Goal: Task Accomplishment & Management: Use online tool/utility

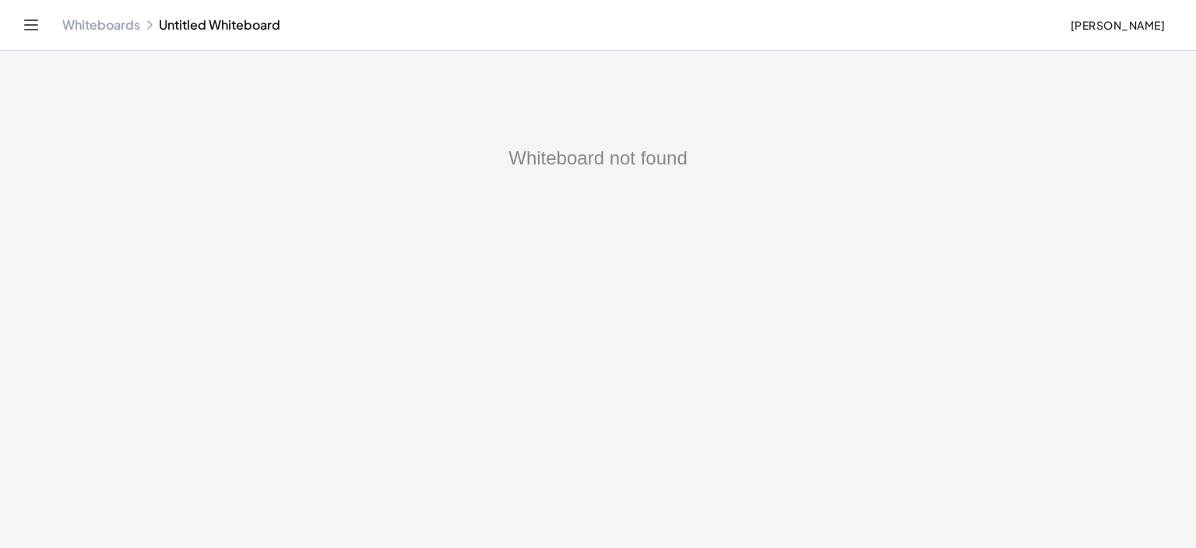
click at [88, 24] on link "Whiteboards" at bounding box center [101, 25] width 78 height 16
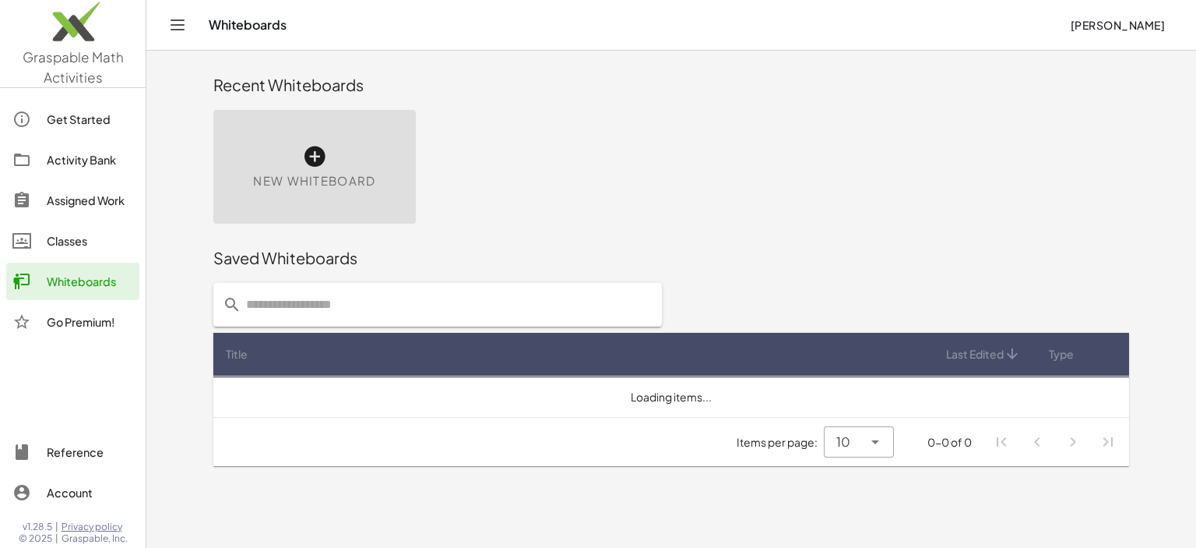
click at [318, 154] on icon at bounding box center [314, 156] width 25 height 25
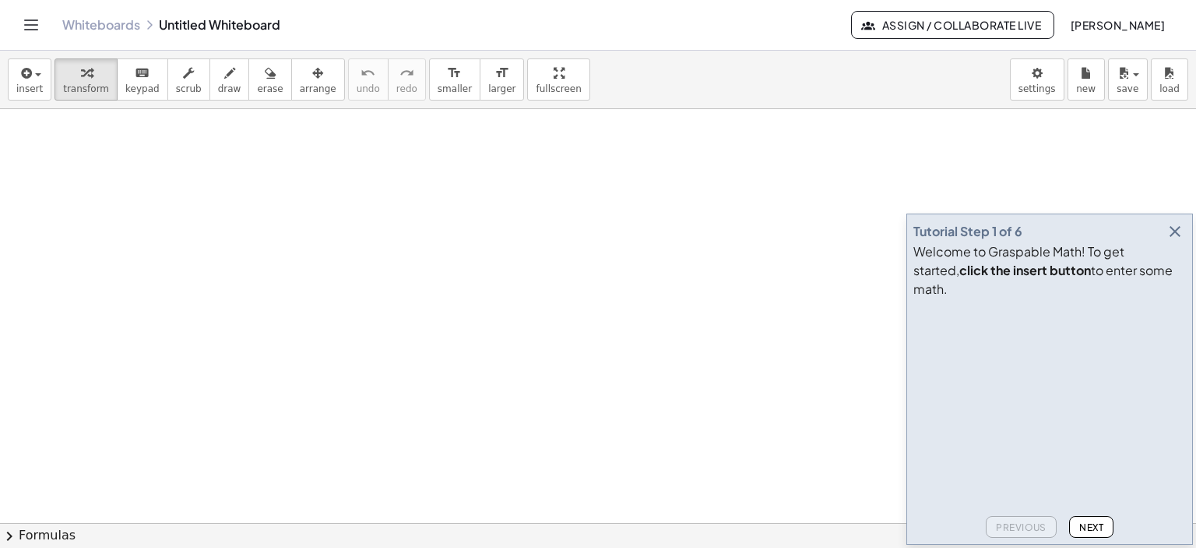
click at [1173, 241] on icon "button" at bounding box center [1175, 231] width 19 height 19
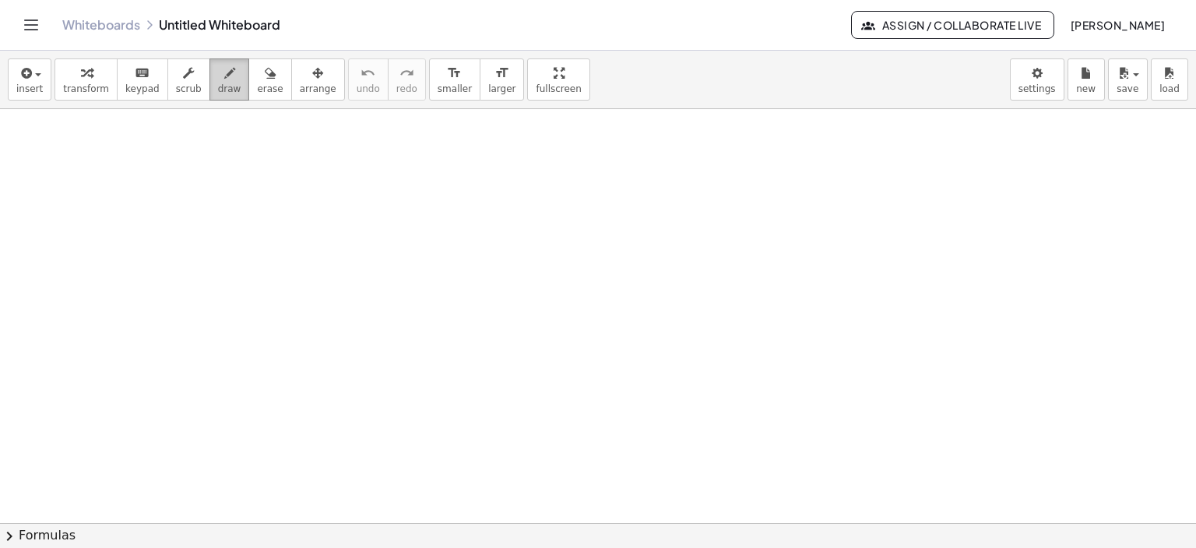
click at [224, 69] on icon "button" at bounding box center [229, 73] width 11 height 19
click at [169, 153] on div at bounding box center [598, 523] width 1196 height 829
drag, startPoint x: 227, startPoint y: 157, endPoint x: 301, endPoint y: 151, distance: 75.0
click at [301, 151] on div at bounding box center [598, 523] width 1196 height 829
drag, startPoint x: 237, startPoint y: 178, endPoint x: 298, endPoint y: 174, distance: 60.9
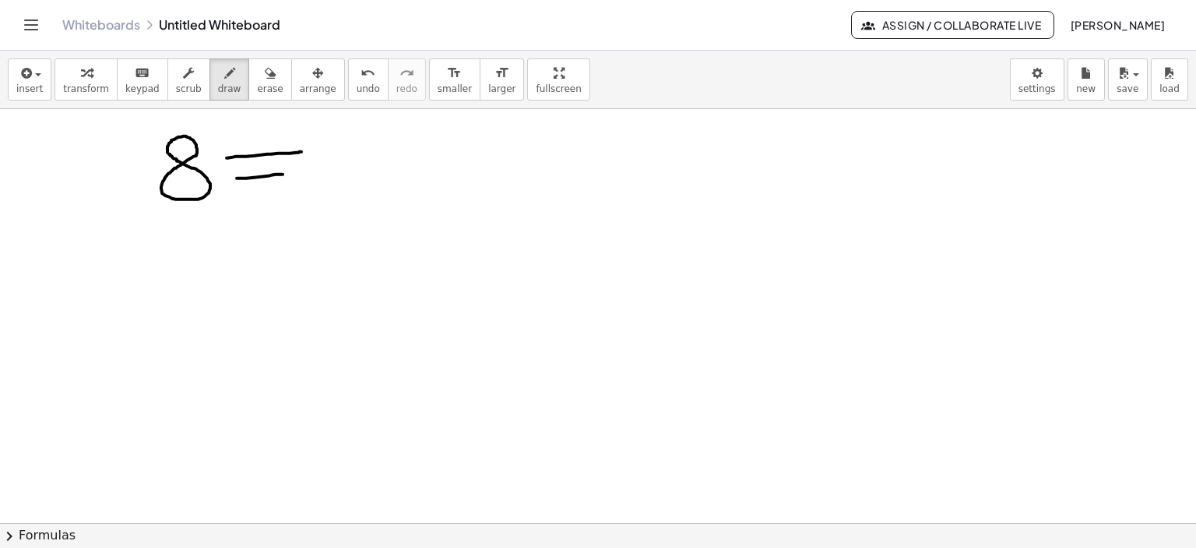
click at [298, 174] on div at bounding box center [598, 523] width 1196 height 829
click at [358, 140] on div at bounding box center [598, 523] width 1196 height 829
drag, startPoint x: 433, startPoint y: 125, endPoint x: 517, endPoint y: 157, distance: 90.0
click at [461, 142] on div at bounding box center [598, 523] width 1196 height 829
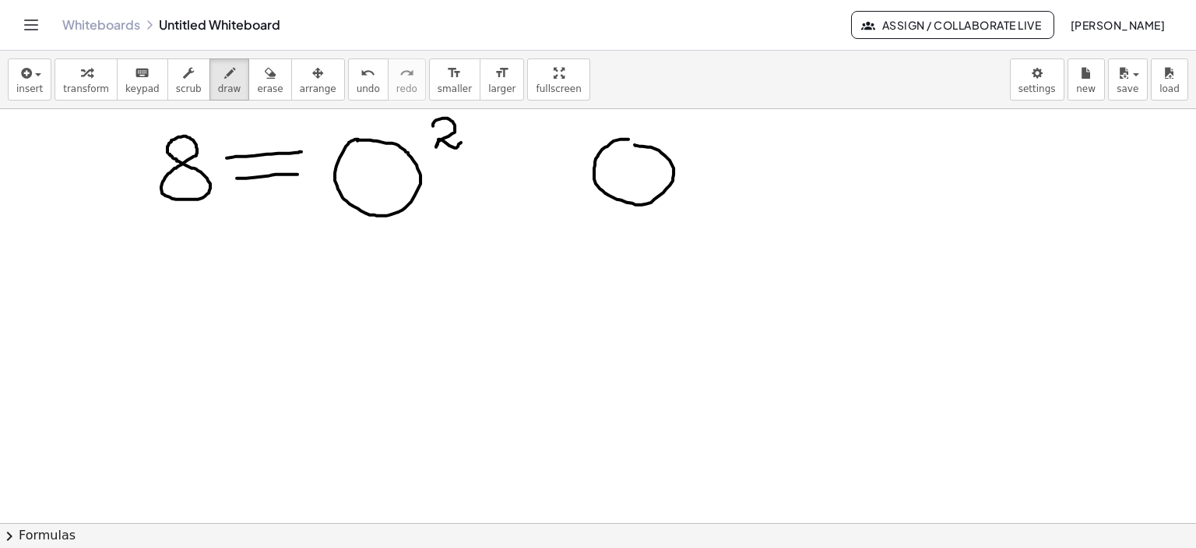
drag, startPoint x: 629, startPoint y: 139, endPoint x: 636, endPoint y: 144, distance: 9.5
click at [629, 145] on div at bounding box center [598, 523] width 1196 height 829
drag, startPoint x: 678, startPoint y: 119, endPoint x: 680, endPoint y: 139, distance: 20.4
click at [680, 139] on div at bounding box center [598, 523] width 1196 height 829
drag, startPoint x: 338, startPoint y: 259, endPoint x: 421, endPoint y: 258, distance: 83.3
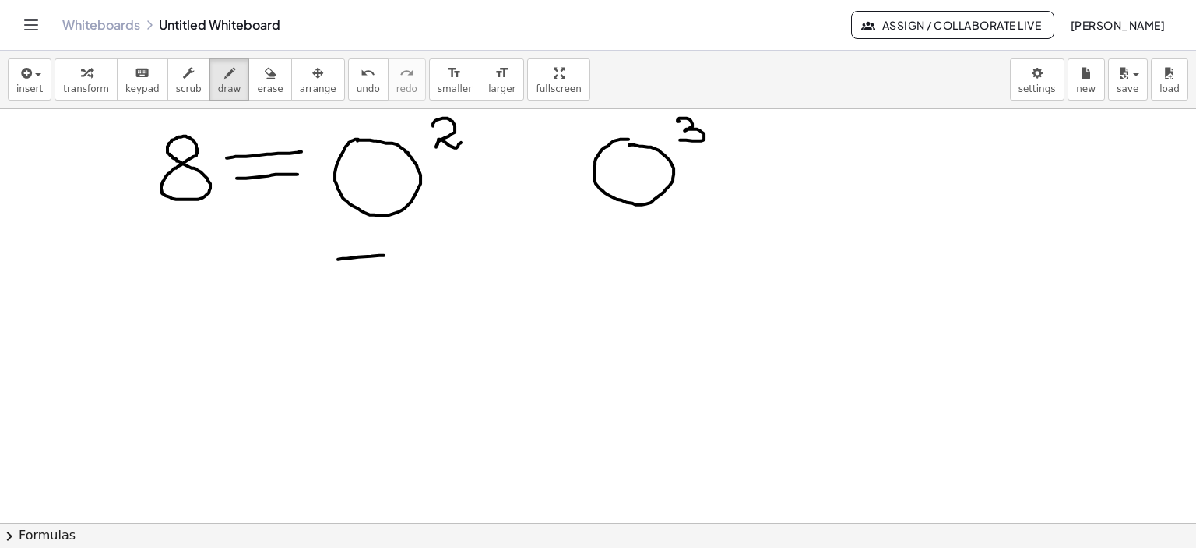
click at [396, 255] on div at bounding box center [598, 523] width 1196 height 829
drag, startPoint x: 585, startPoint y: 248, endPoint x: 650, endPoint y: 244, distance: 65.5
click at [650, 244] on div at bounding box center [598, 523] width 1196 height 829
click at [196, 323] on div at bounding box center [598, 523] width 1196 height 829
drag, startPoint x: 263, startPoint y: 345, endPoint x: 321, endPoint y: 345, distance: 57.6
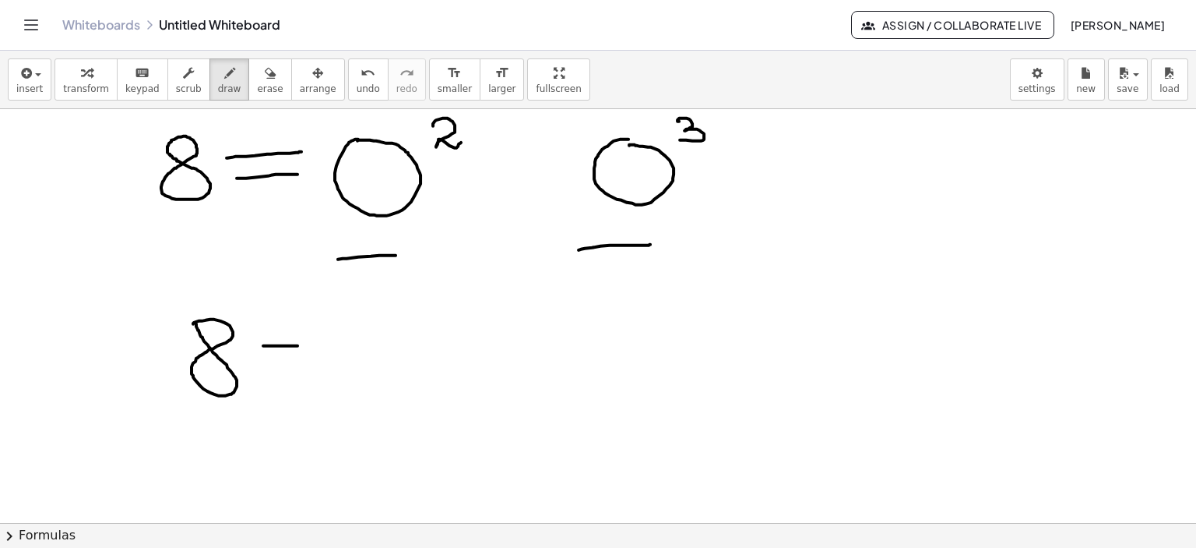
click at [321, 345] on div at bounding box center [598, 523] width 1196 height 829
drag, startPoint x: 270, startPoint y: 365, endPoint x: 313, endPoint y: 365, distance: 42.8
click at [313, 365] on div at bounding box center [598, 523] width 1196 height 829
drag, startPoint x: 347, startPoint y: 338, endPoint x: 391, endPoint y: 362, distance: 49.9
click at [388, 364] on div at bounding box center [598, 523] width 1196 height 829
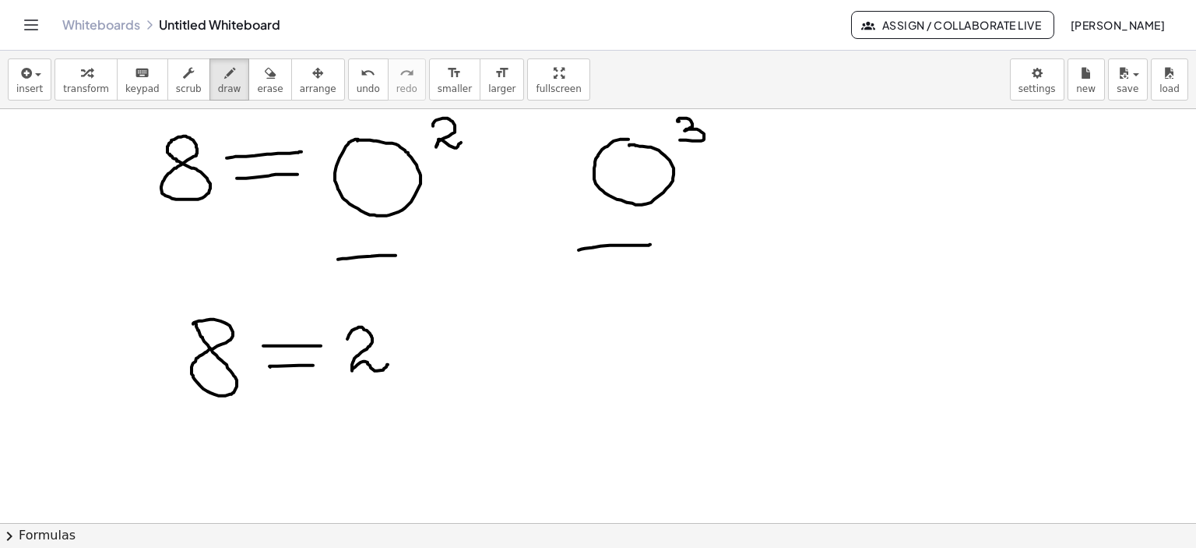
drag, startPoint x: 399, startPoint y: 350, endPoint x: 434, endPoint y: 343, distance: 35.7
click at [400, 350] on div at bounding box center [598, 523] width 1196 height 829
drag, startPoint x: 433, startPoint y: 323, endPoint x: 448, endPoint y: 354, distance: 34.5
click at [448, 354] on div at bounding box center [598, 523] width 1196 height 829
drag, startPoint x: 447, startPoint y: 339, endPoint x: 446, endPoint y: 368, distance: 29.6
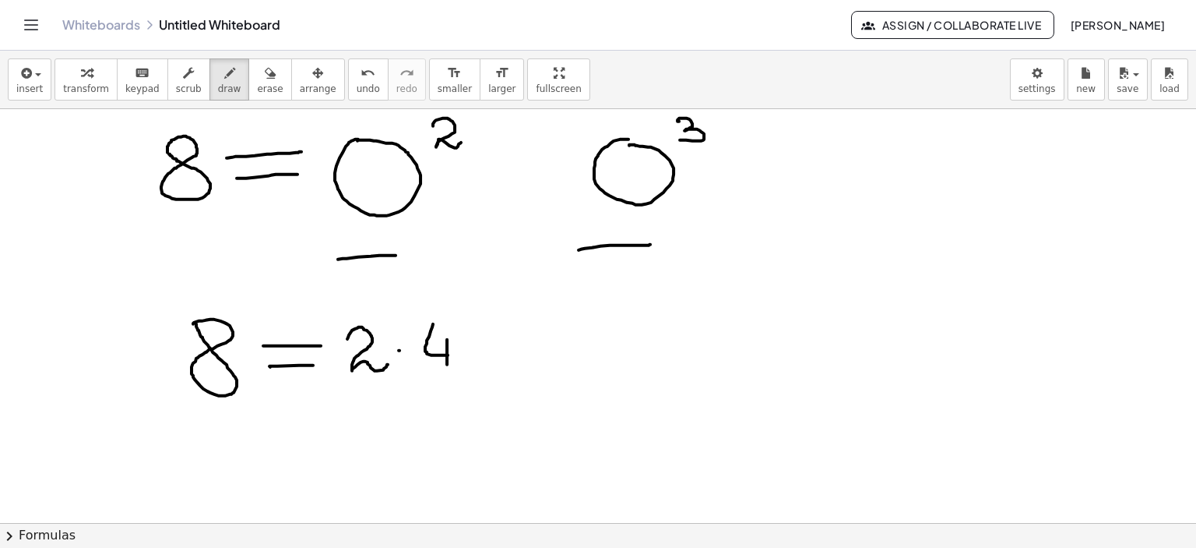
click at [446, 369] on div at bounding box center [598, 523] width 1196 height 829
drag, startPoint x: 474, startPoint y: 343, endPoint x: 502, endPoint y: 346, distance: 28.2
click at [508, 343] on div at bounding box center [598, 523] width 1196 height 829
drag, startPoint x: 480, startPoint y: 358, endPoint x: 514, endPoint y: 358, distance: 34.3
click at [514, 358] on div at bounding box center [598, 523] width 1196 height 829
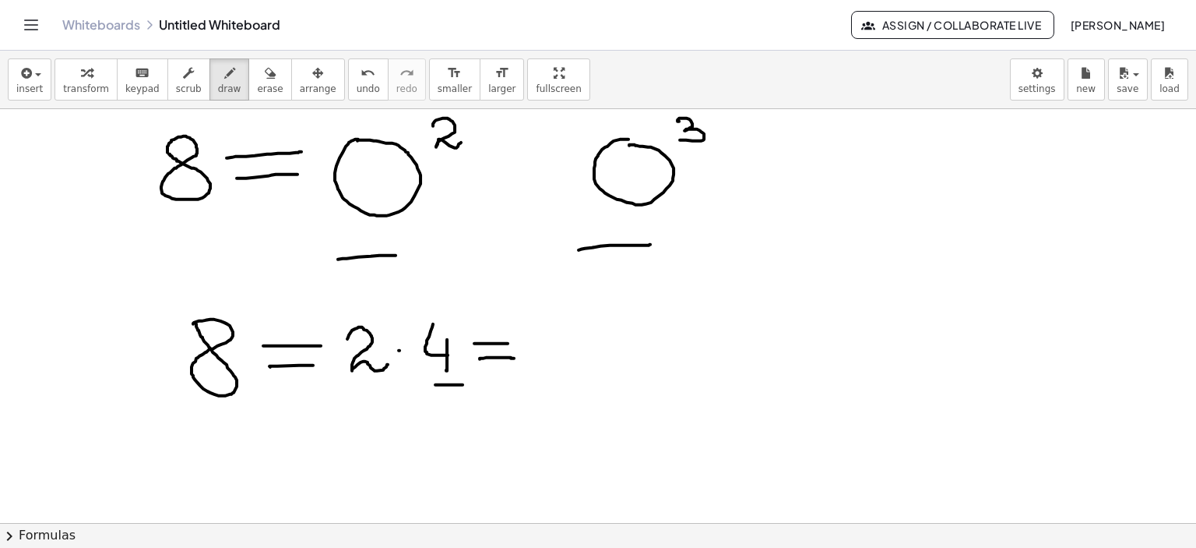
drag, startPoint x: 435, startPoint y: 384, endPoint x: 463, endPoint y: 384, distance: 27.3
click at [463, 384] on div at bounding box center [598, 523] width 1196 height 829
drag, startPoint x: 533, startPoint y: 333, endPoint x: 589, endPoint y: 351, distance: 59.1
click at [562, 362] on div at bounding box center [598, 523] width 1196 height 829
click at [580, 342] on div at bounding box center [598, 523] width 1196 height 829
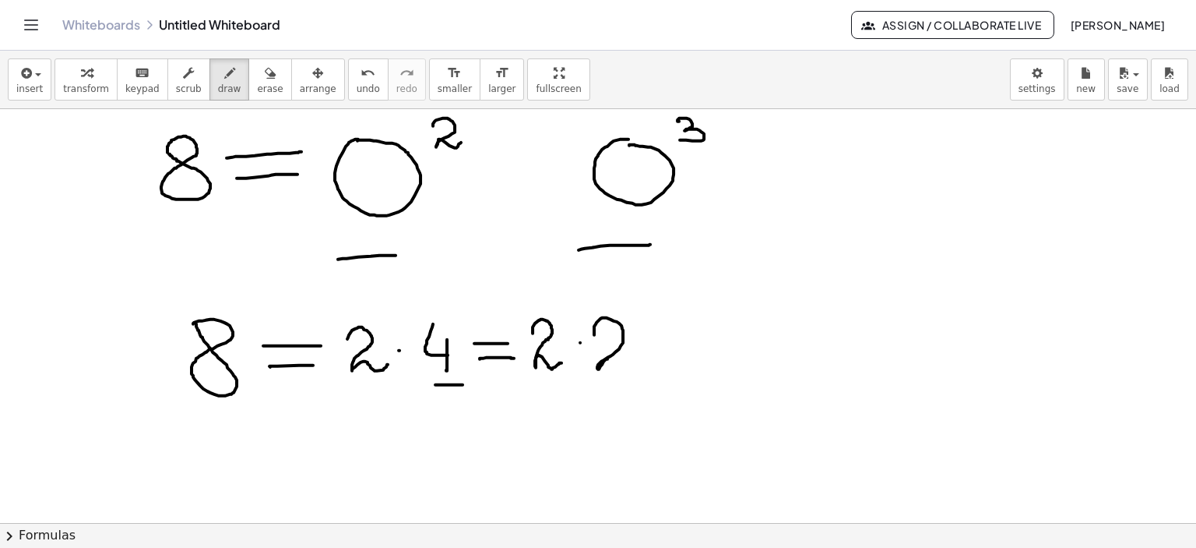
drag, startPoint x: 594, startPoint y: 330, endPoint x: 629, endPoint y: 361, distance: 46.4
click at [629, 362] on div at bounding box center [598, 523] width 1196 height 829
click at [650, 342] on div at bounding box center [598, 523] width 1196 height 829
drag, startPoint x: 666, startPoint y: 328, endPoint x: 698, endPoint y: 360, distance: 45.2
click at [696, 358] on div at bounding box center [598, 523] width 1196 height 829
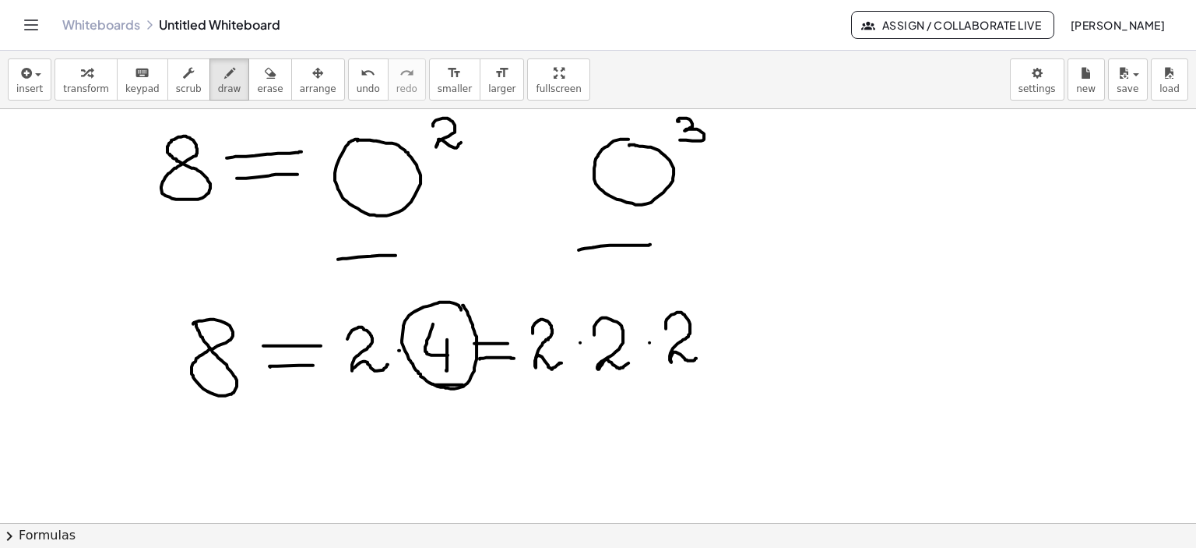
drag, startPoint x: 457, startPoint y: 304, endPoint x: 648, endPoint y: 455, distance: 243.4
click at [463, 305] on div at bounding box center [598, 523] width 1196 height 829
drag, startPoint x: 678, startPoint y: 286, endPoint x: 687, endPoint y: 282, distance: 9.4
click at [687, 282] on div at bounding box center [598, 523] width 1196 height 829
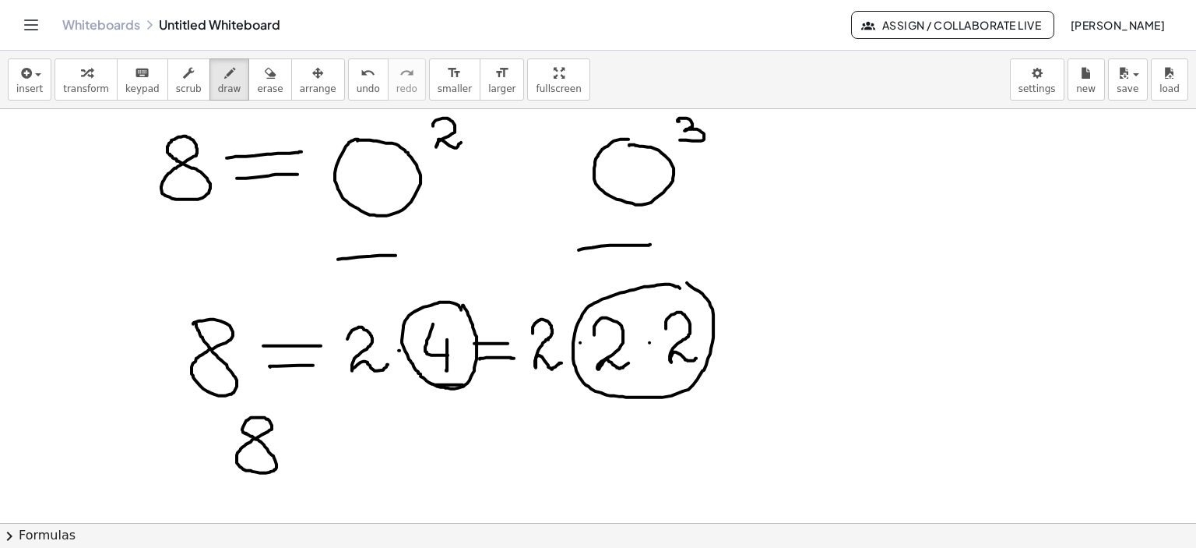
click at [243, 431] on div at bounding box center [598, 523] width 1196 height 829
drag, startPoint x: 289, startPoint y: 435, endPoint x: 326, endPoint y: 439, distance: 36.8
click at [329, 435] on div at bounding box center [598, 523] width 1196 height 829
drag, startPoint x: 297, startPoint y: 456, endPoint x: 333, endPoint y: 456, distance: 35.8
click at [333, 456] on div at bounding box center [598, 523] width 1196 height 829
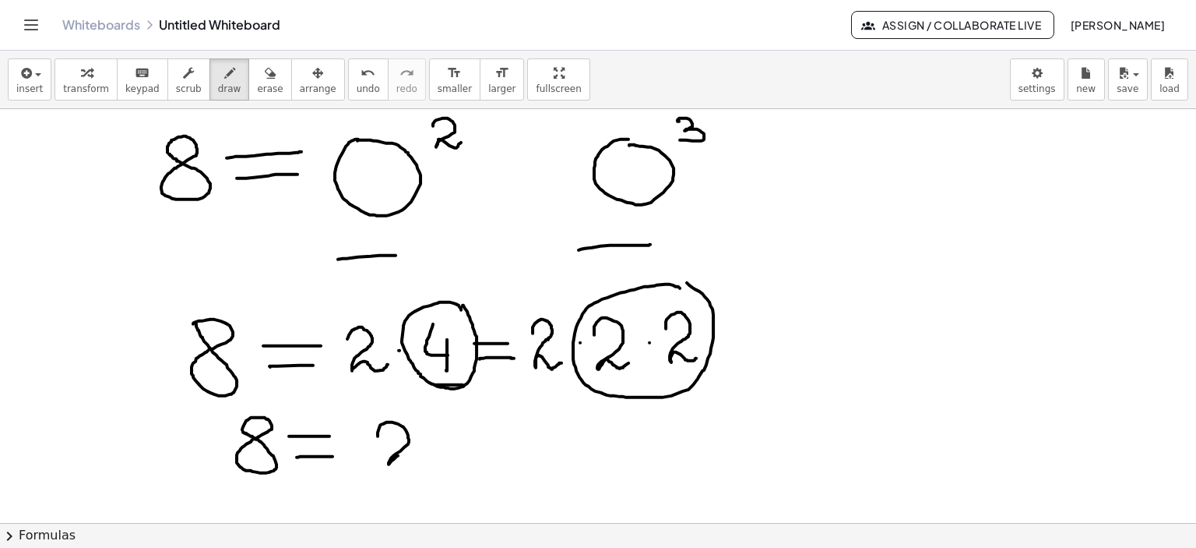
drag, startPoint x: 378, startPoint y: 435, endPoint x: 417, endPoint y: 459, distance: 46.1
click at [417, 460] on div at bounding box center [598, 523] width 1196 height 829
click at [427, 446] on div at bounding box center [598, 523] width 1196 height 829
drag, startPoint x: 442, startPoint y: 434, endPoint x: 508, endPoint y: 450, distance: 67.4
click at [484, 459] on div at bounding box center [598, 523] width 1196 height 829
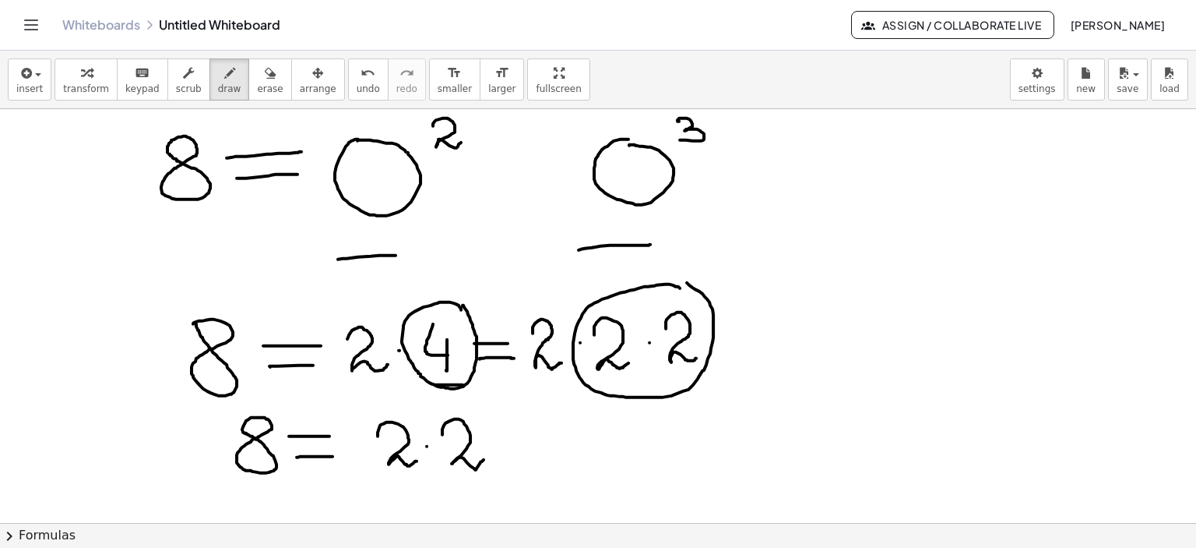
click at [495, 443] on div at bounding box center [598, 523] width 1196 height 829
drag, startPoint x: 514, startPoint y: 431, endPoint x: 555, endPoint y: 459, distance: 49.9
click at [551, 458] on div at bounding box center [598, 523] width 1196 height 829
drag, startPoint x: 611, startPoint y: 433, endPoint x: 621, endPoint y: 434, distance: 10.2
click at [621, 433] on div at bounding box center [598, 523] width 1196 height 829
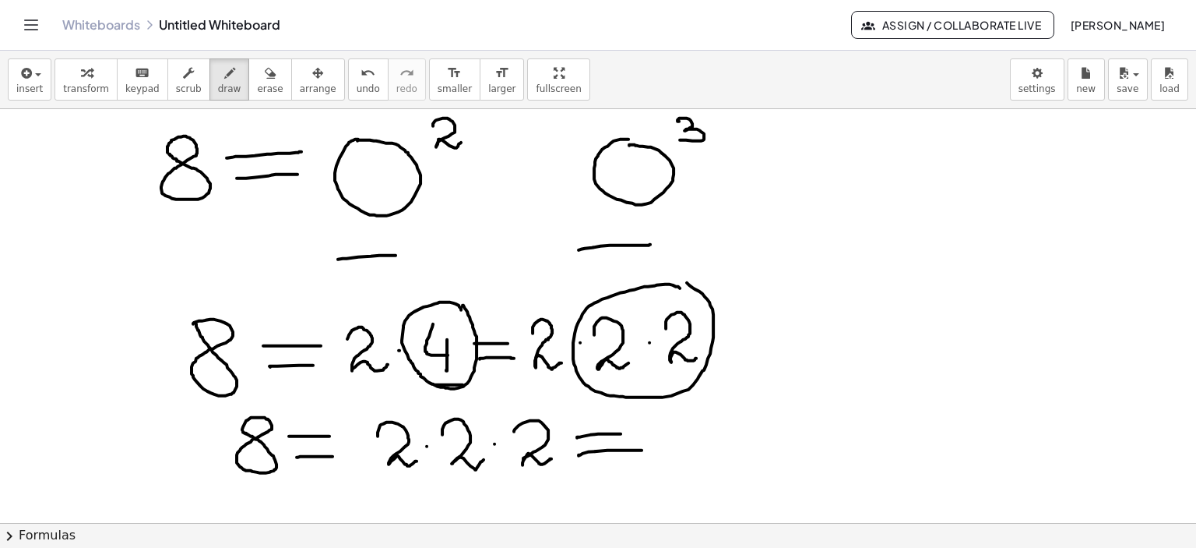
drag, startPoint x: 579, startPoint y: 455, endPoint x: 606, endPoint y: 457, distance: 27.4
click at [640, 449] on div at bounding box center [598, 523] width 1196 height 829
drag, startPoint x: 676, startPoint y: 426, endPoint x: 715, endPoint y: 446, distance: 43.5
click at [711, 451] on div at bounding box center [598, 523] width 1196 height 829
drag, startPoint x: 734, startPoint y: 386, endPoint x: 737, endPoint y: 413, distance: 27.4
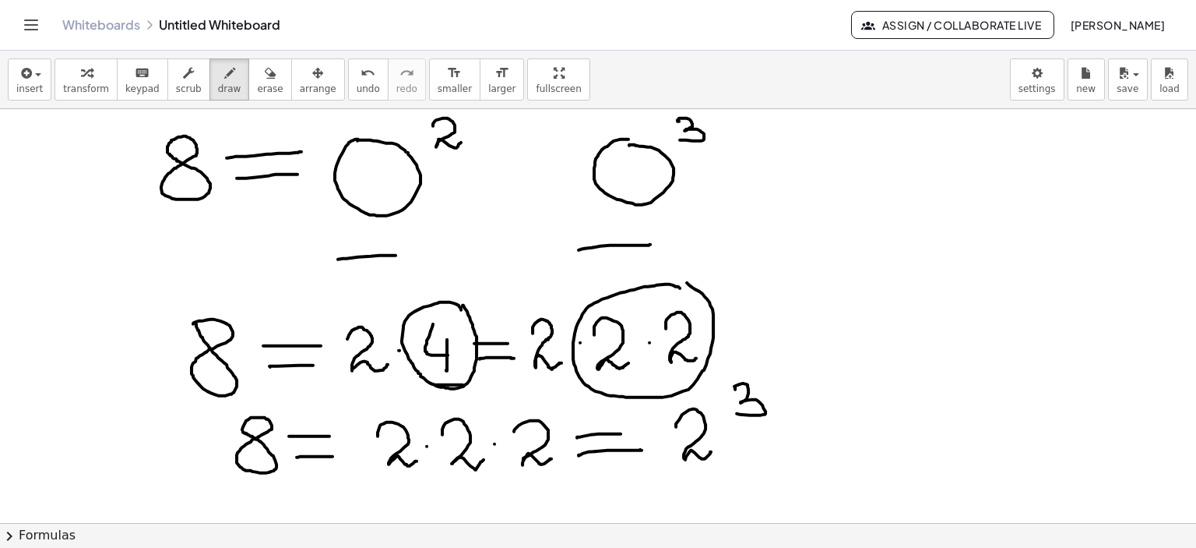
click at [737, 413] on div at bounding box center [598, 523] width 1196 height 829
click at [265, 74] on icon "button" at bounding box center [270, 73] width 11 height 19
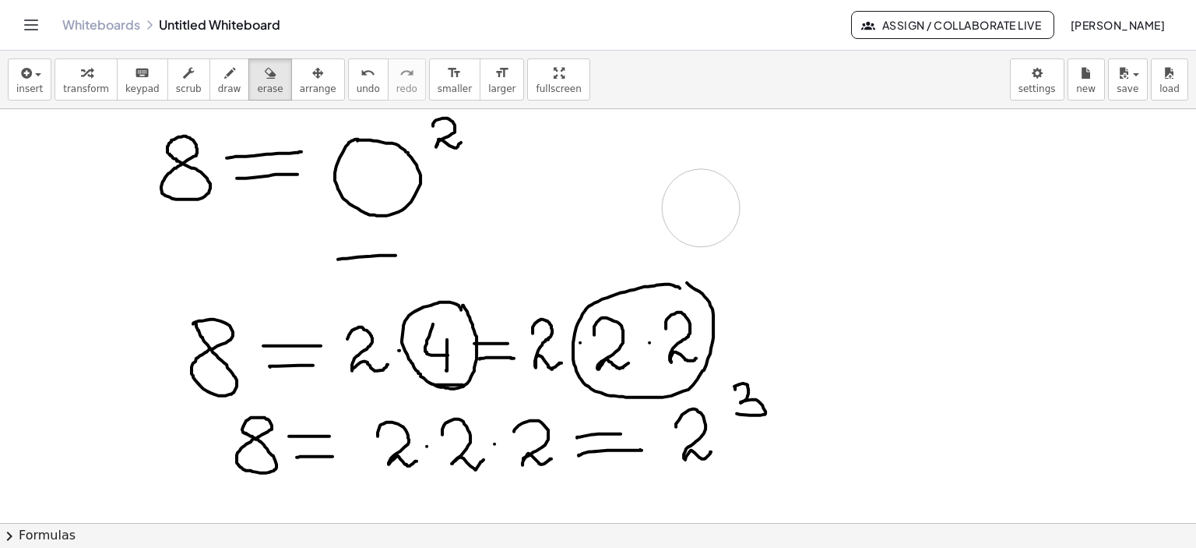
drag, startPoint x: 746, startPoint y: 152, endPoint x: 343, endPoint y: 113, distance: 404.6
click at [696, 199] on div at bounding box center [598, 523] width 1196 height 829
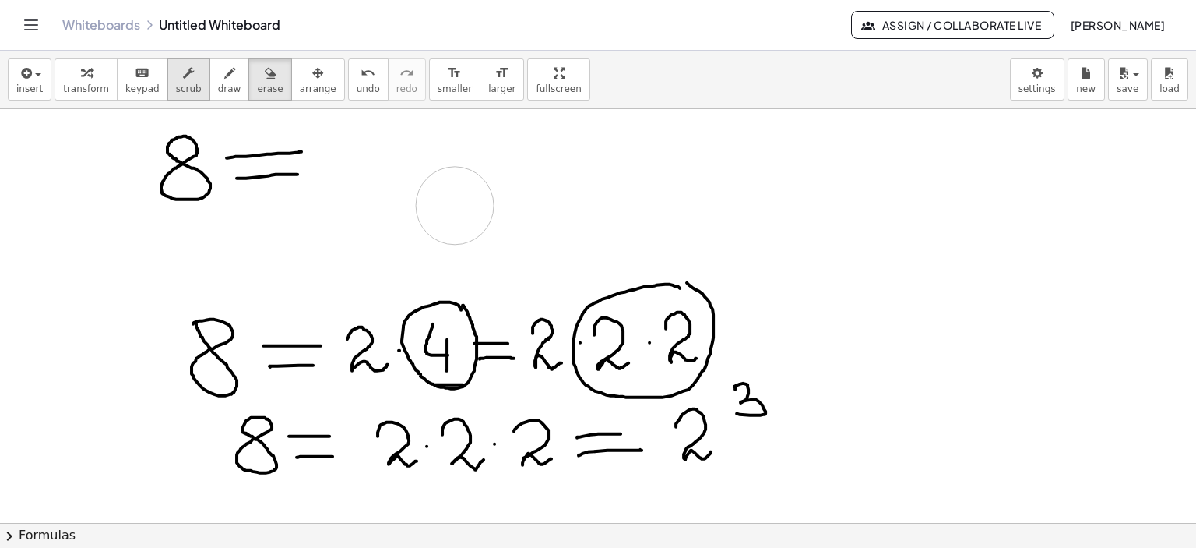
drag, startPoint x: 549, startPoint y: 203, endPoint x: 176, endPoint y: 71, distance: 395.6
click at [460, 204] on div at bounding box center [598, 523] width 1196 height 829
click at [224, 76] on icon "button" at bounding box center [229, 73] width 11 height 19
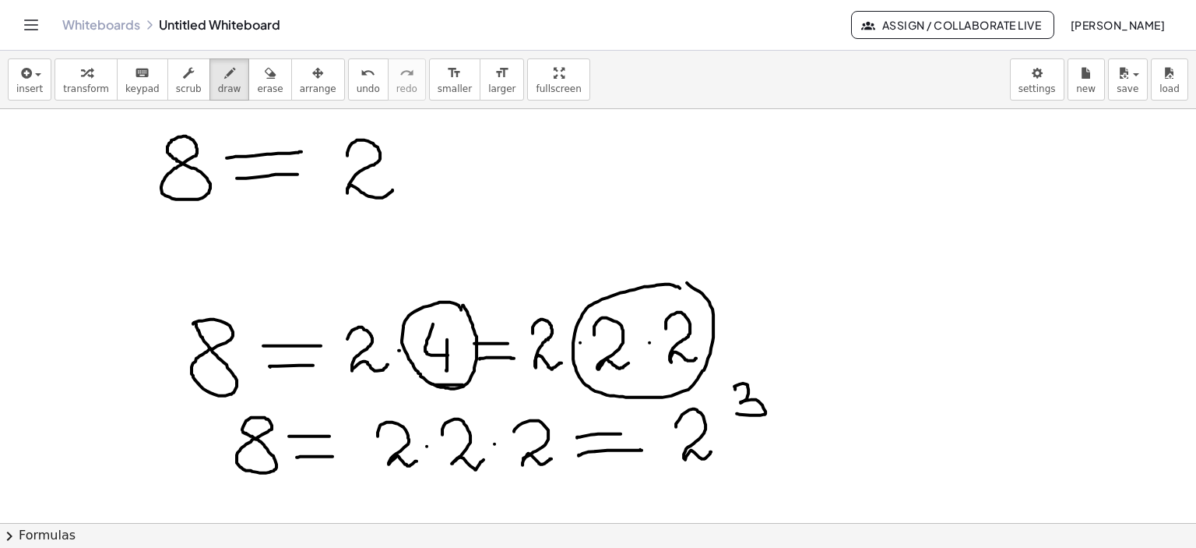
drag, startPoint x: 347, startPoint y: 155, endPoint x: 413, endPoint y: 177, distance: 69.0
click at [396, 185] on div at bounding box center [598, 523] width 1196 height 829
drag, startPoint x: 402, startPoint y: 114, endPoint x: 406, endPoint y: 136, distance: 22.2
click at [406, 136] on div at bounding box center [598, 523] width 1196 height 829
click at [72, 174] on div at bounding box center [598, 523] width 1196 height 829
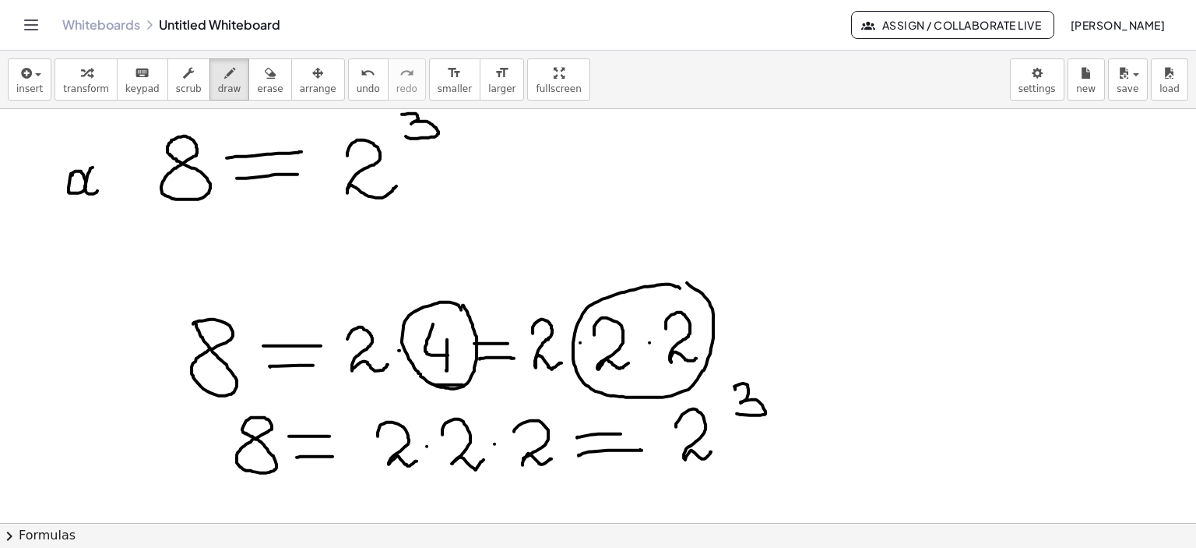
drag, startPoint x: 88, startPoint y: 173, endPoint x: 97, endPoint y: 190, distance: 19.5
click at [97, 190] on div at bounding box center [598, 523] width 1196 height 829
drag, startPoint x: 92, startPoint y: 136, endPoint x: 104, endPoint y: 206, distance: 70.4
click at [104, 206] on div at bounding box center [598, 523] width 1196 height 829
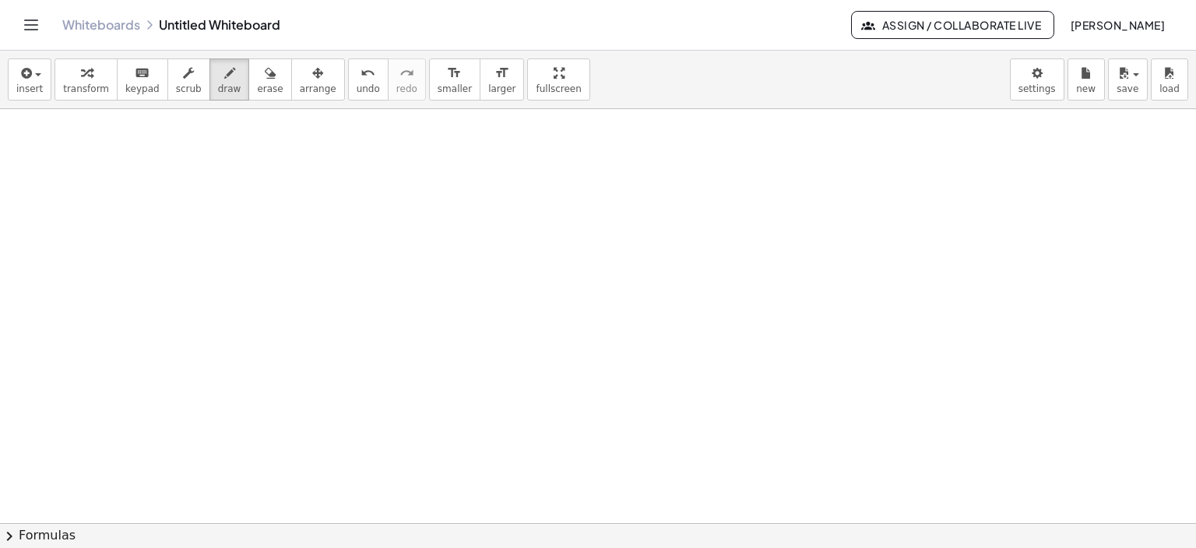
scroll to position [414, 0]
click at [83, 143] on div at bounding box center [598, 316] width 1196 height 1243
drag, startPoint x: 118, startPoint y: 168, endPoint x: 139, endPoint y: 183, distance: 25.1
click at [139, 183] on div at bounding box center [598, 316] width 1196 height 1243
drag, startPoint x: 122, startPoint y: 189, endPoint x: 150, endPoint y: 189, distance: 28.0
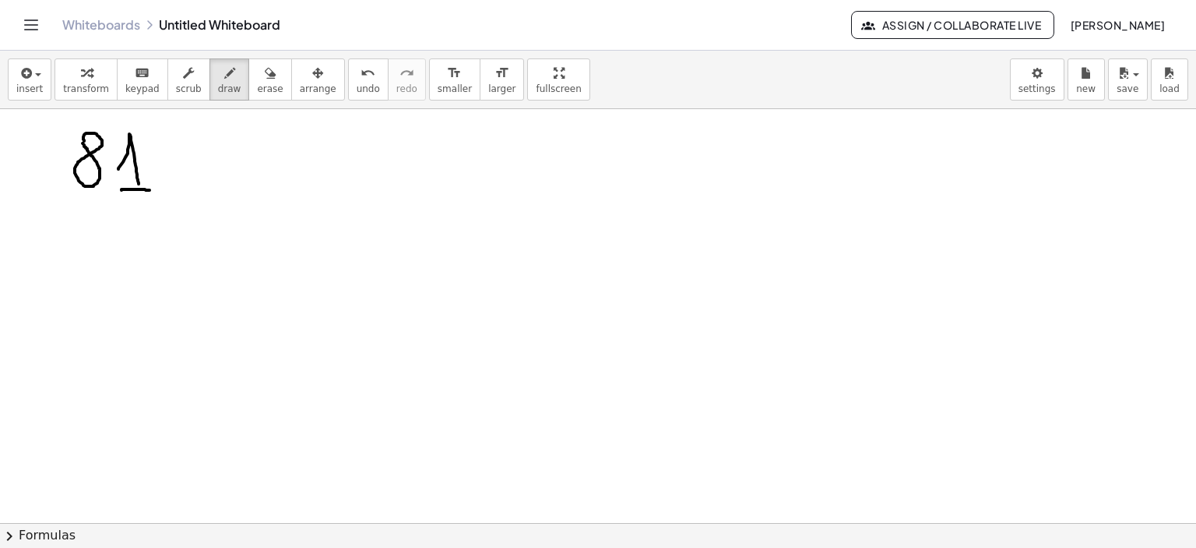
click at [150, 189] on div at bounding box center [598, 316] width 1196 height 1243
drag, startPoint x: 190, startPoint y: 154, endPoint x: 218, endPoint y: 152, distance: 28.1
click at [218, 152] on div at bounding box center [598, 316] width 1196 height 1243
drag, startPoint x: 196, startPoint y: 167, endPoint x: 224, endPoint y: 164, distance: 28.2
click at [224, 164] on div at bounding box center [598, 316] width 1196 height 1243
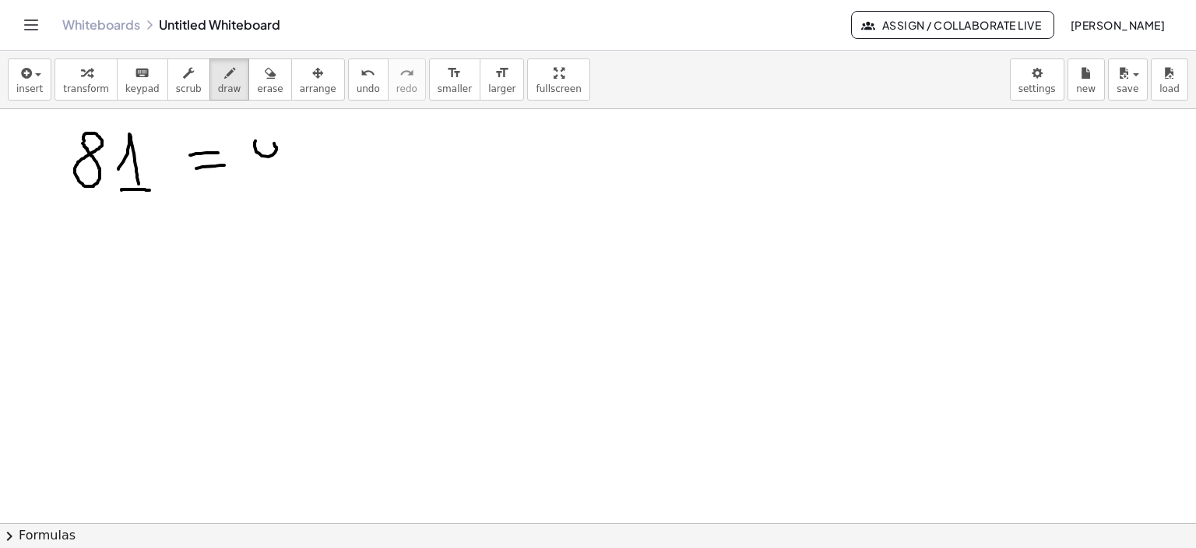
drag, startPoint x: 255, startPoint y: 140, endPoint x: 262, endPoint y: 146, distance: 8.3
click at [260, 143] on div at bounding box center [598, 316] width 1196 height 1243
drag, startPoint x: 283, startPoint y: 155, endPoint x: 260, endPoint y: 171, distance: 27.9
click at [260, 171] on div at bounding box center [598, 316] width 1196 height 1243
click at [305, 157] on div at bounding box center [598, 316] width 1196 height 1243
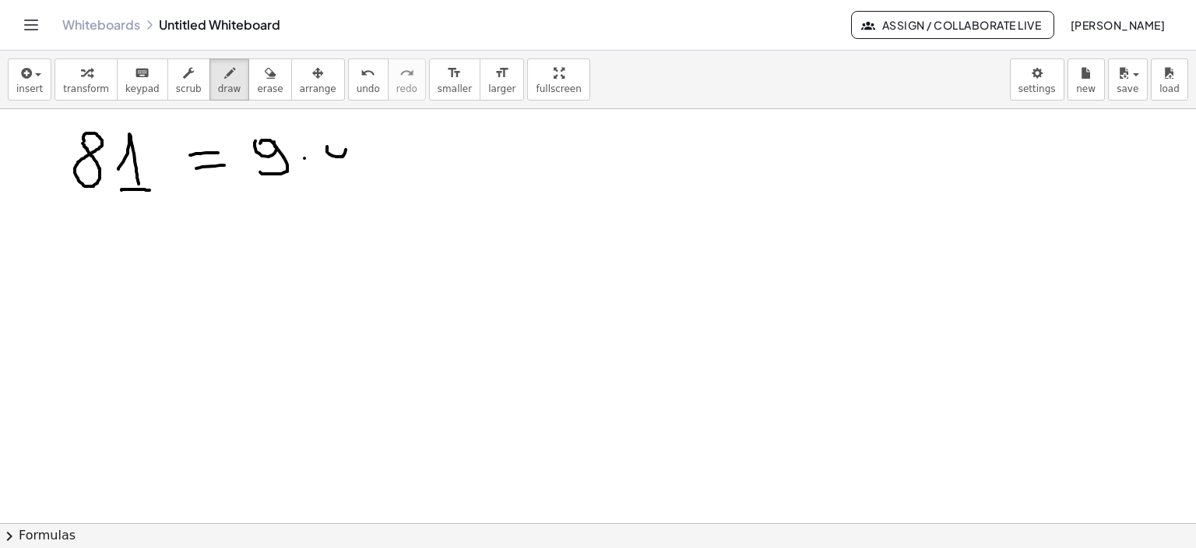
click at [330, 146] on div at bounding box center [598, 316] width 1196 height 1243
drag, startPoint x: 346, startPoint y: 143, endPoint x: 333, endPoint y: 167, distance: 27.5
click at [330, 167] on div at bounding box center [598, 316] width 1196 height 1243
drag, startPoint x: 391, startPoint y: 155, endPoint x: 422, endPoint y: 154, distance: 31.2
click at [422, 154] on div at bounding box center [598, 316] width 1196 height 1243
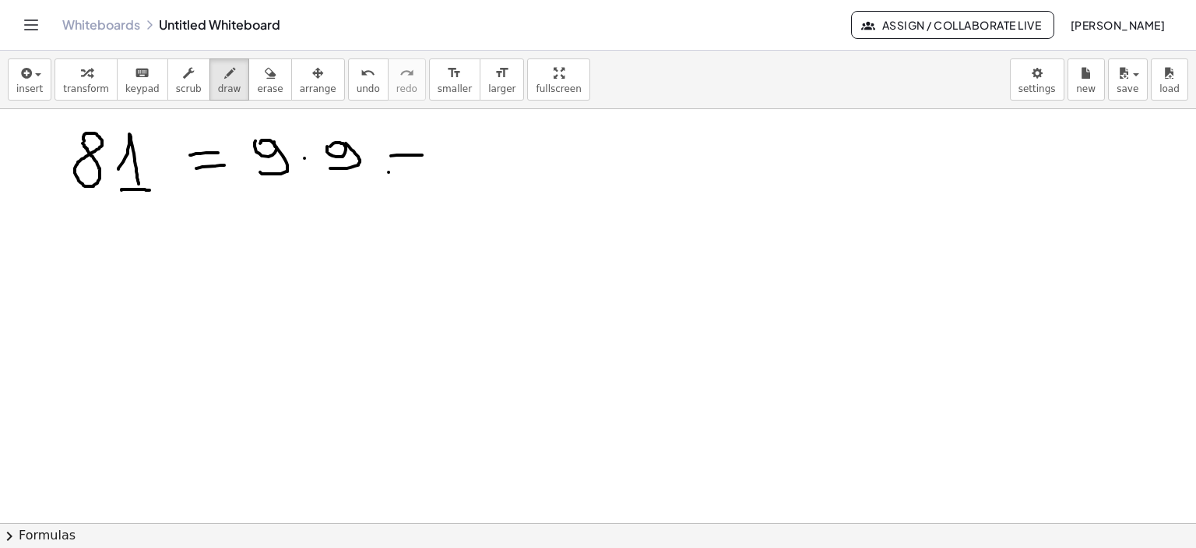
drag, startPoint x: 389, startPoint y: 171, endPoint x: 432, endPoint y: 170, distance: 43.6
click at [432, 170] on div at bounding box center [598, 316] width 1196 height 1243
drag, startPoint x: 455, startPoint y: 147, endPoint x: 471, endPoint y: 155, distance: 18.1
click at [455, 155] on div at bounding box center [598, 316] width 1196 height 1243
drag, startPoint x: 478, startPoint y: 146, endPoint x: 458, endPoint y: 168, distance: 29.8
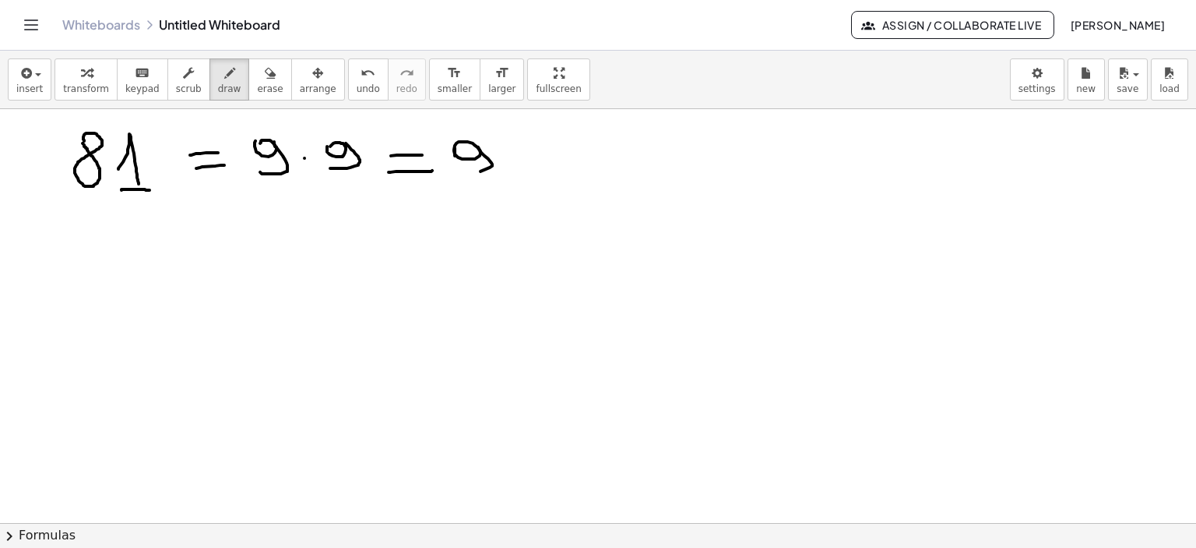
click at [455, 168] on div at bounding box center [598, 316] width 1196 height 1243
drag, startPoint x: 492, startPoint y: 138, endPoint x: 530, endPoint y: 143, distance: 37.7
click at [530, 139] on div at bounding box center [598, 316] width 1196 height 1243
drag, startPoint x: 72, startPoint y: 269, endPoint x: 78, endPoint y: 290, distance: 21.0
click at [78, 290] on div at bounding box center [598, 316] width 1196 height 1243
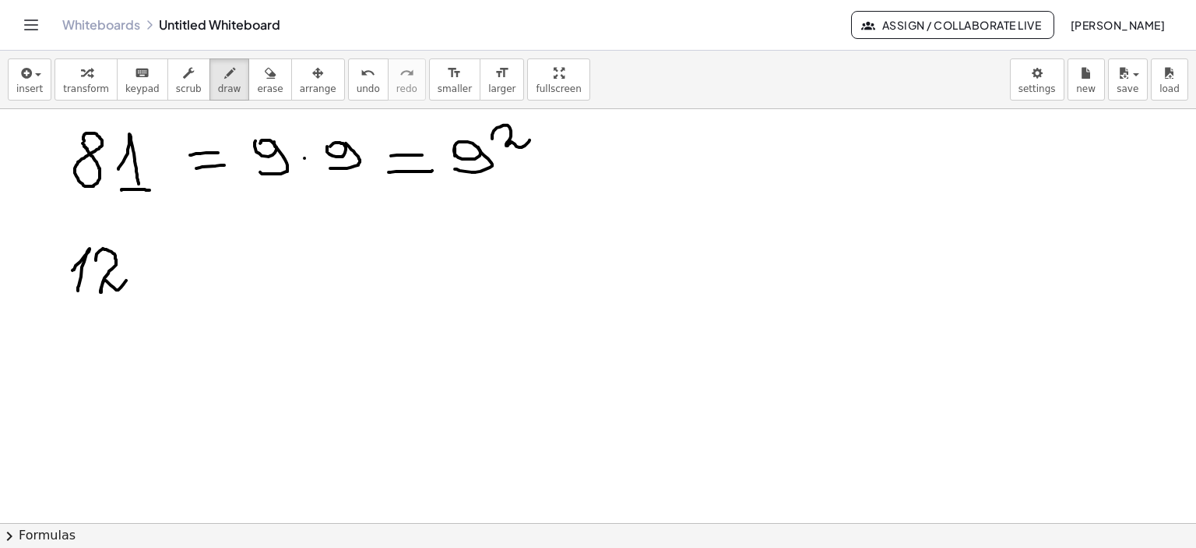
drag, startPoint x: 96, startPoint y: 259, endPoint x: 147, endPoint y: 259, distance: 51.4
click at [128, 277] on div at bounding box center [598, 316] width 1196 height 1243
drag, startPoint x: 156, startPoint y: 247, endPoint x: 157, endPoint y: 258, distance: 10.9
click at [140, 278] on div at bounding box center [598, 316] width 1196 height 1243
drag, startPoint x: 154, startPoint y: 245, endPoint x: 171, endPoint y: 245, distance: 17.2
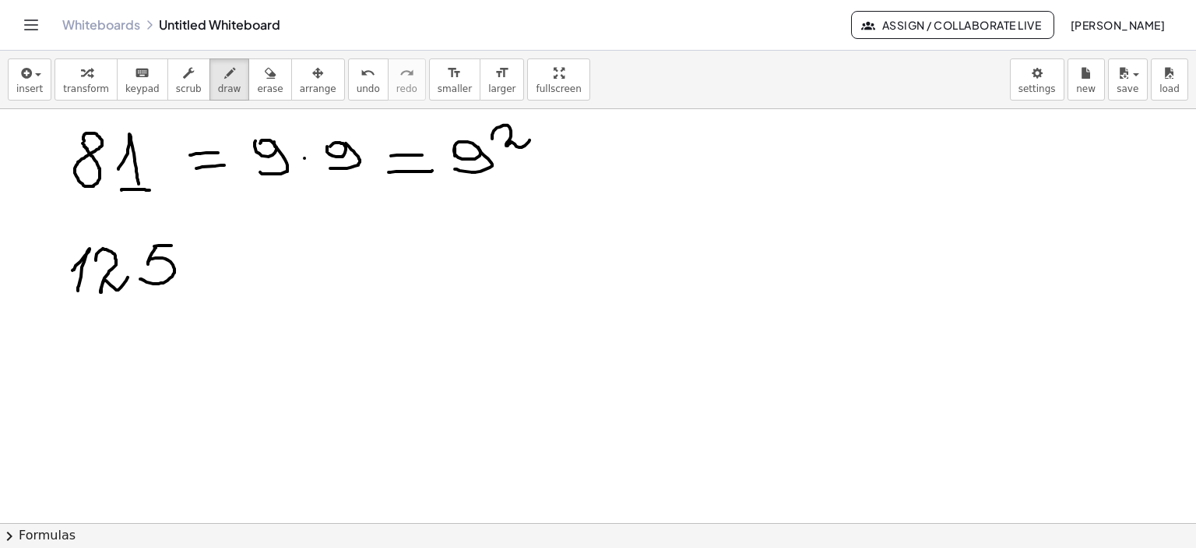
click at [171, 245] on div at bounding box center [598, 316] width 1196 height 1243
drag, startPoint x: 226, startPoint y: 264, endPoint x: 259, endPoint y: 259, distance: 33.2
click at [259, 259] on div at bounding box center [598, 316] width 1196 height 1243
drag, startPoint x: 229, startPoint y: 277, endPoint x: 262, endPoint y: 273, distance: 32.9
click at [262, 273] on div at bounding box center [598, 316] width 1196 height 1243
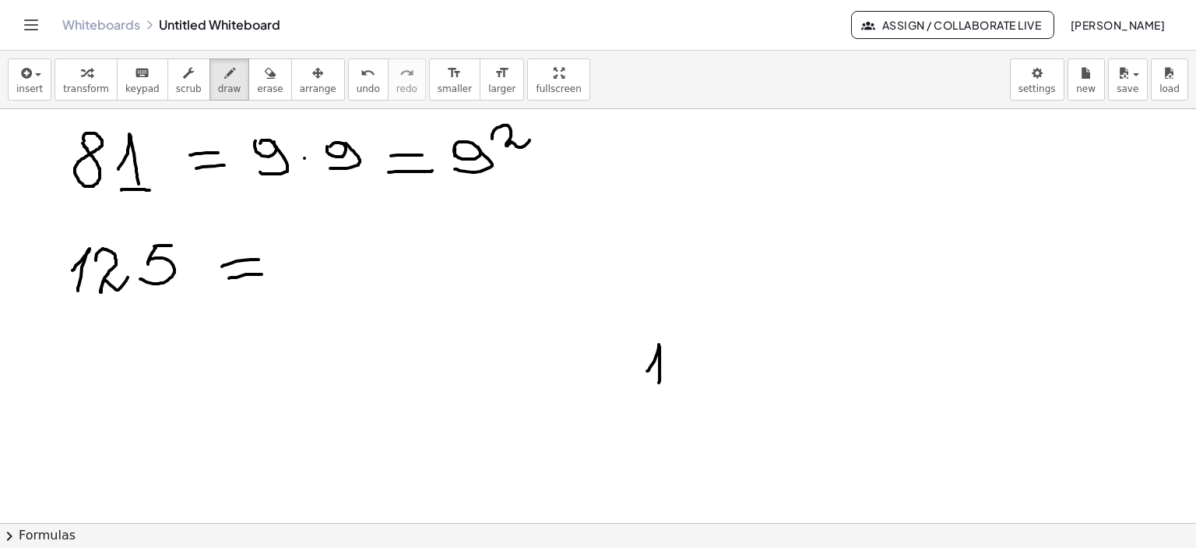
drag, startPoint x: 647, startPoint y: 370, endPoint x: 658, endPoint y: 382, distance: 16.6
click at [658, 382] on div at bounding box center [598, 316] width 1196 height 1243
drag, startPoint x: 677, startPoint y: 351, endPoint x: 706, endPoint y: 364, distance: 32.1
click at [704, 367] on div at bounding box center [598, 316] width 1196 height 1243
drag, startPoint x: 740, startPoint y: 331, endPoint x: 720, endPoint y: 364, distance: 38.5
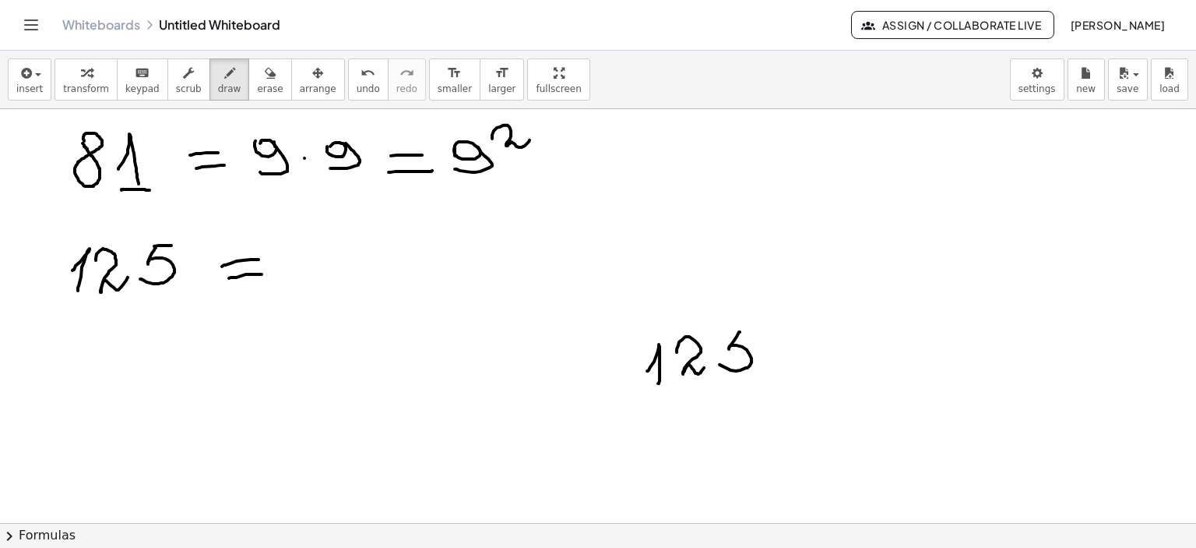
click at [720, 364] on div at bounding box center [598, 316] width 1196 height 1243
drag, startPoint x: 741, startPoint y: 333, endPoint x: 759, endPoint y: 331, distance: 18.8
click at [759, 331] on div at bounding box center [598, 316] width 1196 height 1243
drag, startPoint x: 786, startPoint y: 333, endPoint x: 797, endPoint y: 375, distance: 44.2
click at [791, 407] on div at bounding box center [598, 316] width 1196 height 1243
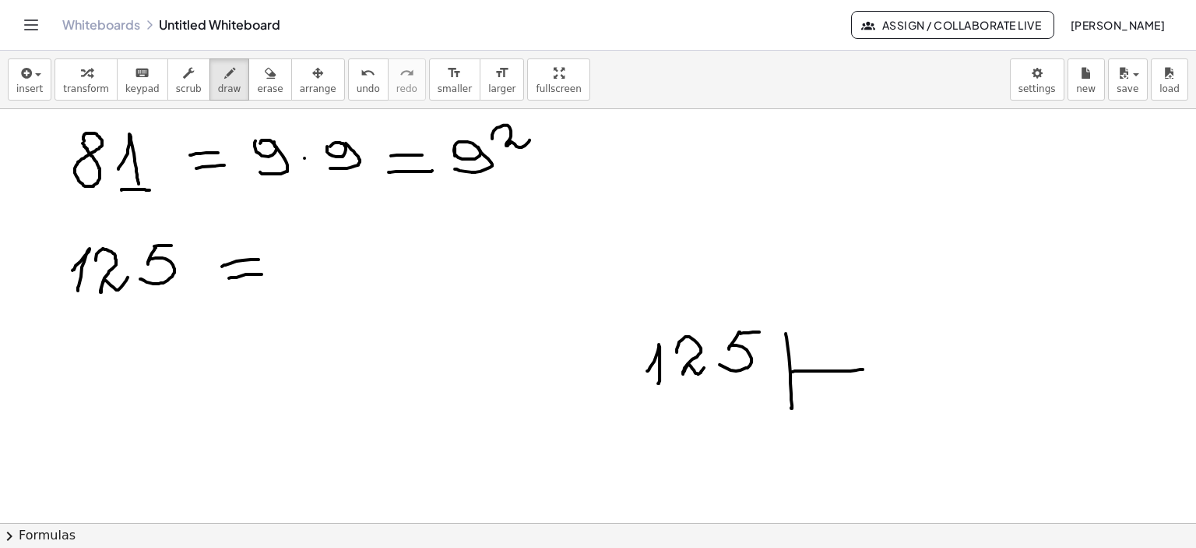
drag, startPoint x: 792, startPoint y: 371, endPoint x: 863, endPoint y: 368, distance: 70.9
click at [863, 368] on div at bounding box center [598, 316] width 1196 height 1243
drag, startPoint x: 829, startPoint y: 326, endPoint x: 816, endPoint y: 351, distance: 28.6
click at [816, 351] on div at bounding box center [598, 316] width 1196 height 1243
drag, startPoint x: 829, startPoint y: 326, endPoint x: 851, endPoint y: 323, distance: 22.0
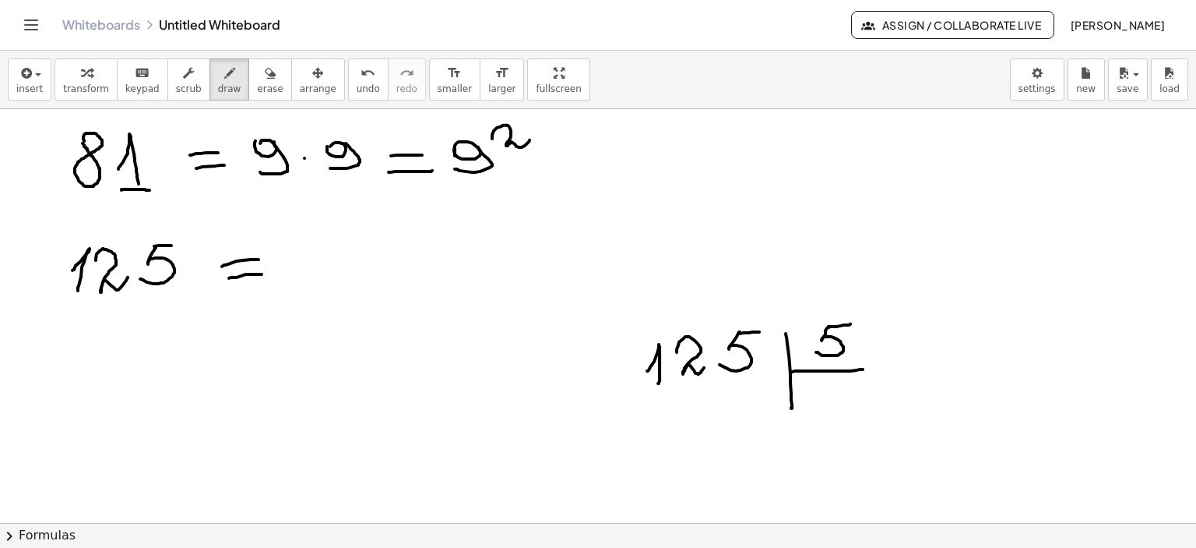
click at [851, 323] on div at bounding box center [598, 316] width 1196 height 1243
drag, startPoint x: 21, startPoint y: 259, endPoint x: 22, endPoint y: 280, distance: 21.0
click at [22, 280] on div at bounding box center [598, 316] width 1196 height 1243
drag, startPoint x: 25, startPoint y: 239, endPoint x: 37, endPoint y: 308, distance: 69.7
click at [37, 308] on div at bounding box center [598, 316] width 1196 height 1243
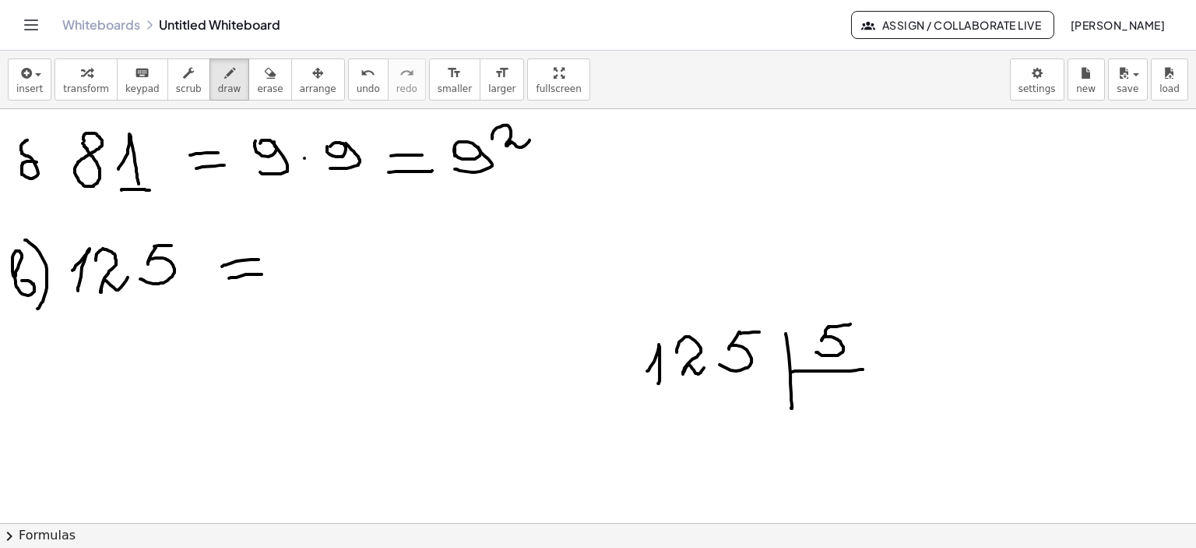
drag, startPoint x: 37, startPoint y: 161, endPoint x: 30, endPoint y: 137, distance: 24.9
click at [30, 137] on div at bounding box center [598, 316] width 1196 height 1243
drag, startPoint x: 30, startPoint y: 111, endPoint x: 101, endPoint y: 208, distance: 119.8
click at [41, 194] on div at bounding box center [598, 316] width 1196 height 1243
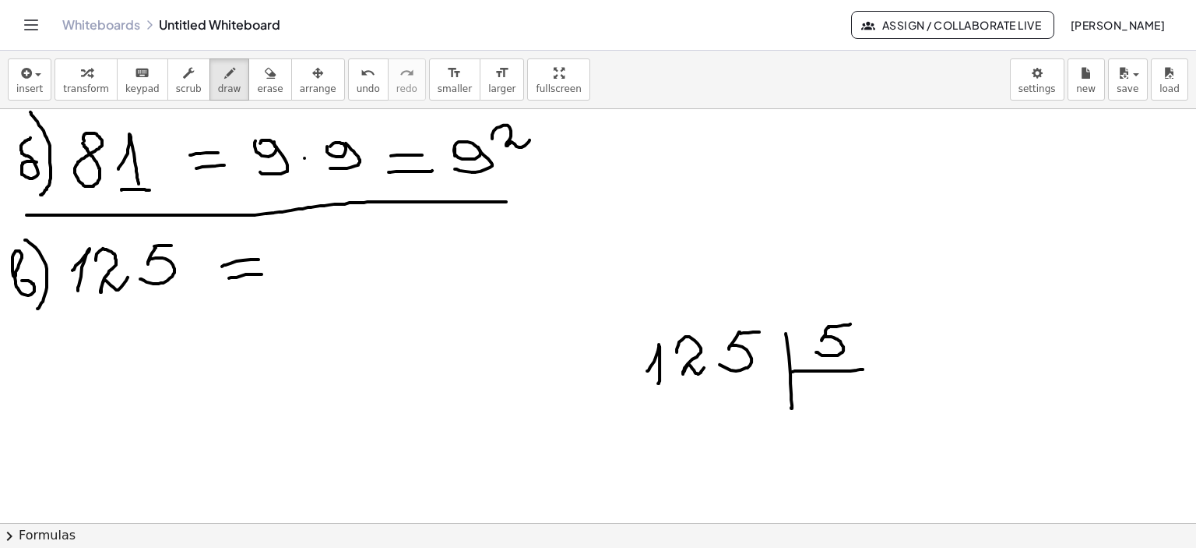
drag, startPoint x: 26, startPoint y: 214, endPoint x: 548, endPoint y: 199, distance: 522.1
click at [548, 199] on div at bounding box center [598, 316] width 1196 height 1243
drag, startPoint x: 804, startPoint y: 398, endPoint x: 831, endPoint y: 421, distance: 35.4
click at [831, 421] on div at bounding box center [598, 316] width 1196 height 1243
drag, startPoint x: 654, startPoint y: 420, endPoint x: 664, endPoint y: 437, distance: 19.9
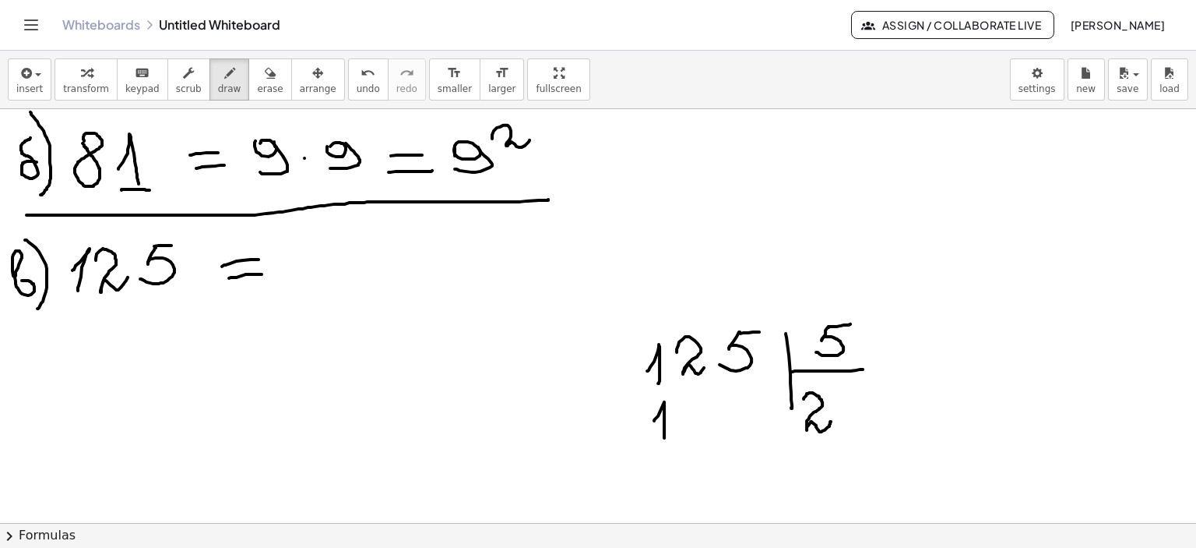
click at [664, 437] on div at bounding box center [598, 316] width 1196 height 1243
click at [692, 405] on div at bounding box center [598, 316] width 1196 height 1243
drag, startPoint x: 627, startPoint y: 398, endPoint x: 639, endPoint y: 395, distance: 12.1
click at [638, 395] on div at bounding box center [598, 316] width 1196 height 1243
drag, startPoint x: 657, startPoint y: 451, endPoint x: 724, endPoint y: 439, distance: 68.0
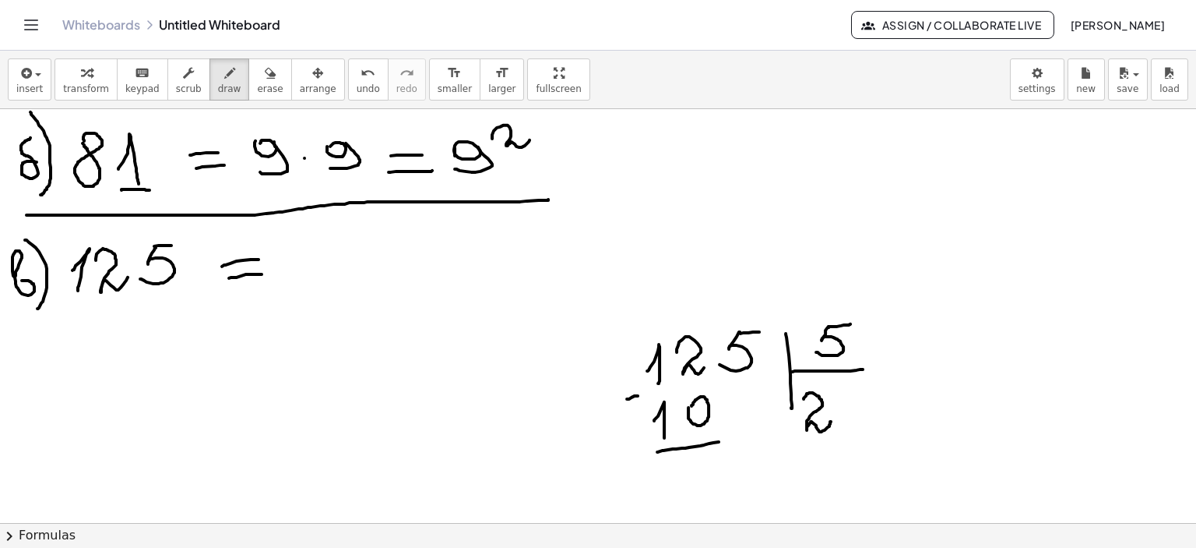
click at [724, 440] on div at bounding box center [598, 316] width 1196 height 1243
drag, startPoint x: 704, startPoint y: 463, endPoint x: 728, endPoint y: 489, distance: 35.3
click at [728, 489] on div at bounding box center [598, 316] width 1196 height 1243
drag, startPoint x: 751, startPoint y: 449, endPoint x: 743, endPoint y: 484, distance: 35.1
click at [740, 486] on div at bounding box center [598, 316] width 1196 height 1243
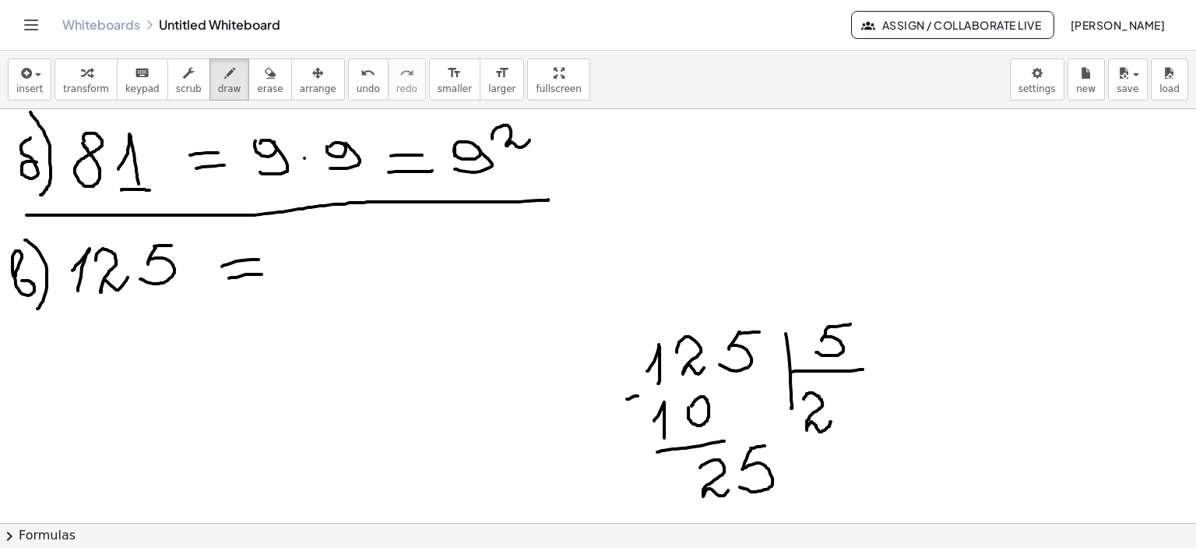
drag, startPoint x: 751, startPoint y: 447, endPoint x: 765, endPoint y: 445, distance: 14.2
click at [765, 445] on div at bounding box center [598, 316] width 1196 height 1243
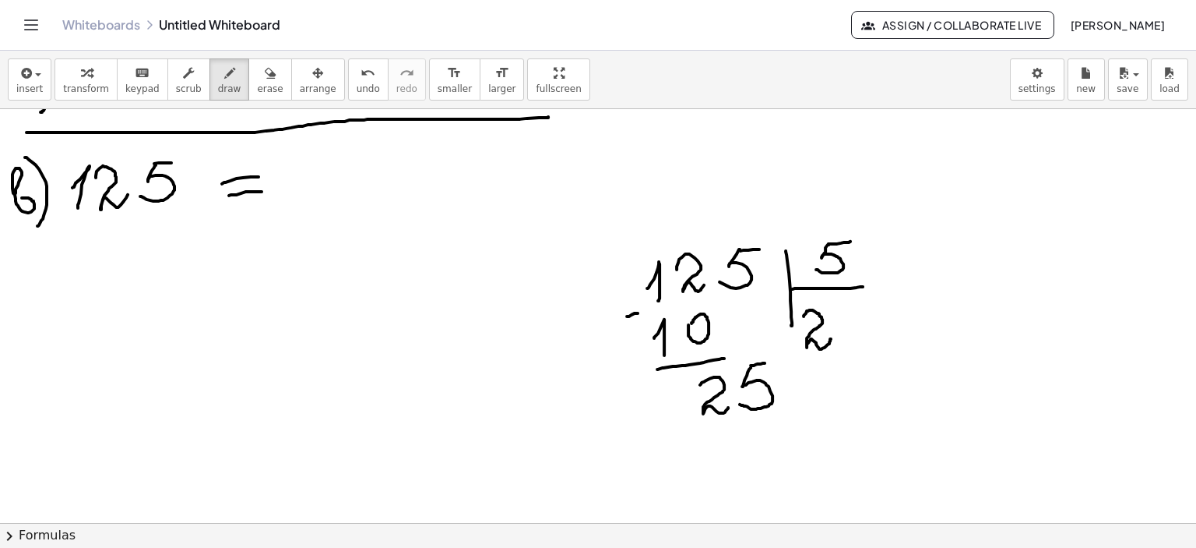
scroll to position [508, 0]
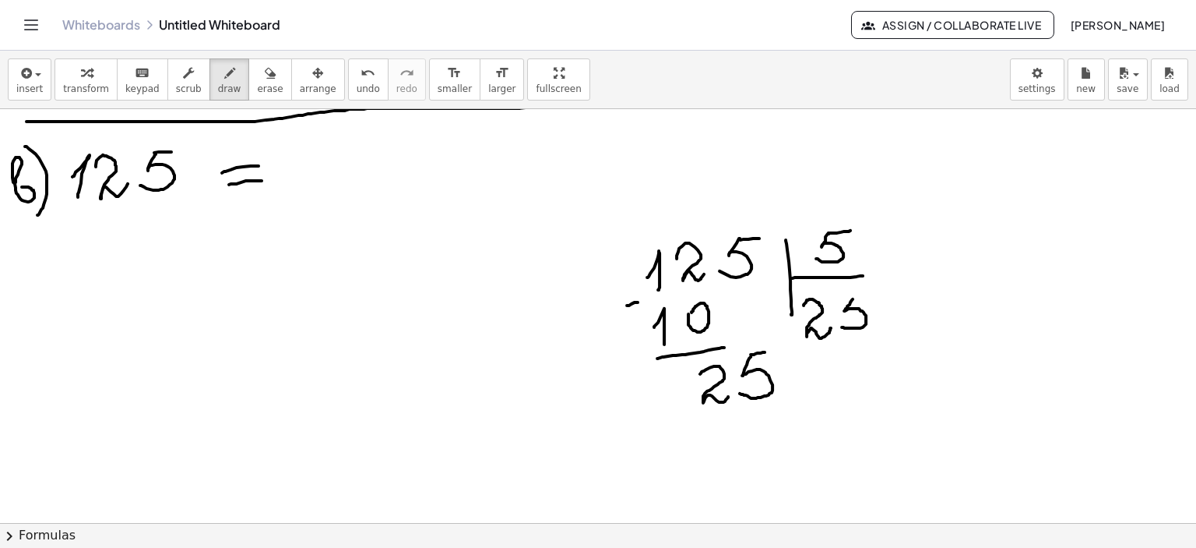
drag, startPoint x: 853, startPoint y: 298, endPoint x: 842, endPoint y: 326, distance: 30.1
click at [842, 326] on div at bounding box center [598, 222] width 1196 height 1243
drag, startPoint x: 854, startPoint y: 295, endPoint x: 863, endPoint y: 294, distance: 9.4
click at [863, 294] on div at bounding box center [598, 222] width 1196 height 1243
drag, startPoint x: 651, startPoint y: 416, endPoint x: 751, endPoint y: 424, distance: 100.1
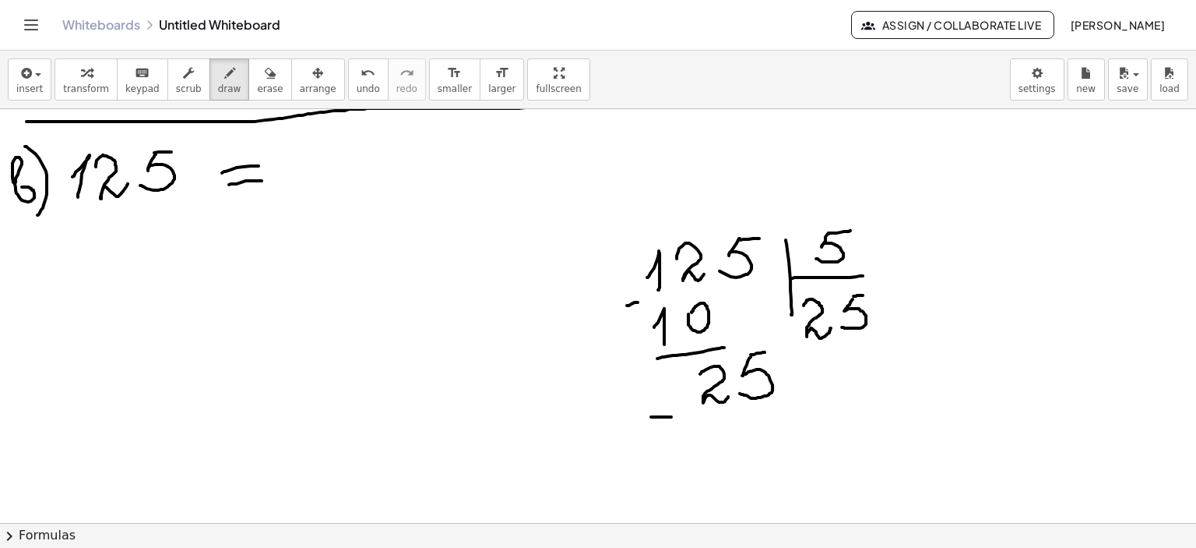
click at [672, 416] on div at bounding box center [598, 222] width 1196 height 1243
drag, startPoint x: 716, startPoint y: 423, endPoint x: 744, endPoint y: 439, distance: 32.5
click at [741, 442] on div at bounding box center [598, 222] width 1196 height 1243
drag, startPoint x: 763, startPoint y: 416, endPoint x: 756, endPoint y: 443, distance: 28.4
click at [756, 443] on div at bounding box center [598, 222] width 1196 height 1243
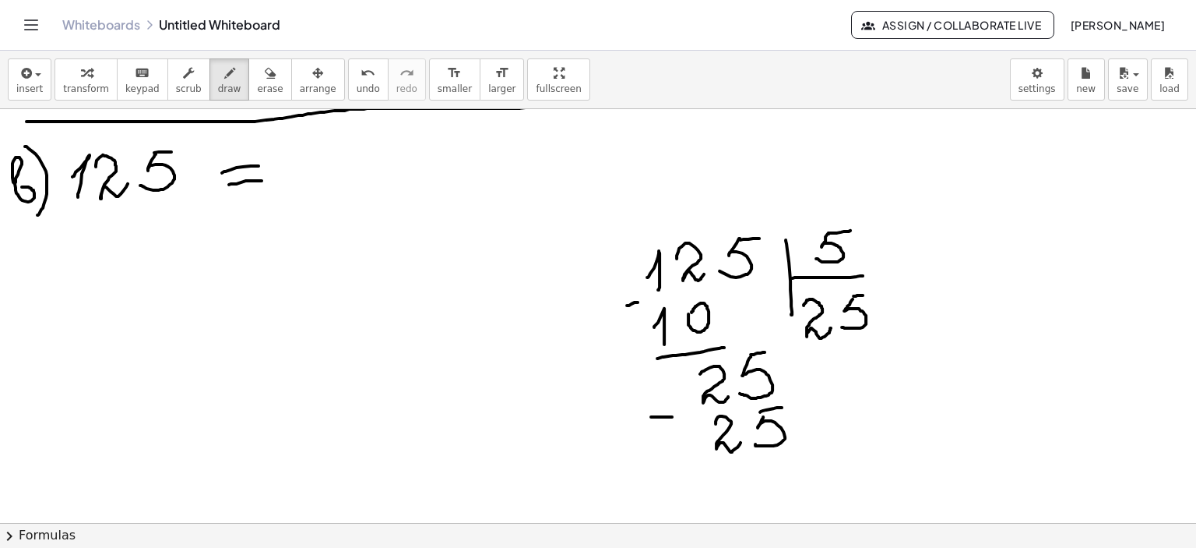
drag, startPoint x: 760, startPoint y: 411, endPoint x: 782, endPoint y: 407, distance: 22.3
click at [782, 407] on div at bounding box center [598, 222] width 1196 height 1243
drag, startPoint x: 717, startPoint y: 466, endPoint x: 809, endPoint y: 453, distance: 92.9
click at [809, 453] on div at bounding box center [598, 222] width 1196 height 1243
drag, startPoint x: 302, startPoint y: 146, endPoint x: 290, endPoint y: 174, distance: 30.7
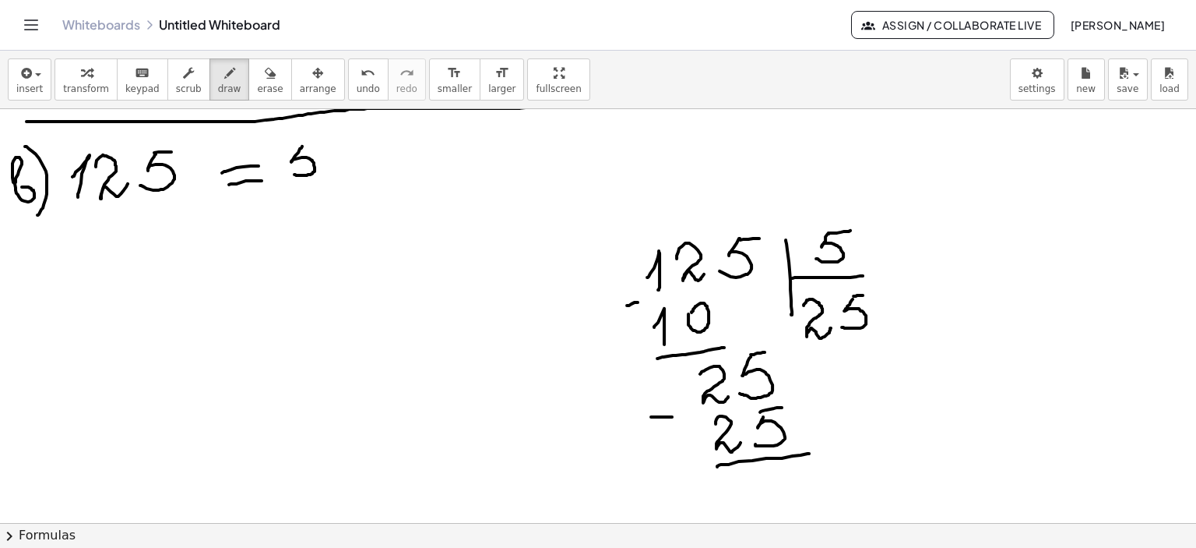
click at [290, 174] on div at bounding box center [598, 222] width 1196 height 1243
drag, startPoint x: 305, startPoint y: 144, endPoint x: 323, endPoint y: 146, distance: 18.0
click at [319, 143] on div at bounding box center [598, 222] width 1196 height 1243
click at [339, 161] on div at bounding box center [598, 222] width 1196 height 1243
drag, startPoint x: 350, startPoint y: 150, endPoint x: 403, endPoint y: 156, distance: 52.5
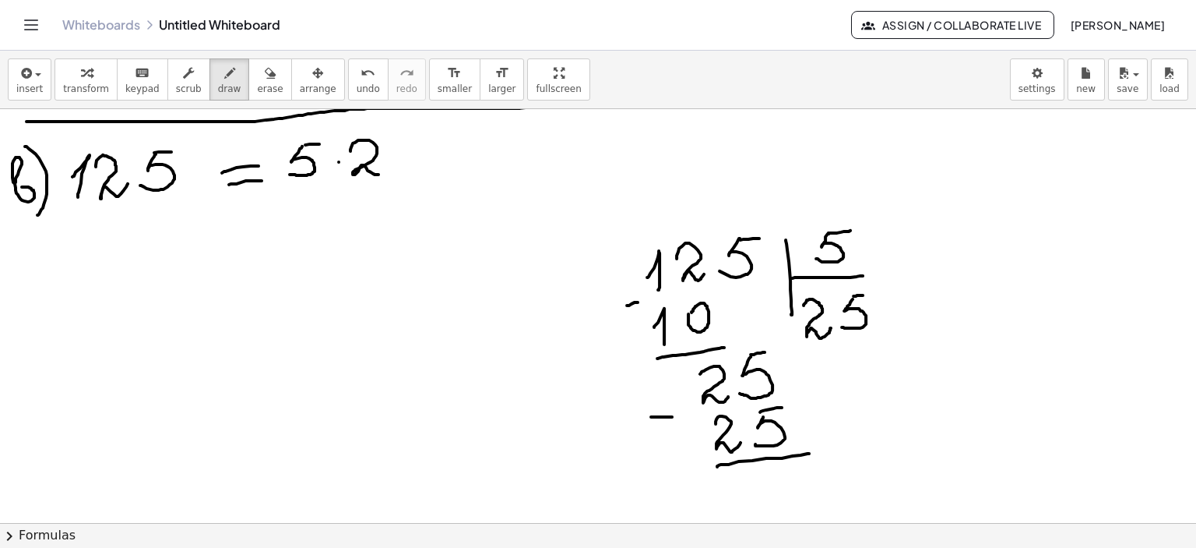
click at [386, 164] on div at bounding box center [598, 222] width 1196 height 1243
drag, startPoint x: 407, startPoint y: 143, endPoint x: 397, endPoint y: 168, distance: 27.3
click at [396, 169] on div at bounding box center [598, 222] width 1196 height 1243
drag, startPoint x: 406, startPoint y: 138, endPoint x: 430, endPoint y: 139, distance: 24.2
click at [428, 138] on div at bounding box center [598, 222] width 1196 height 1243
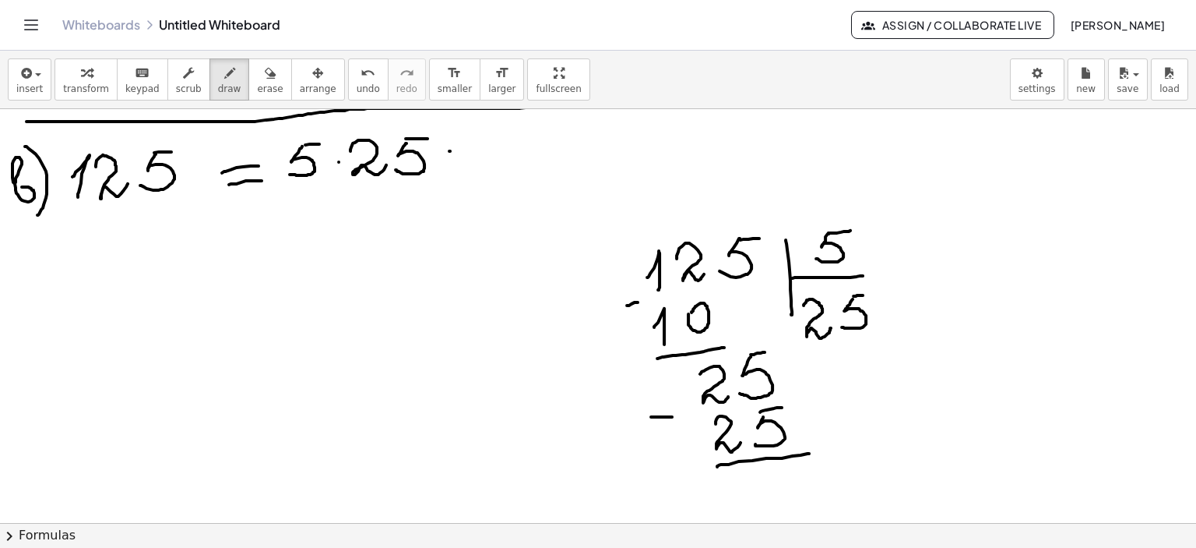
drag, startPoint x: 449, startPoint y: 150, endPoint x: 476, endPoint y: 149, distance: 26.5
click at [476, 149] on div at bounding box center [598, 222] width 1196 height 1243
drag, startPoint x: 456, startPoint y: 164, endPoint x: 481, endPoint y: 161, distance: 25.9
click at [481, 161] on div at bounding box center [598, 222] width 1196 height 1243
drag, startPoint x: 353, startPoint y: 197, endPoint x: 424, endPoint y: 194, distance: 70.9
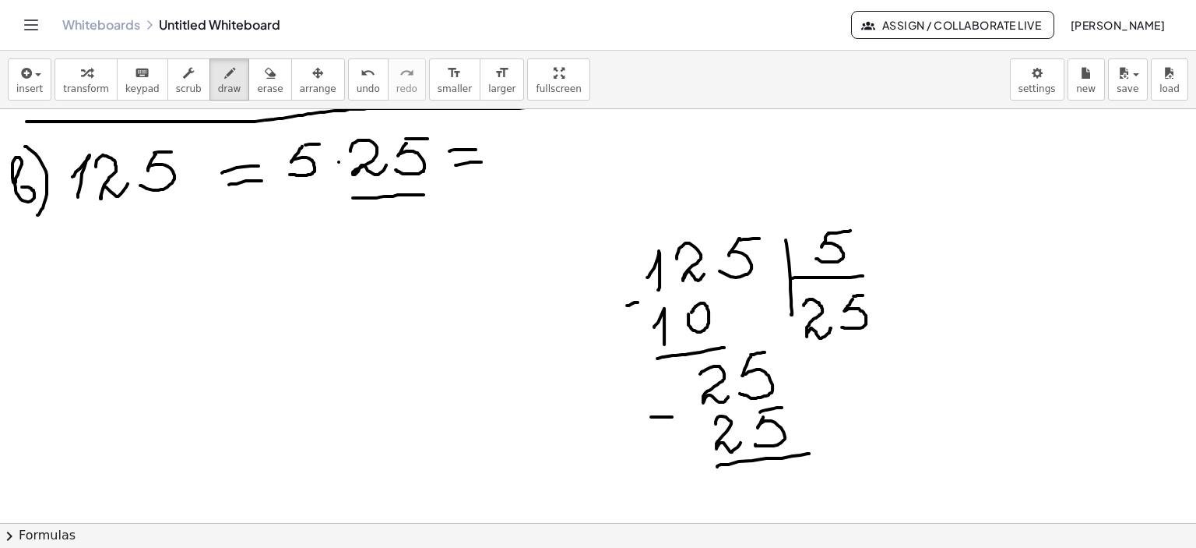
click at [424, 194] on div at bounding box center [598, 222] width 1196 height 1243
drag, startPoint x: 527, startPoint y: 133, endPoint x: 514, endPoint y: 159, distance: 28.9
click at [513, 161] on div at bounding box center [598, 222] width 1196 height 1243
drag, startPoint x: 524, startPoint y: 132, endPoint x: 511, endPoint y: 174, distance: 43.4
click at [544, 130] on div at bounding box center [598, 222] width 1196 height 1243
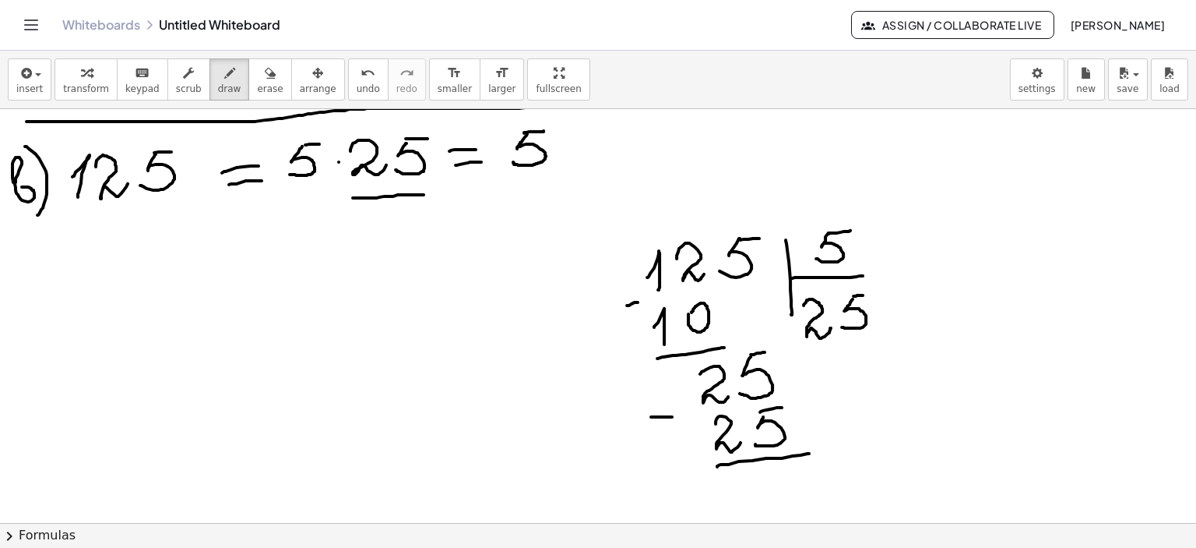
click at [561, 146] on div at bounding box center [598, 222] width 1196 height 1243
drag, startPoint x: 589, startPoint y: 131, endPoint x: 572, endPoint y: 164, distance: 37.6
click at [572, 164] on div at bounding box center [598, 222] width 1196 height 1243
drag, startPoint x: 588, startPoint y: 133, endPoint x: 629, endPoint y: 153, distance: 45.6
click at [611, 130] on div at bounding box center [598, 222] width 1196 height 1243
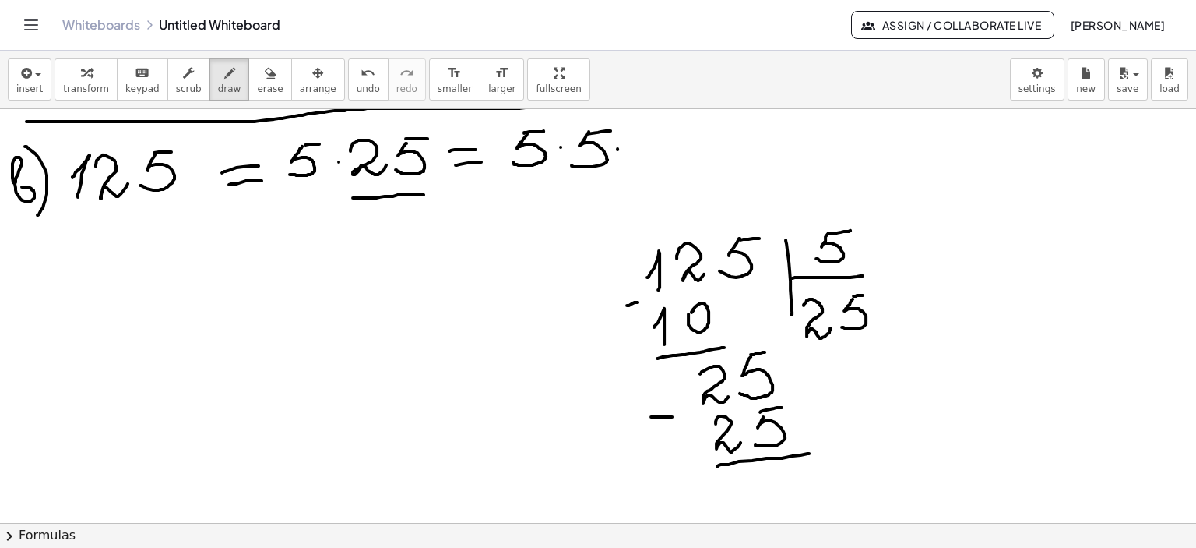
drag, startPoint x: 618, startPoint y: 149, endPoint x: 634, endPoint y: 146, distance: 16.7
click at [618, 149] on div at bounding box center [598, 222] width 1196 height 1243
drag, startPoint x: 643, startPoint y: 135, endPoint x: 636, endPoint y: 157, distance: 23.7
click at [630, 164] on div at bounding box center [598, 222] width 1196 height 1243
drag, startPoint x: 645, startPoint y: 136, endPoint x: 685, endPoint y: 136, distance: 40.5
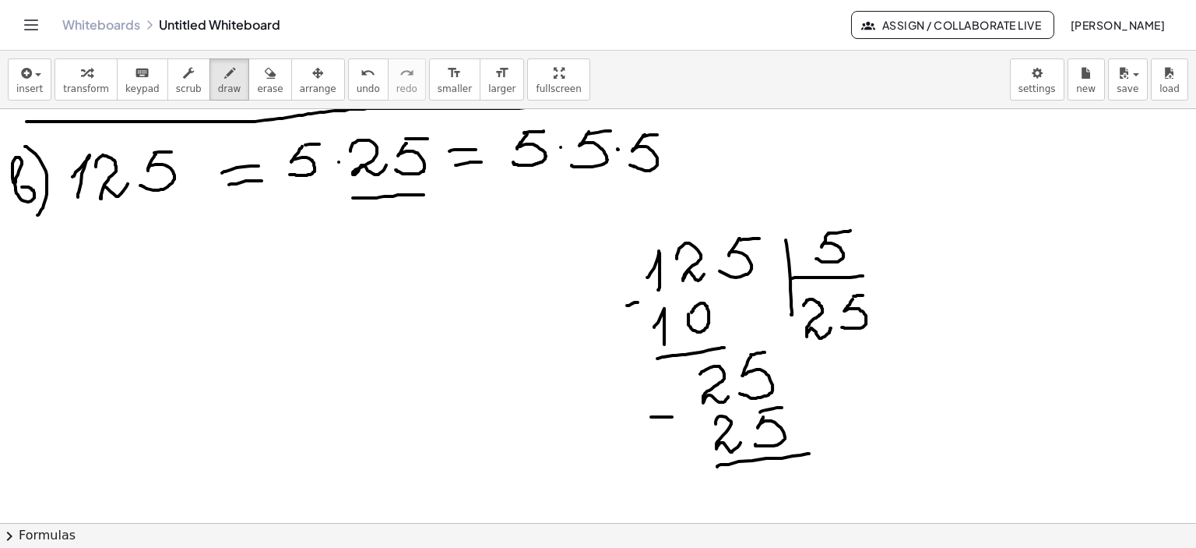
click at [663, 133] on div at bounding box center [598, 222] width 1196 height 1243
drag, startPoint x: 679, startPoint y: 145, endPoint x: 694, endPoint y: 152, distance: 16.4
click at [705, 143] on div at bounding box center [598, 222] width 1196 height 1243
drag, startPoint x: 682, startPoint y: 157, endPoint x: 711, endPoint y: 155, distance: 29.6
click at [711, 155] on div at bounding box center [598, 222] width 1196 height 1243
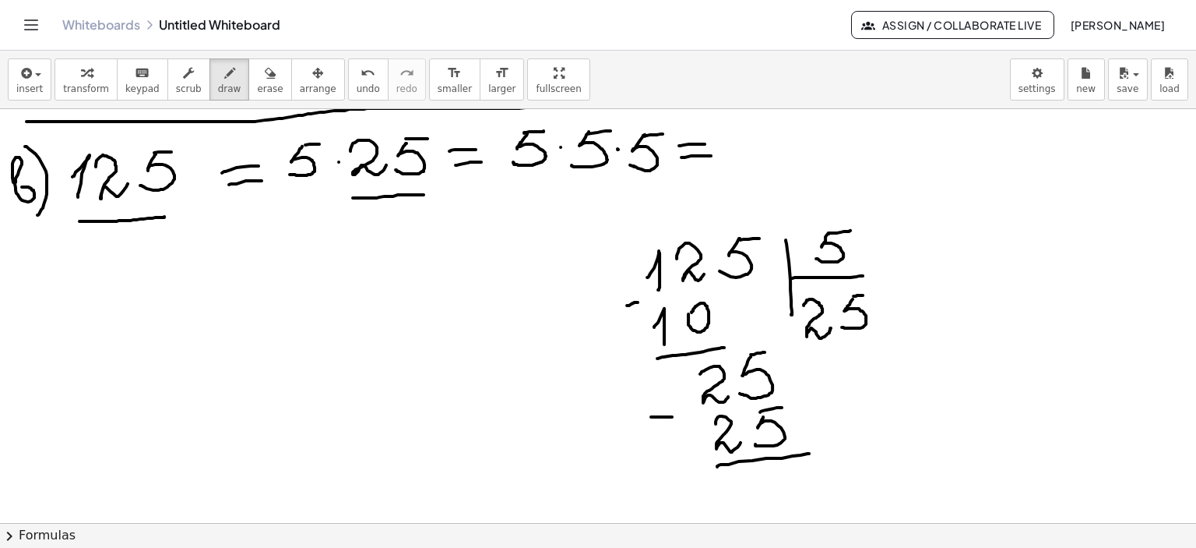
drag, startPoint x: 79, startPoint y: 220, endPoint x: 164, endPoint y: 216, distance: 85.0
click at [164, 216] on div at bounding box center [598, 222] width 1196 height 1243
drag, startPoint x: 751, startPoint y: 127, endPoint x: 732, endPoint y: 162, distance: 39.7
click at [732, 162] on div at bounding box center [598, 222] width 1196 height 1243
drag, startPoint x: 749, startPoint y: 127, endPoint x: 773, endPoint y: 127, distance: 23.4
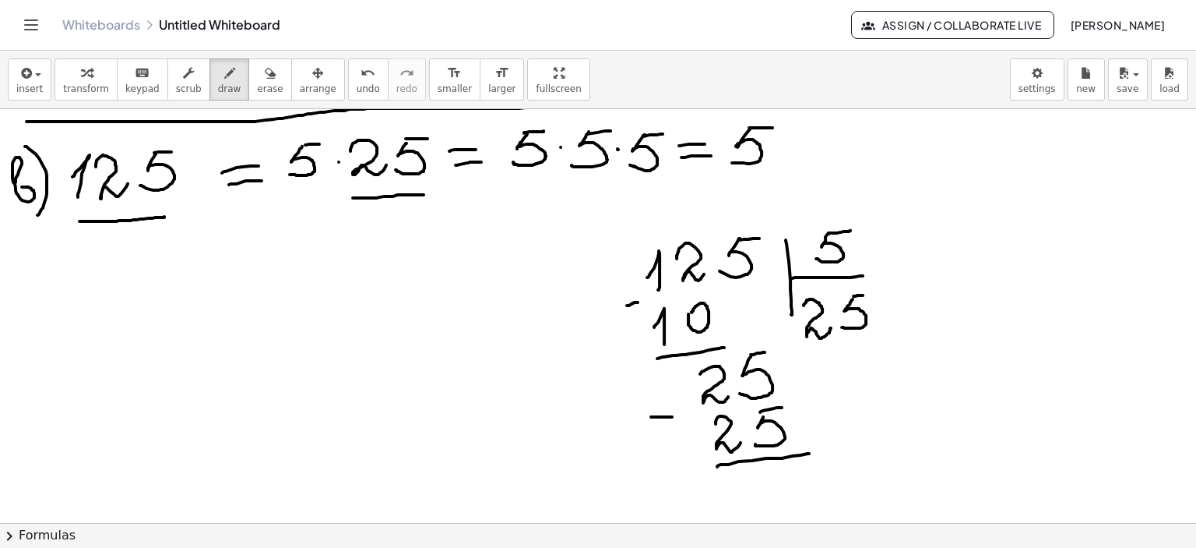
click at [773, 127] on div at bounding box center [598, 222] width 1196 height 1243
click at [265, 76] on icon "button" at bounding box center [270, 73] width 11 height 19
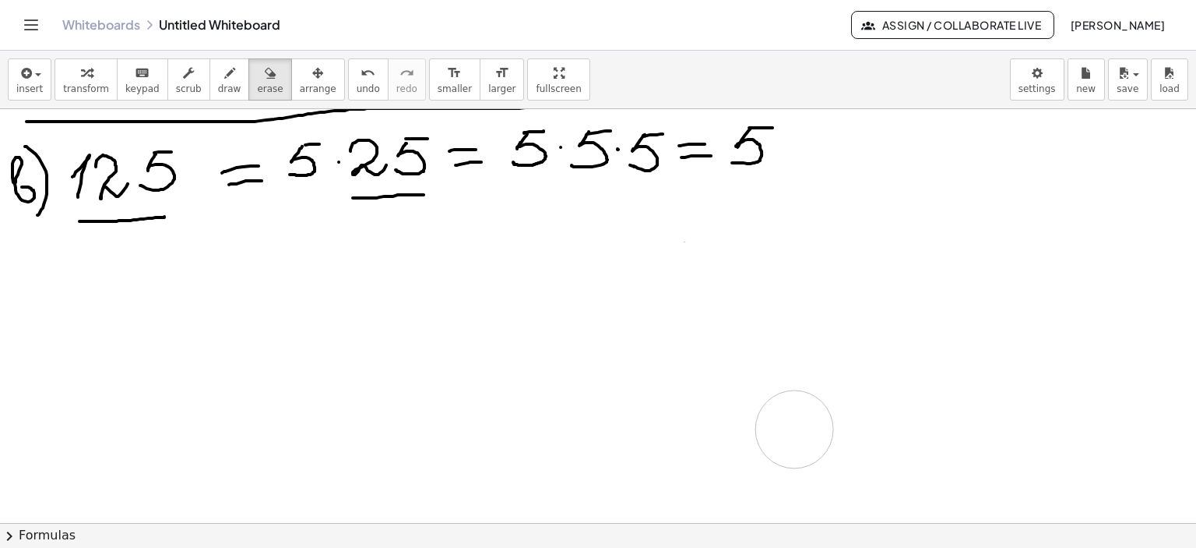
drag, startPoint x: 514, startPoint y: 309, endPoint x: 190, endPoint y: 105, distance: 382.9
click at [797, 407] on div at bounding box center [598, 222] width 1196 height 1243
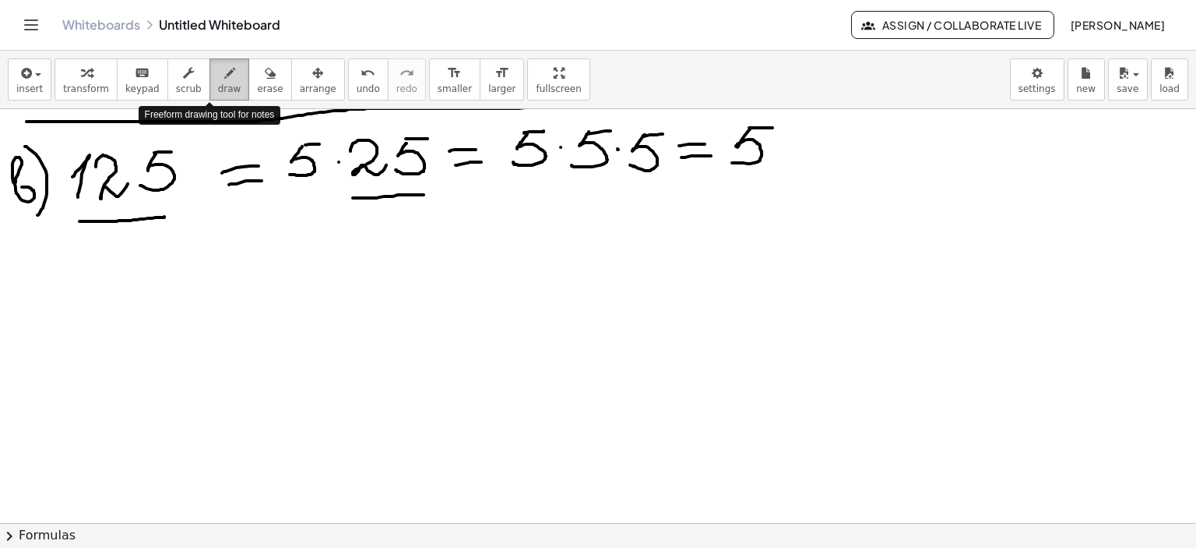
drag, startPoint x: 206, startPoint y: 80, endPoint x: 224, endPoint y: 76, distance: 18.3
click at [224, 79] on icon "button" at bounding box center [229, 73] width 11 height 19
drag, startPoint x: 789, startPoint y: 114, endPoint x: 791, endPoint y: 136, distance: 21.1
click at [791, 136] on div at bounding box center [598, 222] width 1196 height 1243
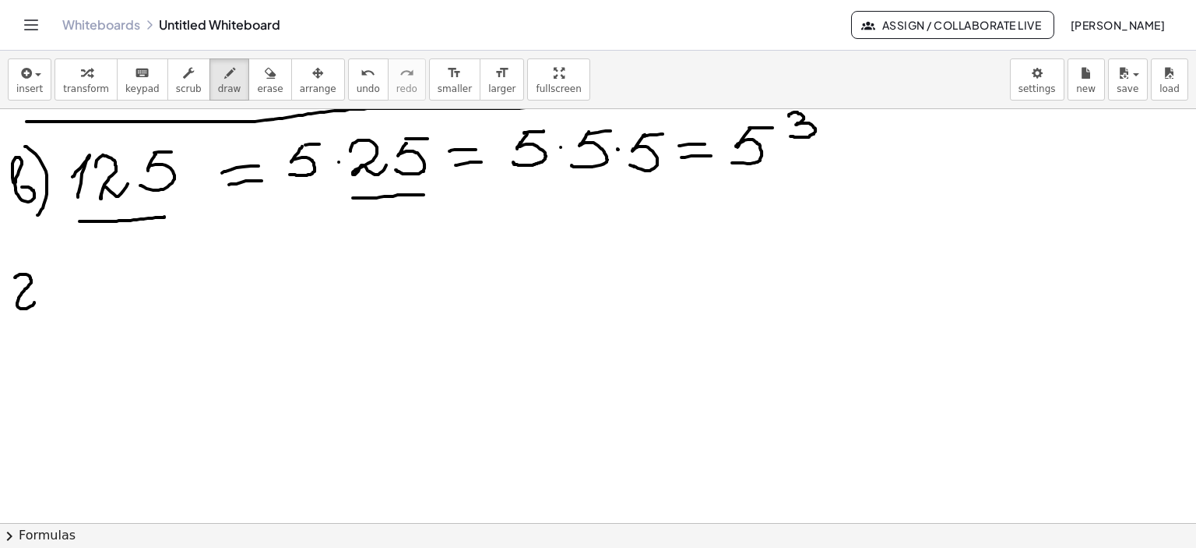
drag, startPoint x: 15, startPoint y: 277, endPoint x: 41, endPoint y: 268, distance: 27.1
click at [36, 301] on div at bounding box center [598, 222] width 1196 height 1243
drag, startPoint x: 32, startPoint y: 257, endPoint x: 42, endPoint y: 317, distance: 60.8
click at [42, 317] on div at bounding box center [598, 222] width 1196 height 1243
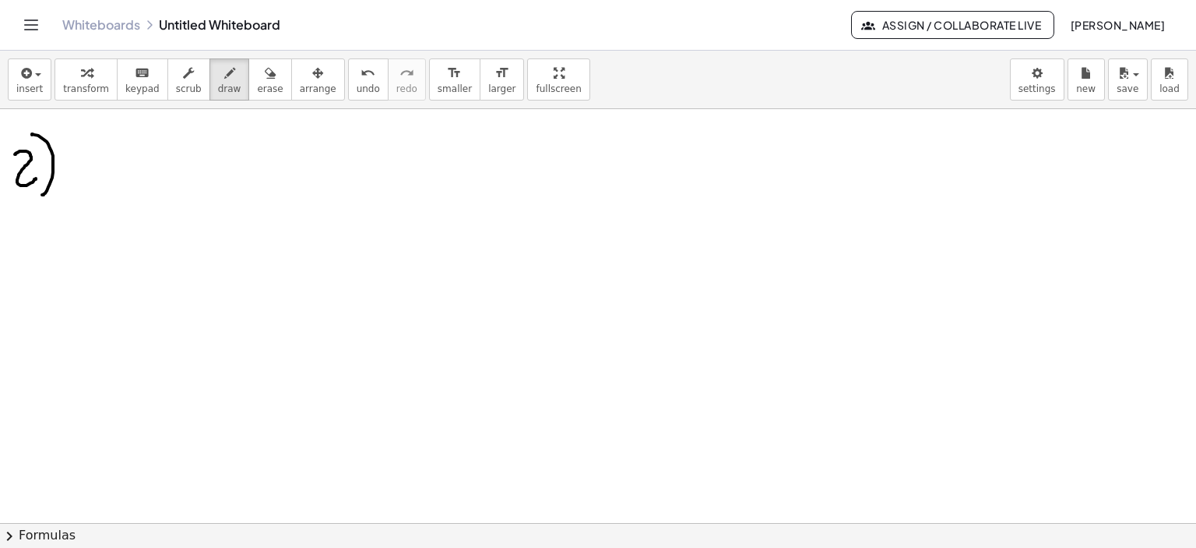
scroll to position [742, 0]
drag, startPoint x: 72, startPoint y: 139, endPoint x: 72, endPoint y: 147, distance: 7.8
drag, startPoint x: 87, startPoint y: 143, endPoint x: 111, endPoint y: 118, distance: 34.7
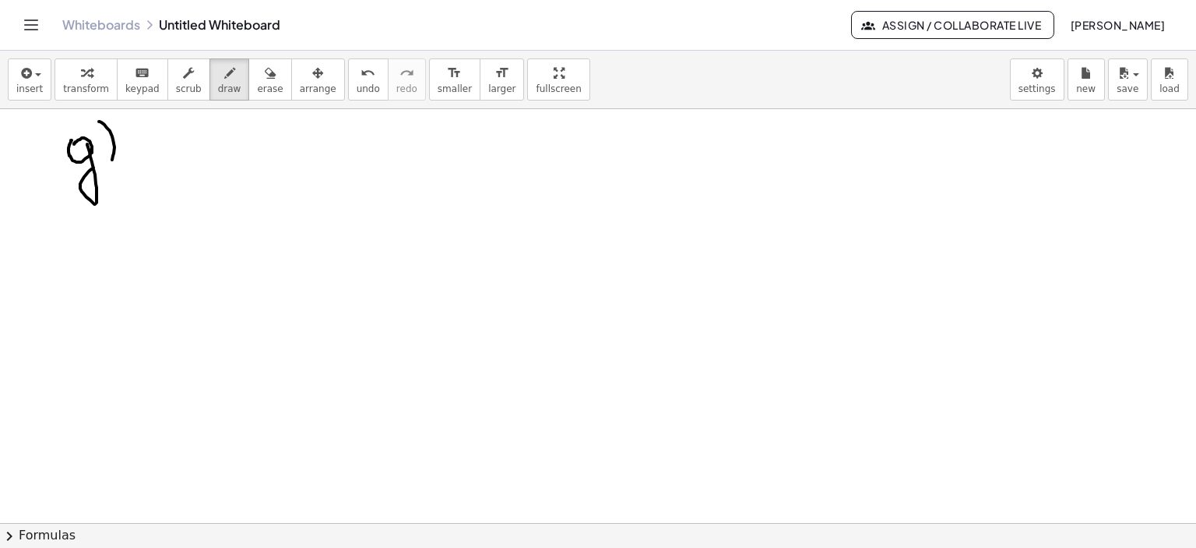
drag, startPoint x: 99, startPoint y: 121, endPoint x: 109, endPoint y: 163, distance: 43.3
drag, startPoint x: 179, startPoint y: 161, endPoint x: 174, endPoint y: 178, distance: 18.0
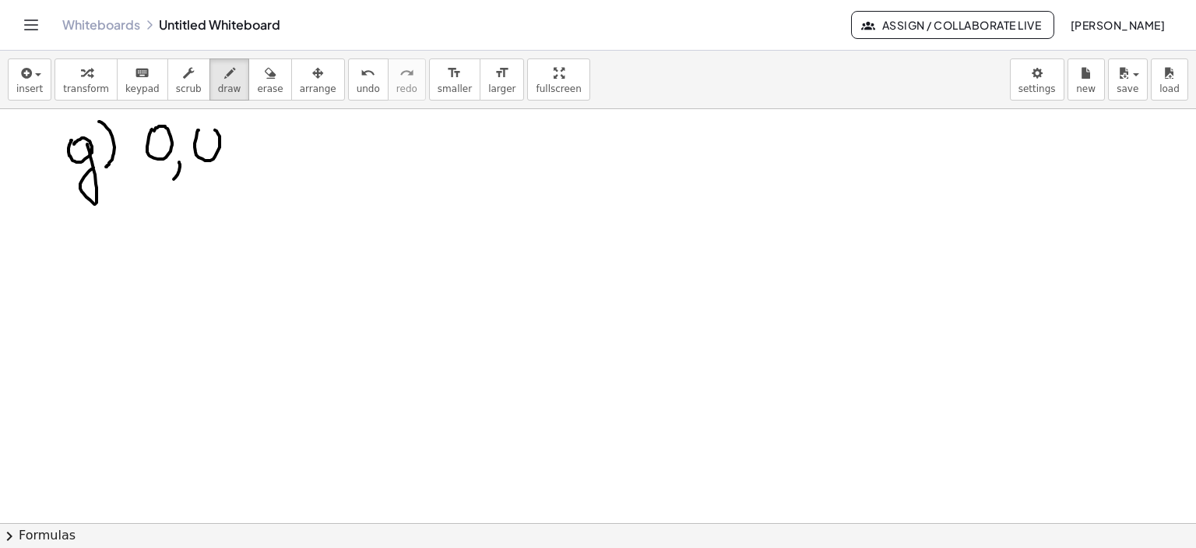
drag, startPoint x: 199, startPoint y: 129, endPoint x: 195, endPoint y: 139, distance: 10.8
drag, startPoint x: 230, startPoint y: 144, endPoint x: 246, endPoint y: 143, distance: 16.4
drag, startPoint x: 268, startPoint y: 145, endPoint x: 328, endPoint y: 144, distance: 60.0
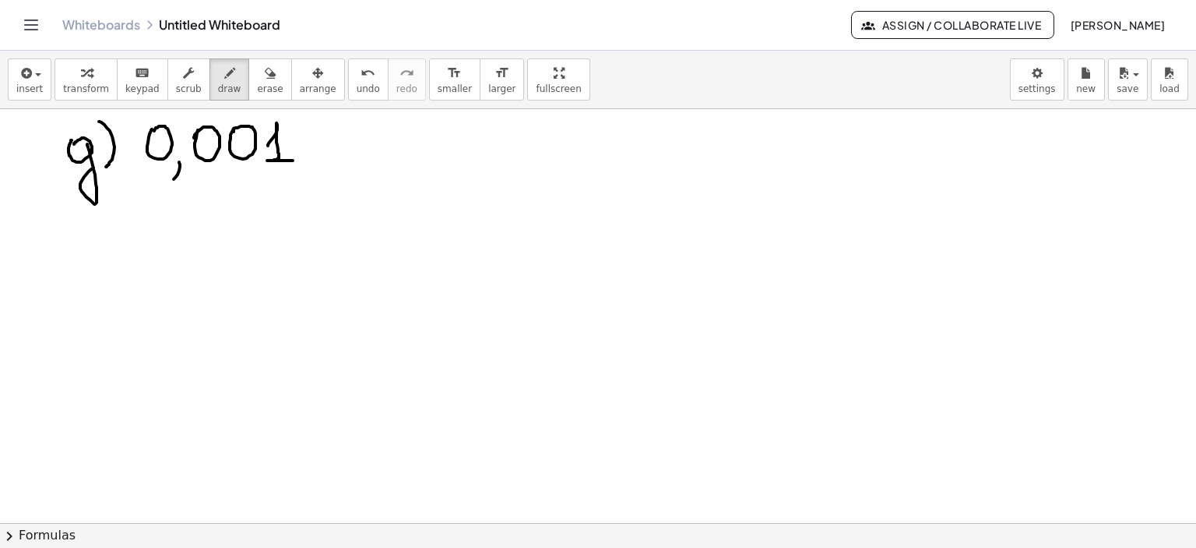
drag, startPoint x: 309, startPoint y: 139, endPoint x: 337, endPoint y: 139, distance: 28.0
drag, startPoint x: 311, startPoint y: 152, endPoint x: 343, endPoint y: 152, distance: 31.9
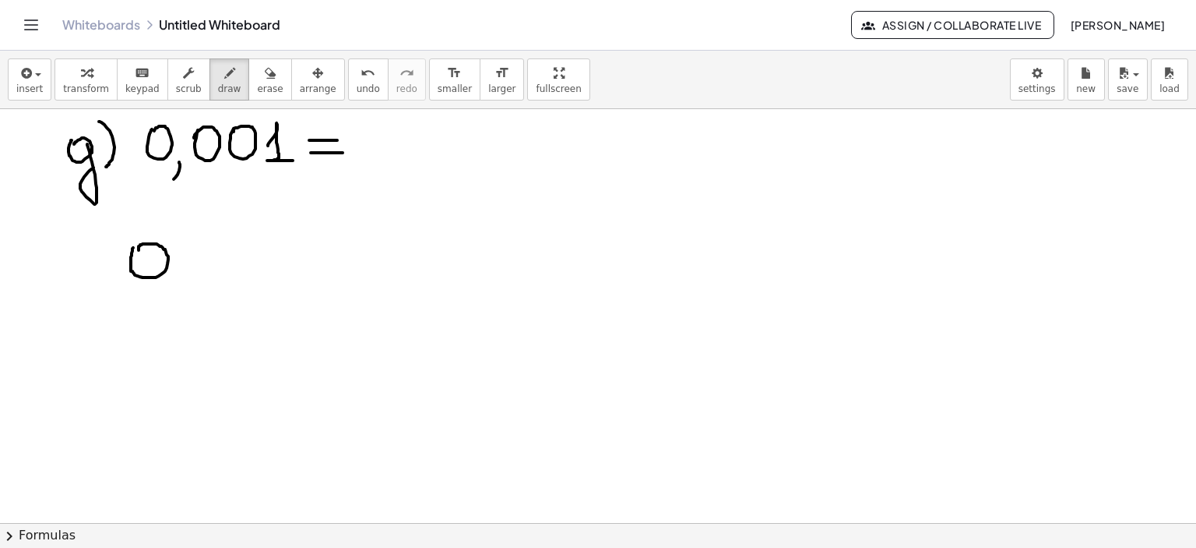
drag, startPoint x: 133, startPoint y: 247, endPoint x: 162, endPoint y: 280, distance: 43.6
drag, startPoint x: 171, startPoint y: 283, endPoint x: 165, endPoint y: 297, distance: 15.0
drag, startPoint x: 192, startPoint y: 252, endPoint x: 192, endPoint y: 276, distance: 23.4
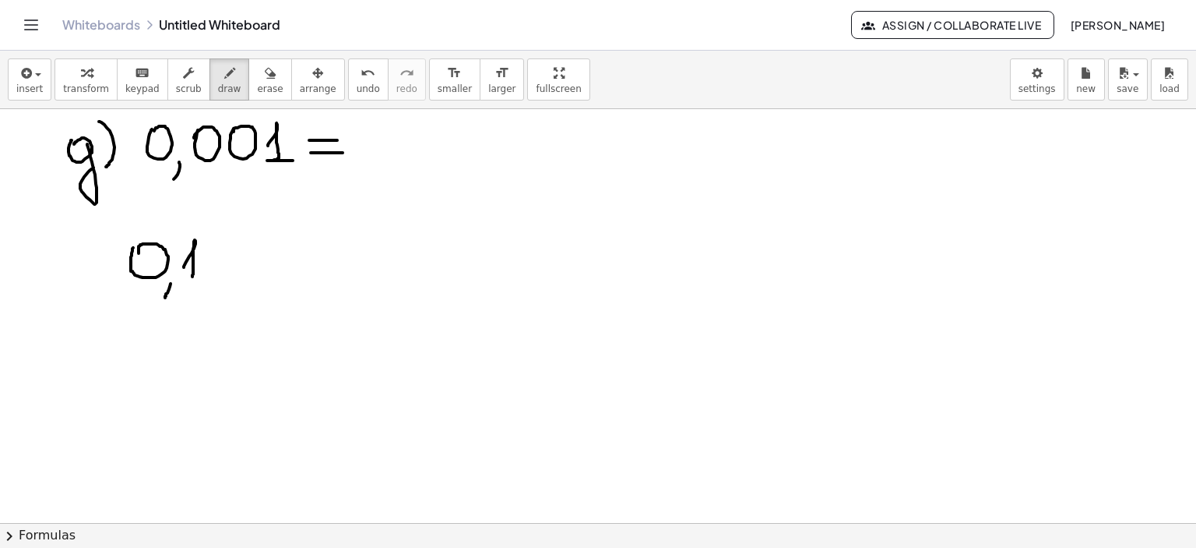
drag, startPoint x: 250, startPoint y: 277, endPoint x: 261, endPoint y: 273, distance: 11.3
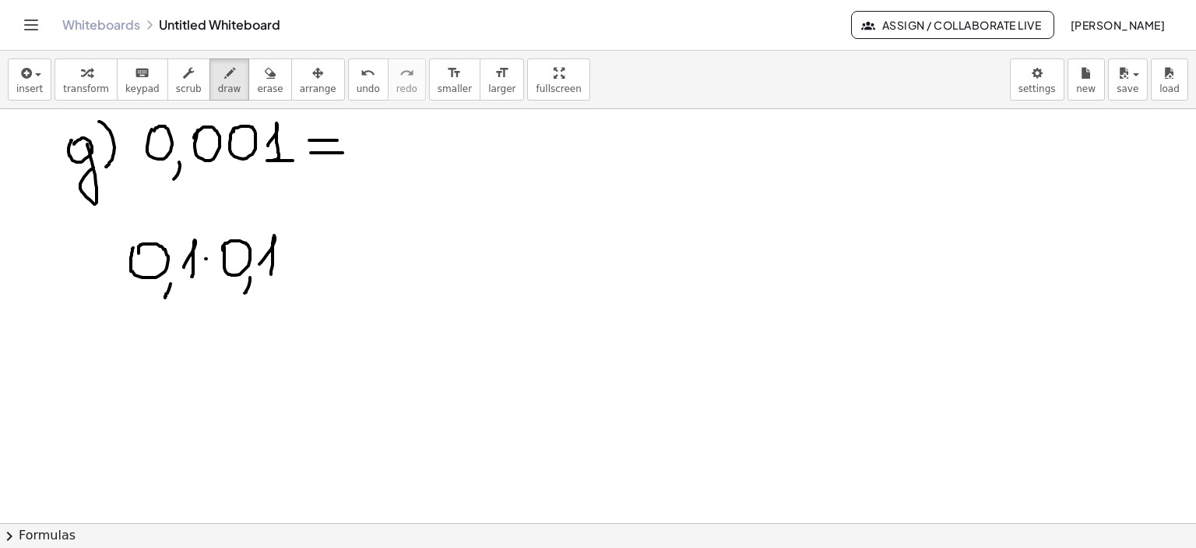
drag, startPoint x: 259, startPoint y: 263, endPoint x: 271, endPoint y: 273, distance: 15.5
drag, startPoint x: 297, startPoint y: 255, endPoint x: 320, endPoint y: 261, distance: 24.0
drag, startPoint x: 301, startPoint y: 269, endPoint x: 336, endPoint y: 268, distance: 35.1
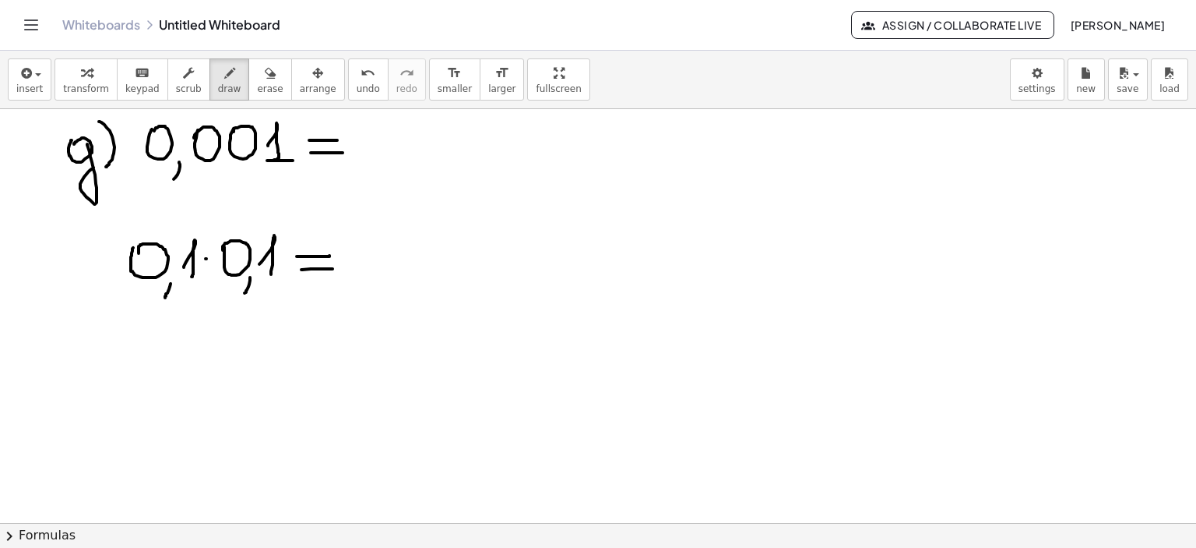
drag, startPoint x: 368, startPoint y: 246, endPoint x: 380, endPoint y: 261, distance: 19.3
drag, startPoint x: 395, startPoint y: 277, endPoint x: 393, endPoint y: 296, distance: 19.5
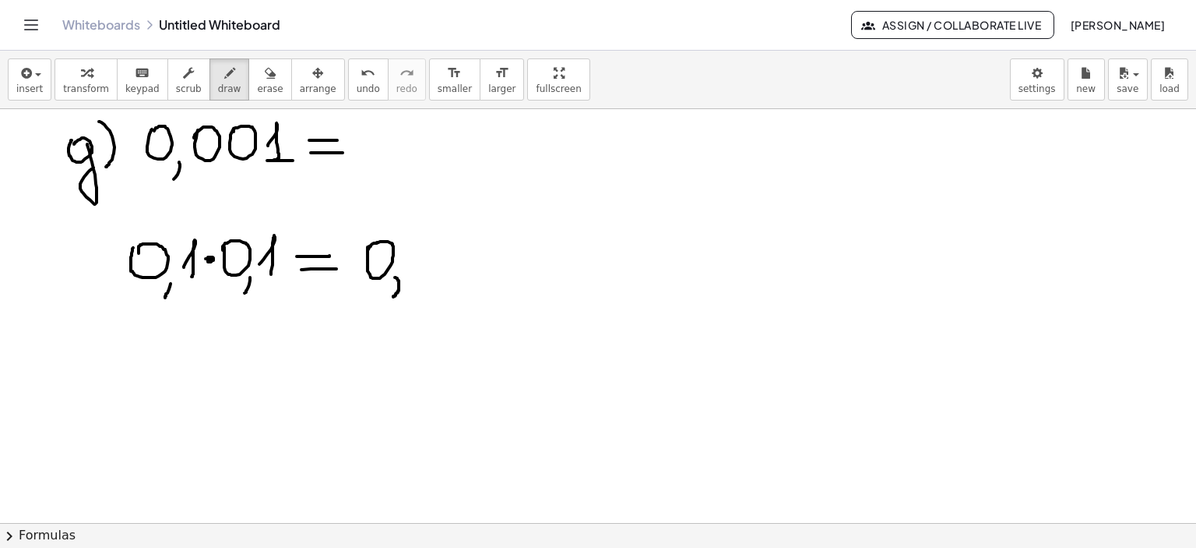
drag, startPoint x: 456, startPoint y: 260, endPoint x: 467, endPoint y: 275, distance: 18.4
drag, startPoint x: 185, startPoint y: 291, endPoint x: 198, endPoint y: 290, distance: 12.5
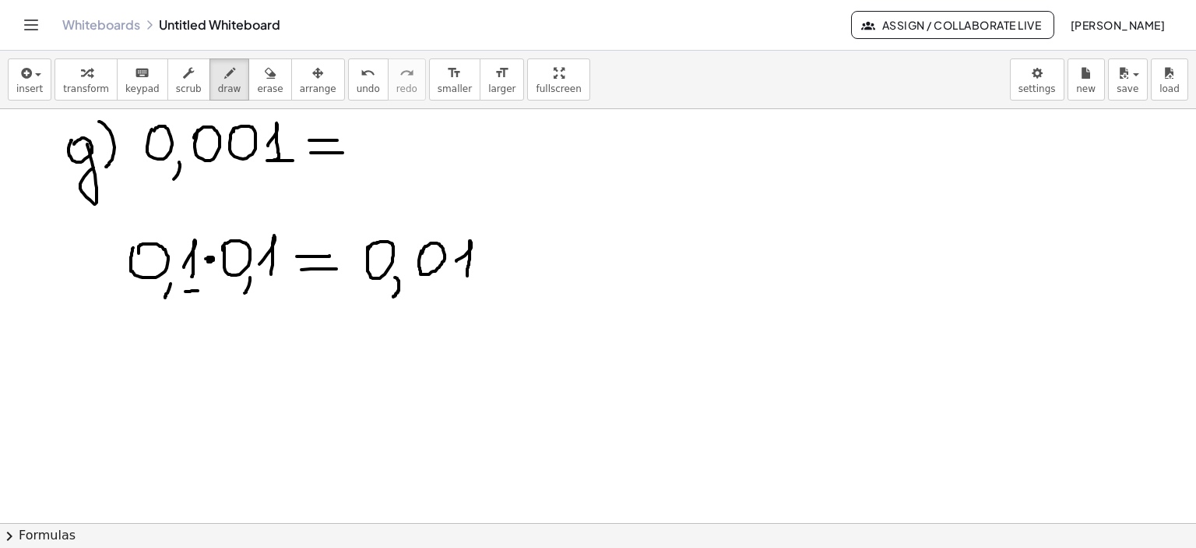
drag, startPoint x: 263, startPoint y: 290, endPoint x: 281, endPoint y: 291, distance: 18.0
drag, startPoint x: 461, startPoint y: 292, endPoint x: 480, endPoint y: 292, distance: 18.7
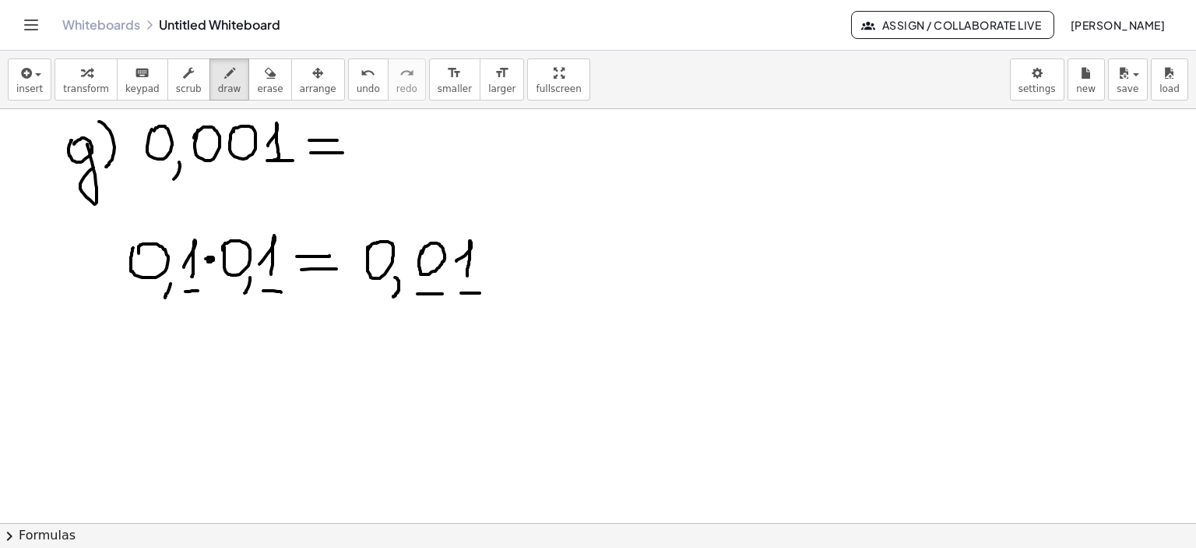
drag, startPoint x: 417, startPoint y: 293, endPoint x: 443, endPoint y: 293, distance: 25.7
drag, startPoint x: 118, startPoint y: 354, endPoint x: 143, endPoint y: 382, distance: 38.1
drag, startPoint x: 150, startPoint y: 384, endPoint x: 146, endPoint y: 404, distance: 20.5
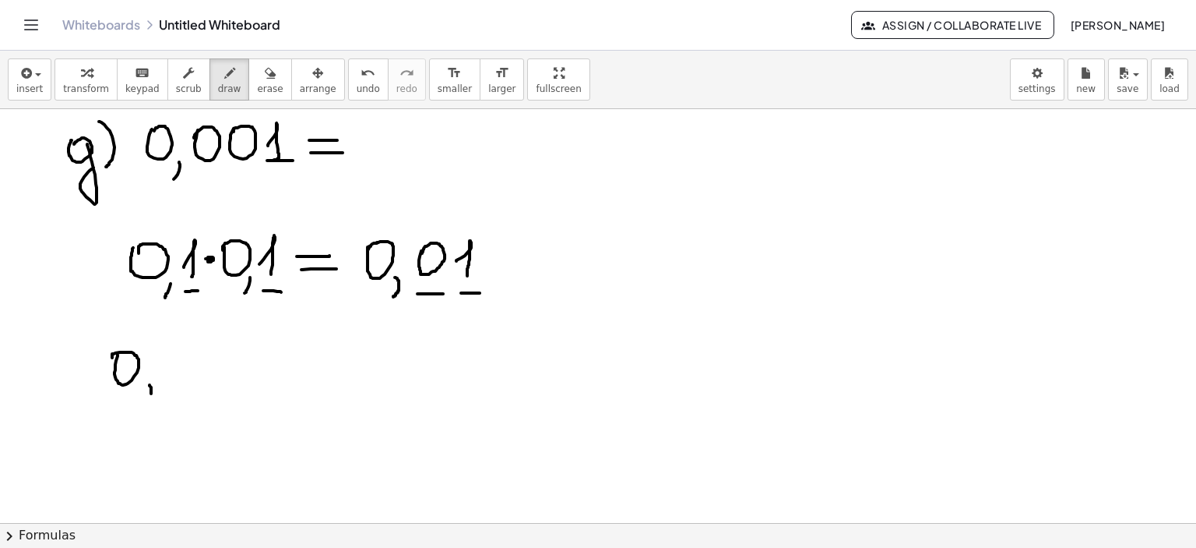
drag, startPoint x: 220, startPoint y: 361, endPoint x: 263, endPoint y: 360, distance: 43.6
drag, startPoint x: 254, startPoint y: 365, endPoint x: 299, endPoint y: 364, distance: 45.2
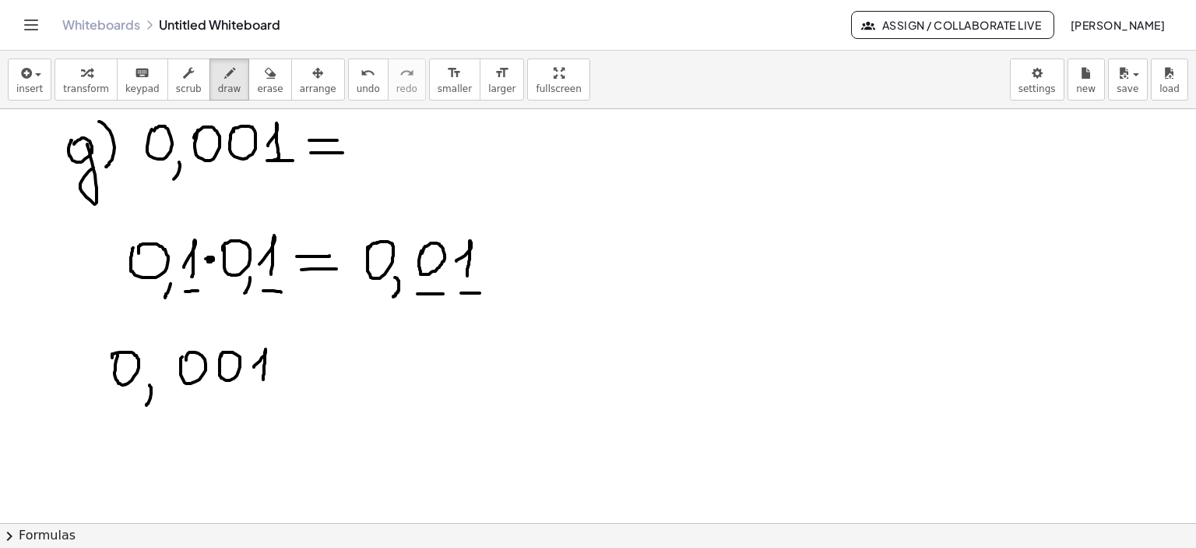
drag, startPoint x: 287, startPoint y: 358, endPoint x: 323, endPoint y: 358, distance: 35.8
drag, startPoint x: 290, startPoint y: 370, endPoint x: 324, endPoint y: 370, distance: 34.3
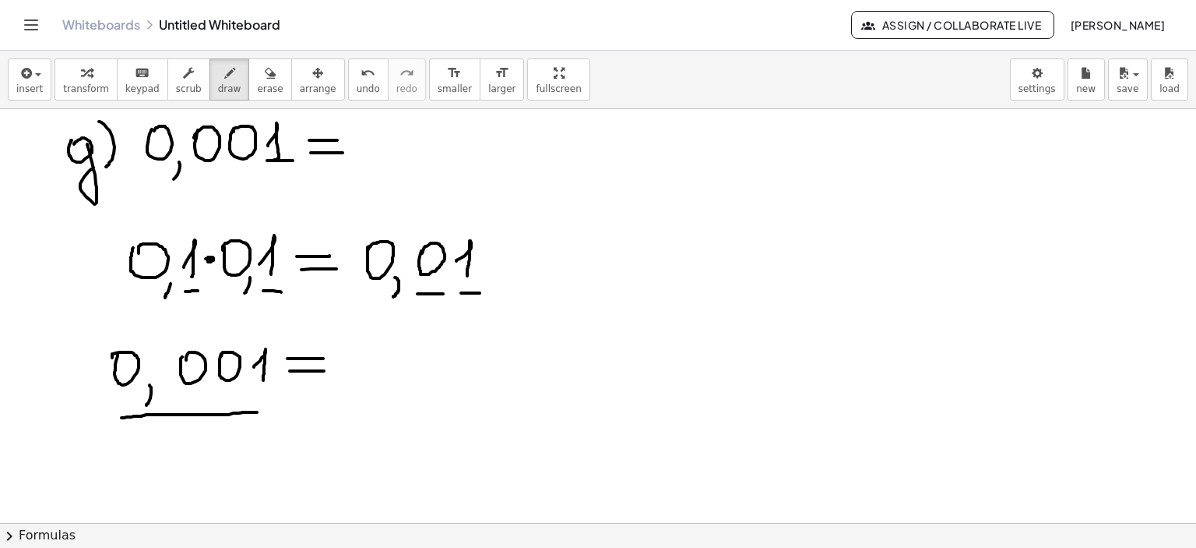
drag, startPoint x: 122, startPoint y: 417, endPoint x: 268, endPoint y: 411, distance: 146.5
drag, startPoint x: 358, startPoint y: 351, endPoint x: 375, endPoint y: 372, distance: 27.6
drag, startPoint x: 391, startPoint y: 389, endPoint x: 400, endPoint y: 397, distance: 12.1
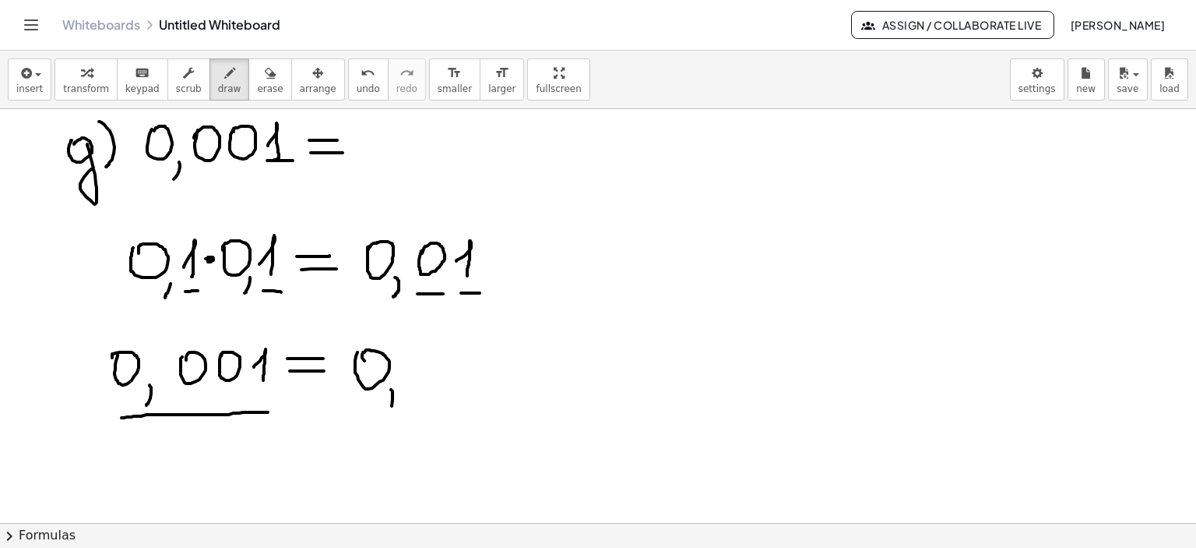
drag, startPoint x: 408, startPoint y: 371, endPoint x: 418, endPoint y: 382, distance: 15.5
drag, startPoint x: 445, startPoint y: 322, endPoint x: 421, endPoint y: 380, distance: 62.5
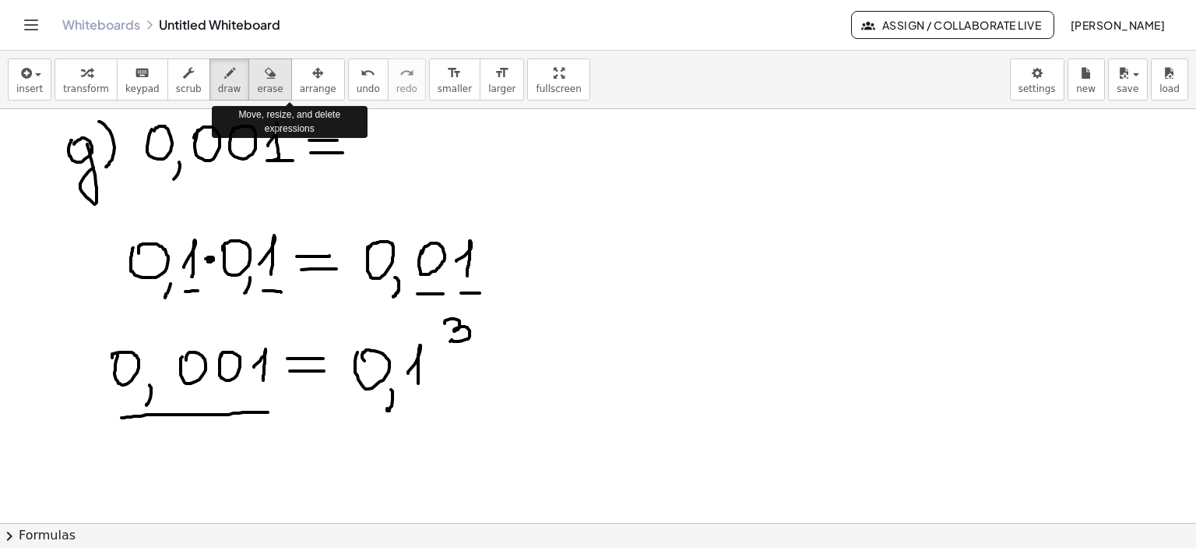
click at [257, 71] on div "button" at bounding box center [270, 72] width 26 height 19
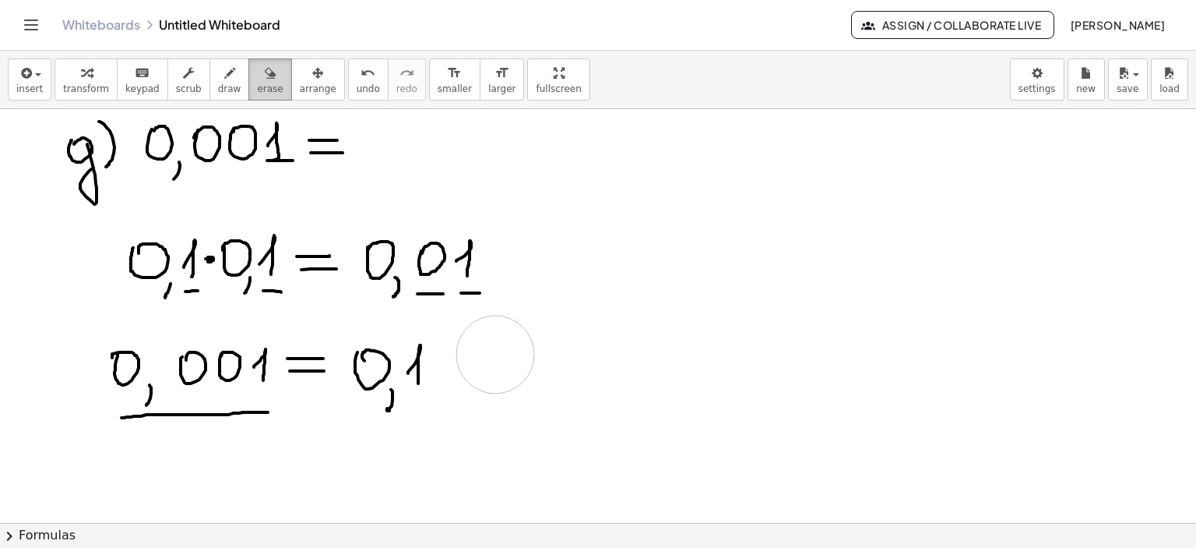
drag, startPoint x: 540, startPoint y: 386, endPoint x: 255, endPoint y: 62, distance: 431.0
click at [218, 83] on span "draw" at bounding box center [229, 88] width 23 height 11
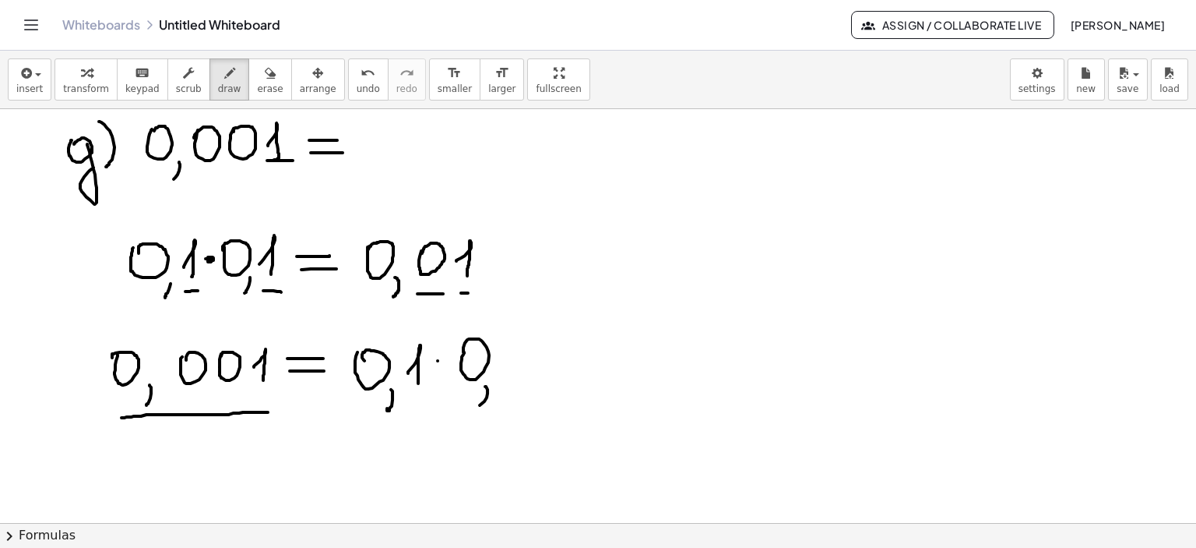
drag, startPoint x: 485, startPoint y: 386, endPoint x: 512, endPoint y: 372, distance: 30.0
drag, startPoint x: 498, startPoint y: 366, endPoint x: 508, endPoint y: 378, distance: 15.0
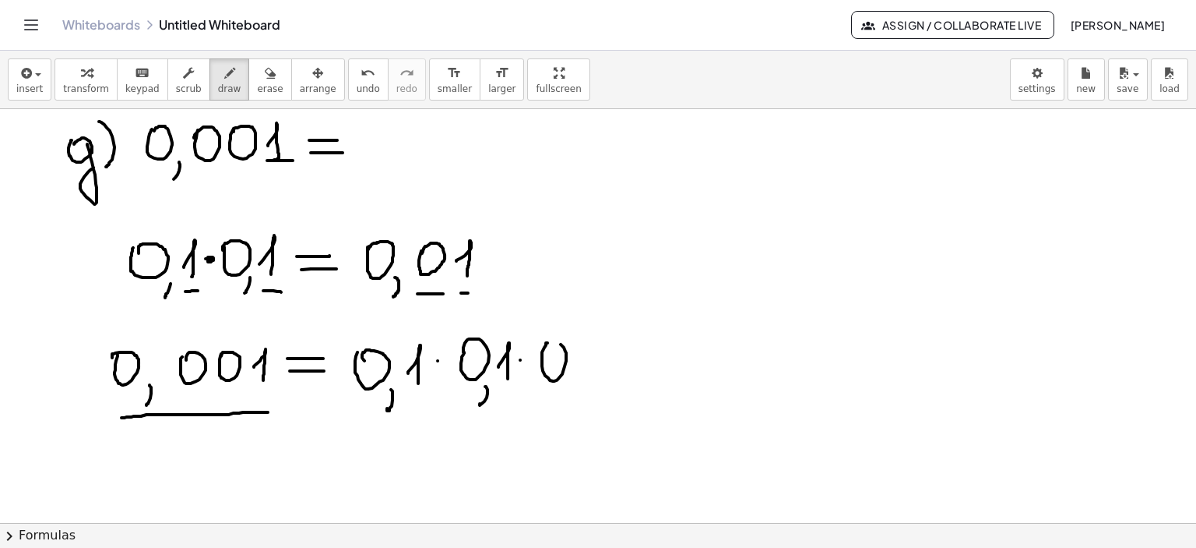
drag, startPoint x: 542, startPoint y: 357, endPoint x: 550, endPoint y: 370, distance: 15.4
drag, startPoint x: 579, startPoint y: 389, endPoint x: 595, endPoint y: 392, distance: 15.9
drag, startPoint x: 595, startPoint y: 368, endPoint x: 607, endPoint y: 382, distance: 17.7
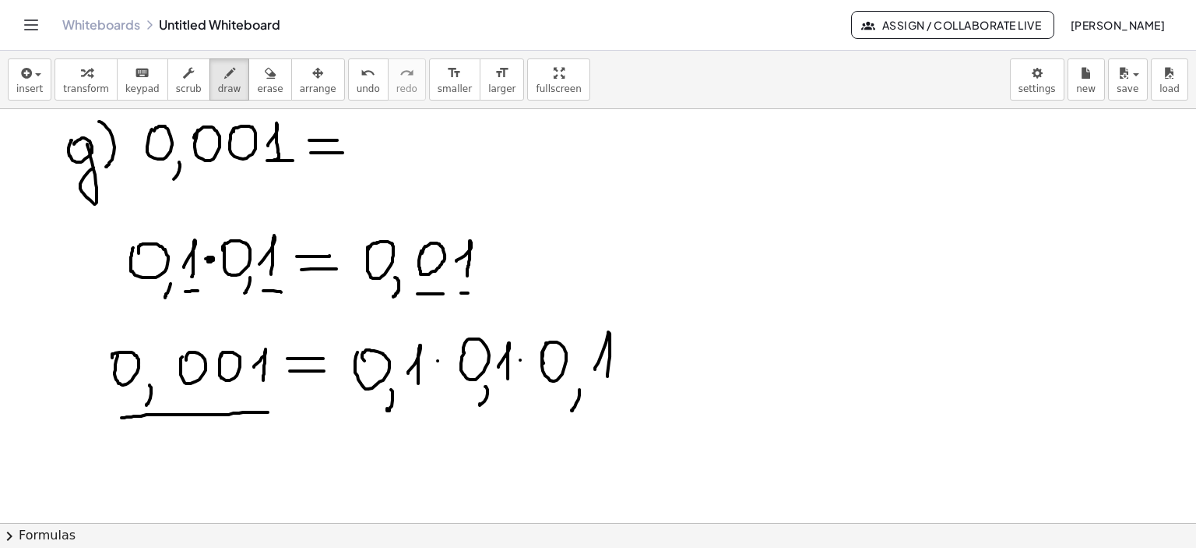
drag, startPoint x: 629, startPoint y: 353, endPoint x: 659, endPoint y: 350, distance: 30.5
drag, startPoint x: 630, startPoint y: 368, endPoint x: 670, endPoint y: 365, distance: 39.9
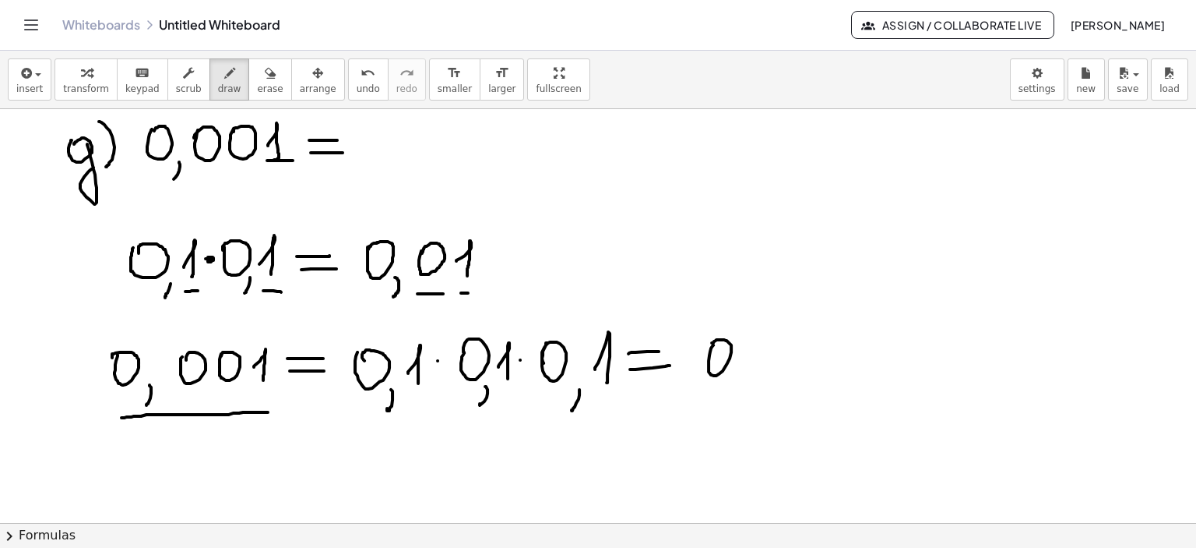
drag, startPoint x: 713, startPoint y: 344, endPoint x: 722, endPoint y: 377, distance: 33.8
drag, startPoint x: 738, startPoint y: 379, endPoint x: 742, endPoint y: 388, distance: 9.4
drag, startPoint x: 757, startPoint y: 365, endPoint x: 767, endPoint y: 372, distance: 12.8
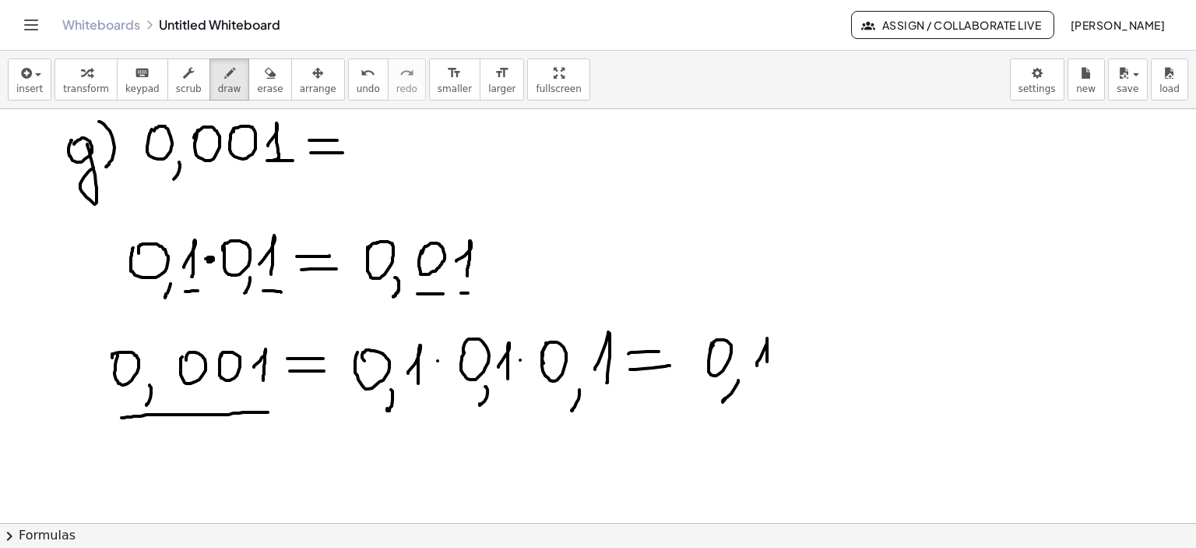
drag, startPoint x: 796, startPoint y: 299, endPoint x: 794, endPoint y: 319, distance: 19.5
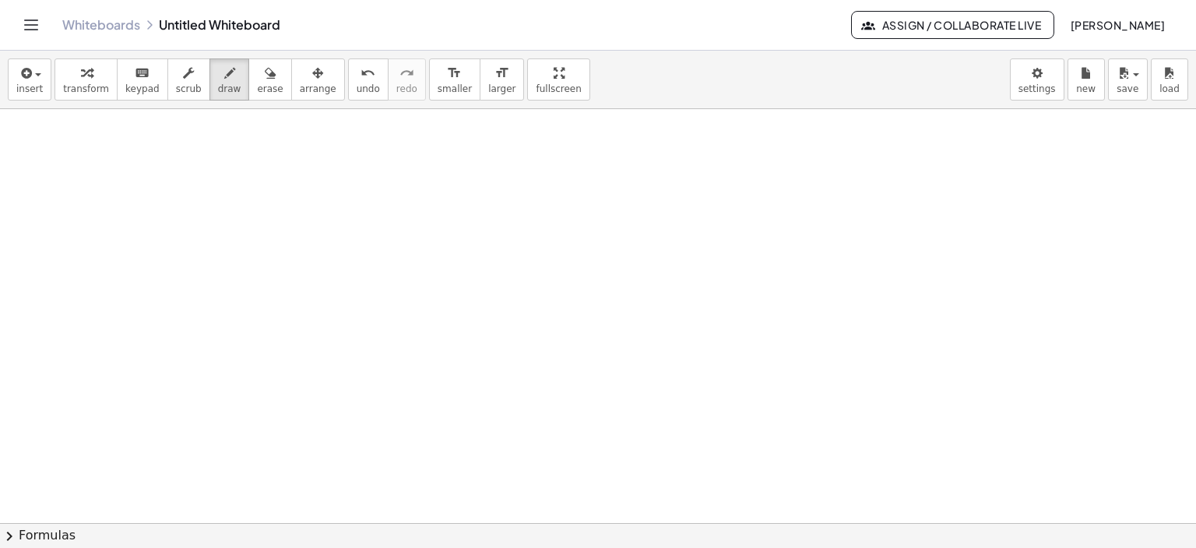
scroll to position [1243, 0]
drag, startPoint x: 30, startPoint y: 165, endPoint x: 51, endPoint y: 151, distance: 24.6
drag, startPoint x: 38, startPoint y: 124, endPoint x: 44, endPoint y: 186, distance: 62.5
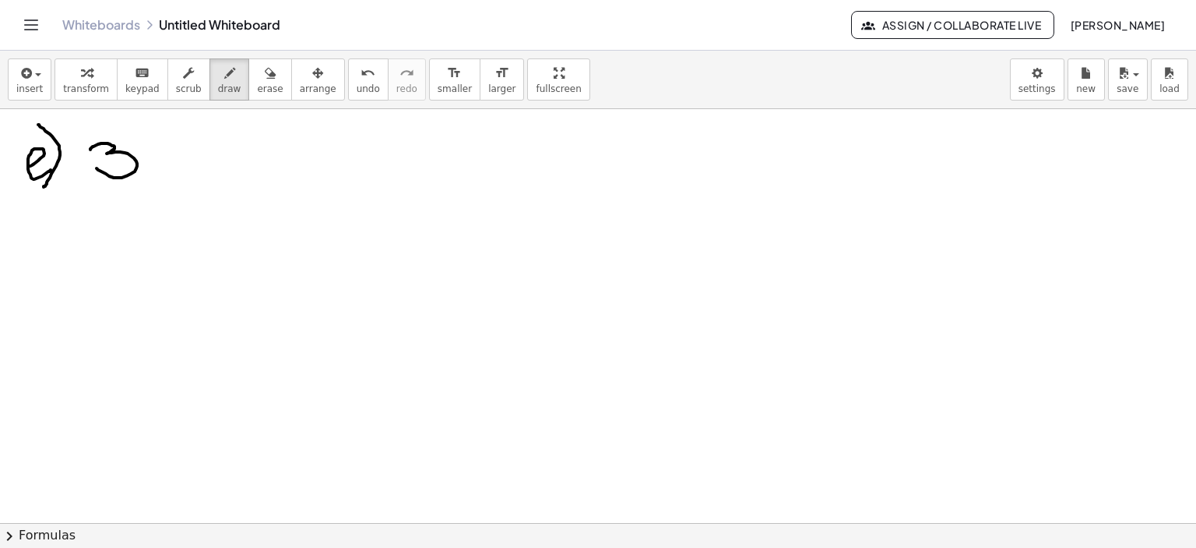
drag, startPoint x: 98, startPoint y: 143, endPoint x: 97, endPoint y: 167, distance: 24.2
drag, startPoint x: 178, startPoint y: 126, endPoint x: 176, endPoint y: 143, distance: 17.2
drag, startPoint x: 164, startPoint y: 158, endPoint x: 226, endPoint y: 159, distance: 62.3
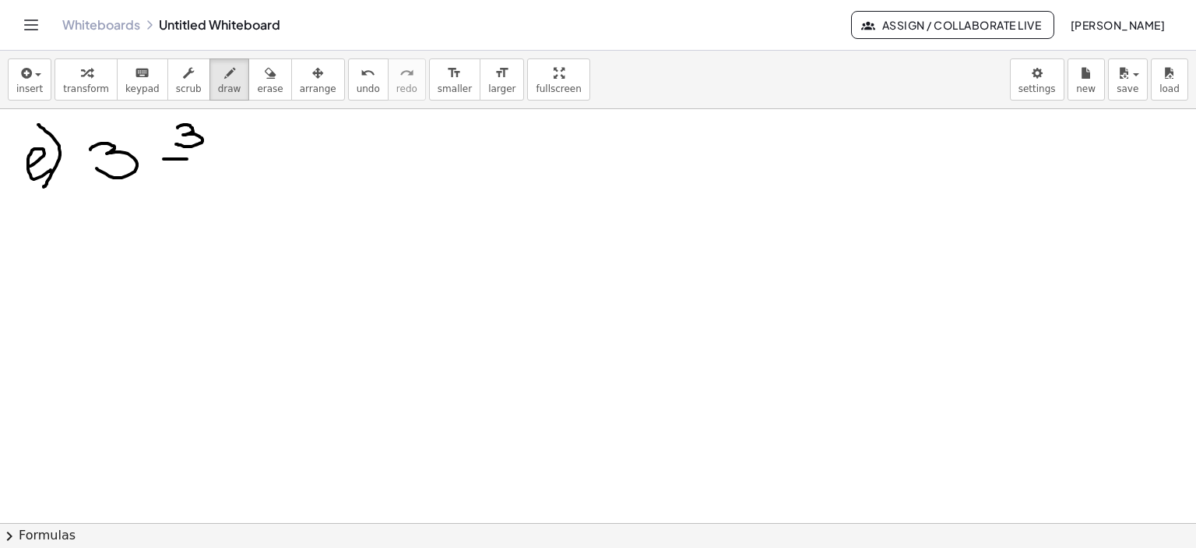
drag, startPoint x: 240, startPoint y: 157, endPoint x: 271, endPoint y: 163, distance: 31.6
drag, startPoint x: 245, startPoint y: 174, endPoint x: 287, endPoint y: 174, distance: 42.1
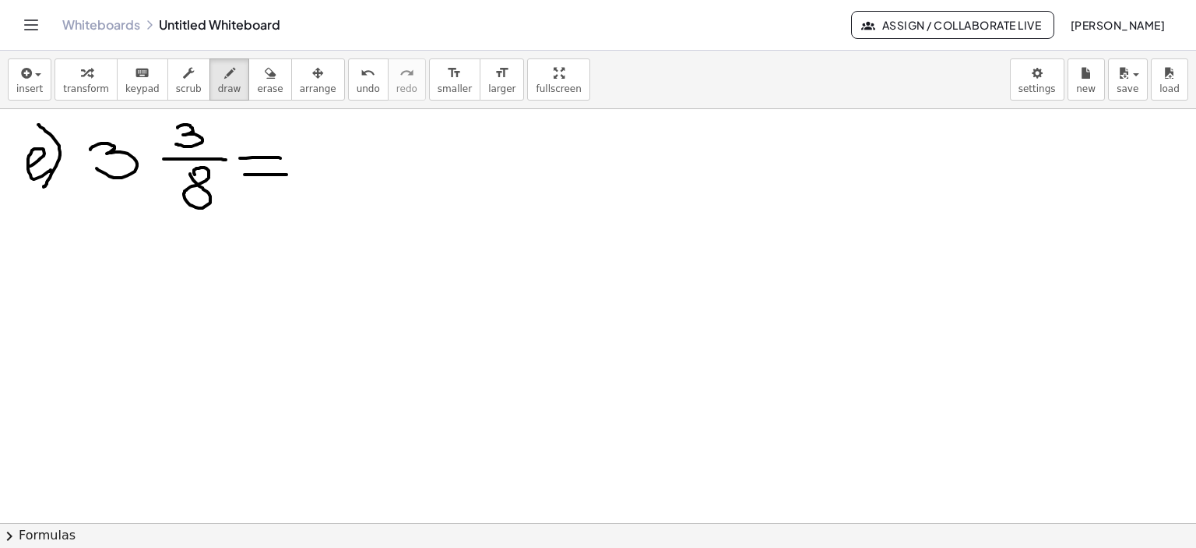
drag, startPoint x: 321, startPoint y: 167, endPoint x: 424, endPoint y: 167, distance: 102.8
drag, startPoint x: 174, startPoint y: 322, endPoint x: 210, endPoint y: 338, distance: 40.1
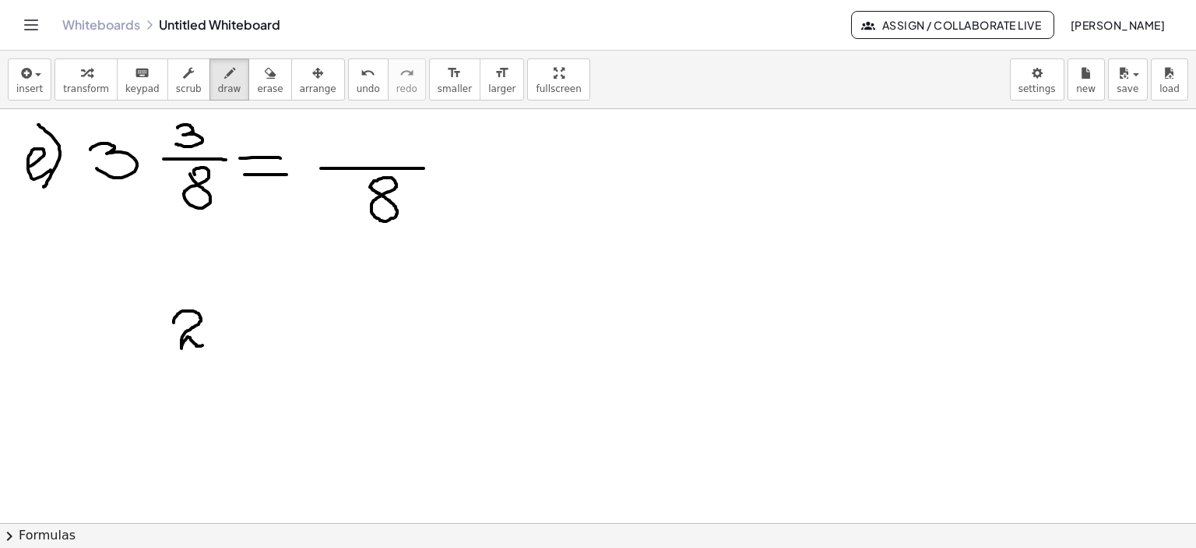
drag, startPoint x: 252, startPoint y: 305, endPoint x: 259, endPoint y: 317, distance: 14.3
drag, startPoint x: 245, startPoint y: 320, endPoint x: 297, endPoint y: 312, distance: 52.0
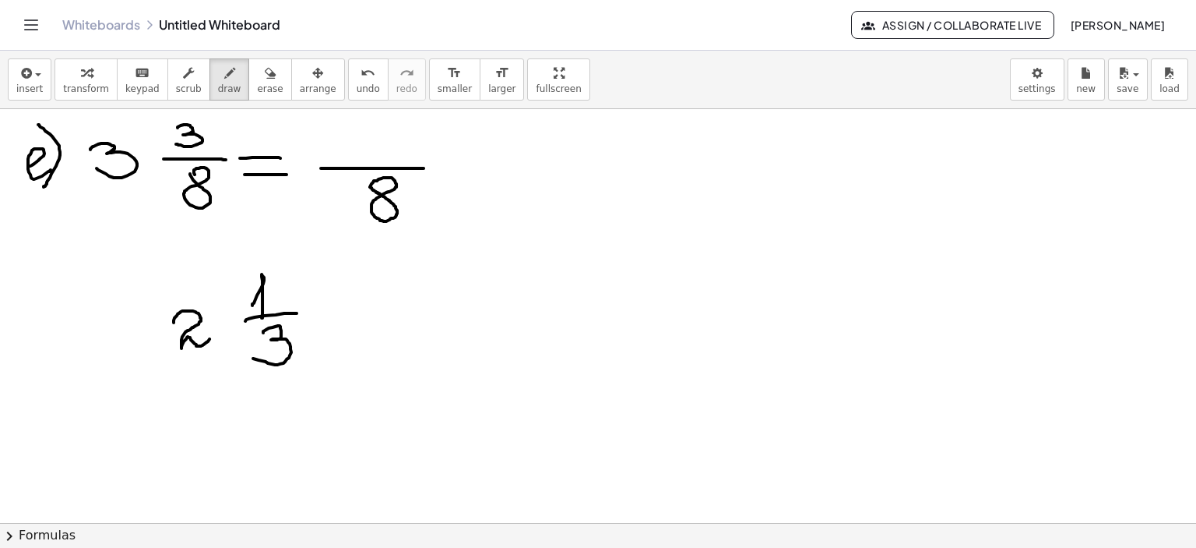
drag, startPoint x: 263, startPoint y: 332, endPoint x: 248, endPoint y: 355, distance: 27.7
drag, startPoint x: 321, startPoint y: 309, endPoint x: 358, endPoint y: 306, distance: 37.5
drag, startPoint x: 322, startPoint y: 325, endPoint x: 374, endPoint y: 316, distance: 52.1
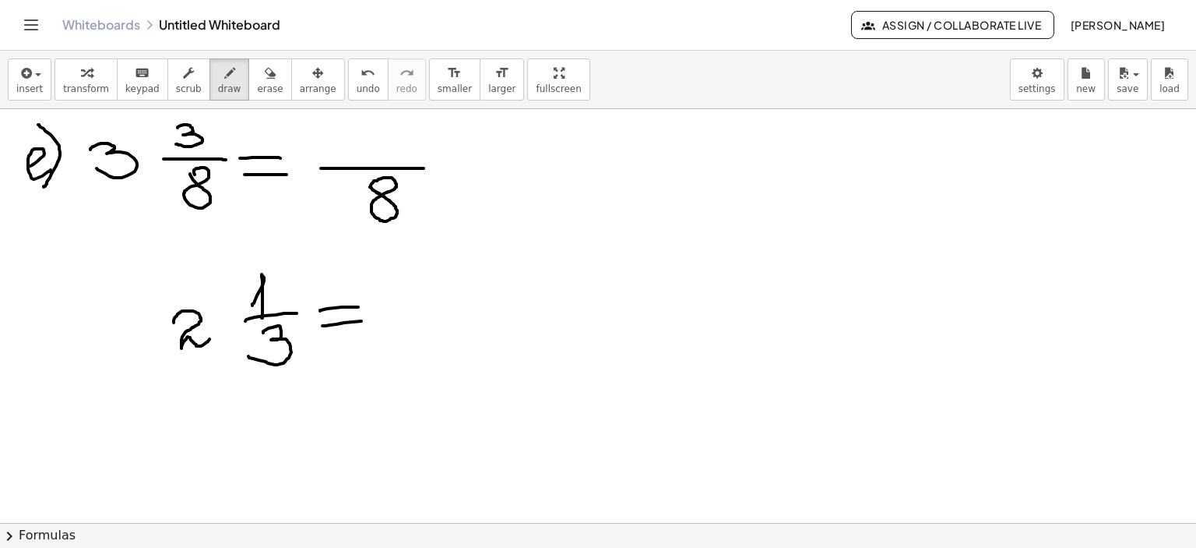
drag, startPoint x: 421, startPoint y: 277, endPoint x: 459, endPoint y: 286, distance: 39.3
drag, startPoint x: 475, startPoint y: 262, endPoint x: 530, endPoint y: 282, distance: 58.2
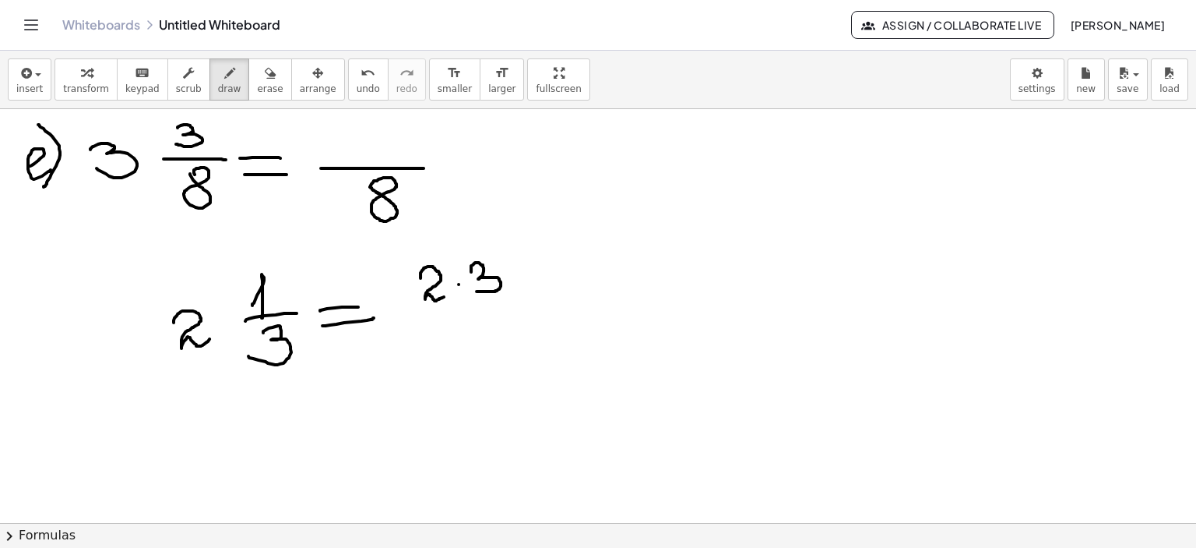
drag, startPoint x: 514, startPoint y: 280, endPoint x: 544, endPoint y: 277, distance: 30.5
drag, startPoint x: 531, startPoint y: 268, endPoint x: 523, endPoint y: 289, distance: 22.4
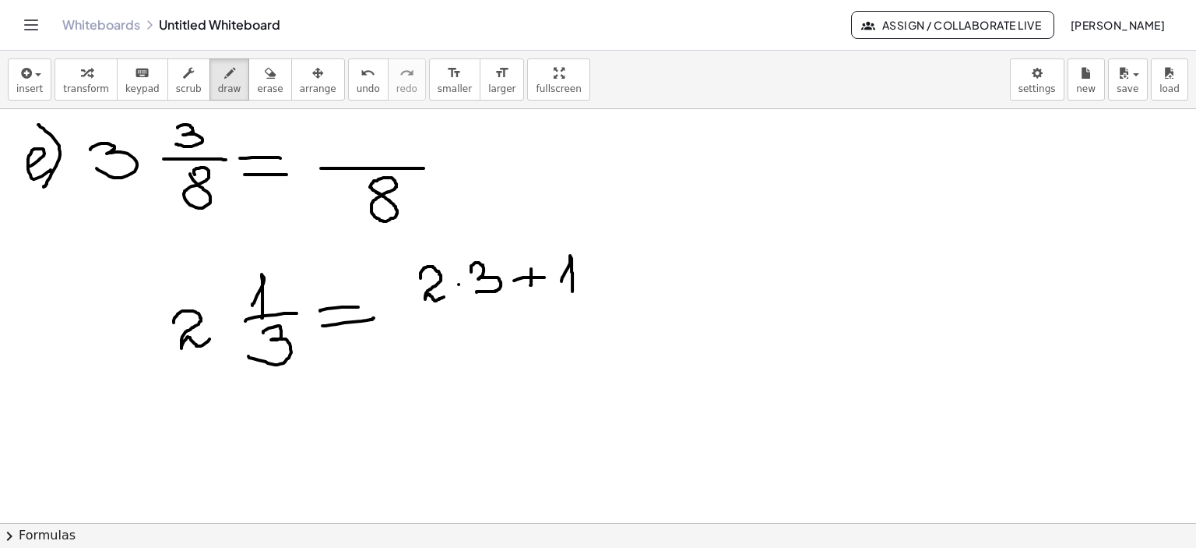
drag, startPoint x: 562, startPoint y: 280, endPoint x: 528, endPoint y: 304, distance: 41.3
drag, startPoint x: 420, startPoint y: 313, endPoint x: 595, endPoint y: 311, distance: 175.3
drag, startPoint x: 499, startPoint y: 329, endPoint x: 509, endPoint y: 347, distance: 20.2
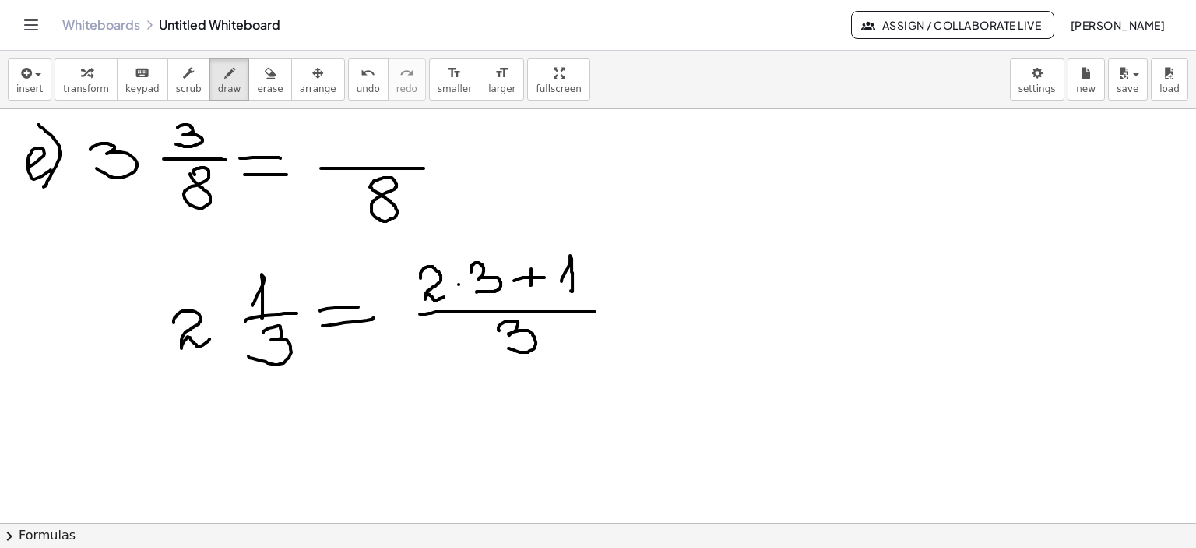
drag, startPoint x: 617, startPoint y: 311, endPoint x: 645, endPoint y: 310, distance: 28.1
drag, startPoint x: 623, startPoint y: 322, endPoint x: 658, endPoint y: 310, distance: 36.9
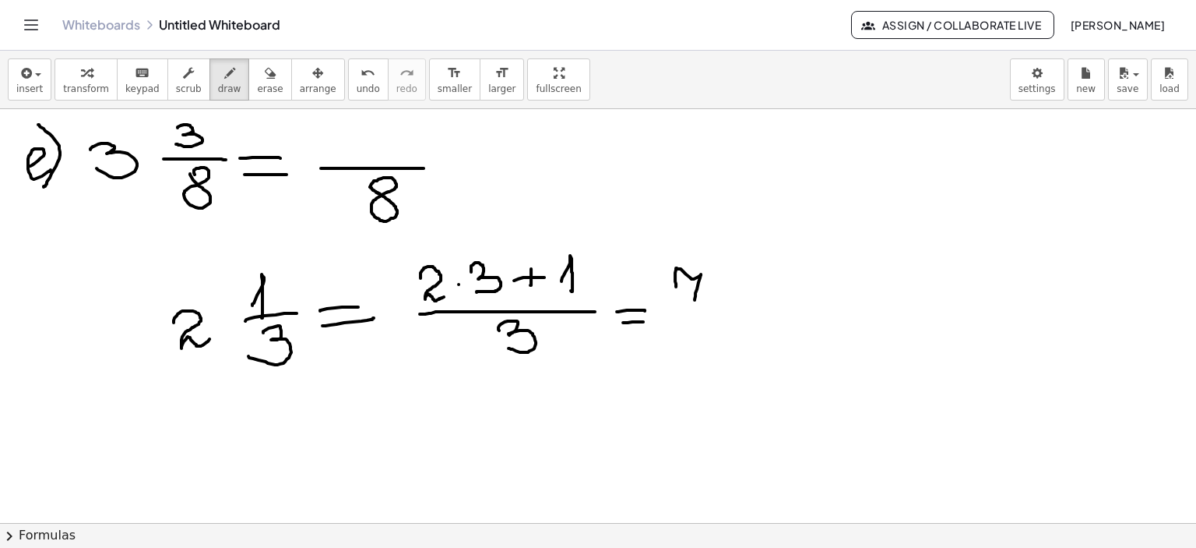
drag, startPoint x: 676, startPoint y: 286, endPoint x: 695, endPoint y: 300, distance: 23.4
drag, startPoint x: 681, startPoint y: 292, endPoint x: 706, endPoint y: 290, distance: 25.0
drag, startPoint x: 682, startPoint y: 305, endPoint x: 718, endPoint y: 304, distance: 35.8
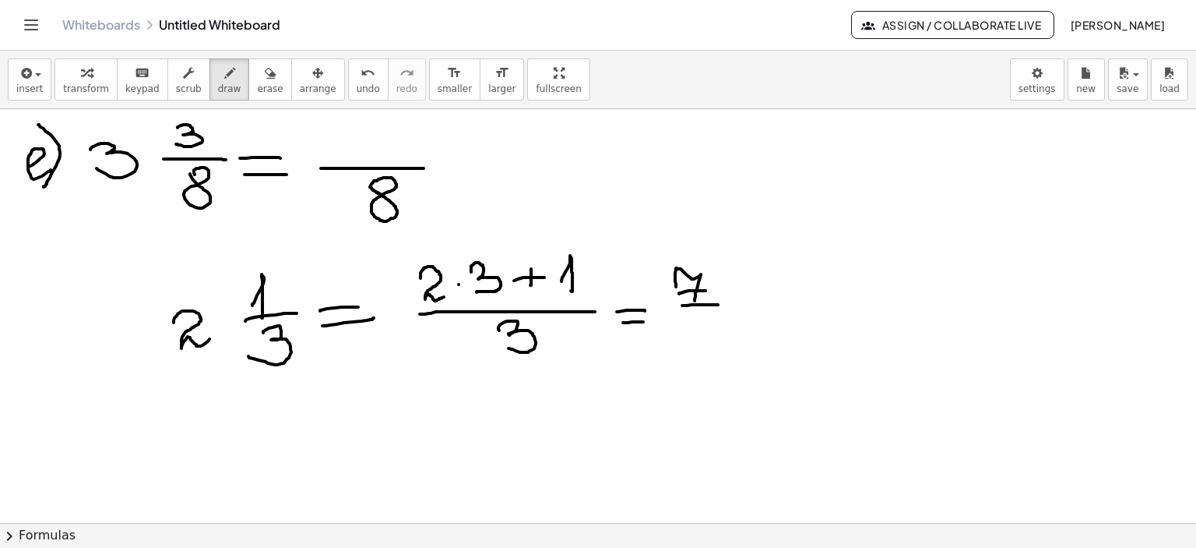
drag, startPoint x: 692, startPoint y: 320, endPoint x: 695, endPoint y: 339, distance: 19.0
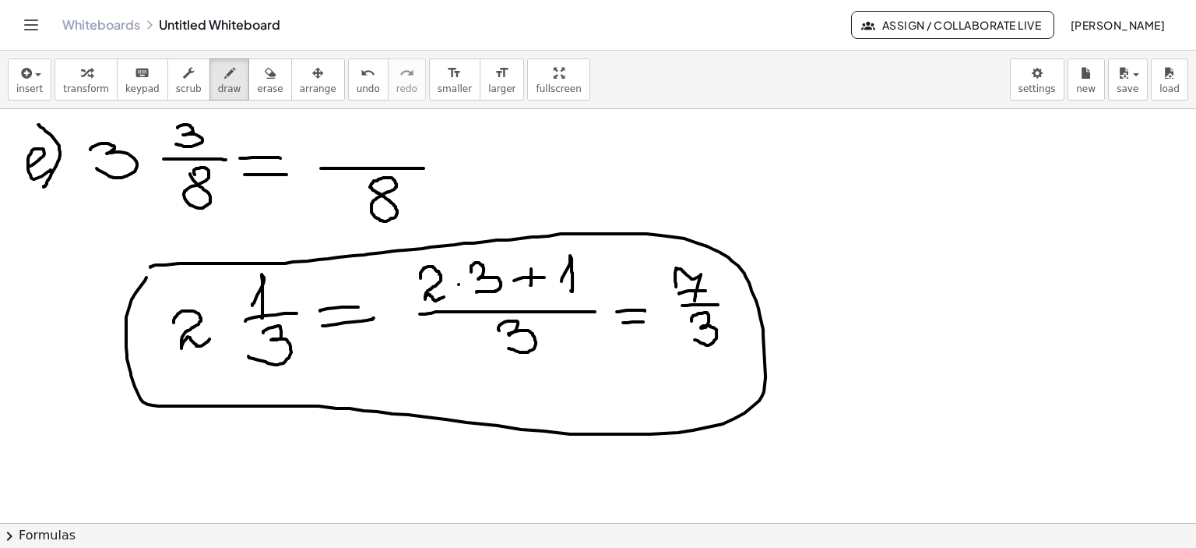
drag, startPoint x: 150, startPoint y: 266, endPoint x: 147, endPoint y: 276, distance: 9.9
drag, startPoint x: 312, startPoint y: 133, endPoint x: 325, endPoint y: 154, distance: 24.9
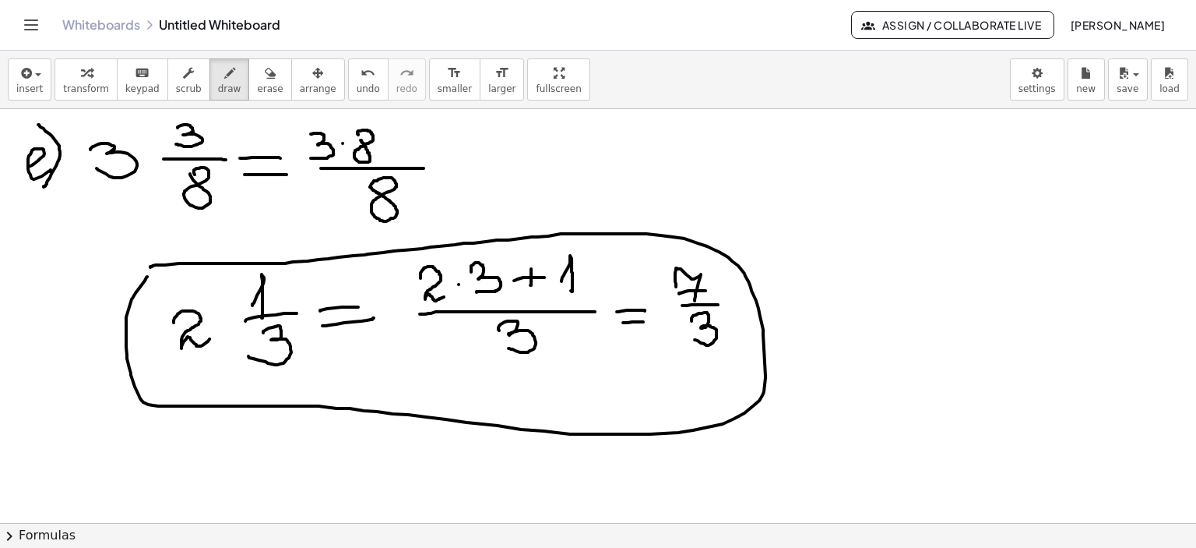
drag, startPoint x: 389, startPoint y: 144, endPoint x: 410, endPoint y: 144, distance: 21.0
drag, startPoint x: 404, startPoint y: 135, endPoint x: 438, endPoint y: 135, distance: 33.5
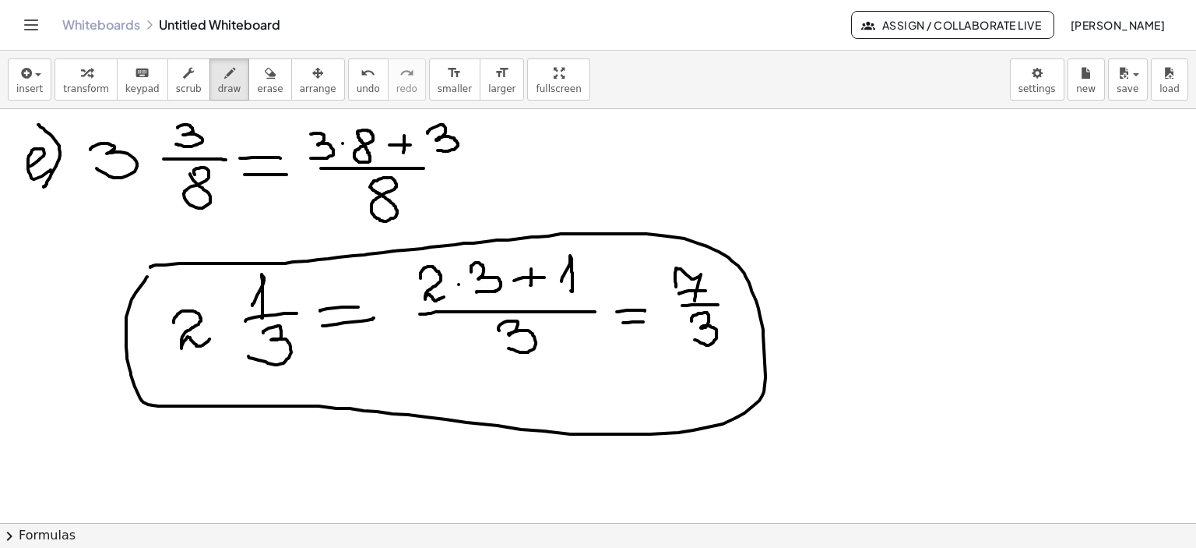
drag, startPoint x: 428, startPoint y: 132, endPoint x: 431, endPoint y: 152, distance: 19.7
drag, startPoint x: 422, startPoint y: 167, endPoint x: 462, endPoint y: 167, distance: 39.7
drag, startPoint x: 483, startPoint y: 160, endPoint x: 517, endPoint y: 160, distance: 34.3
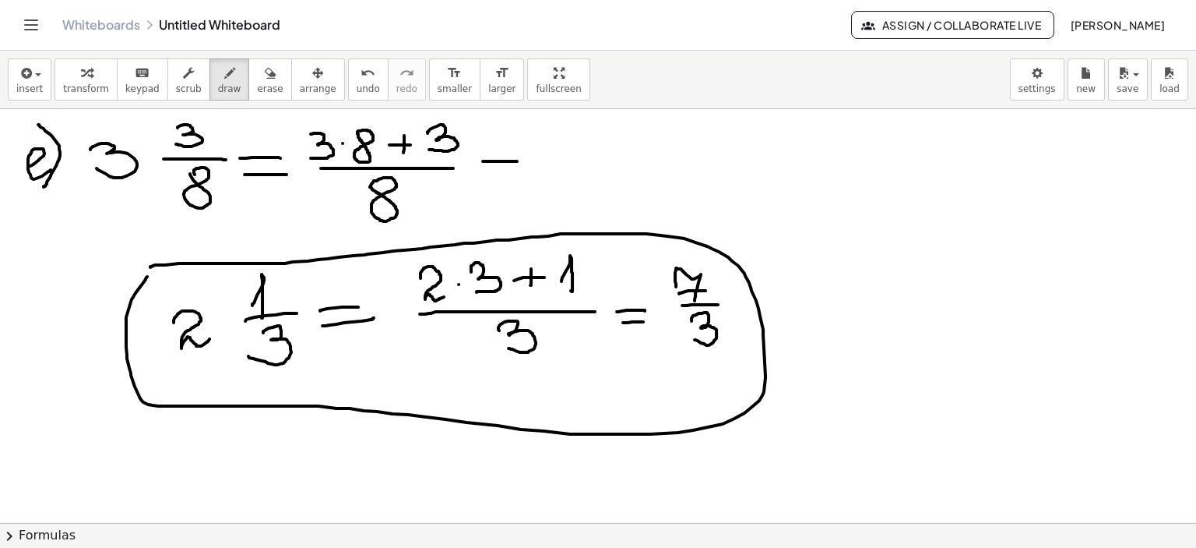
drag, startPoint x: 488, startPoint y: 173, endPoint x: 513, endPoint y: 164, distance: 25.9
click at [265, 72] on icon "button" at bounding box center [270, 73] width 11 height 19
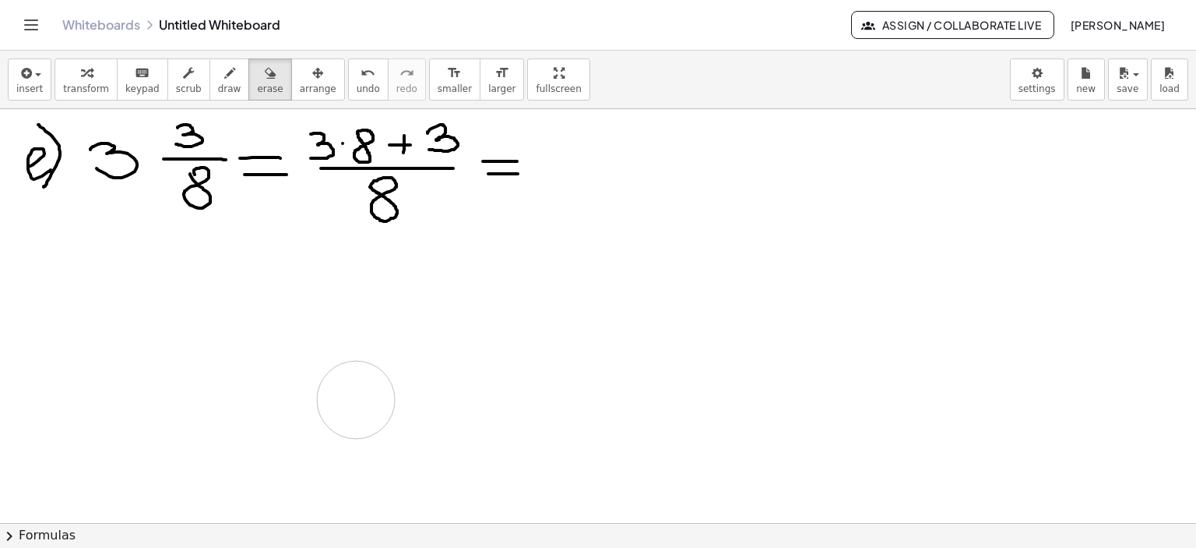
drag, startPoint x: 433, startPoint y: 329, endPoint x: 565, endPoint y: 165, distance: 210.0
click at [224, 76] on icon "button" at bounding box center [229, 73] width 11 height 19
drag, startPoint x: 548, startPoint y: 165, endPoint x: 648, endPoint y: 164, distance: 100.5
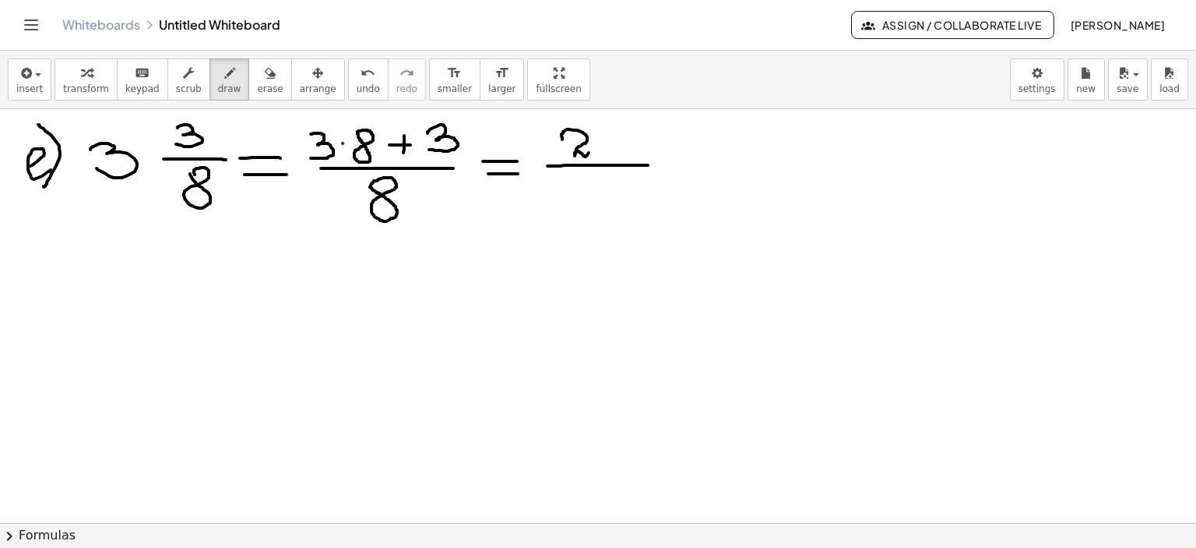
drag, startPoint x: 562, startPoint y: 139, endPoint x: 594, endPoint y: 149, distance: 33.5
drag, startPoint x: 604, startPoint y: 136, endPoint x: 614, endPoint y: 154, distance: 20.2
drag, startPoint x: 608, startPoint y: 146, endPoint x: 626, endPoint y: 143, distance: 18.1
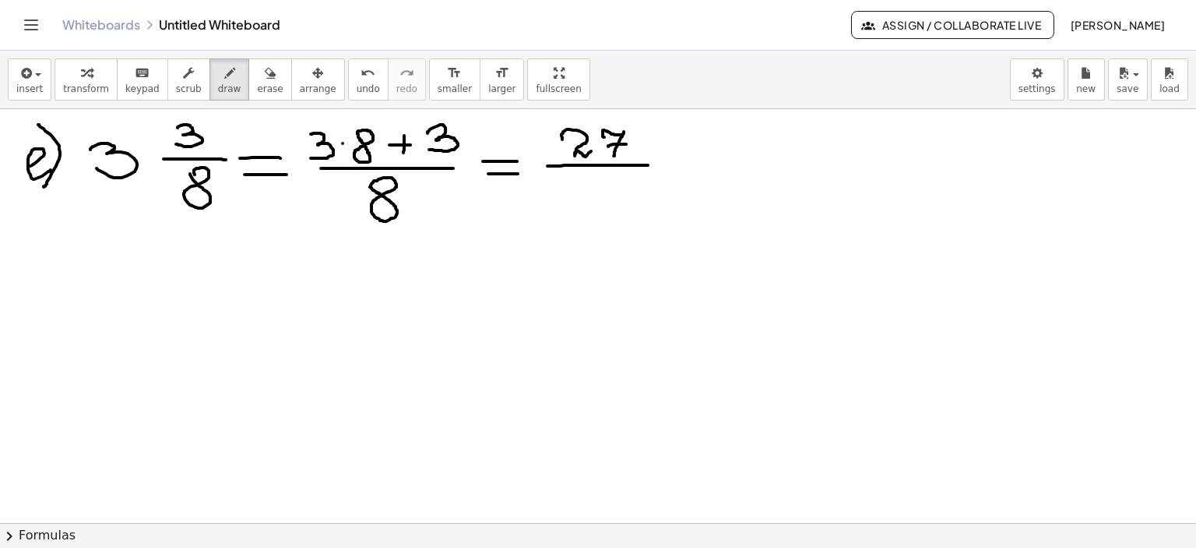
drag, startPoint x: 92, startPoint y: 261, endPoint x: 129, endPoint y: 294, distance: 49.6
drag, startPoint x: 137, startPoint y: 272, endPoint x: 146, endPoint y: 294, distance: 24.4
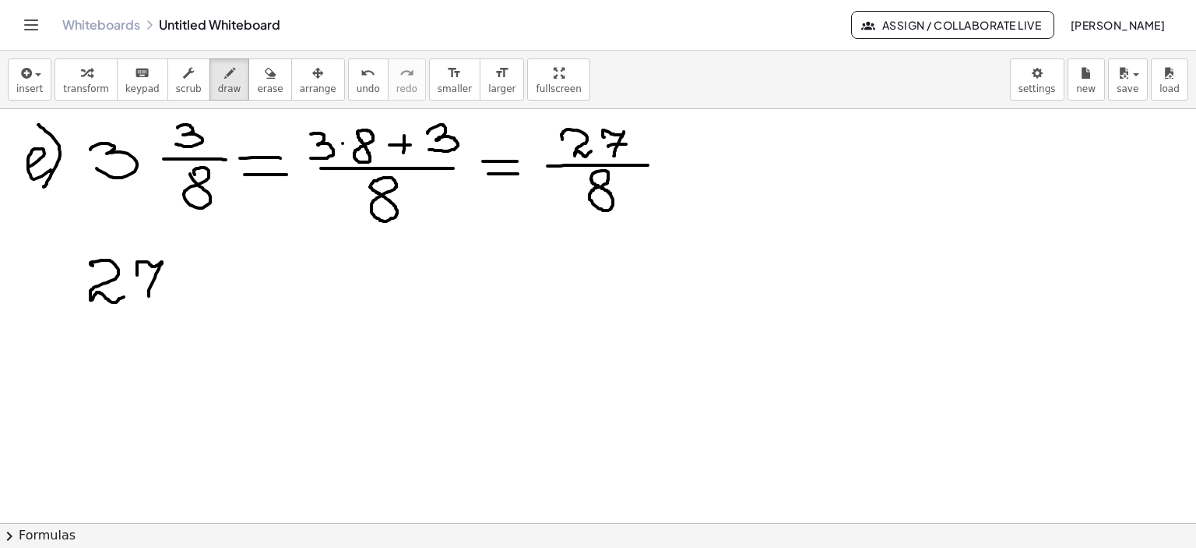
drag, startPoint x: 143, startPoint y: 285, endPoint x: 168, endPoint y: 284, distance: 25.7
drag, startPoint x: 86, startPoint y: 315, endPoint x: 104, endPoint y: 322, distance: 20.3
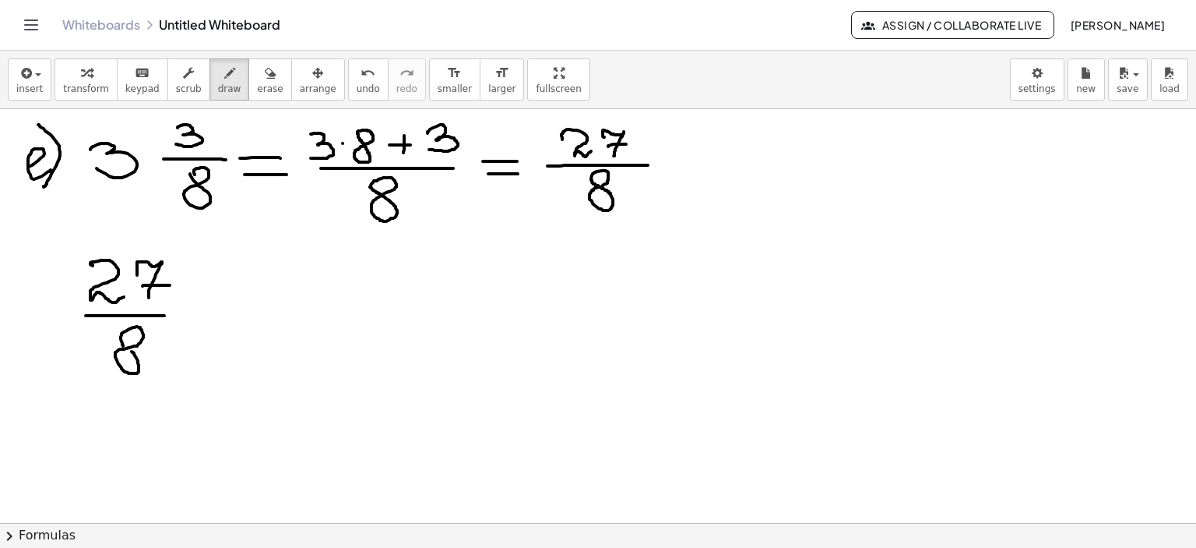
drag, startPoint x: 197, startPoint y: 305, endPoint x: 241, endPoint y: 308, distance: 44.6
drag, startPoint x: 198, startPoint y: 328, endPoint x: 238, endPoint y: 328, distance: 40.5
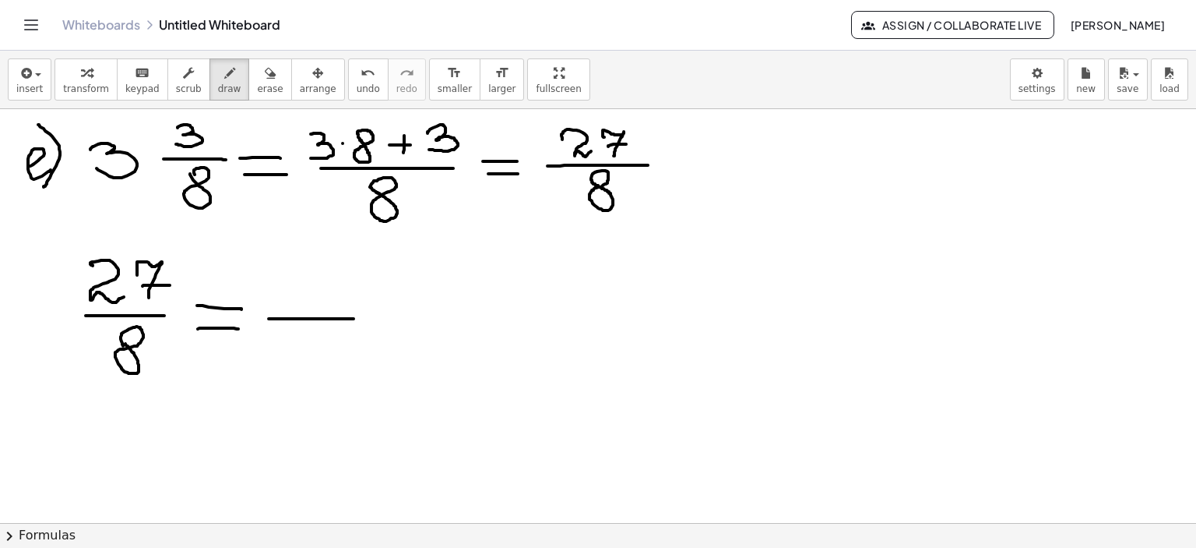
drag, startPoint x: 269, startPoint y: 318, endPoint x: 354, endPoint y: 318, distance: 84.9
drag, startPoint x: 352, startPoint y: 315, endPoint x: 414, endPoint y: 315, distance: 62.3
drag, startPoint x: 132, startPoint y: 425, endPoint x: 165, endPoint y: 441, distance: 36.9
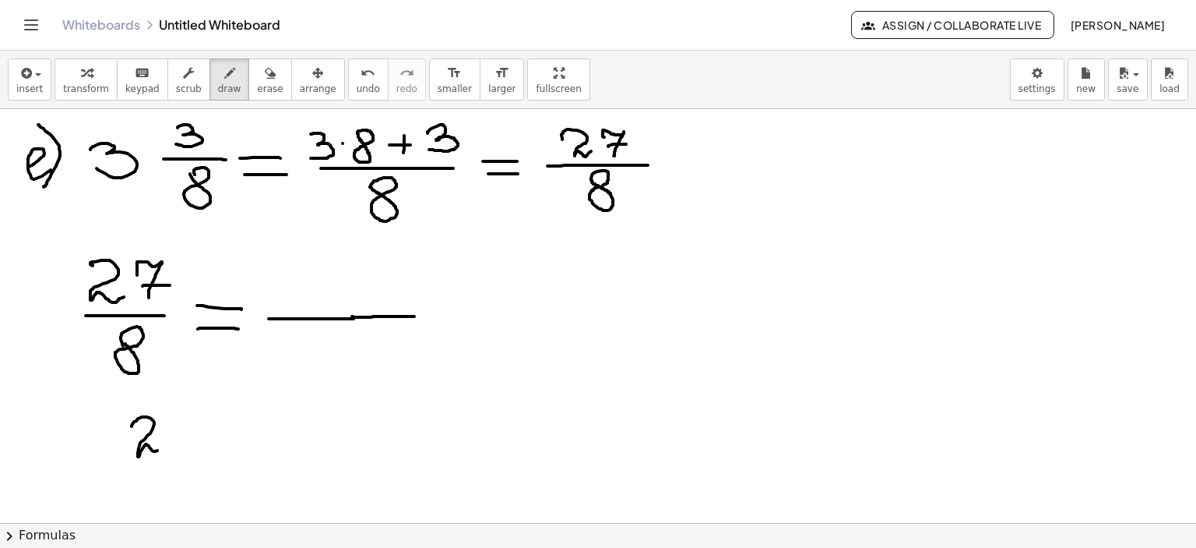
drag, startPoint x: 181, startPoint y: 423, endPoint x: 196, endPoint y: 448, distance: 29.0
drag, startPoint x: 190, startPoint y: 434, endPoint x: 237, endPoint y: 428, distance: 47.1
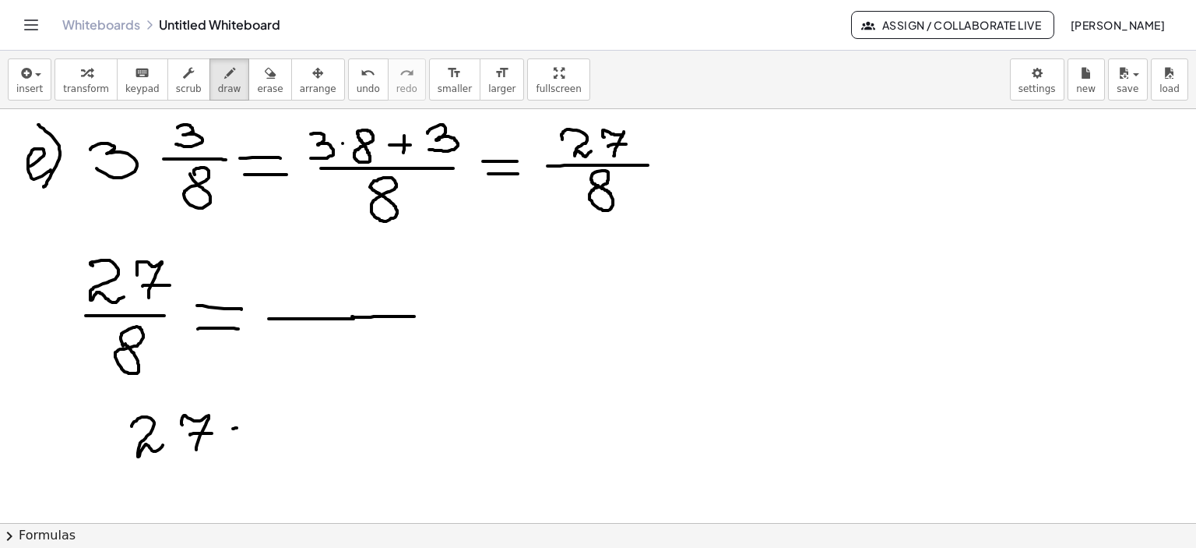
drag, startPoint x: 233, startPoint y: 428, endPoint x: 255, endPoint y: 428, distance: 22.6
drag, startPoint x: 234, startPoint y: 441, endPoint x: 258, endPoint y: 439, distance: 24.3
drag, startPoint x: 296, startPoint y: 413, endPoint x: 304, endPoint y: 436, distance: 24.6
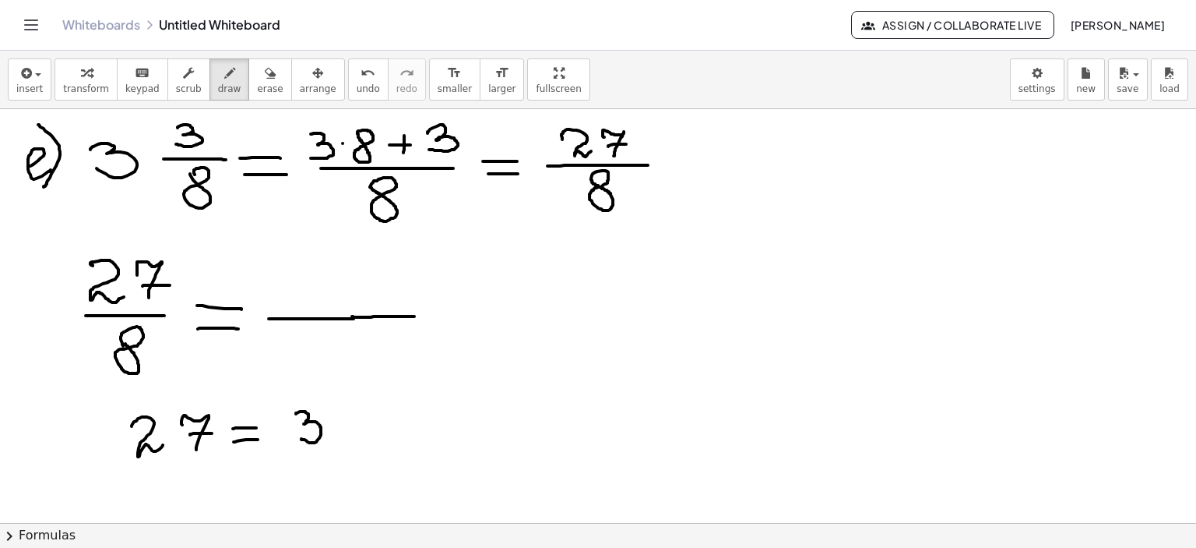
drag, startPoint x: 378, startPoint y: 410, endPoint x: 355, endPoint y: 433, distance: 31.9
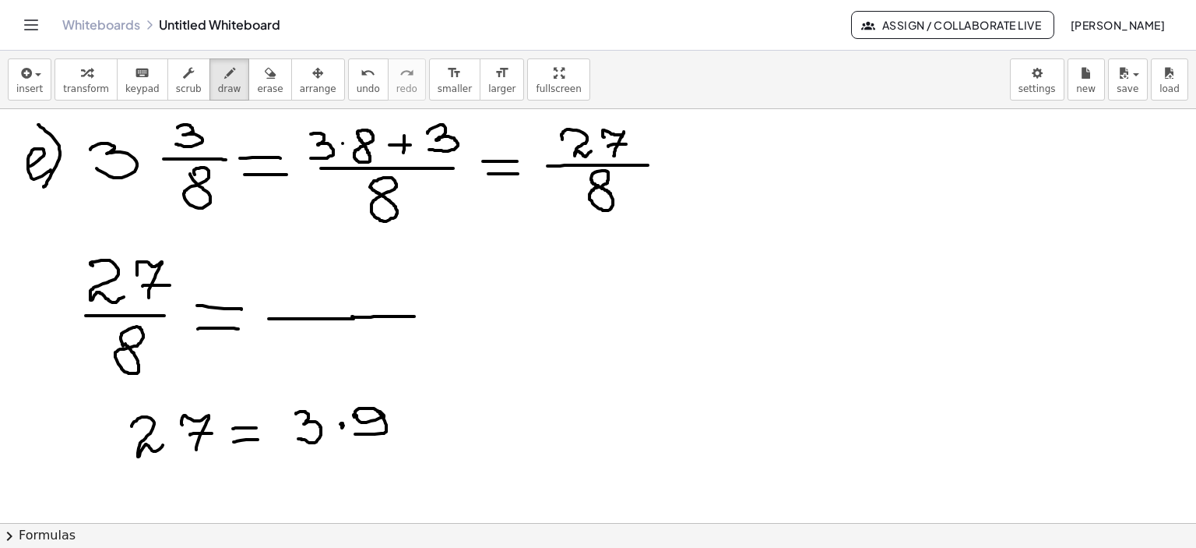
drag, startPoint x: 342, startPoint y: 423, endPoint x: 380, endPoint y: 423, distance: 38.2
drag, startPoint x: 404, startPoint y: 414, endPoint x: 436, endPoint y: 414, distance: 31.9
drag, startPoint x: 406, startPoint y: 426, endPoint x: 439, endPoint y: 426, distance: 33.5
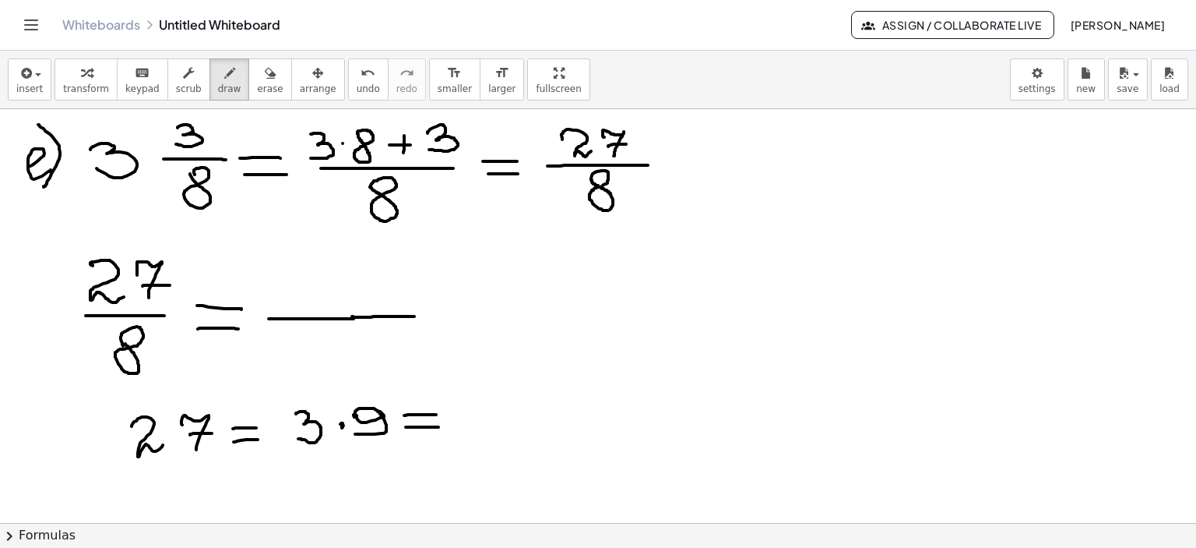
drag, startPoint x: 455, startPoint y: 409, endPoint x: 463, endPoint y: 429, distance: 22.0
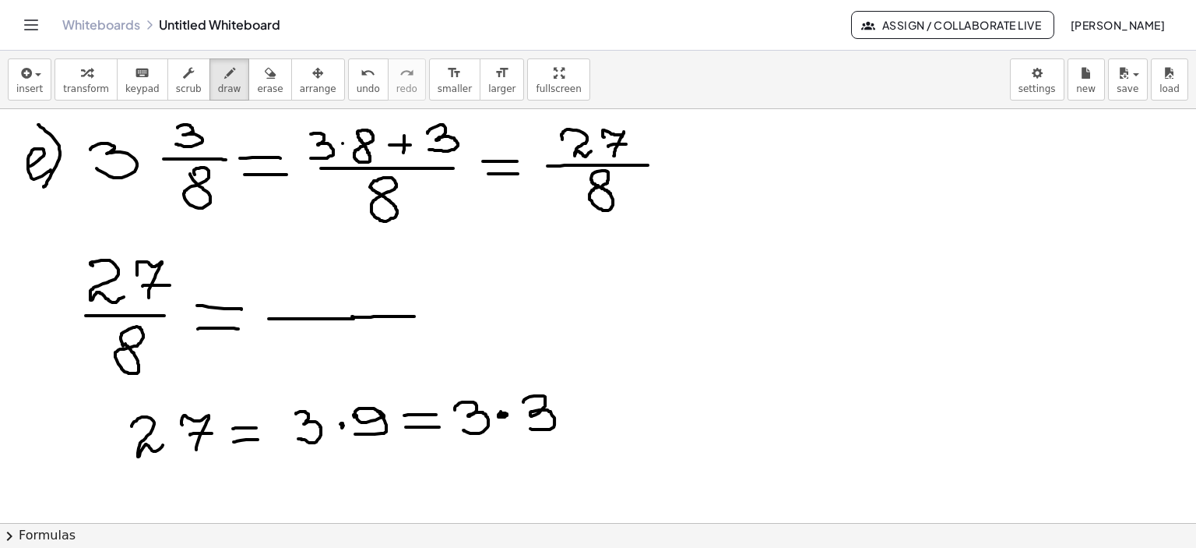
drag, startPoint x: 534, startPoint y: 395, endPoint x: 528, endPoint y: 427, distance: 32.5
drag, startPoint x: 563, startPoint y: 414, endPoint x: 583, endPoint y: 409, distance: 20.8
drag, startPoint x: 574, startPoint y: 400, endPoint x: 588, endPoint y: 421, distance: 25.3
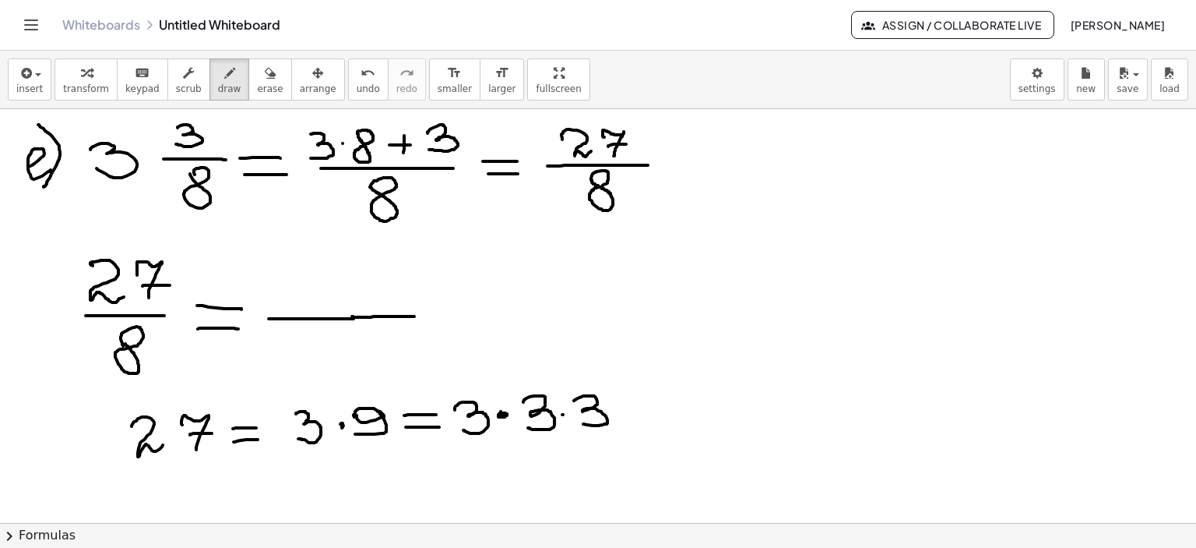
drag, startPoint x: 625, startPoint y: 407, endPoint x: 660, endPoint y: 405, distance: 35.1
drag, startPoint x: 645, startPoint y: 420, endPoint x: 660, endPoint y: 420, distance: 14.8
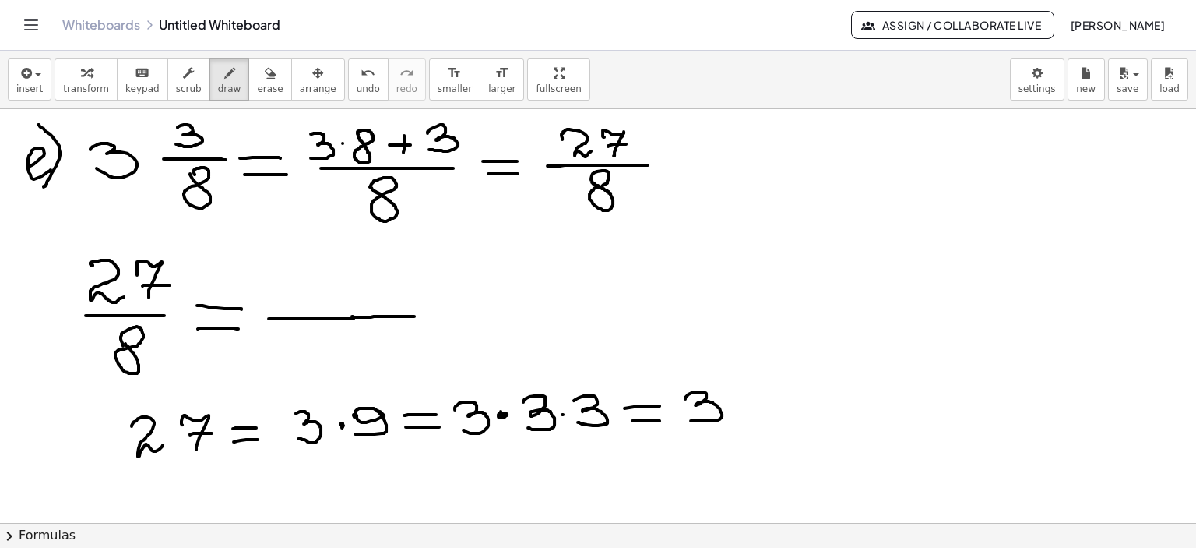
drag, startPoint x: 685, startPoint y: 398, endPoint x: 690, endPoint y: 420, distance: 22.3
drag, startPoint x: 717, startPoint y: 361, endPoint x: 720, endPoint y: 379, distance: 19.1
drag, startPoint x: 321, startPoint y: 280, endPoint x: 329, endPoint y: 304, distance: 25.4
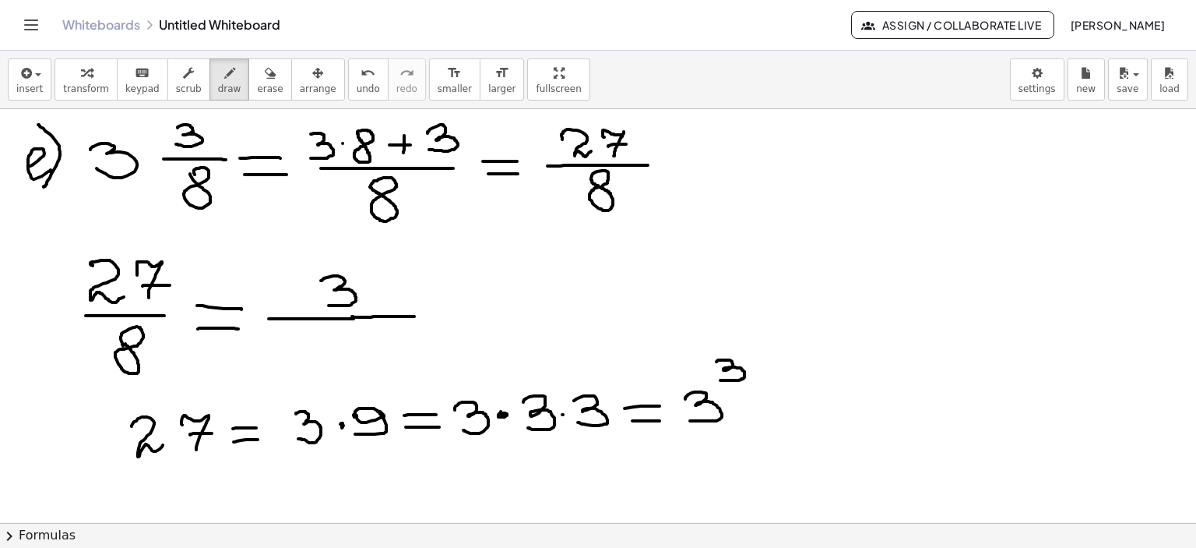
drag, startPoint x: 359, startPoint y: 252, endPoint x: 365, endPoint y: 270, distance: 19.0
drag, startPoint x: 210, startPoint y: 484, endPoint x: 241, endPoint y: 483, distance: 31.2
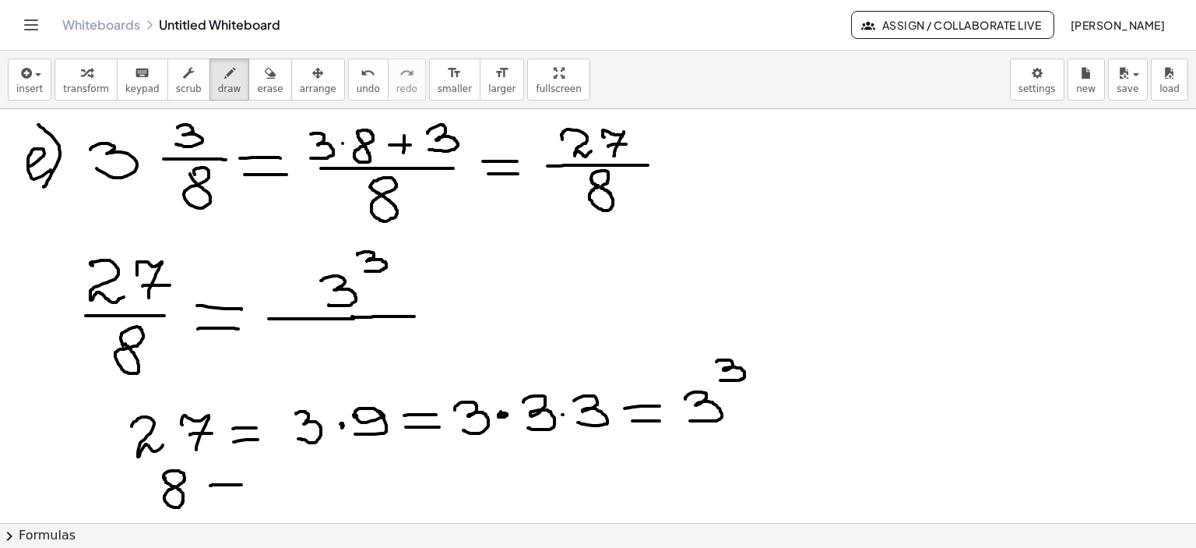
drag, startPoint x: 212, startPoint y: 495, endPoint x: 245, endPoint y: 495, distance: 32.7
drag, startPoint x: 269, startPoint y: 479, endPoint x: 304, endPoint y: 499, distance: 39.8
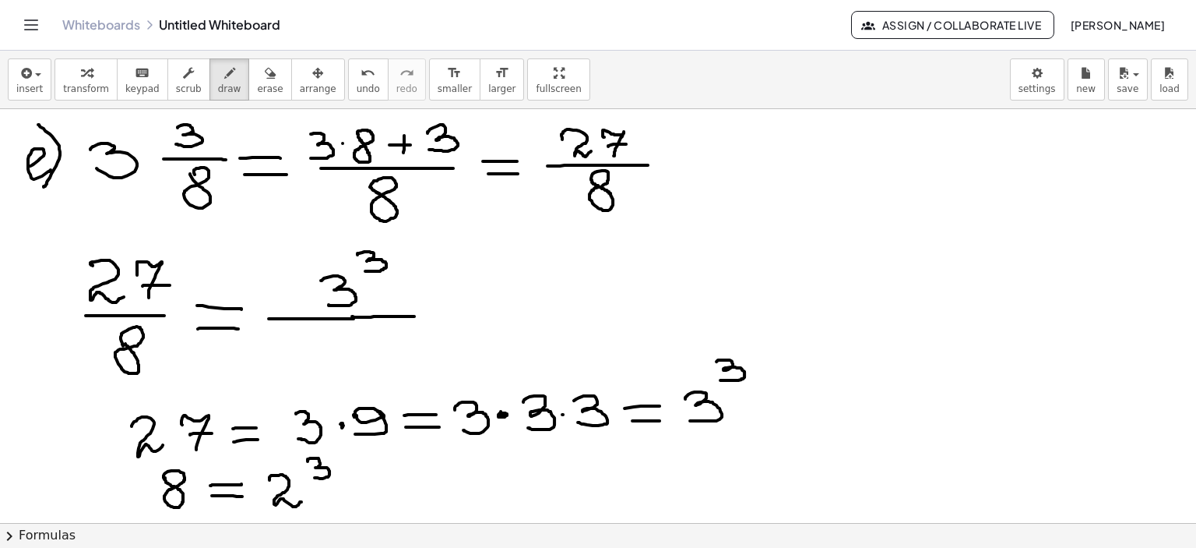
drag, startPoint x: 308, startPoint y: 460, endPoint x: 312, endPoint y: 477, distance: 16.8
drag, startPoint x: 333, startPoint y: 339, endPoint x: 361, endPoint y: 355, distance: 33.1
drag, startPoint x: 371, startPoint y: 323, endPoint x: 371, endPoint y: 338, distance: 14.8
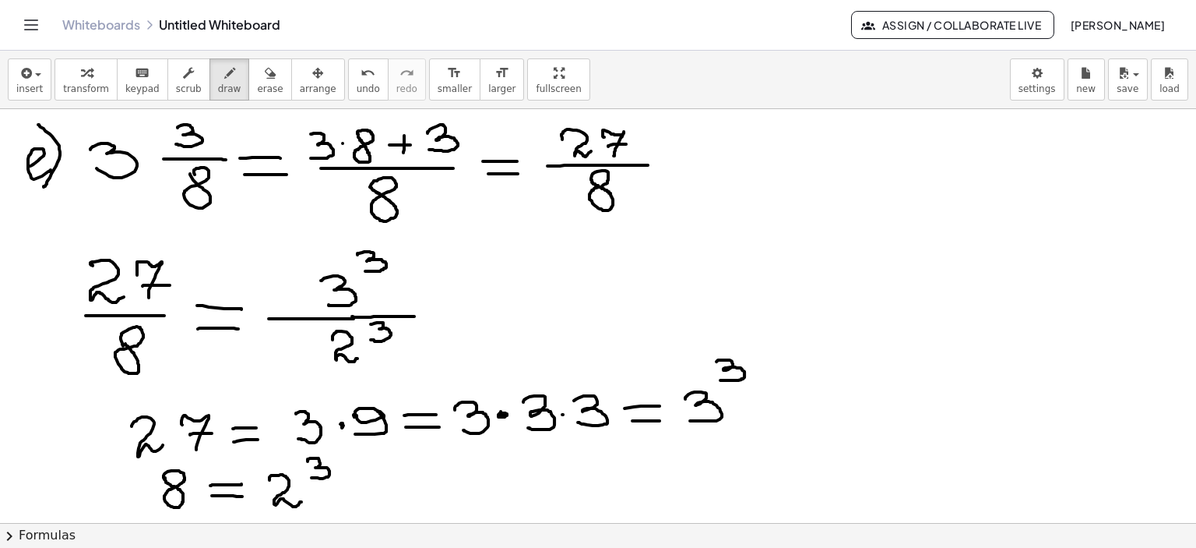
drag, startPoint x: 433, startPoint y: 307, endPoint x: 470, endPoint y: 307, distance: 36.6
drag, startPoint x: 437, startPoint y: 320, endPoint x: 467, endPoint y: 320, distance: 30.4
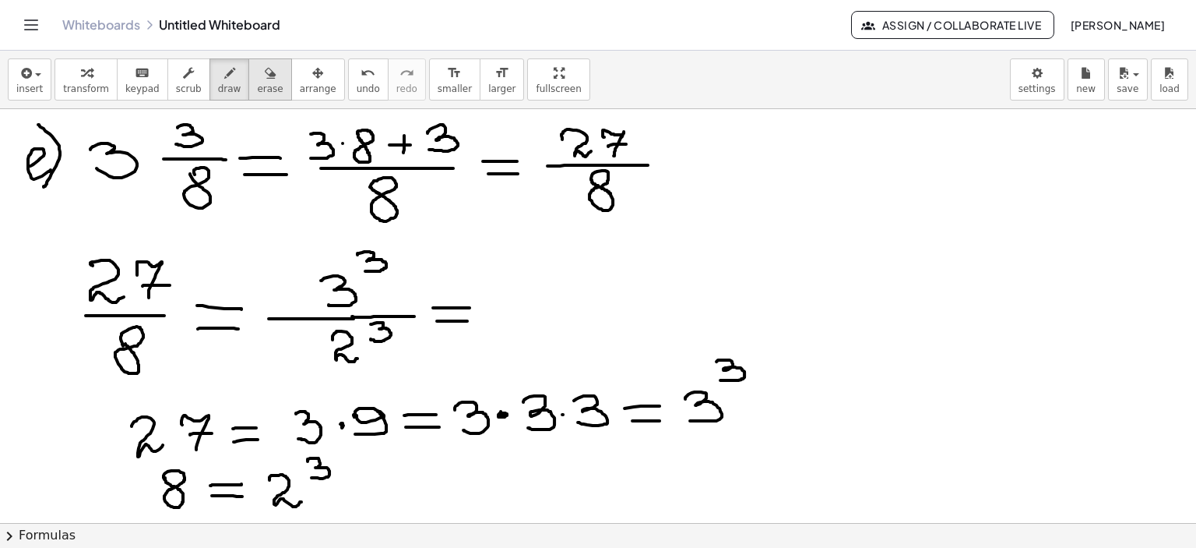
click at [265, 69] on icon "button" at bounding box center [270, 73] width 11 height 19
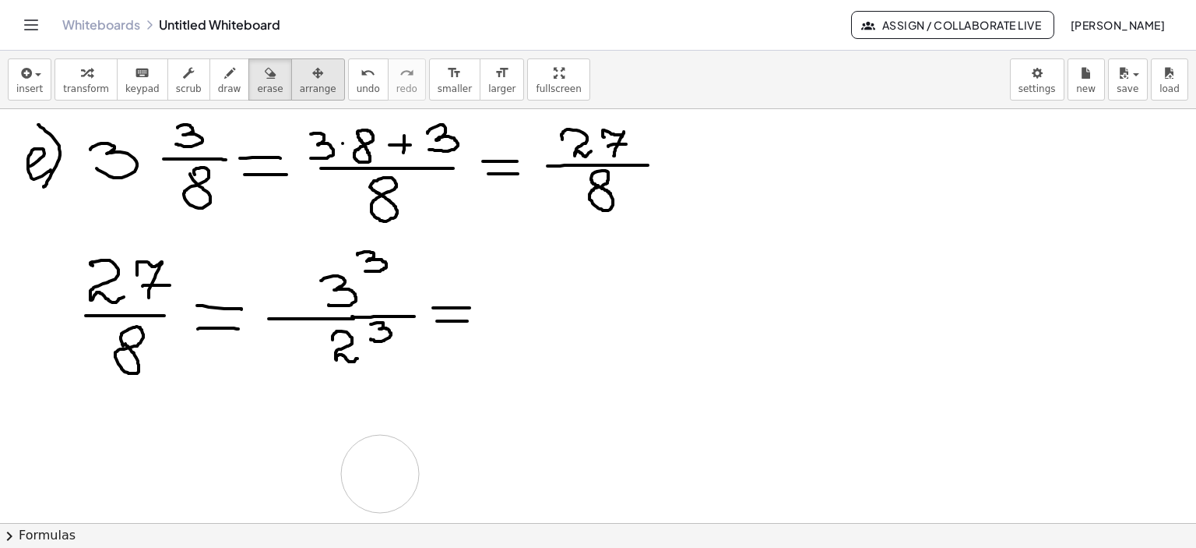
drag, startPoint x: 639, startPoint y: 446, endPoint x: 268, endPoint y: 65, distance: 532.1
click at [224, 72] on icon "button" at bounding box center [229, 73] width 11 height 19
drag, startPoint x: 527, startPoint y: 271, endPoint x: 533, endPoint y: 295, distance: 24.9
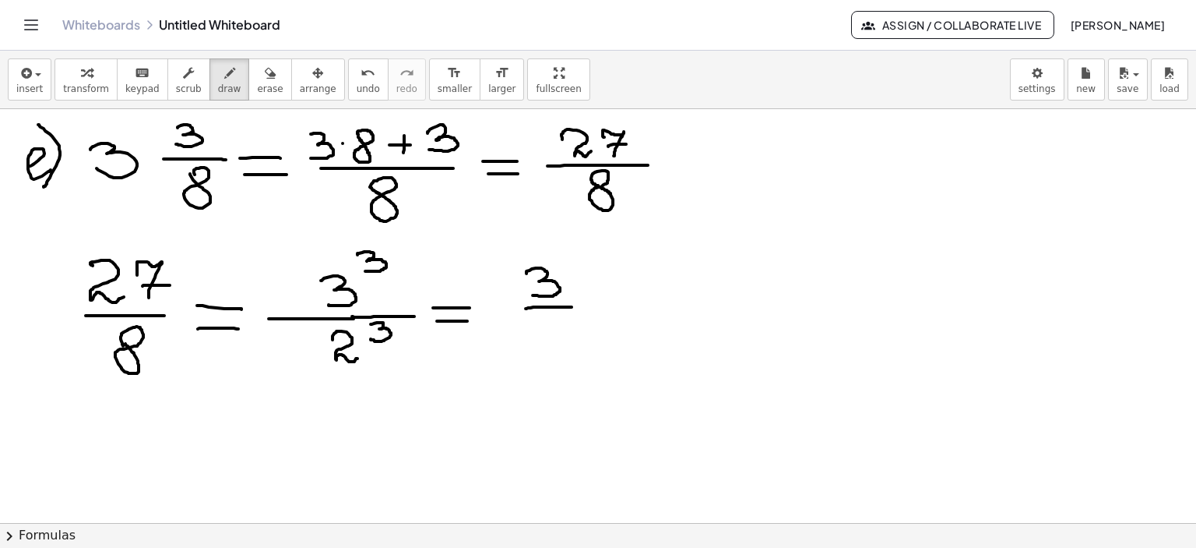
drag, startPoint x: 526, startPoint y: 308, endPoint x: 572, endPoint y: 307, distance: 46.0
drag, startPoint x: 542, startPoint y: 323, endPoint x: 565, endPoint y: 341, distance: 28.8
drag, startPoint x: 523, startPoint y: 248, endPoint x: 565, endPoint y: 315, distance: 78.7
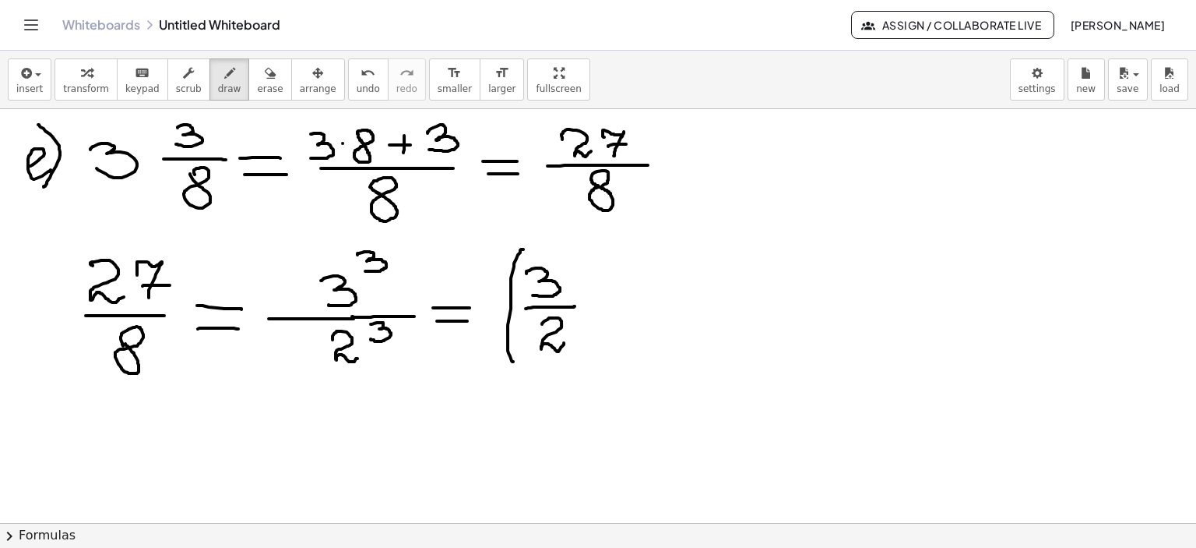
drag, startPoint x: 569, startPoint y: 248, endPoint x: 576, endPoint y: 356, distance: 107.7
drag, startPoint x: 589, startPoint y: 236, endPoint x: 595, endPoint y: 257, distance: 21.9
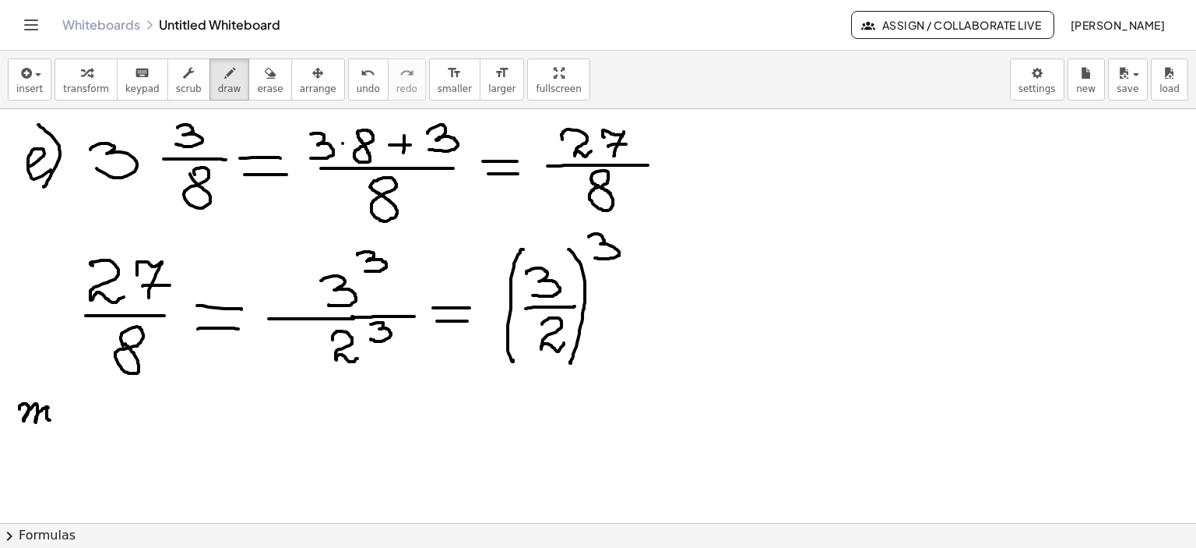
drag, startPoint x: 23, startPoint y: 403, endPoint x: 62, endPoint y: 410, distance: 39.7
drag, startPoint x: 52, startPoint y: 386, endPoint x: 59, endPoint y: 435, distance: 49.6
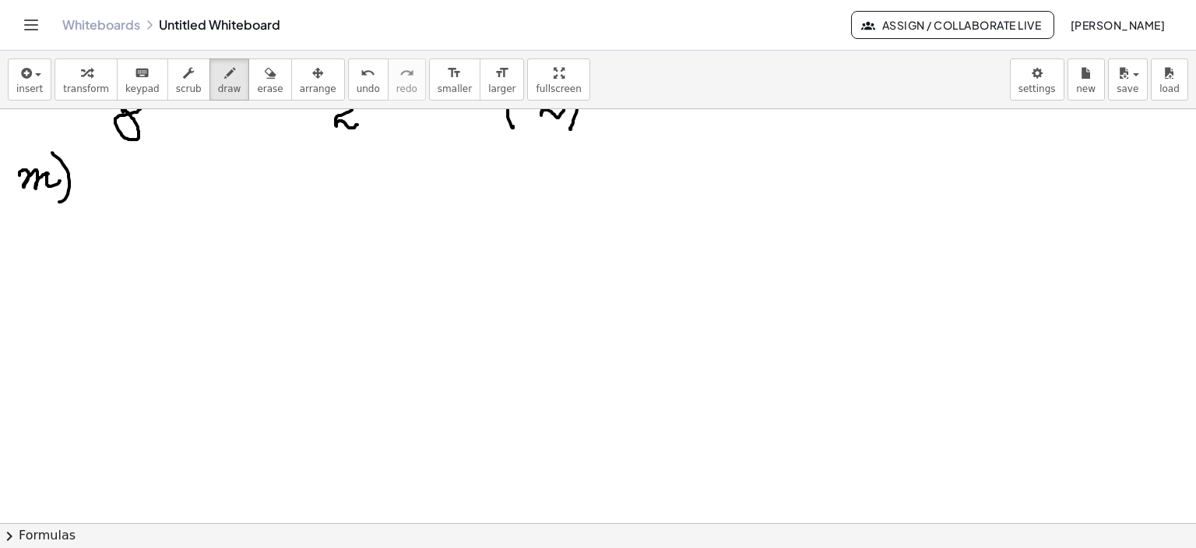
scroll to position [1555, 0]
drag, startPoint x: 54, startPoint y: 160, endPoint x: 93, endPoint y: 154, distance: 40.1
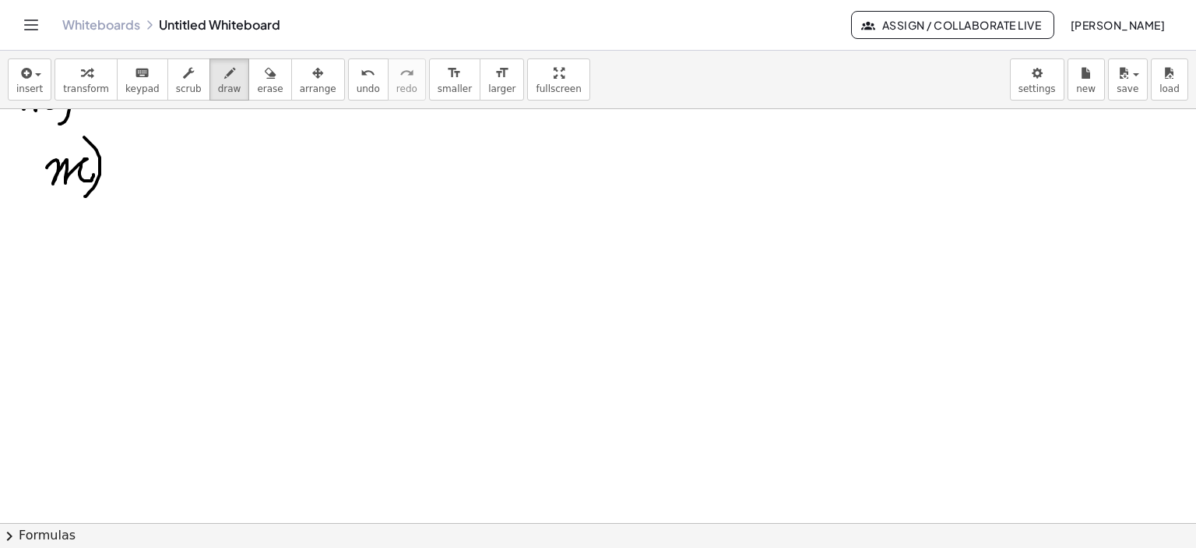
drag, startPoint x: 84, startPoint y: 136, endPoint x: 92, endPoint y: 194, distance: 58.2
drag, startPoint x: 120, startPoint y: 177, endPoint x: 125, endPoint y: 199, distance: 22.5
drag, startPoint x: 157, startPoint y: 153, endPoint x: 171, endPoint y: 158, distance: 14.0
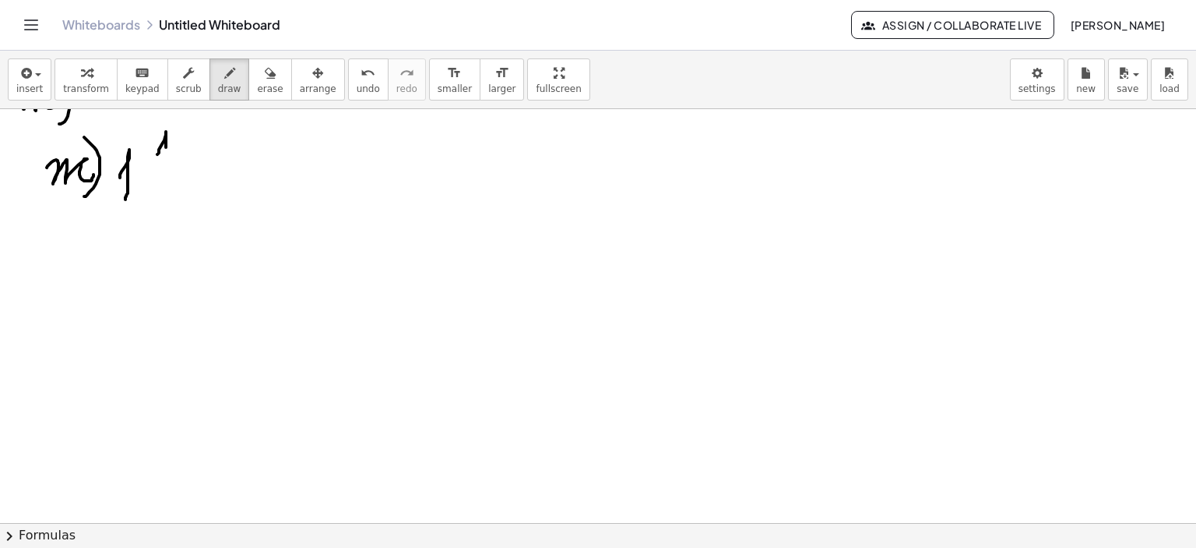
drag, startPoint x: 178, startPoint y: 146, endPoint x: 178, endPoint y: 171, distance: 24.2
drag, startPoint x: 152, startPoint y: 173, endPoint x: 217, endPoint y: 167, distance: 65.7
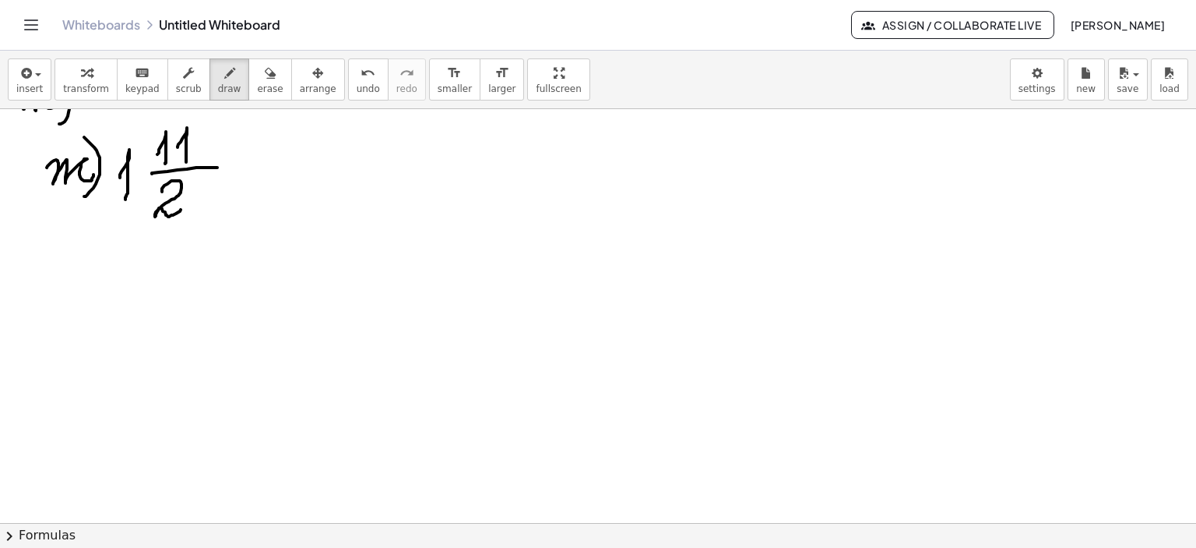
drag, startPoint x: 162, startPoint y: 191, endPoint x: 196, endPoint y: 199, distance: 35.1
drag, startPoint x: 203, startPoint y: 178, endPoint x: 185, endPoint y: 202, distance: 29.6
drag, startPoint x: 203, startPoint y: 178, endPoint x: 219, endPoint y: 177, distance: 15.7
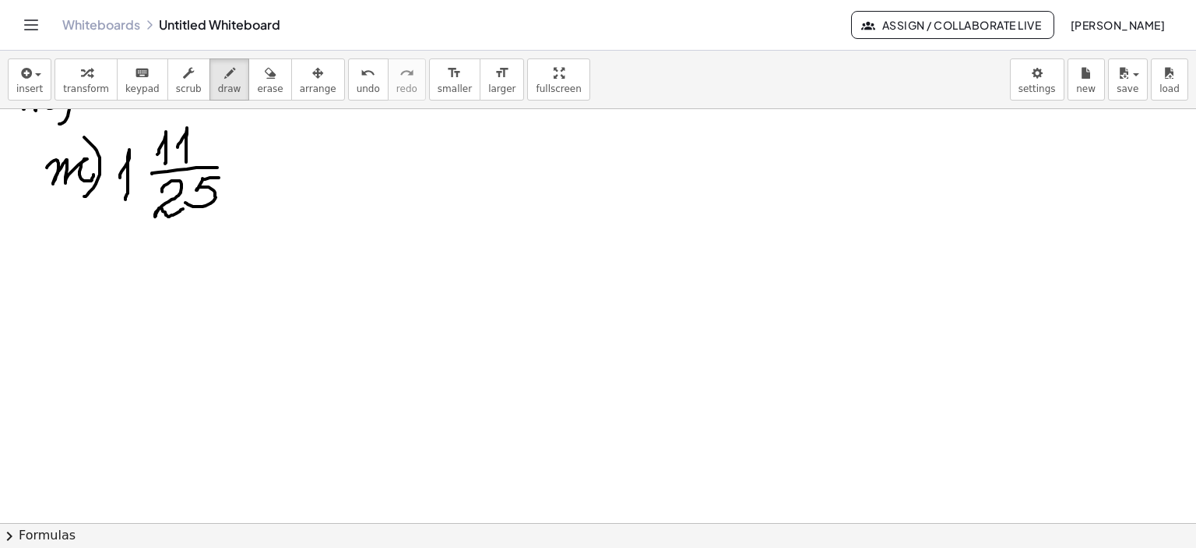
drag, startPoint x: 236, startPoint y: 162, endPoint x: 266, endPoint y: 167, distance: 30.7
drag, startPoint x: 236, startPoint y: 174, endPoint x: 274, endPoint y: 174, distance: 38.2
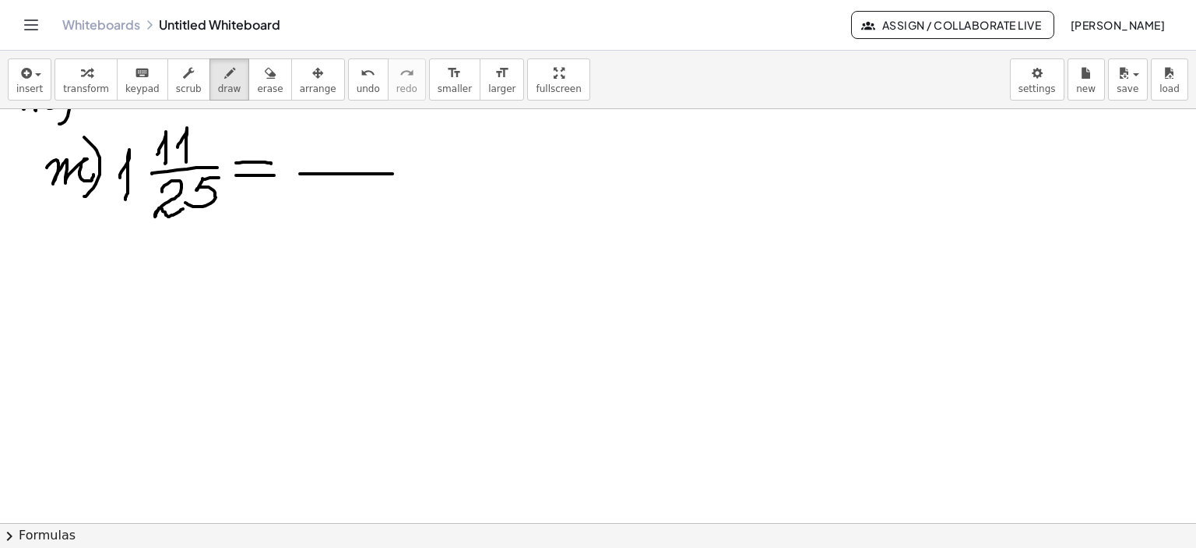
drag, startPoint x: 300, startPoint y: 173, endPoint x: 393, endPoint y: 173, distance: 92.7
drag, startPoint x: 336, startPoint y: 192, endPoint x: 377, endPoint y: 196, distance: 40.6
drag, startPoint x: 376, startPoint y: 183, endPoint x: 374, endPoint y: 202, distance: 18.8
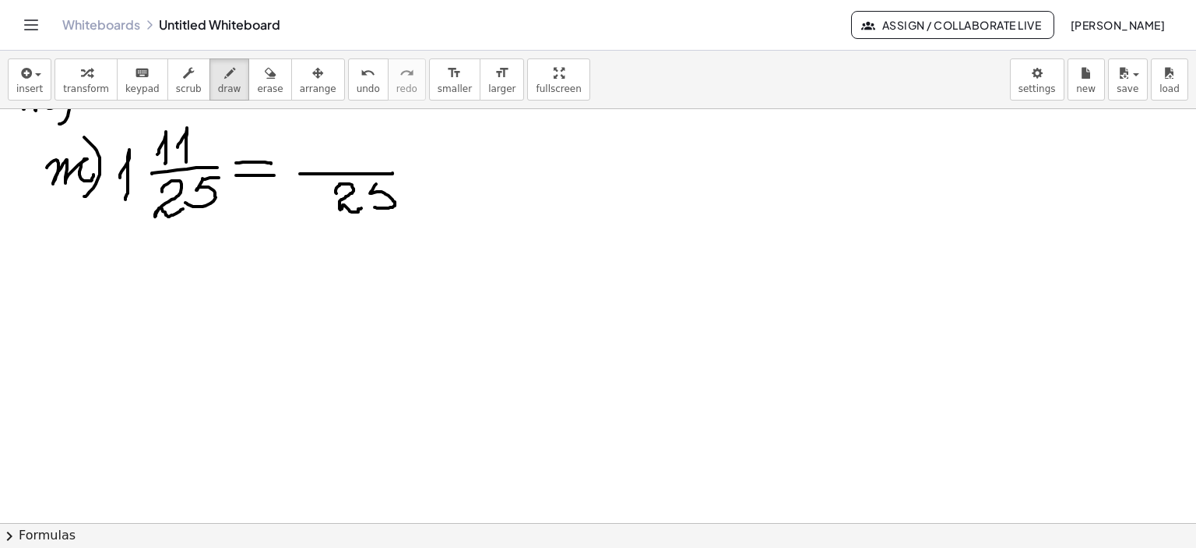
drag, startPoint x: 377, startPoint y: 183, endPoint x: 395, endPoint y: 181, distance: 18.0
drag, startPoint x: 299, startPoint y: 143, endPoint x: 301, endPoint y: 163, distance: 20.3
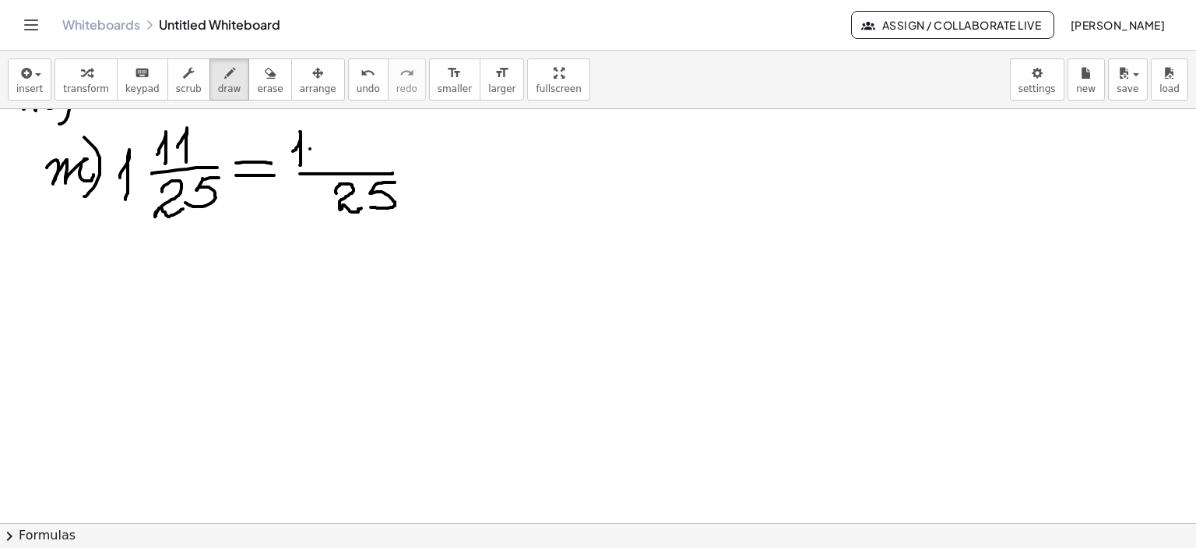
drag, startPoint x: 323, startPoint y: 142, endPoint x: 363, endPoint y: 136, distance: 40.1
drag, startPoint x: 362, startPoint y: 132, endPoint x: 354, endPoint y: 159, distance: 27.6
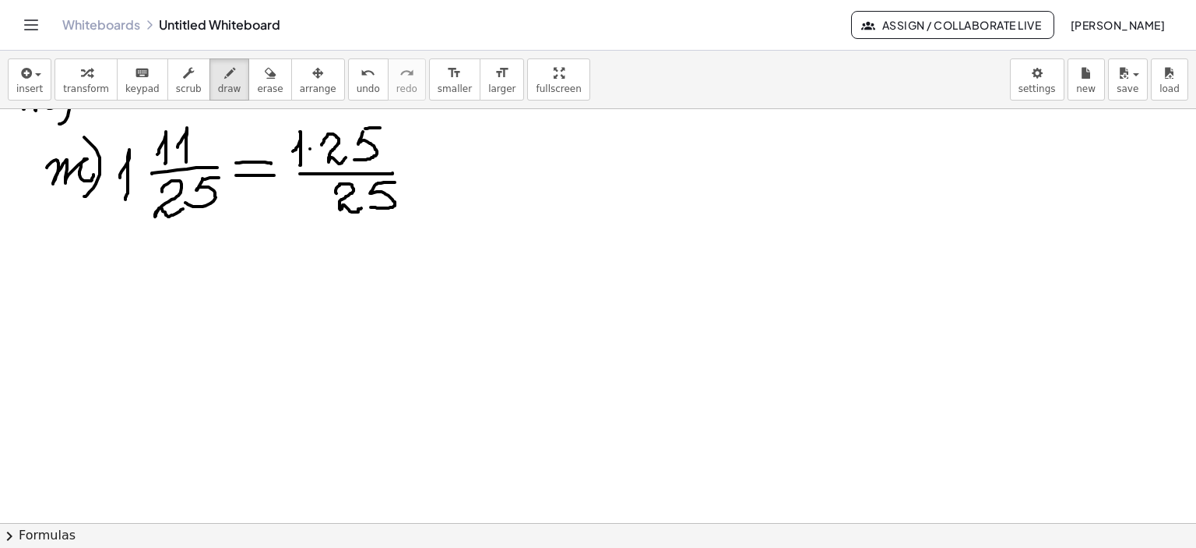
drag, startPoint x: 365, startPoint y: 128, endPoint x: 383, endPoint y: 127, distance: 17.9
drag, startPoint x: 402, startPoint y: 143, endPoint x: 416, endPoint y: 143, distance: 14.0
drag, startPoint x: 407, startPoint y: 132, endPoint x: 406, endPoint y: 166, distance: 34.3
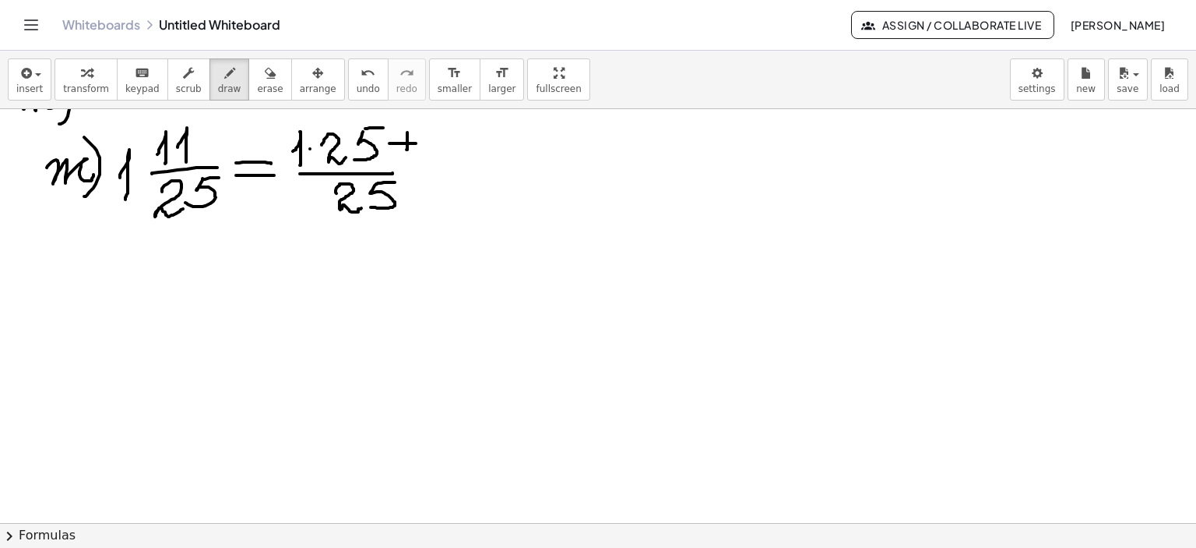
drag, startPoint x: 389, startPoint y: 173, endPoint x: 465, endPoint y: 170, distance: 76.4
drag, startPoint x: 433, startPoint y: 147, endPoint x: 438, endPoint y: 160, distance: 13.3
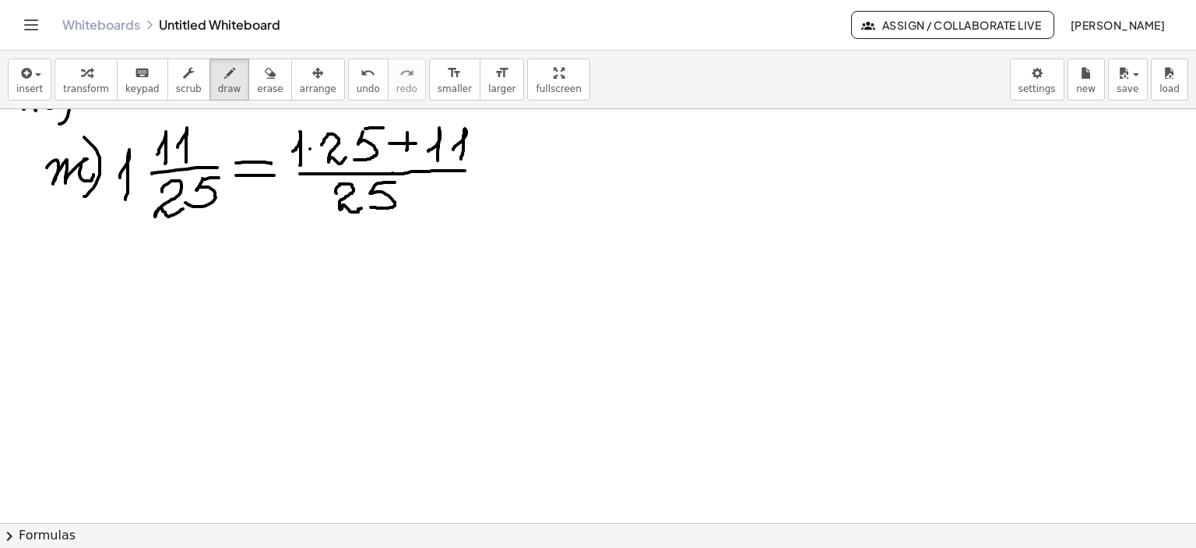
drag, startPoint x: 453, startPoint y: 149, endPoint x: 517, endPoint y: 158, distance: 64.5
drag, startPoint x: 486, startPoint y: 171, endPoint x: 513, endPoint y: 169, distance: 27.3
drag, startPoint x: 490, startPoint y: 180, endPoint x: 516, endPoint y: 178, distance: 25.8
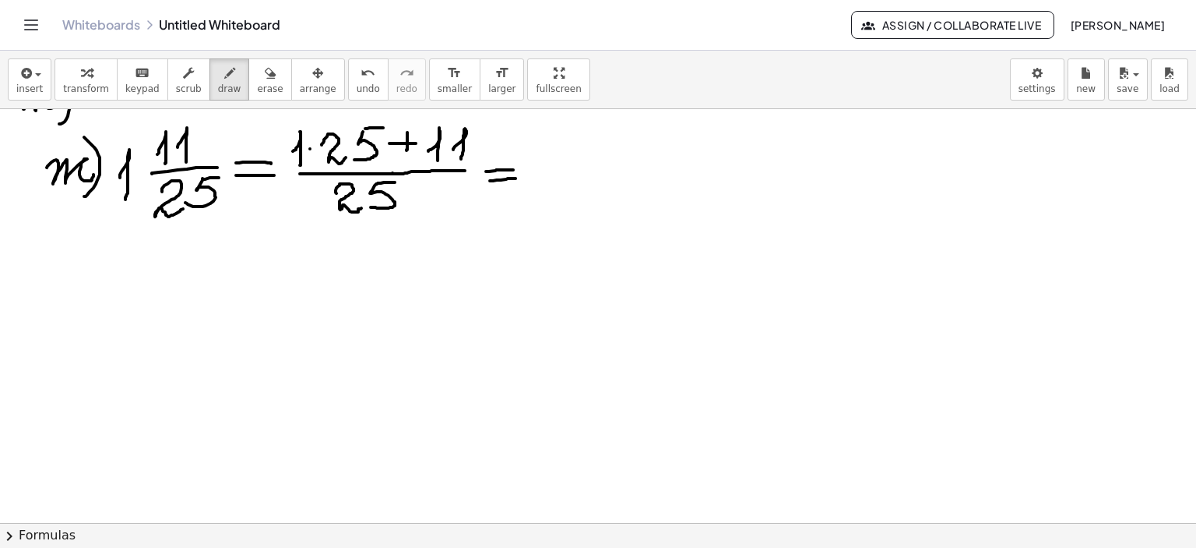
drag, startPoint x: 84, startPoint y: 346, endPoint x: 234, endPoint y: 318, distance: 152.9
drag, startPoint x: 160, startPoint y: 315, endPoint x: 182, endPoint y: 327, distance: 24.7
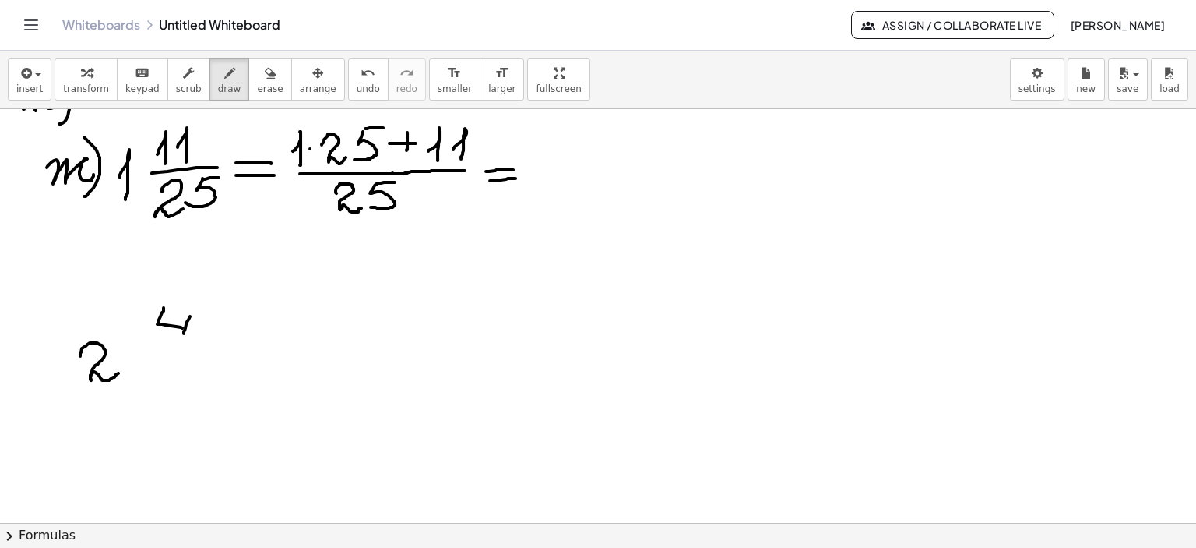
drag, startPoint x: 190, startPoint y: 315, endPoint x: 181, endPoint y: 340, distance: 26.6
drag, startPoint x: 153, startPoint y: 352, endPoint x: 210, endPoint y: 347, distance: 57.9
drag, startPoint x: 184, startPoint y: 360, endPoint x: 171, endPoint y: 388, distance: 31.0
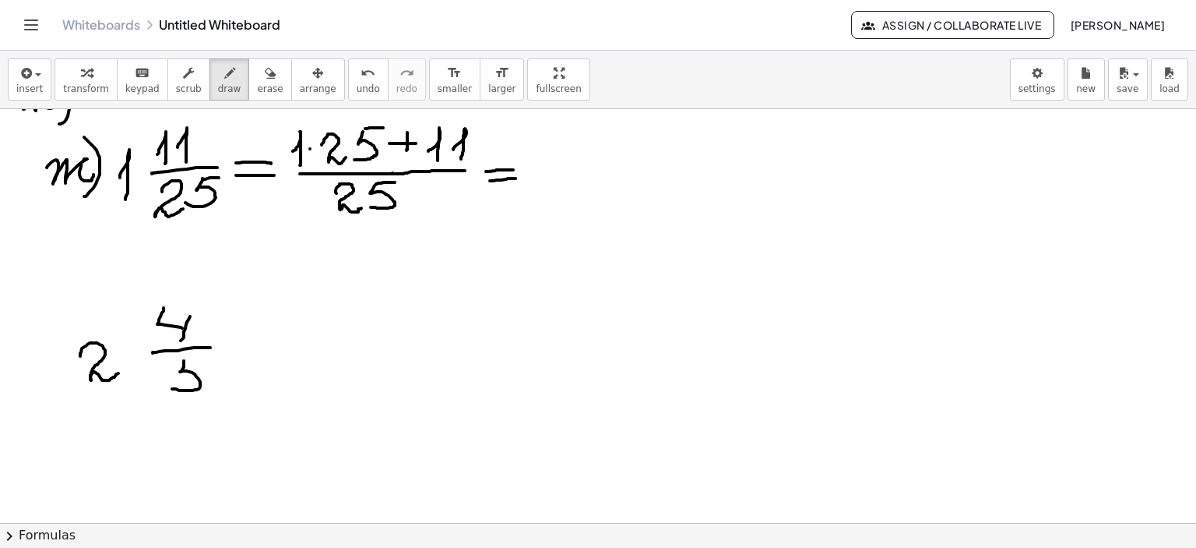
drag, startPoint x: 184, startPoint y: 362, endPoint x: 206, endPoint y: 361, distance: 21.9
drag, startPoint x: 137, startPoint y: 354, endPoint x: 154, endPoint y: 351, distance: 17.4
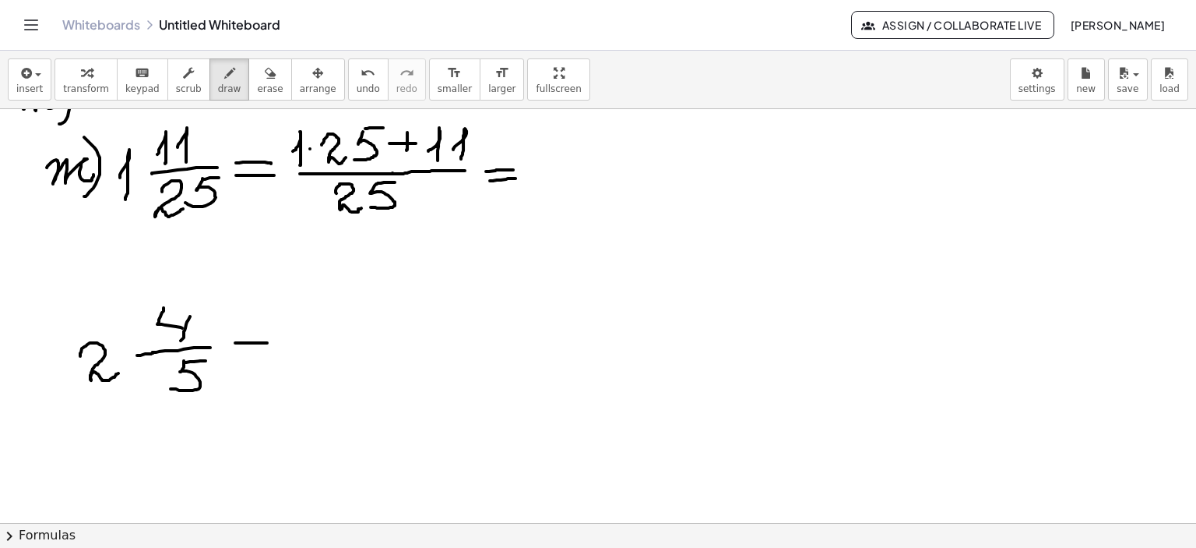
drag, startPoint x: 235, startPoint y: 342, endPoint x: 259, endPoint y: 348, distance: 24.2
drag, startPoint x: 238, startPoint y: 356, endPoint x: 282, endPoint y: 355, distance: 44.4
drag, startPoint x: 310, startPoint y: 345, endPoint x: 392, endPoint y: 345, distance: 81.8
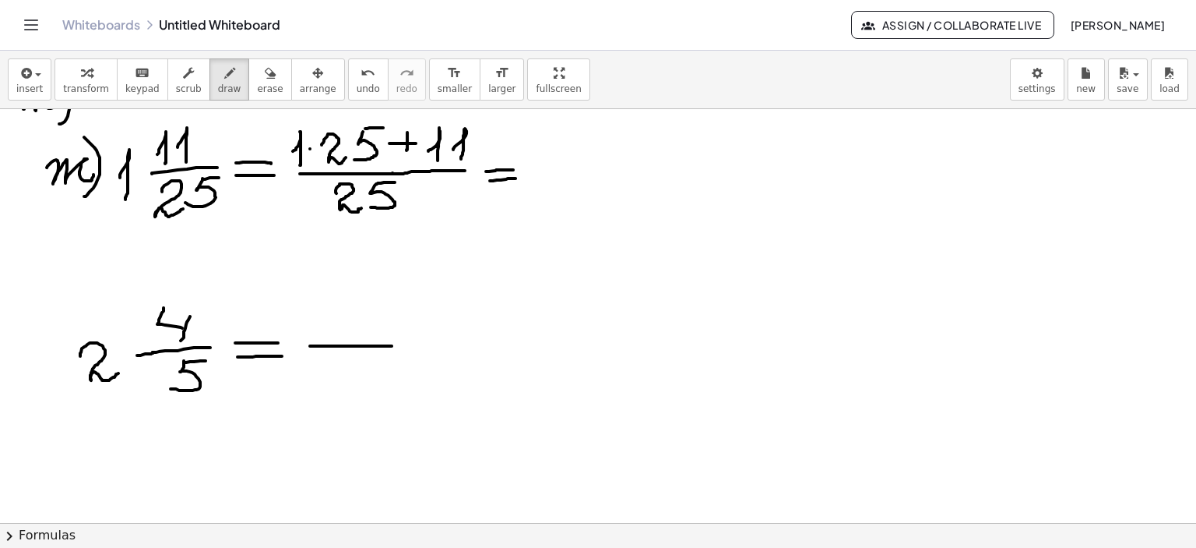
drag, startPoint x: 354, startPoint y: 354, endPoint x: 344, endPoint y: 383, distance: 30.5
drag, startPoint x: 355, startPoint y: 354, endPoint x: 380, endPoint y: 353, distance: 24.9
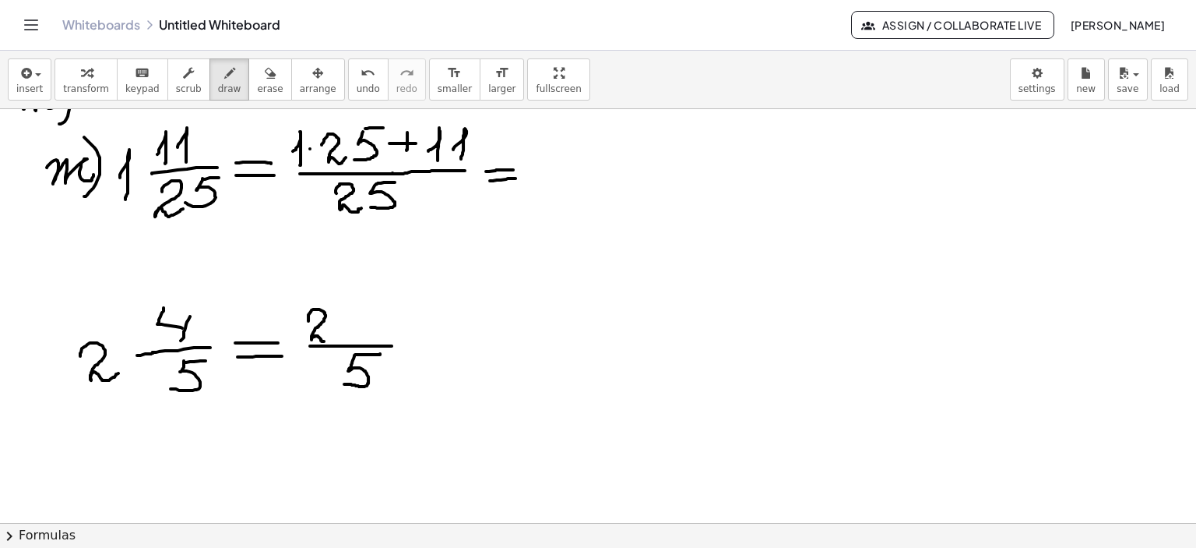
drag, startPoint x: 308, startPoint y: 320, endPoint x: 333, endPoint y: 334, distance: 28.6
drag, startPoint x: 356, startPoint y: 305, endPoint x: 348, endPoint y: 332, distance: 27.6
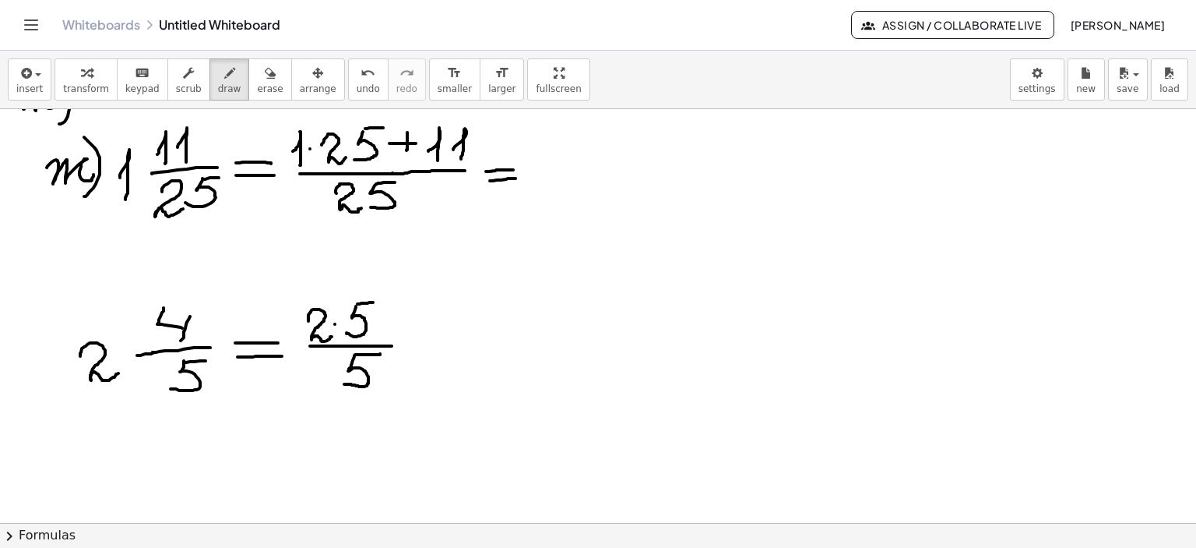
drag, startPoint x: 358, startPoint y: 303, endPoint x: 377, endPoint y: 301, distance: 19.5
drag, startPoint x: 391, startPoint y: 343, endPoint x: 439, endPoint y: 344, distance: 47.5
drag, startPoint x: 386, startPoint y: 322, endPoint x: 399, endPoint y: 320, distance: 13.4
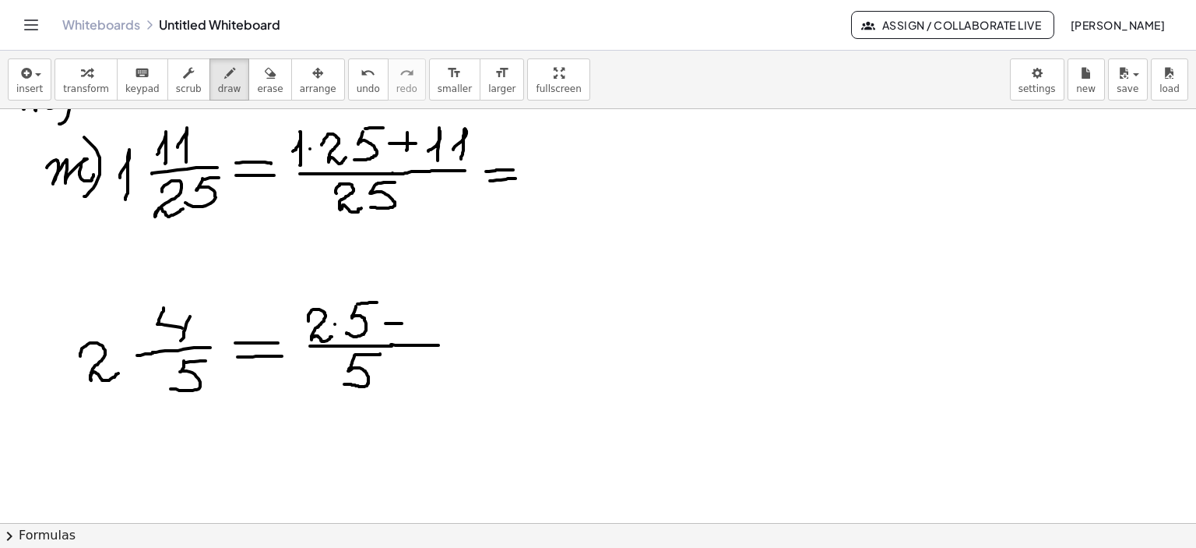
drag, startPoint x: 392, startPoint y: 311, endPoint x: 393, endPoint y: 334, distance: 23.4
drag, startPoint x: 432, startPoint y: 304, endPoint x: 435, endPoint y: 322, distance: 18.2
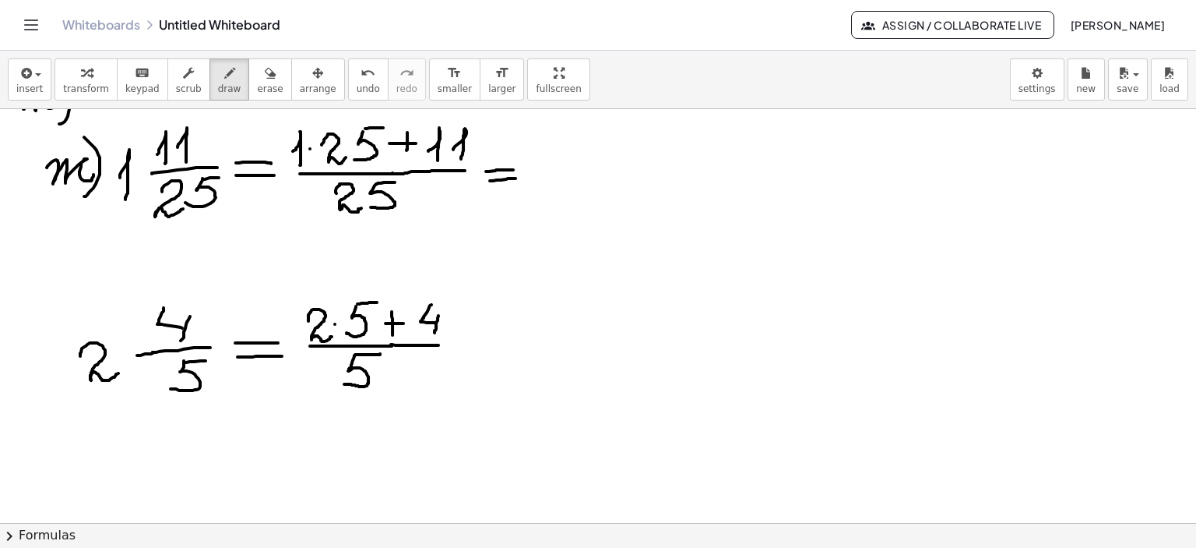
drag, startPoint x: 439, startPoint y: 315, endPoint x: 439, endPoint y: 333, distance: 17.9
drag, startPoint x: 463, startPoint y: 341, endPoint x: 489, endPoint y: 341, distance: 26.5
drag, startPoint x: 461, startPoint y: 355, endPoint x: 499, endPoint y: 355, distance: 38.2
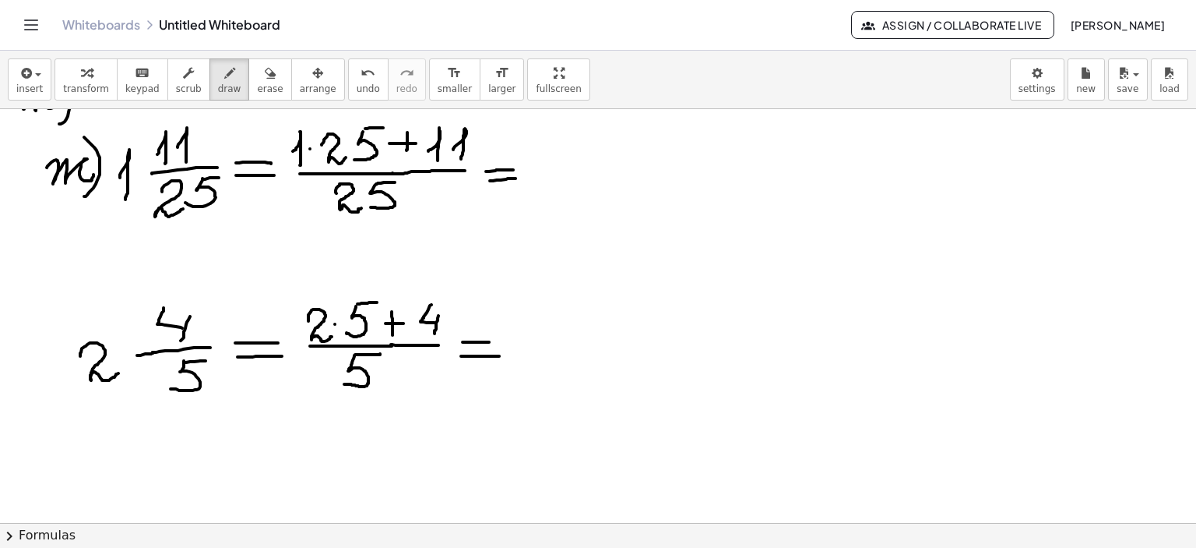
drag, startPoint x: 489, startPoint y: 341, endPoint x: 502, endPoint y: 340, distance: 12.5
drag, startPoint x: 527, startPoint y: 347, endPoint x: 599, endPoint y: 348, distance: 72.4
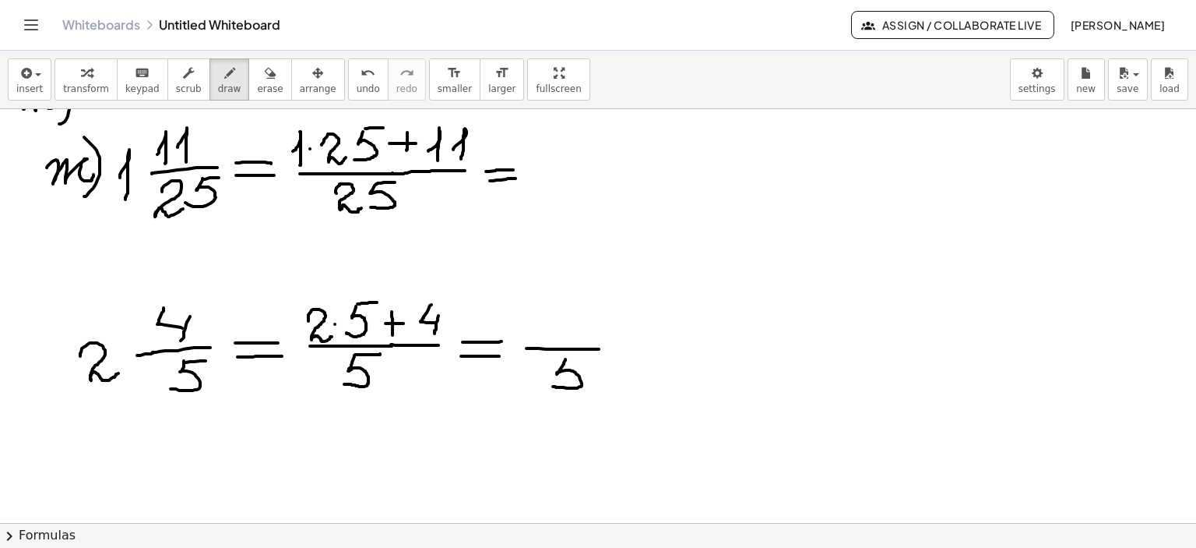
drag, startPoint x: 565, startPoint y: 358, endPoint x: 577, endPoint y: 358, distance: 11.7
drag, startPoint x: 565, startPoint y: 357, endPoint x: 592, endPoint y: 357, distance: 26.5
drag, startPoint x: 545, startPoint y: 329, endPoint x: 567, endPoint y: 327, distance: 21.9
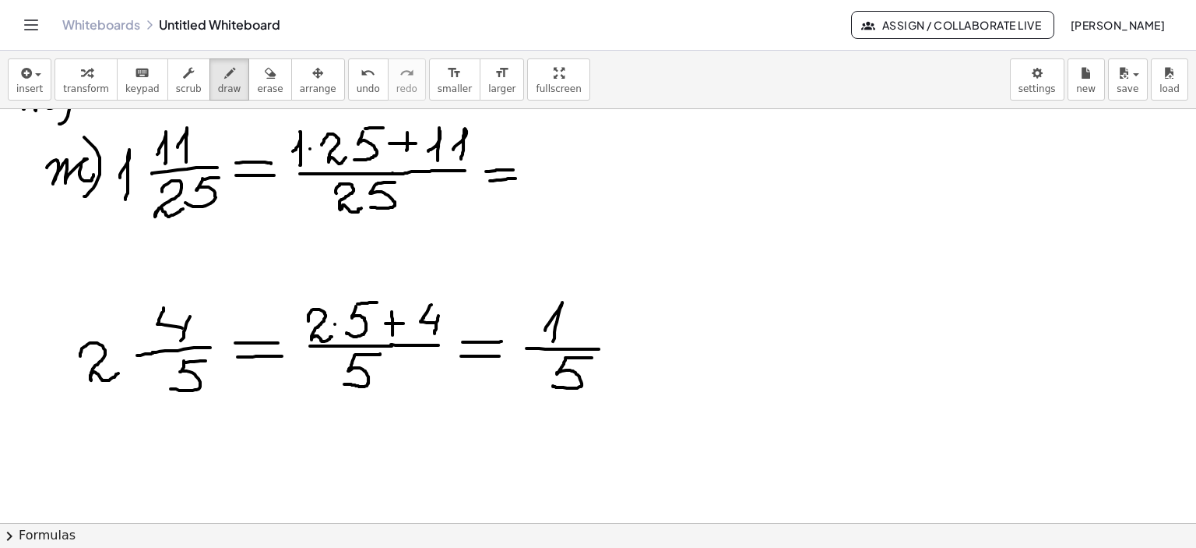
drag, startPoint x: 579, startPoint y: 302, endPoint x: 591, endPoint y: 323, distance: 24.1
drag, startPoint x: 591, startPoint y: 323, endPoint x: 585, endPoint y: 340, distance: 18.2
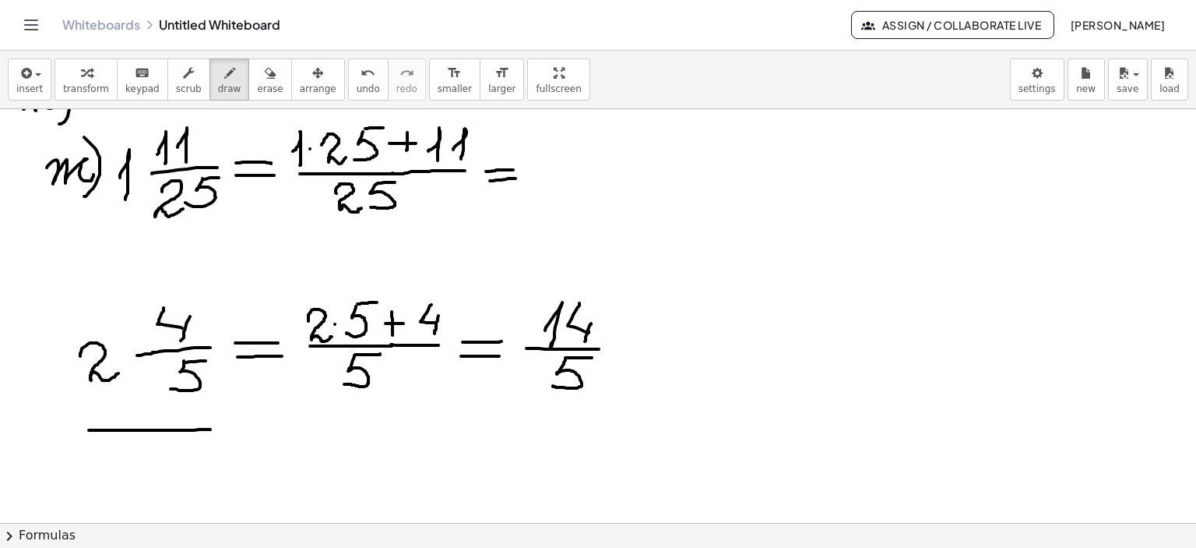
drag, startPoint x: 89, startPoint y: 429, endPoint x: 210, endPoint y: 428, distance: 121.5
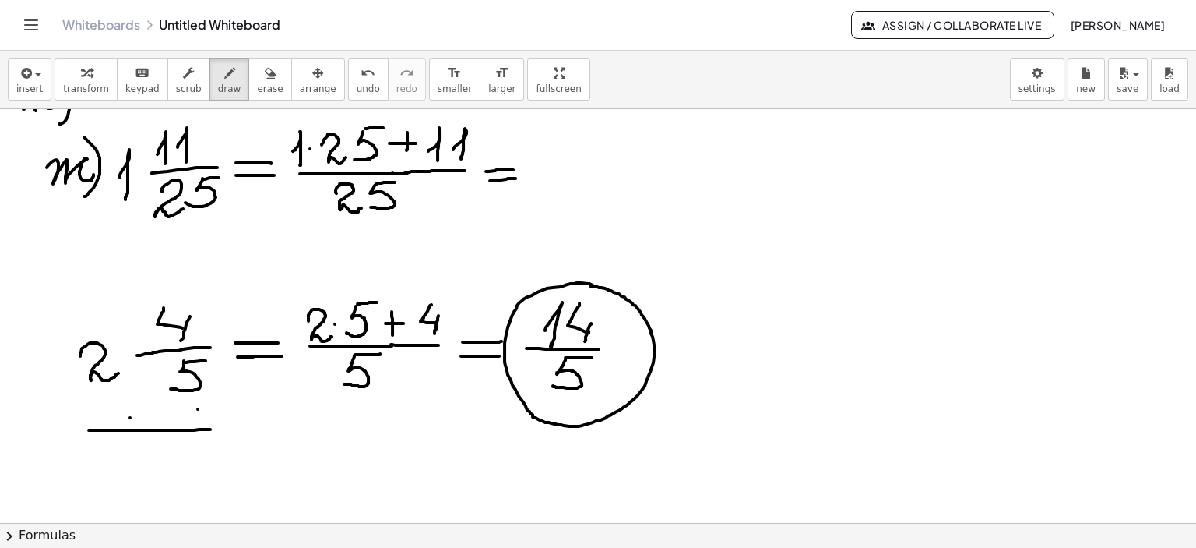
drag, startPoint x: 550, startPoint y: 171, endPoint x: 645, endPoint y: 173, distance: 95.0
drag, startPoint x: 573, startPoint y: 194, endPoint x: 603, endPoint y: 211, distance: 34.2
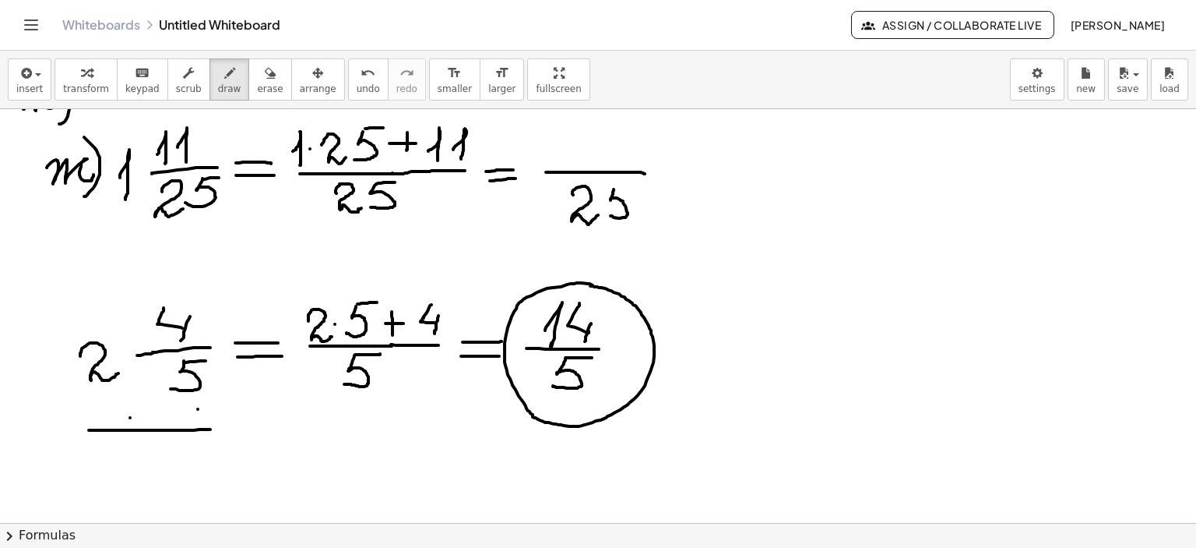
drag, startPoint x: 614, startPoint y: 188, endPoint x: 609, endPoint y: 214, distance: 26.1
drag, startPoint x: 614, startPoint y: 183, endPoint x: 636, endPoint y: 183, distance: 21.8
drag, startPoint x: 237, startPoint y: 77, endPoint x: 243, endPoint y: 90, distance: 13.9
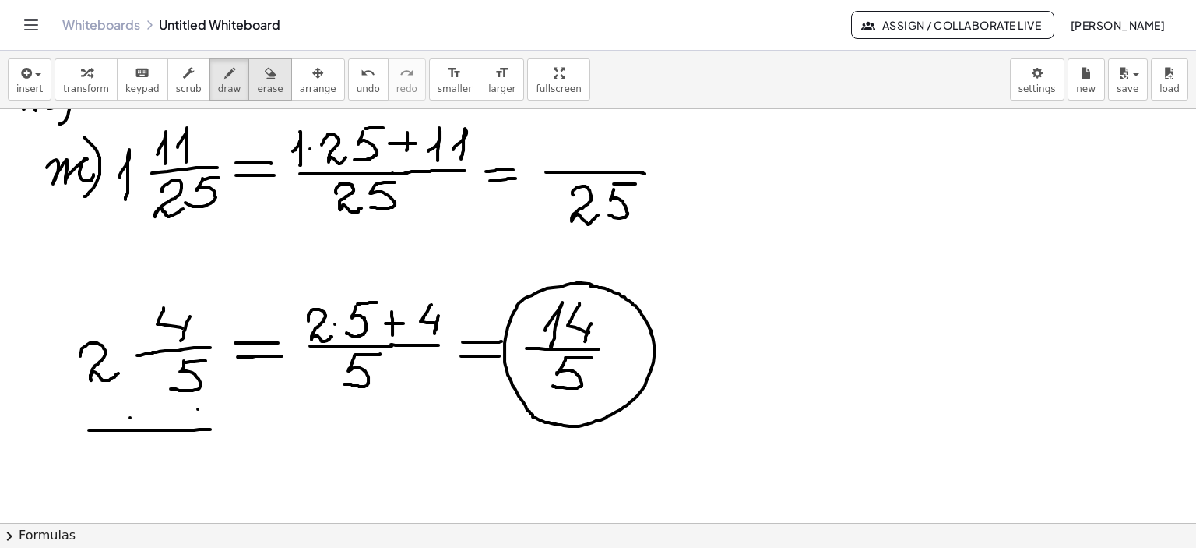
click at [257, 77] on div "button" at bounding box center [270, 72] width 26 height 19
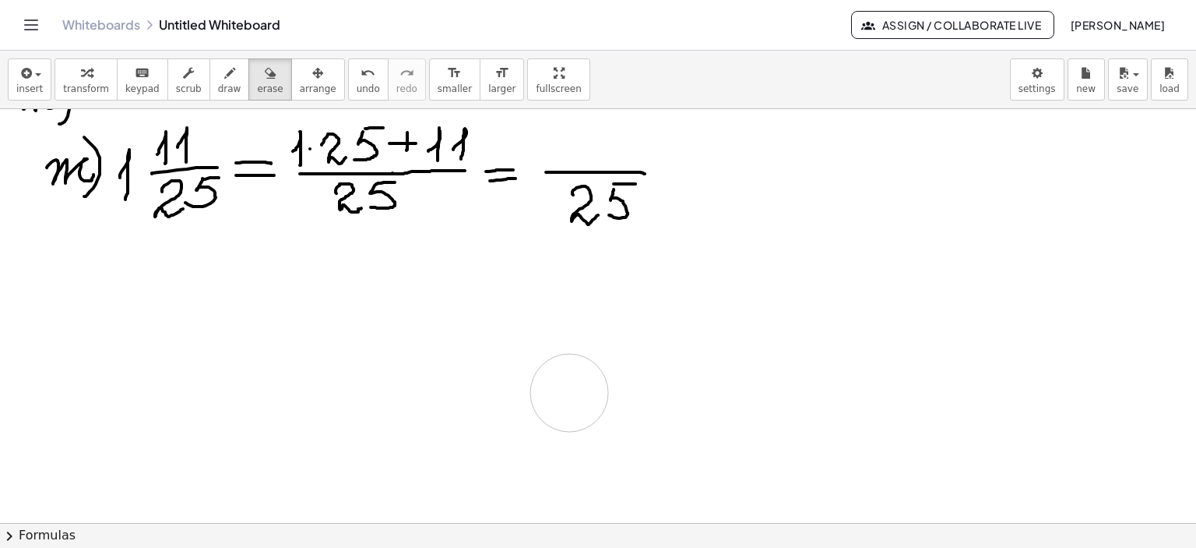
drag, startPoint x: 370, startPoint y: 410, endPoint x: 610, endPoint y: 255, distance: 285.6
drag, startPoint x: 569, startPoint y: 135, endPoint x: 484, endPoint y: 77, distance: 102.6
click at [218, 69] on div "button" at bounding box center [229, 72] width 23 height 19
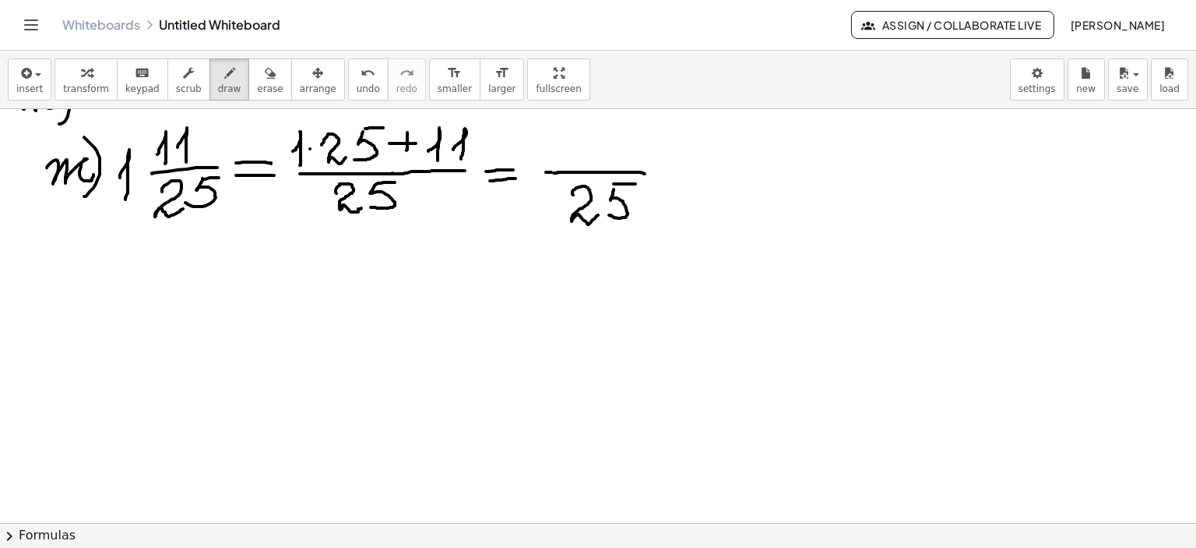
drag, startPoint x: 554, startPoint y: 172, endPoint x: 615, endPoint y: 171, distance: 60.8
drag, startPoint x: 572, startPoint y: 132, endPoint x: 566, endPoint y: 155, distance: 23.2
drag, startPoint x: 636, startPoint y: 133, endPoint x: 616, endPoint y: 150, distance: 25.4
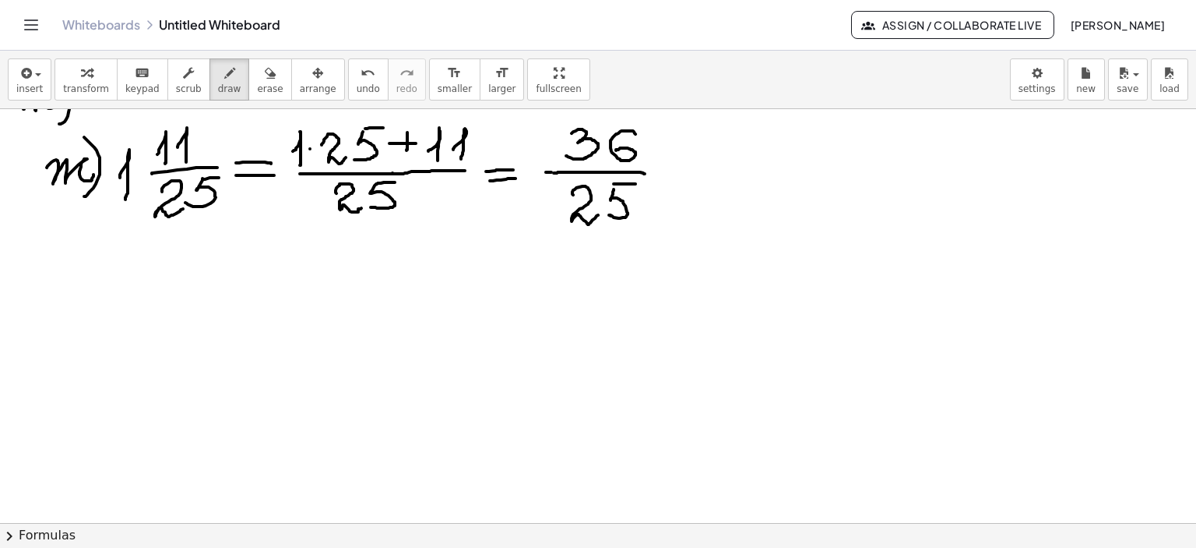
drag, startPoint x: 87, startPoint y: 286, endPoint x: 75, endPoint y: 315, distance: 32.1
drag, startPoint x: 160, startPoint y: 277, endPoint x: 139, endPoint y: 291, distance: 25.3
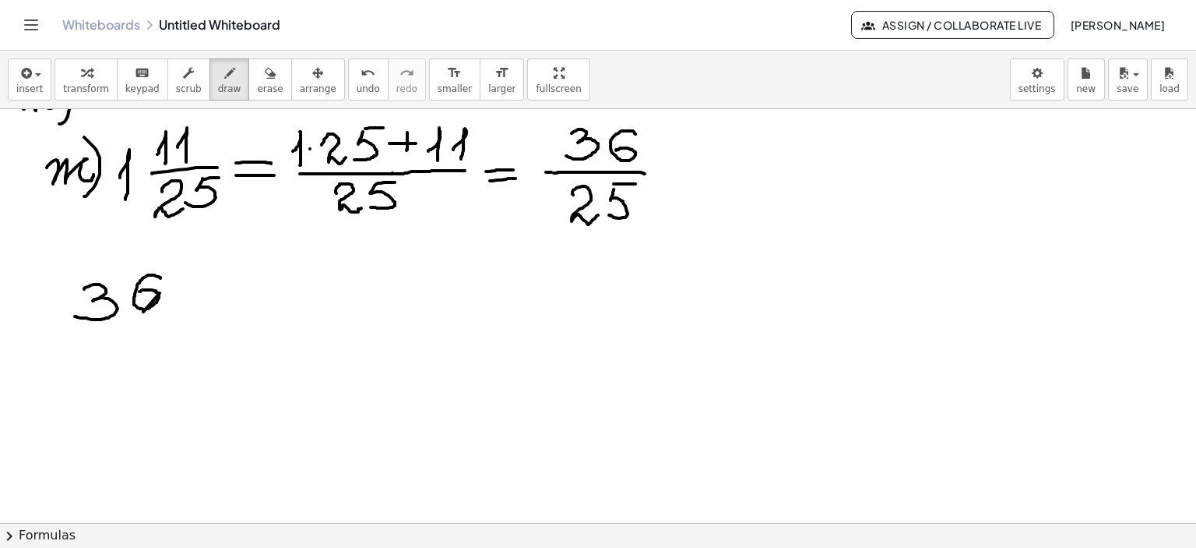
drag, startPoint x: 73, startPoint y: 331, endPoint x: 167, endPoint y: 326, distance: 93.6
drag, startPoint x: 86, startPoint y: 351, endPoint x: 145, endPoint y: 355, distance: 59.3
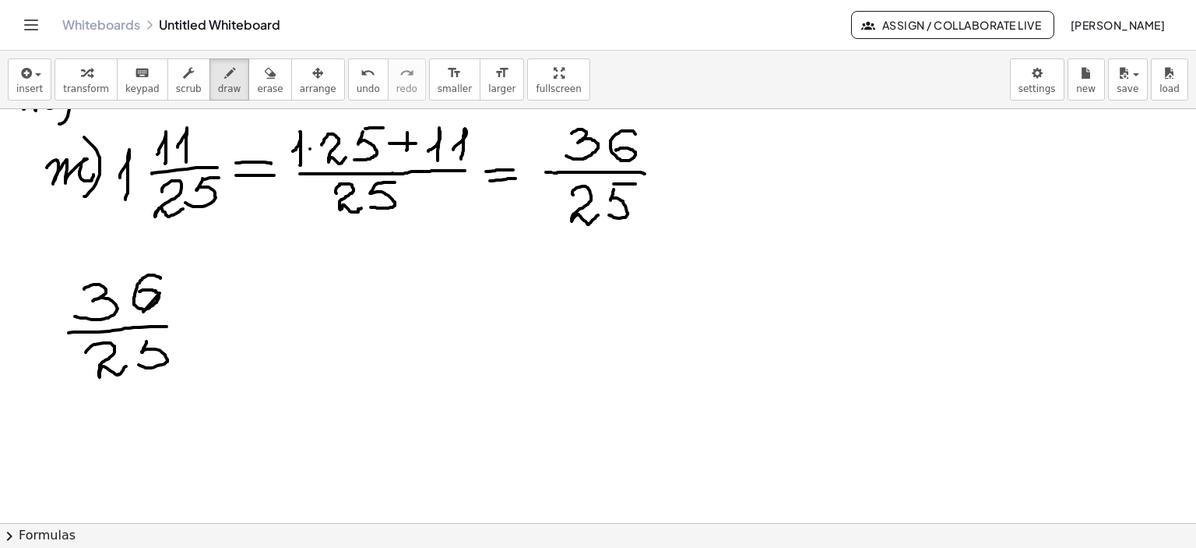
drag, startPoint x: 146, startPoint y: 340, endPoint x: 138, endPoint y: 364, distance: 24.9
drag, startPoint x: 146, startPoint y: 342, endPoint x: 168, endPoint y: 340, distance: 21.9
drag, startPoint x: 192, startPoint y: 320, endPoint x: 236, endPoint y: 319, distance: 43.6
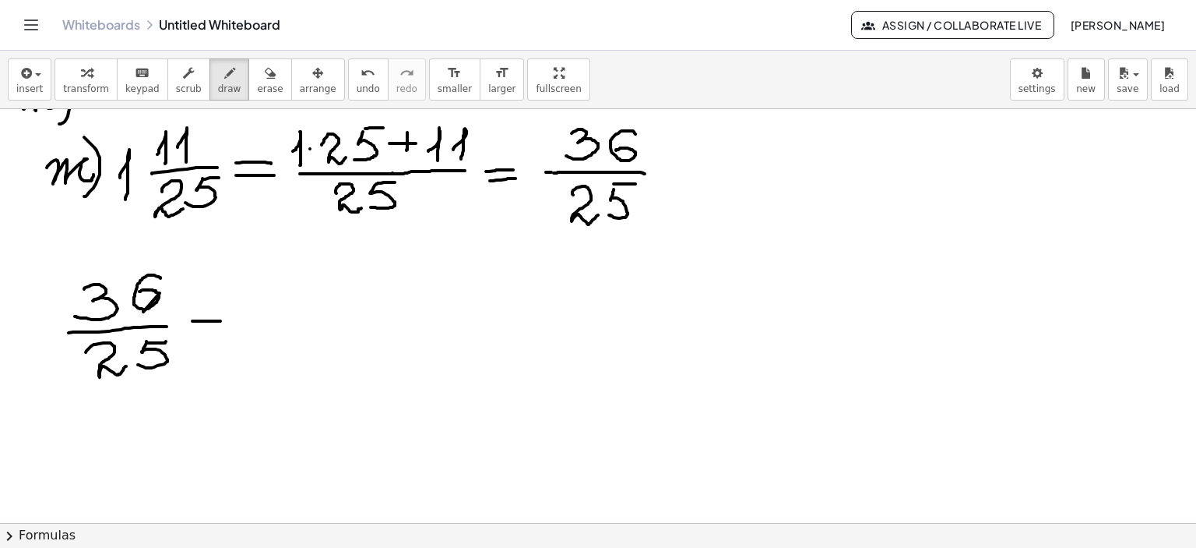
drag, startPoint x: 193, startPoint y: 333, endPoint x: 235, endPoint y: 330, distance: 42.1
drag, startPoint x: 259, startPoint y: 328, endPoint x: 334, endPoint y: 325, distance: 75.6
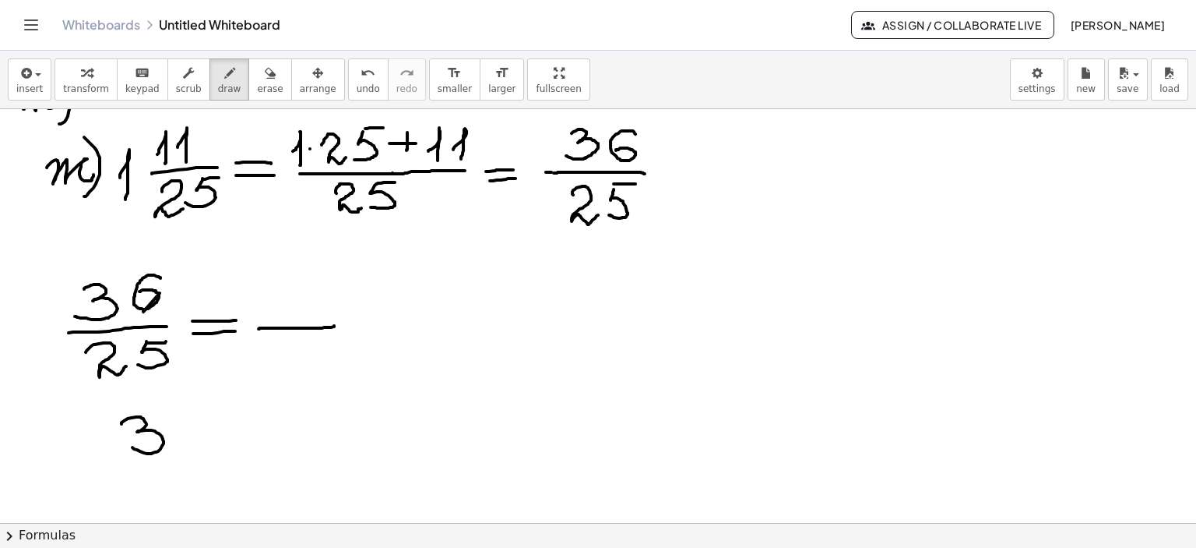
drag, startPoint x: 122, startPoint y: 423, endPoint x: 129, endPoint y: 446, distance: 23.7
drag, startPoint x: 192, startPoint y: 420, endPoint x: 217, endPoint y: 435, distance: 30.1
drag, startPoint x: 220, startPoint y: 428, endPoint x: 264, endPoint y: 428, distance: 43.6
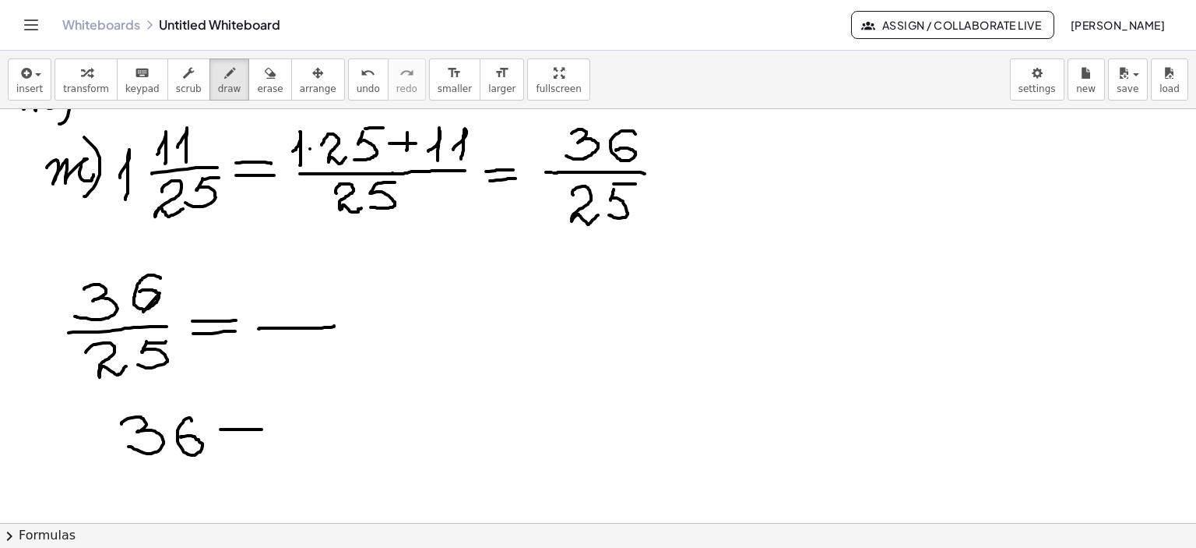
drag, startPoint x: 227, startPoint y: 444, endPoint x: 301, endPoint y: 429, distance: 76.2
drag, startPoint x: 192, startPoint y: 415, endPoint x: 202, endPoint y: 420, distance: 11.2
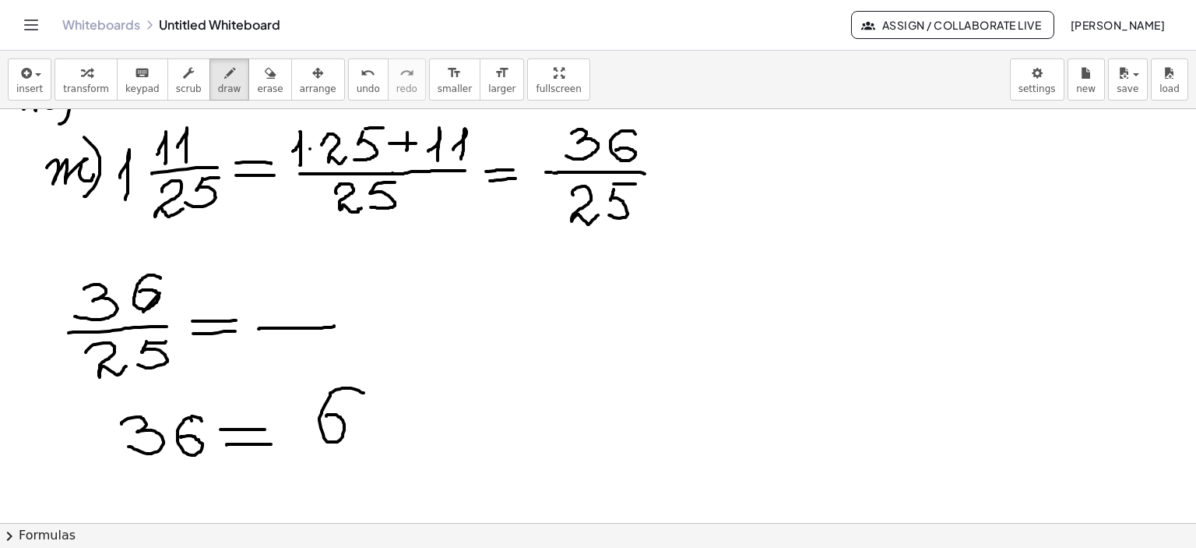
drag, startPoint x: 364, startPoint y: 392, endPoint x: 389, endPoint y: 418, distance: 36.4
drag, startPoint x: 423, startPoint y: 400, endPoint x: 403, endPoint y: 418, distance: 27.0
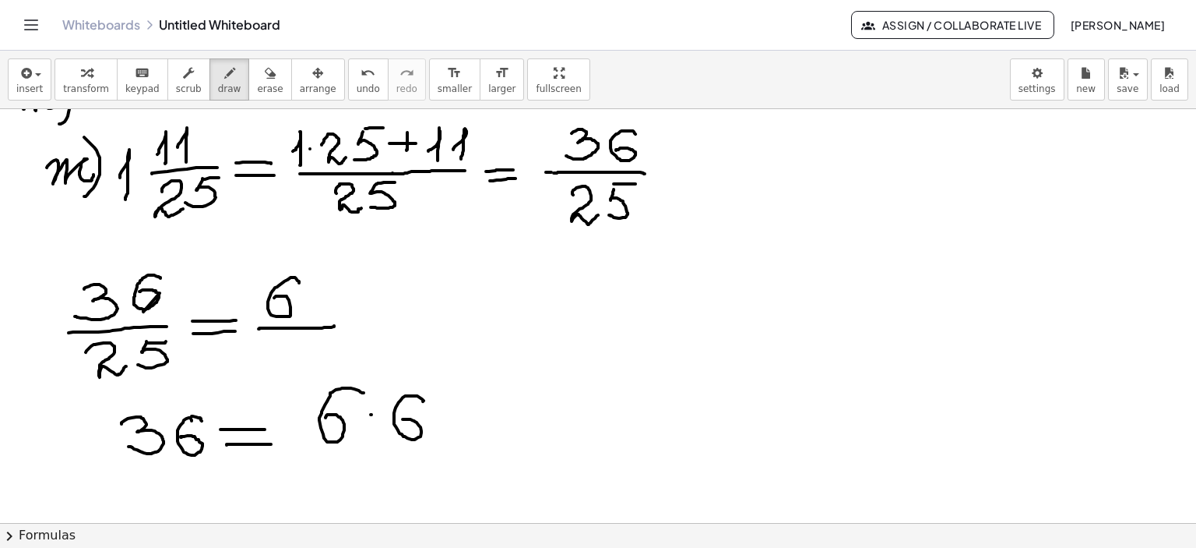
drag, startPoint x: 299, startPoint y: 282, endPoint x: 278, endPoint y: 299, distance: 27.1
drag, startPoint x: 349, startPoint y: 278, endPoint x: 345, endPoint y: 298, distance: 19.9
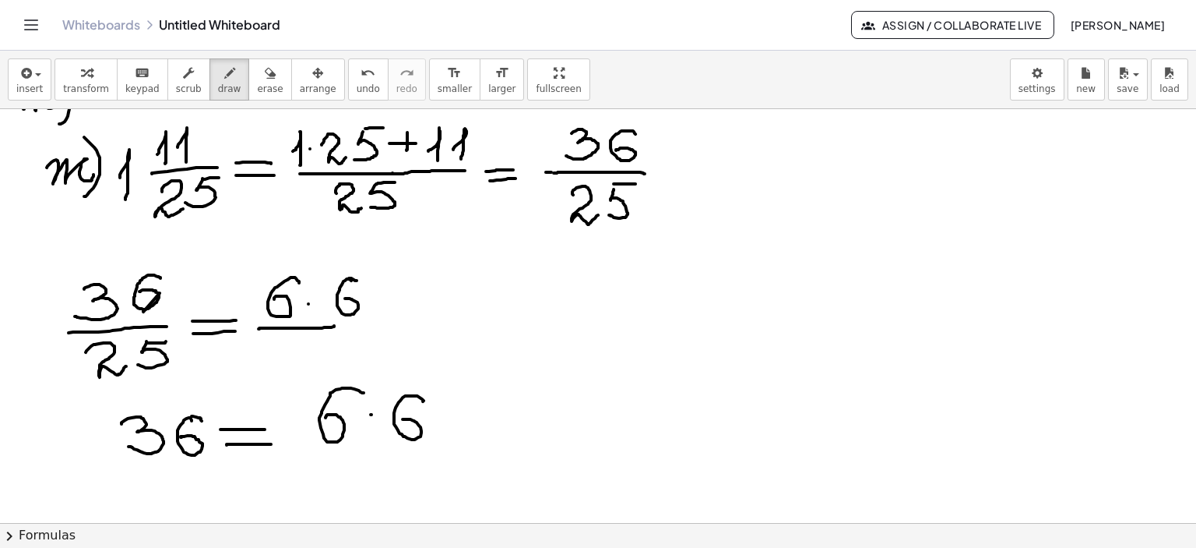
drag, startPoint x: 349, startPoint y: 277, endPoint x: 362, endPoint y: 289, distance: 17.7
drag, startPoint x: 332, startPoint y: 326, endPoint x: 365, endPoint y: 326, distance: 32.7
click at [265, 80] on icon "button" at bounding box center [270, 73] width 11 height 19
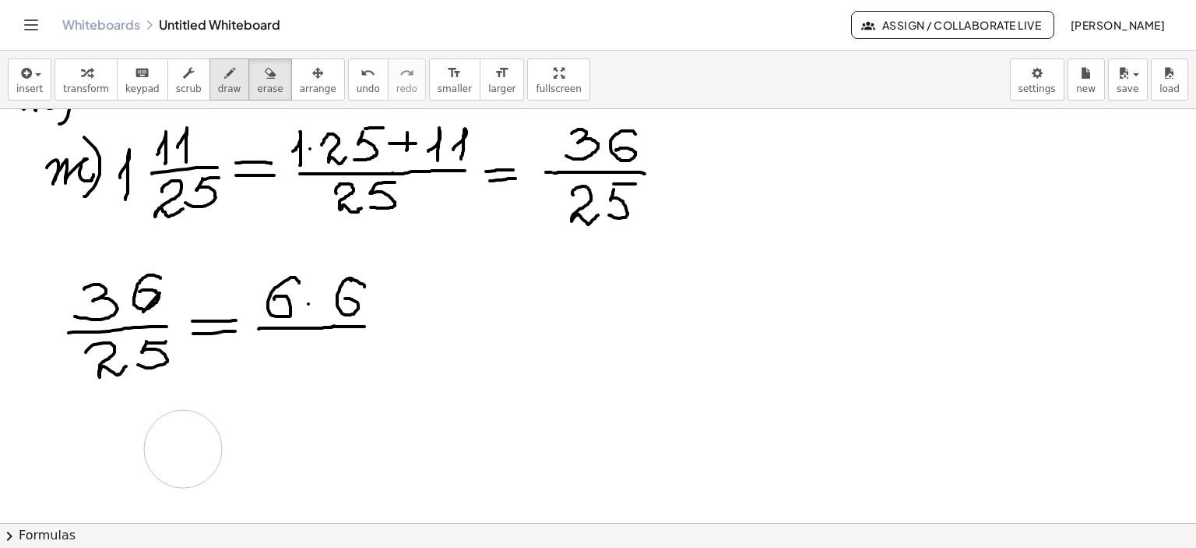
drag, startPoint x: 438, startPoint y: 445, endPoint x: 220, endPoint y: 75, distance: 429.1
click at [224, 74] on icon "button" at bounding box center [229, 73] width 11 height 19
drag, startPoint x: 448, startPoint y: 385, endPoint x: 371, endPoint y: 305, distance: 111.3
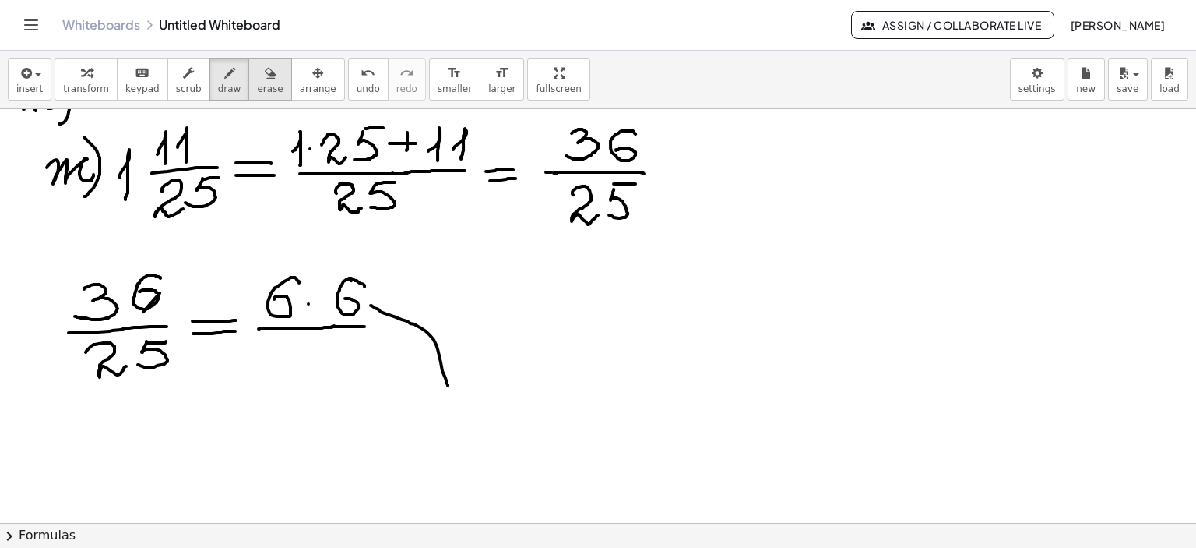
click at [257, 71] on div "button" at bounding box center [270, 72] width 26 height 19
drag, startPoint x: 438, startPoint y: 339, endPoint x: 202, endPoint y: 73, distance: 355.3
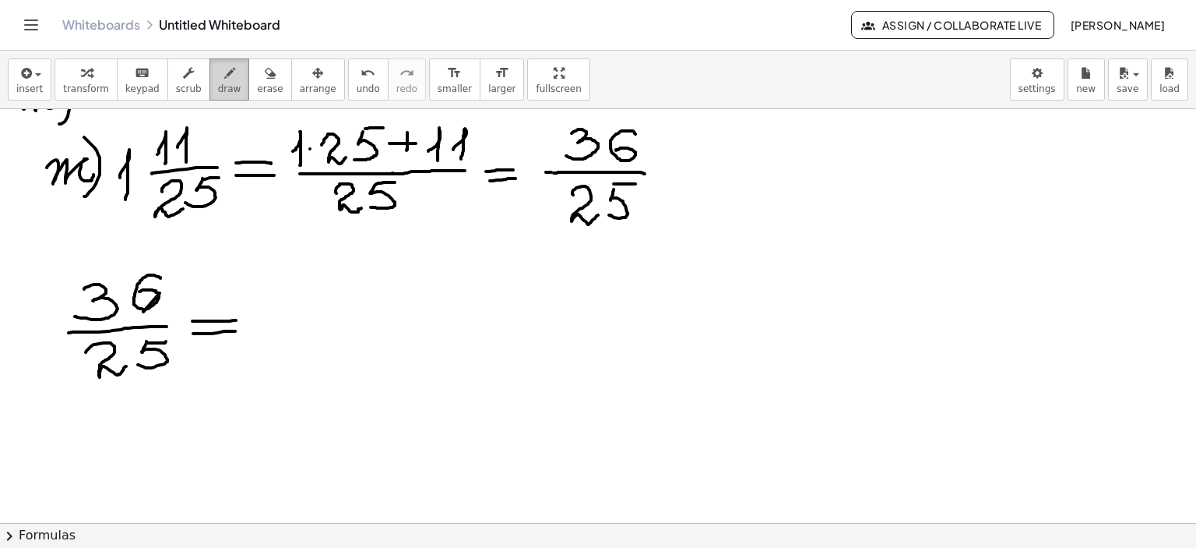
click at [218, 73] on div "button" at bounding box center [229, 72] width 23 height 19
drag, startPoint x: 253, startPoint y: 323, endPoint x: 344, endPoint y: 326, distance: 91.2
drag, startPoint x: 305, startPoint y: 277, endPoint x: 327, endPoint y: 277, distance: 22.6
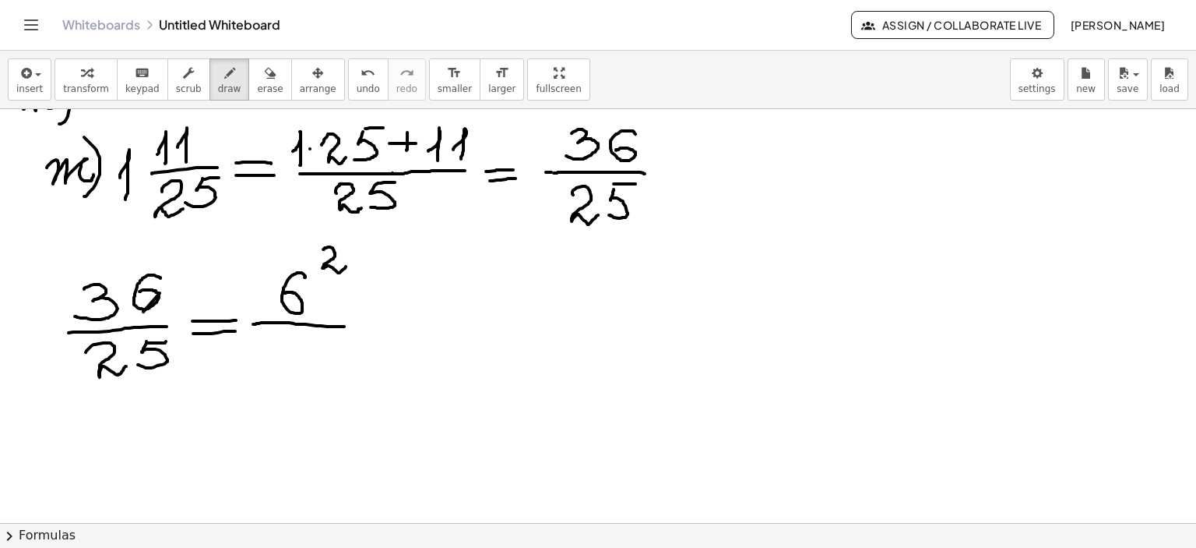
drag, startPoint x: 323, startPoint y: 248, endPoint x: 321, endPoint y: 271, distance: 22.7
drag, startPoint x: 307, startPoint y: 269, endPoint x: 308, endPoint y: 280, distance: 10.2
drag, startPoint x: 90, startPoint y: 435, endPoint x: 123, endPoint y: 452, distance: 36.6
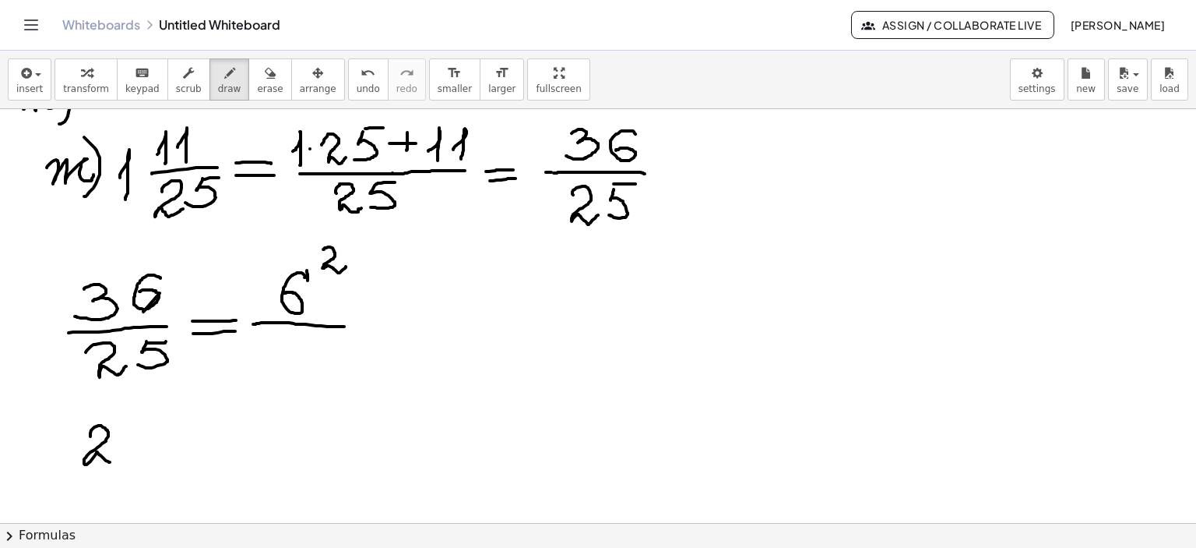
drag, startPoint x: 149, startPoint y: 423, endPoint x: 134, endPoint y: 455, distance: 35.2
drag, startPoint x: 149, startPoint y: 424, endPoint x: 172, endPoint y: 423, distance: 23.4
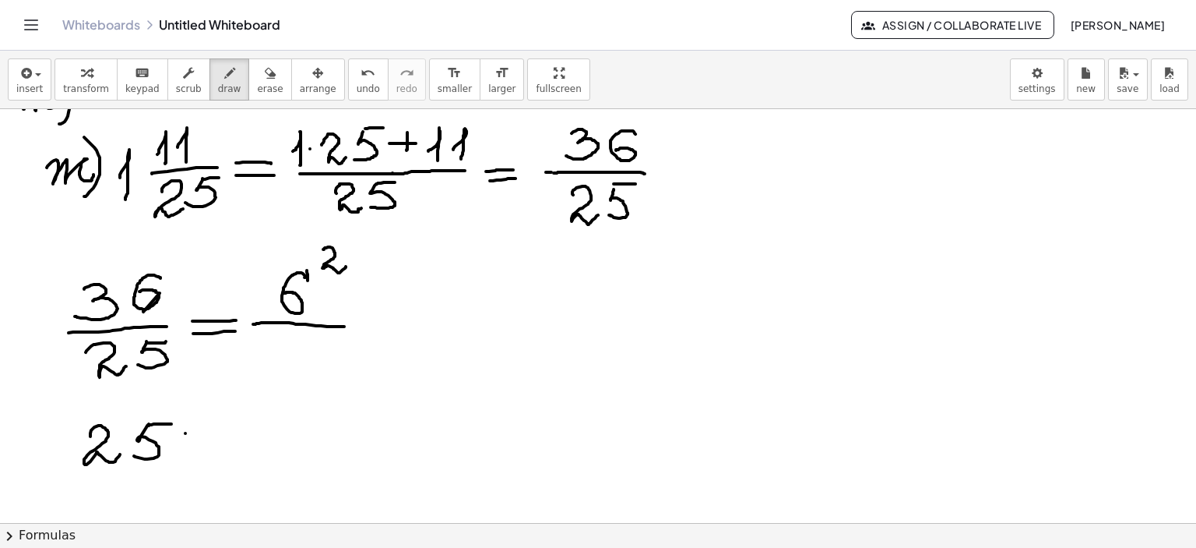
drag, startPoint x: 185, startPoint y: 432, endPoint x: 209, endPoint y: 431, distance: 23.4
drag, startPoint x: 185, startPoint y: 445, endPoint x: 211, endPoint y: 444, distance: 26.5
drag, startPoint x: 300, startPoint y: 339, endPoint x: 288, endPoint y: 367, distance: 30.4
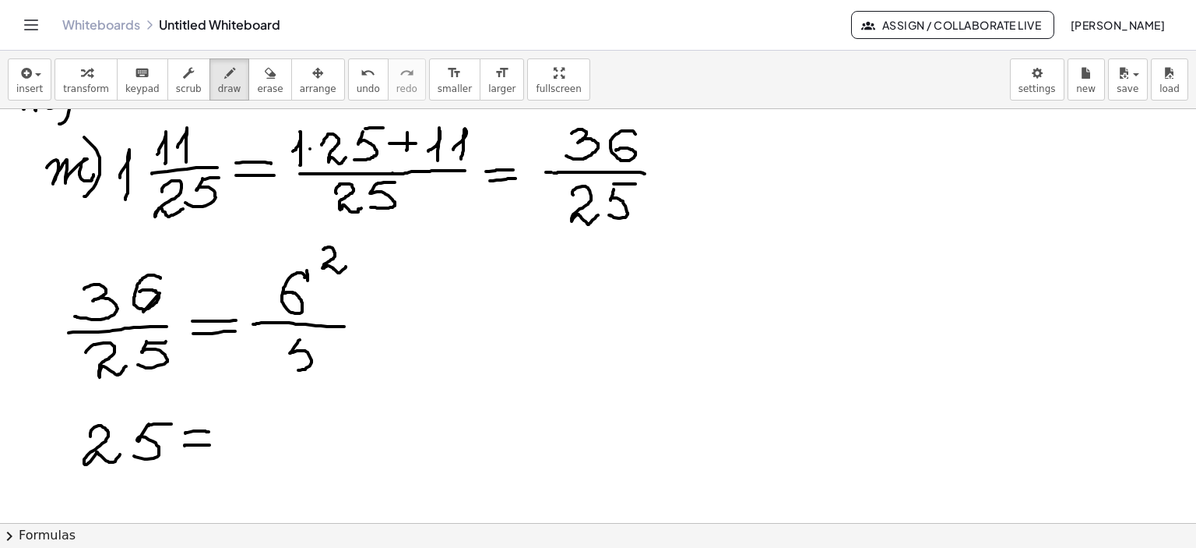
drag, startPoint x: 301, startPoint y: 340, endPoint x: 344, endPoint y: 340, distance: 43.6
drag, startPoint x: 327, startPoint y: 339, endPoint x: 353, endPoint y: 345, distance: 26.4
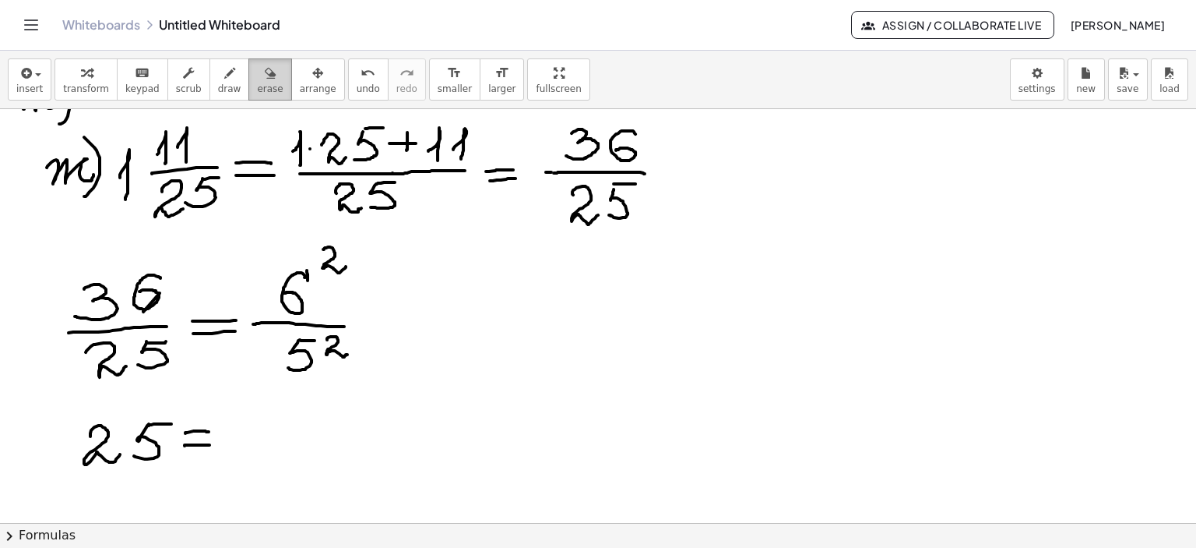
click at [259, 79] on button "erase" at bounding box center [269, 79] width 43 height 42
drag, startPoint x: 248, startPoint y: 423, endPoint x: 215, endPoint y: 89, distance: 335.8
click at [224, 78] on icon "button" at bounding box center [229, 73] width 11 height 19
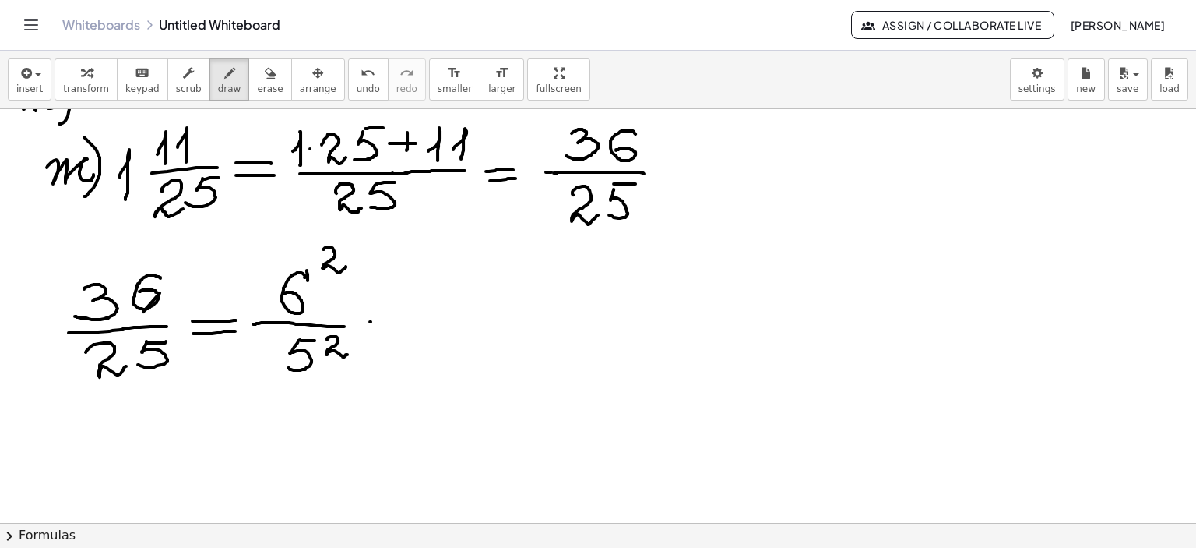
drag, startPoint x: 370, startPoint y: 321, endPoint x: 421, endPoint y: 319, distance: 51.4
drag, startPoint x: 378, startPoint y: 335, endPoint x: 414, endPoint y: 336, distance: 36.6
drag, startPoint x: 464, startPoint y: 274, endPoint x: 474, endPoint y: 341, distance: 67.7
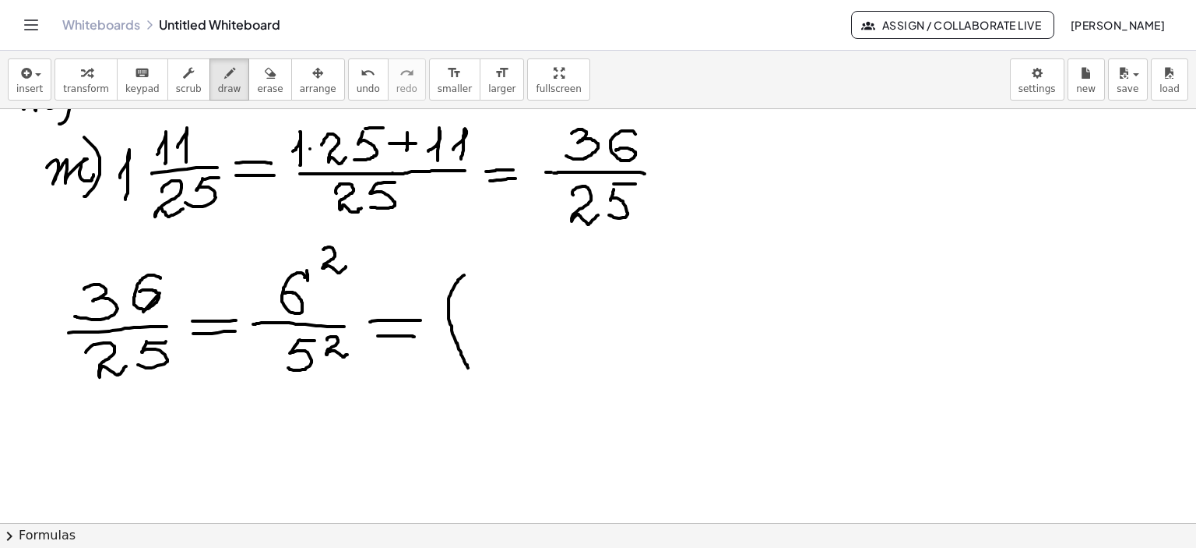
drag, startPoint x: 464, startPoint y: 326, endPoint x: 537, endPoint y: 326, distance: 72.4
drag, startPoint x: 515, startPoint y: 276, endPoint x: 509, endPoint y: 327, distance: 51.7
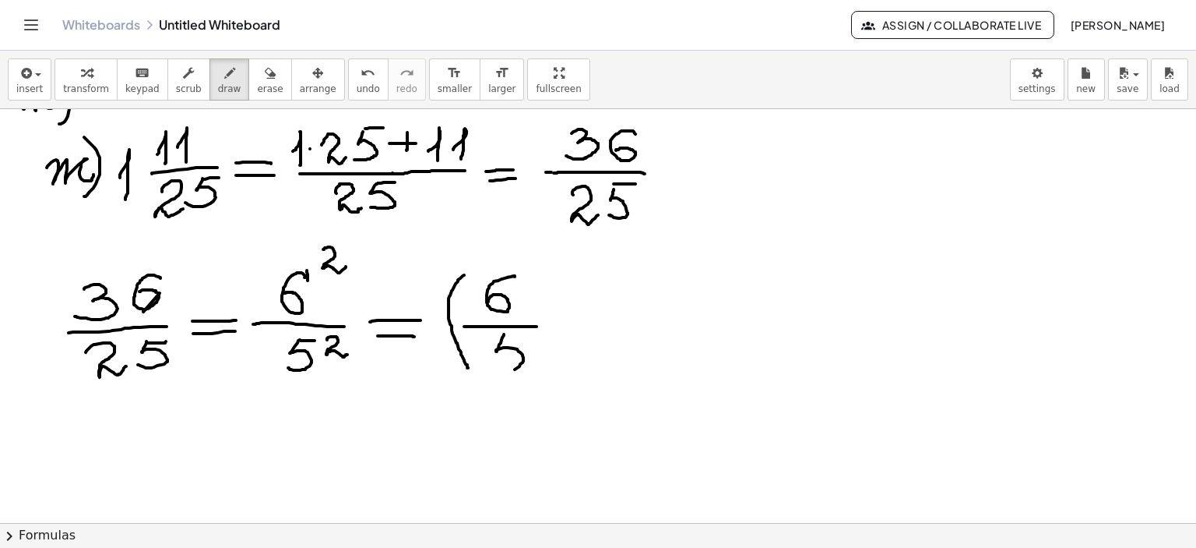
drag, startPoint x: 504, startPoint y: 333, endPoint x: 502, endPoint y: 358, distance: 24.3
drag, startPoint x: 502, startPoint y: 336, endPoint x: 560, endPoint y: 317, distance: 60.6
drag, startPoint x: 537, startPoint y: 262, endPoint x: 549, endPoint y: 366, distance: 104.2
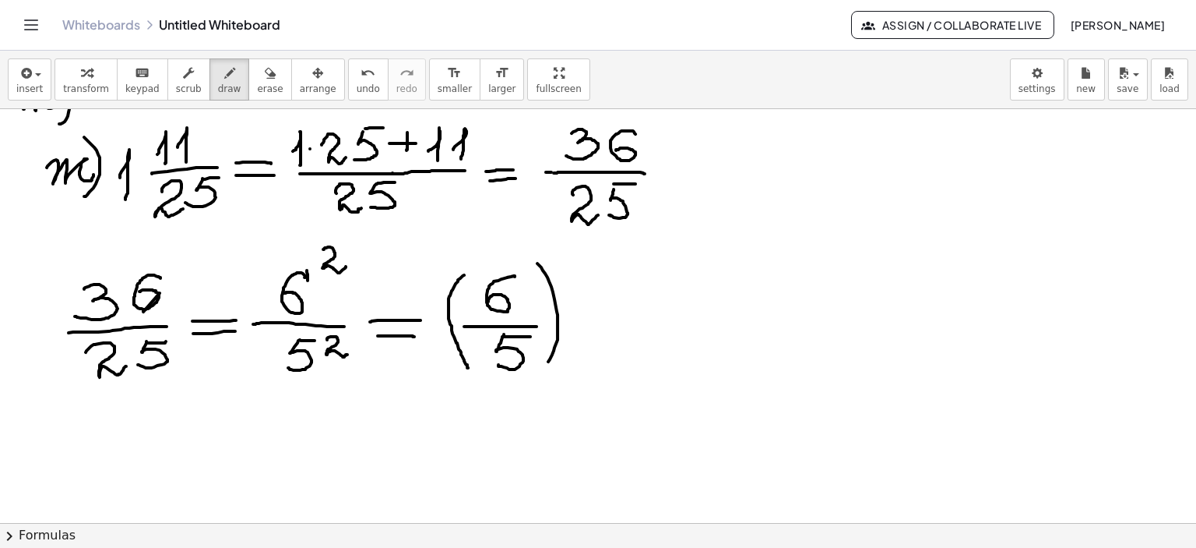
drag, startPoint x: 563, startPoint y: 262, endPoint x: 595, endPoint y: 279, distance: 35.9
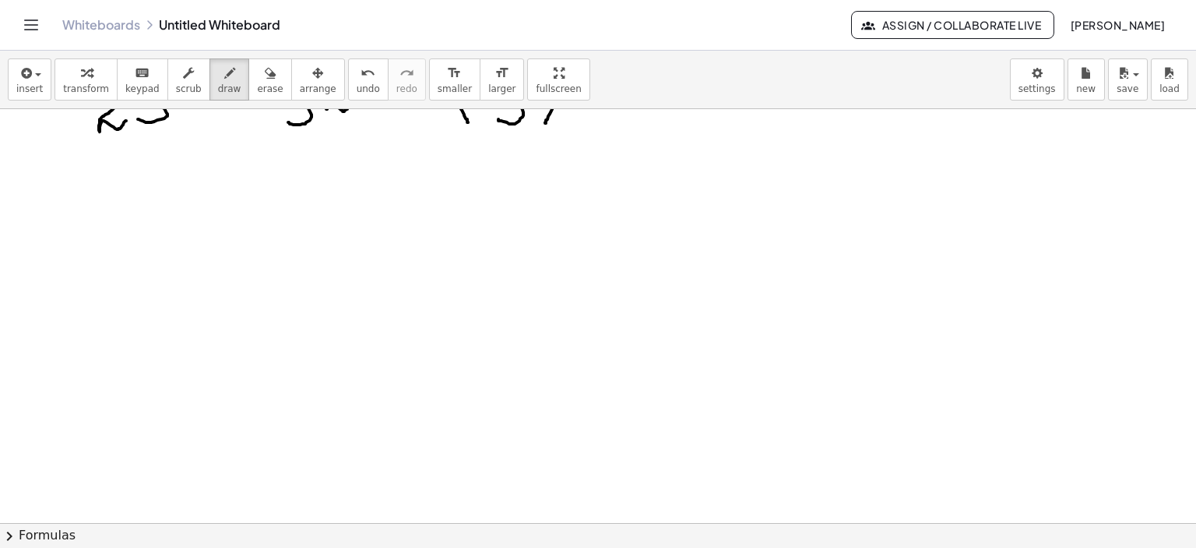
scroll to position [1969, 0]
drag, startPoint x: 87, startPoint y: 155, endPoint x: 98, endPoint y: 185, distance: 31.5
drag, startPoint x: 94, startPoint y: 181, endPoint x: 124, endPoint y: 180, distance: 29.6
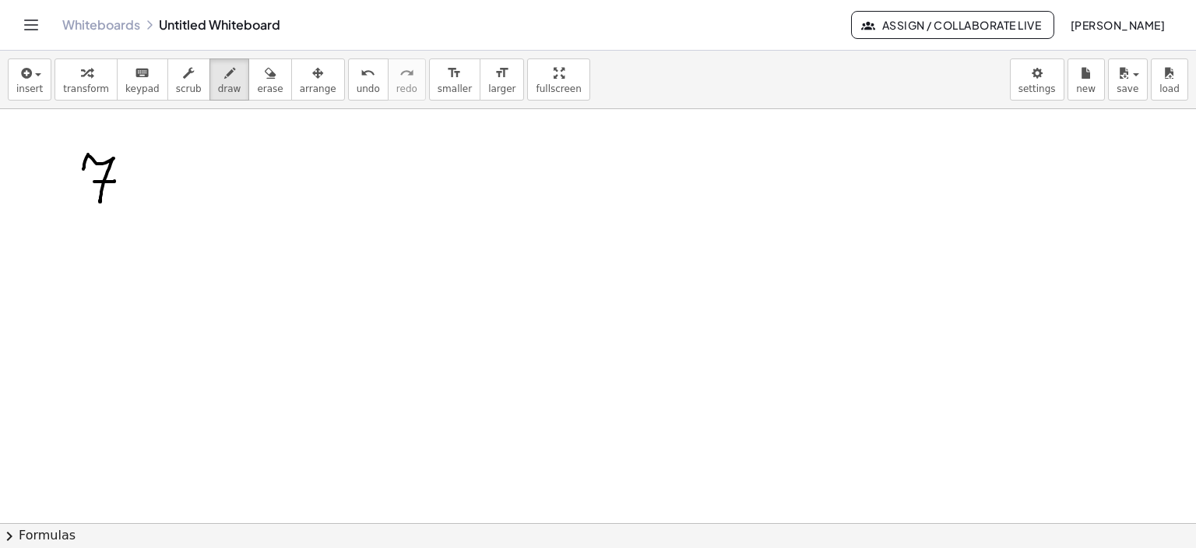
drag, startPoint x: 160, startPoint y: 158, endPoint x: 149, endPoint y: 188, distance: 31.8
drag, startPoint x: 160, startPoint y: 160, endPoint x: 184, endPoint y: 158, distance: 23.5
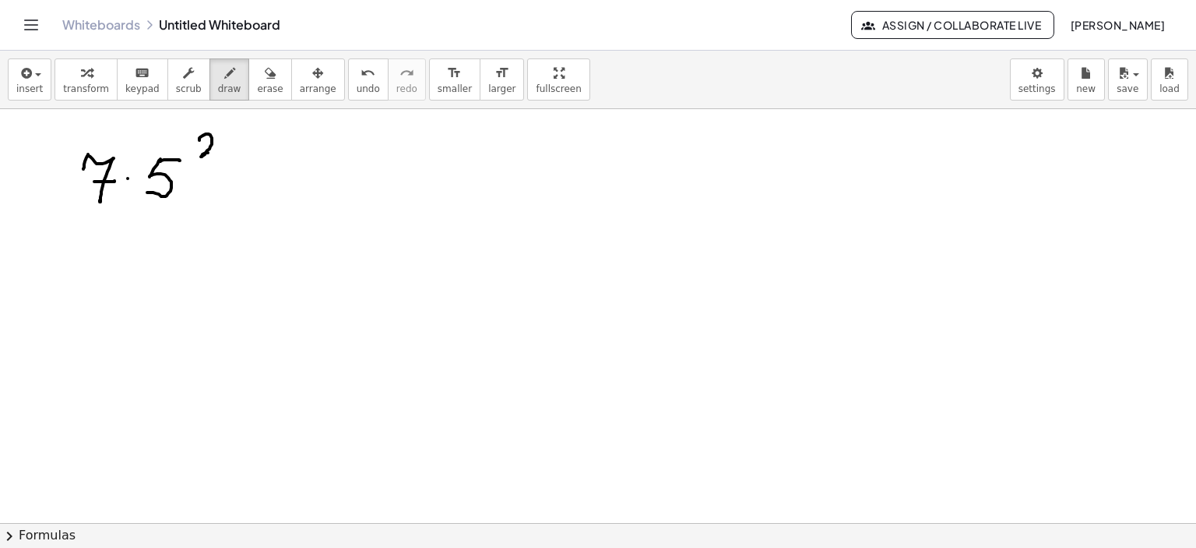
drag, startPoint x: 199, startPoint y: 139, endPoint x: 224, endPoint y: 153, distance: 27.9
drag, startPoint x: 220, startPoint y: 167, endPoint x: 248, endPoint y: 171, distance: 27.4
drag, startPoint x: 220, startPoint y: 184, endPoint x: 269, endPoint y: 177, distance: 48.8
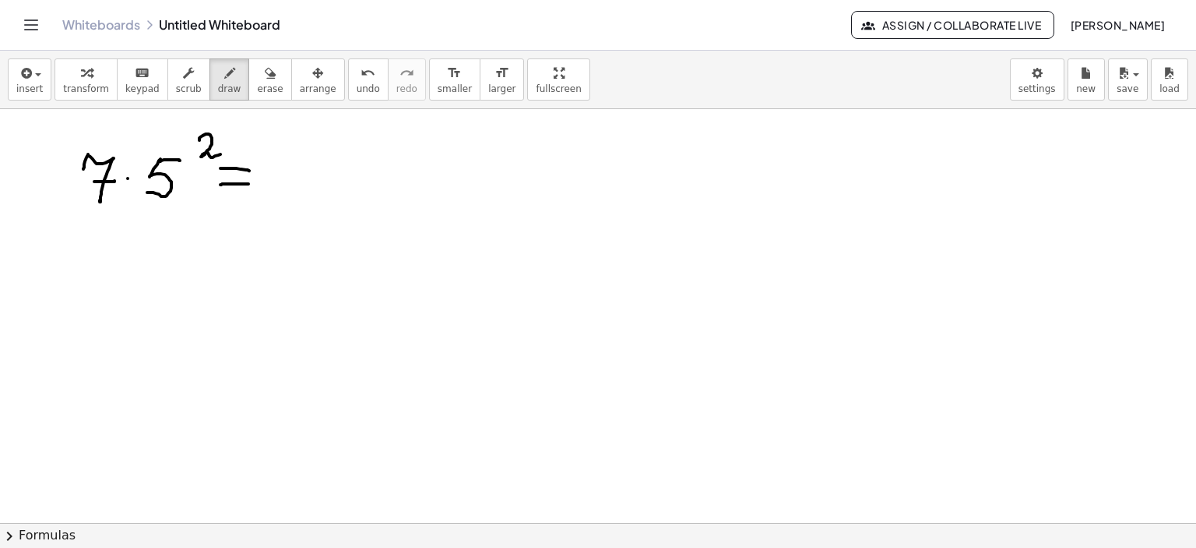
drag, startPoint x: 267, startPoint y: 166, endPoint x: 281, endPoint y: 174, distance: 16.4
drag, startPoint x: 275, startPoint y: 171, endPoint x: 299, endPoint y: 171, distance: 24.1
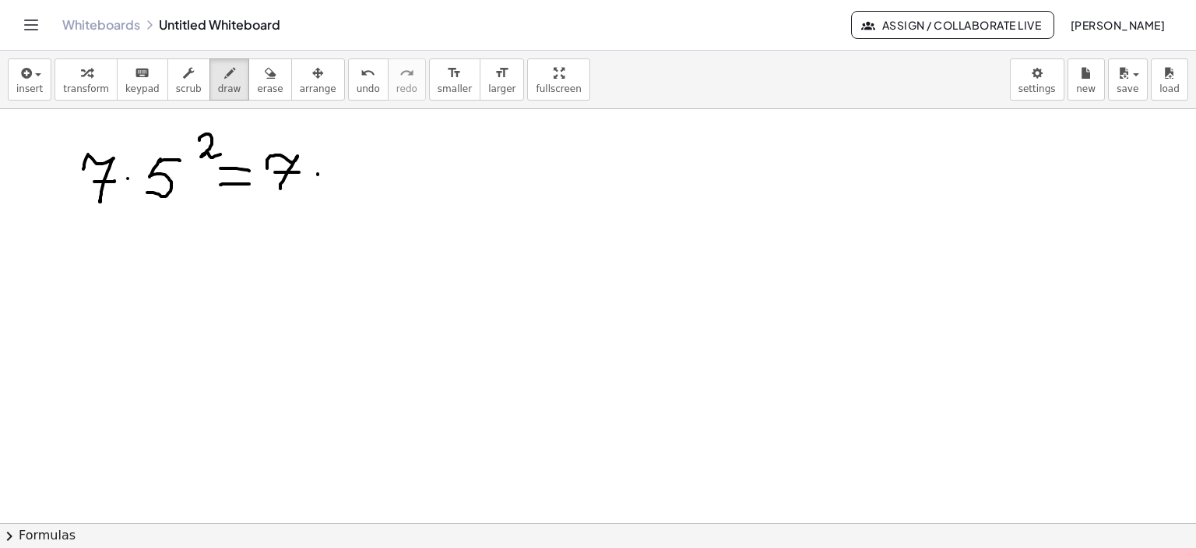
drag, startPoint x: 318, startPoint y: 174, endPoint x: 332, endPoint y: 167, distance: 15.7
drag, startPoint x: 349, startPoint y: 150, endPoint x: 372, endPoint y: 177, distance: 35.9
drag, startPoint x: 389, startPoint y: 151, endPoint x: 375, endPoint y: 180, distance: 32.0
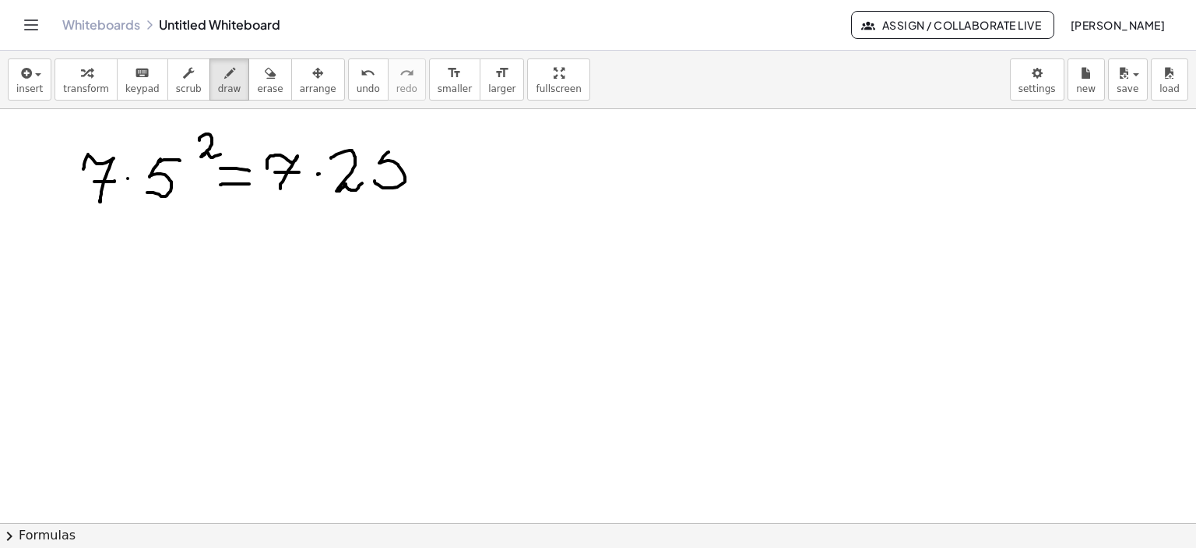
drag, startPoint x: 387, startPoint y: 152, endPoint x: 411, endPoint y: 152, distance: 24.1
drag, startPoint x: 432, startPoint y: 164, endPoint x: 463, endPoint y: 167, distance: 32.0
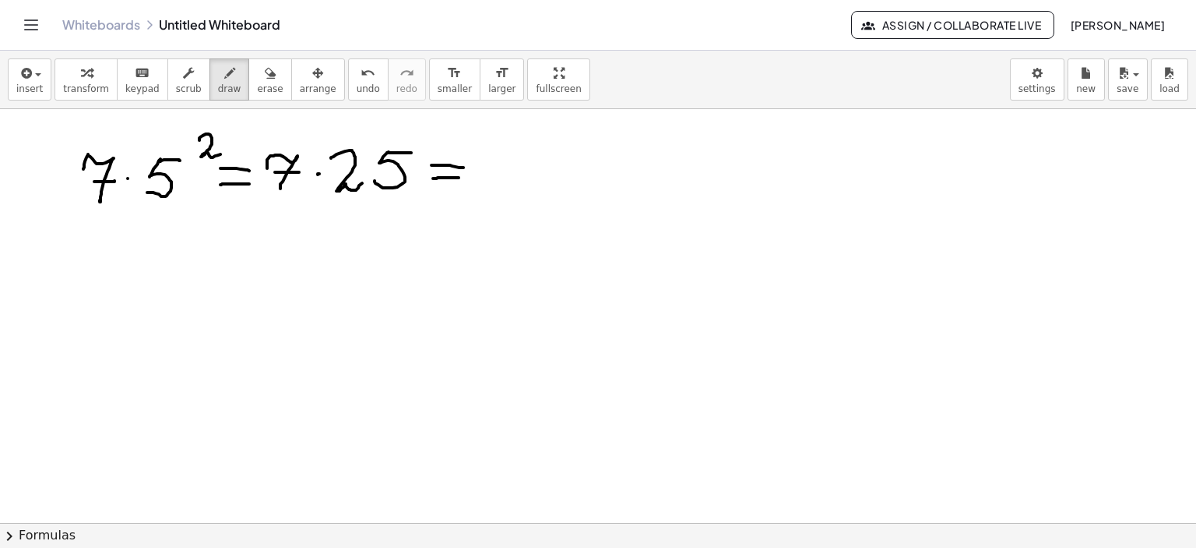
drag, startPoint x: 433, startPoint y: 178, endPoint x: 461, endPoint y: 177, distance: 28.1
drag, startPoint x: 774, startPoint y: 255, endPoint x: 806, endPoint y: 277, distance: 39.1
drag, startPoint x: 832, startPoint y: 259, endPoint x: 844, endPoint y: 251, distance: 14.0
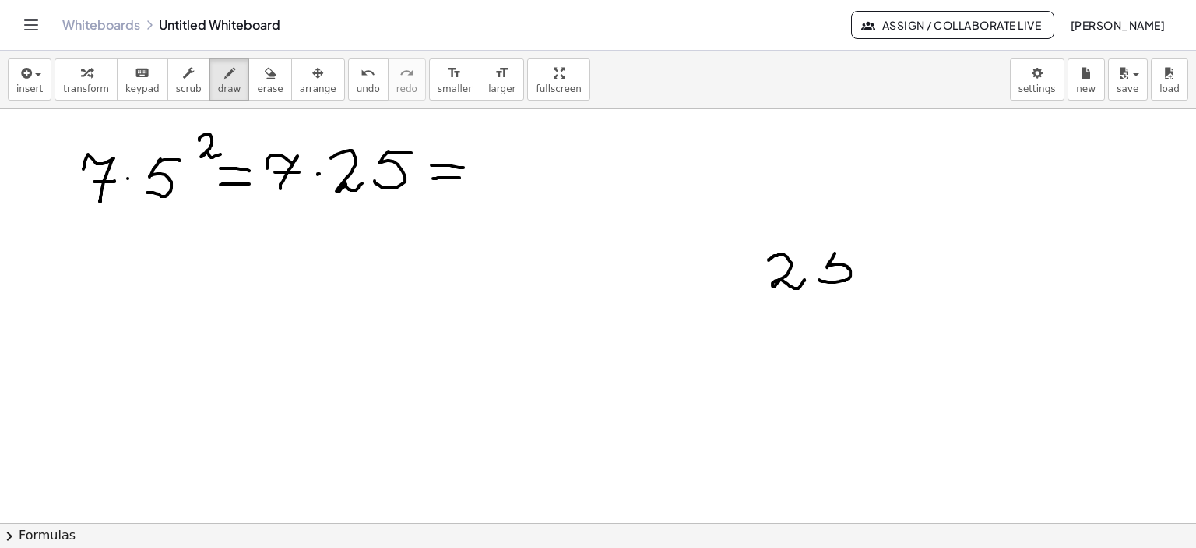
drag, startPoint x: 837, startPoint y: 249, endPoint x: 851, endPoint y: 248, distance: 14.1
drag, startPoint x: 732, startPoint y: 292, endPoint x: 861, endPoint y: 308, distance: 129.5
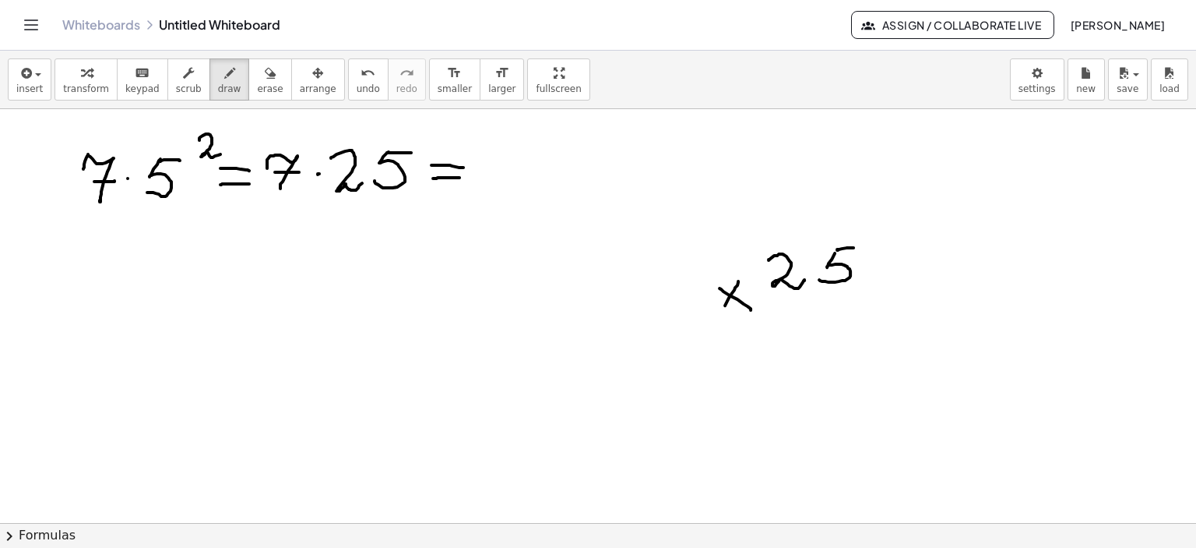
drag, startPoint x: 831, startPoint y: 303, endPoint x: 839, endPoint y: 322, distance: 21.0
drag, startPoint x: 832, startPoint y: 312, endPoint x: 858, endPoint y: 310, distance: 26.6
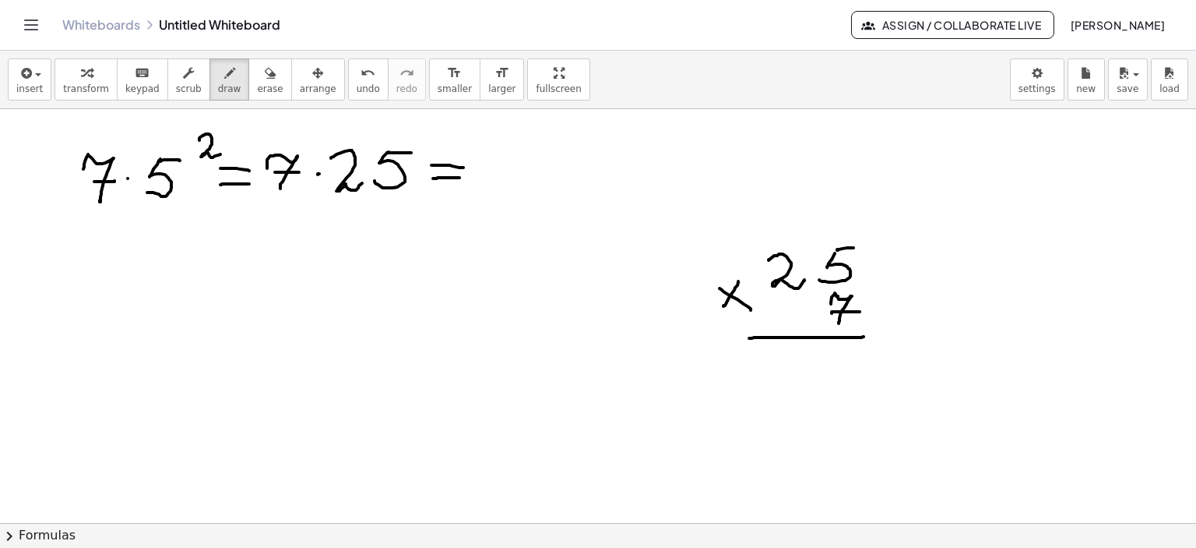
drag, startPoint x: 749, startPoint y: 337, endPoint x: 864, endPoint y: 336, distance: 114.5
drag, startPoint x: 844, startPoint y: 348, endPoint x: 840, endPoint y: 373, distance: 25.2
drag, startPoint x: 844, startPoint y: 347, endPoint x: 861, endPoint y: 349, distance: 17.2
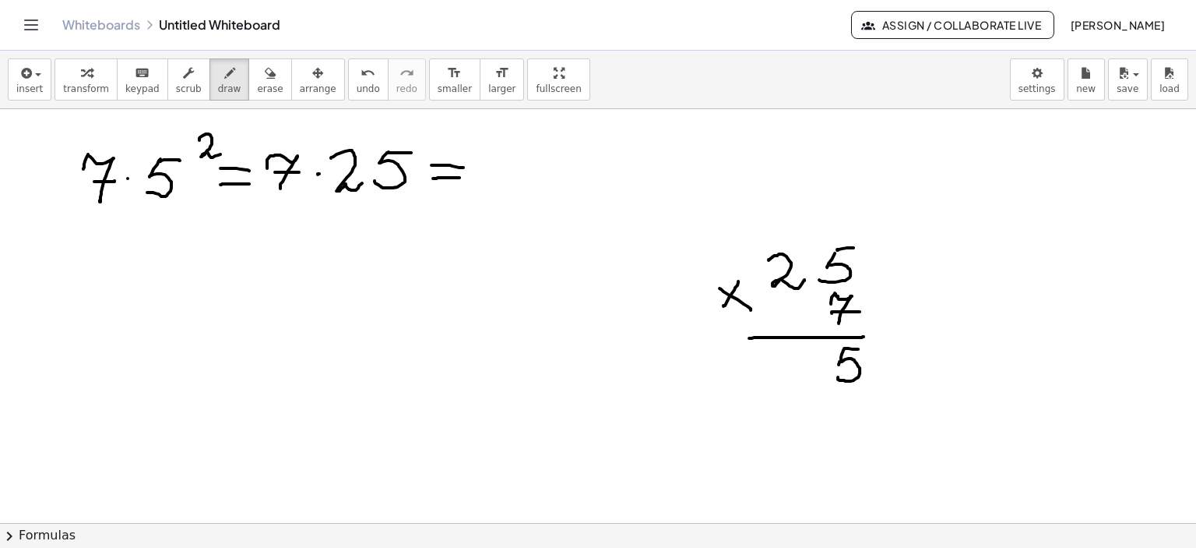
drag, startPoint x: 773, startPoint y: 370, endPoint x: 777, endPoint y: 386, distance: 16.3
drag, startPoint x: 801, startPoint y: 363, endPoint x: 811, endPoint y: 379, distance: 19.2
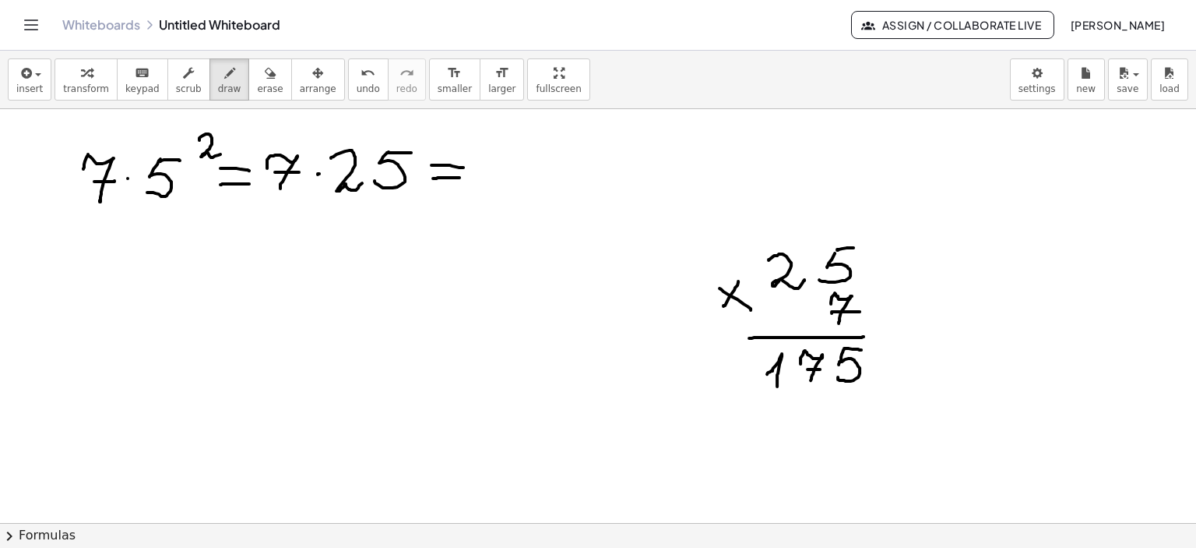
drag, startPoint x: 808, startPoint y: 368, endPoint x: 820, endPoint y: 368, distance: 12.5
drag, startPoint x: 470, startPoint y: 177, endPoint x: 511, endPoint y: 160, distance: 44.7
drag, startPoint x: 498, startPoint y: 159, endPoint x: 514, endPoint y: 185, distance: 30.7
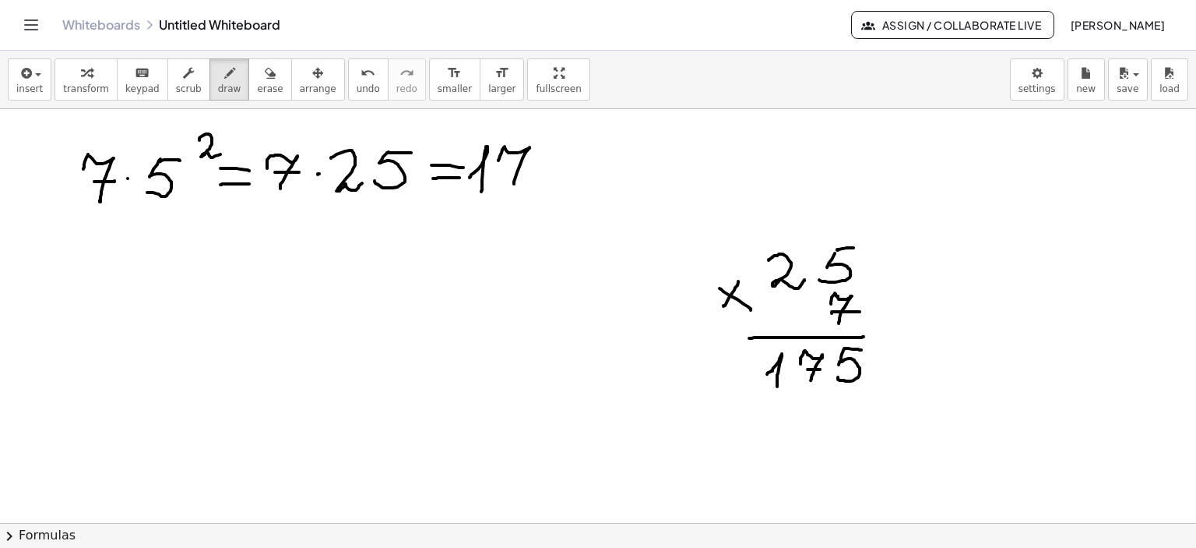
drag, startPoint x: 516, startPoint y: 167, endPoint x: 541, endPoint y: 161, distance: 26.4
drag, startPoint x: 553, startPoint y: 146, endPoint x: 544, endPoint y: 177, distance: 32.5
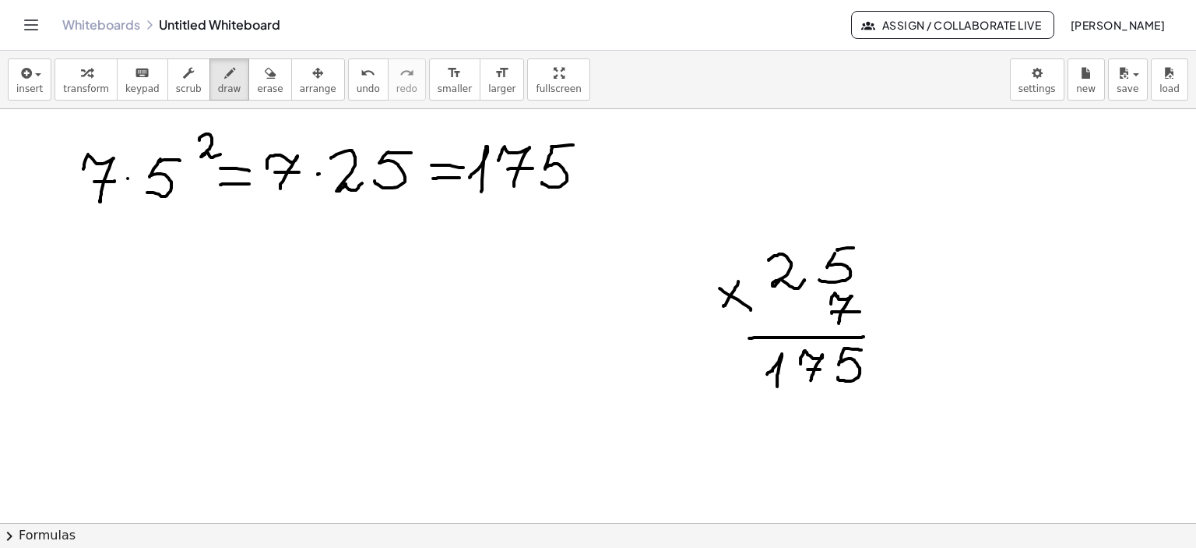
drag, startPoint x: 37, startPoint y: 182, endPoint x: 56, endPoint y: 186, distance: 19.1
drag, startPoint x: 55, startPoint y: 182, endPoint x: 72, endPoint y: 196, distance: 21.7
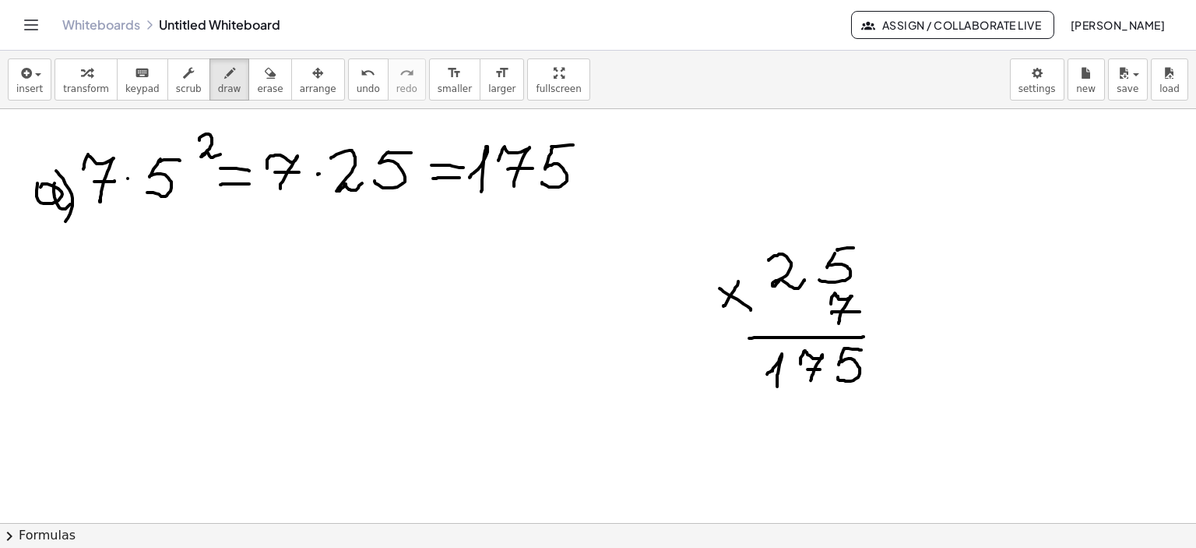
drag, startPoint x: 56, startPoint y: 170, endPoint x: 65, endPoint y: 220, distance: 51.5
drag, startPoint x: 51, startPoint y: 280, endPoint x: 62, endPoint y: 254, distance: 27.9
drag, startPoint x: 60, startPoint y: 241, endPoint x: 65, endPoint y: 313, distance: 71.8
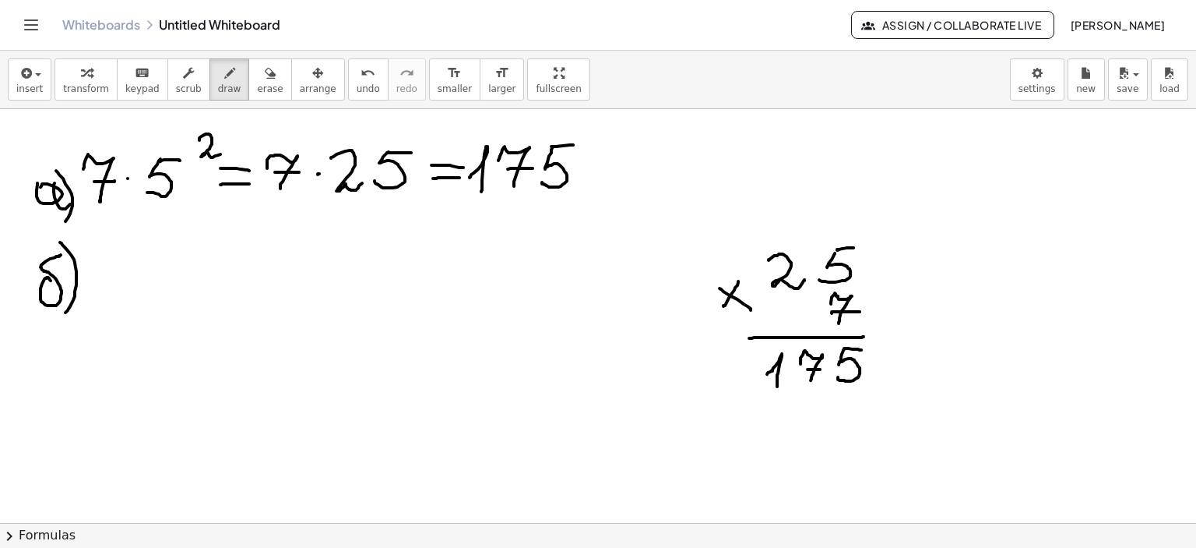
drag, startPoint x: 109, startPoint y: 273, endPoint x: 122, endPoint y: 298, distance: 28.2
drag, startPoint x: 116, startPoint y: 286, endPoint x: 143, endPoint y: 286, distance: 26.5
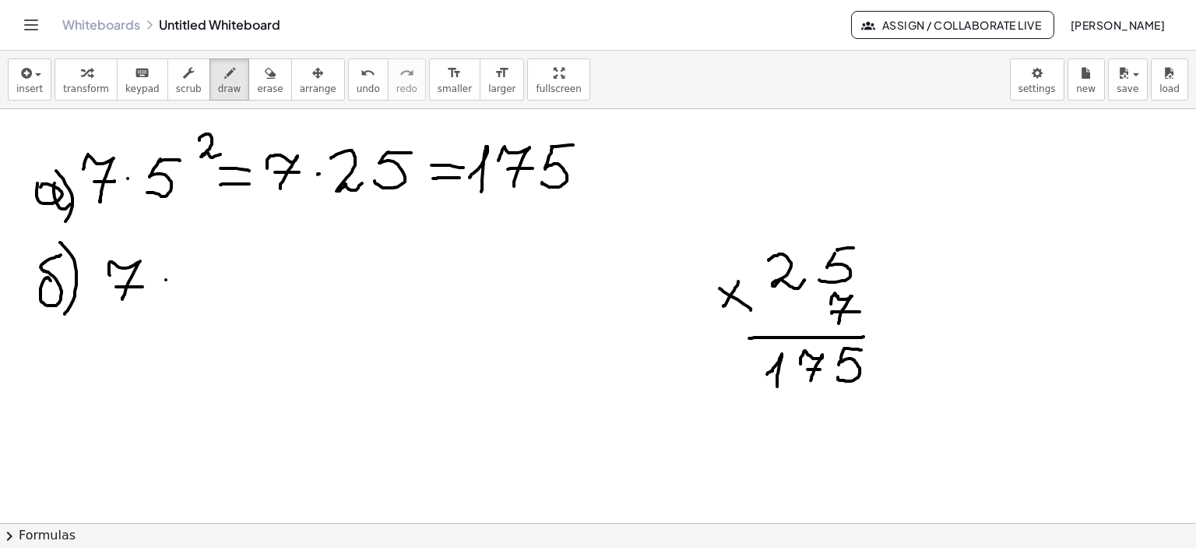
drag, startPoint x: 185, startPoint y: 258, endPoint x: 174, endPoint y: 288, distance: 32.3
drag, startPoint x: 184, startPoint y: 259, endPoint x: 203, endPoint y: 257, distance: 18.8
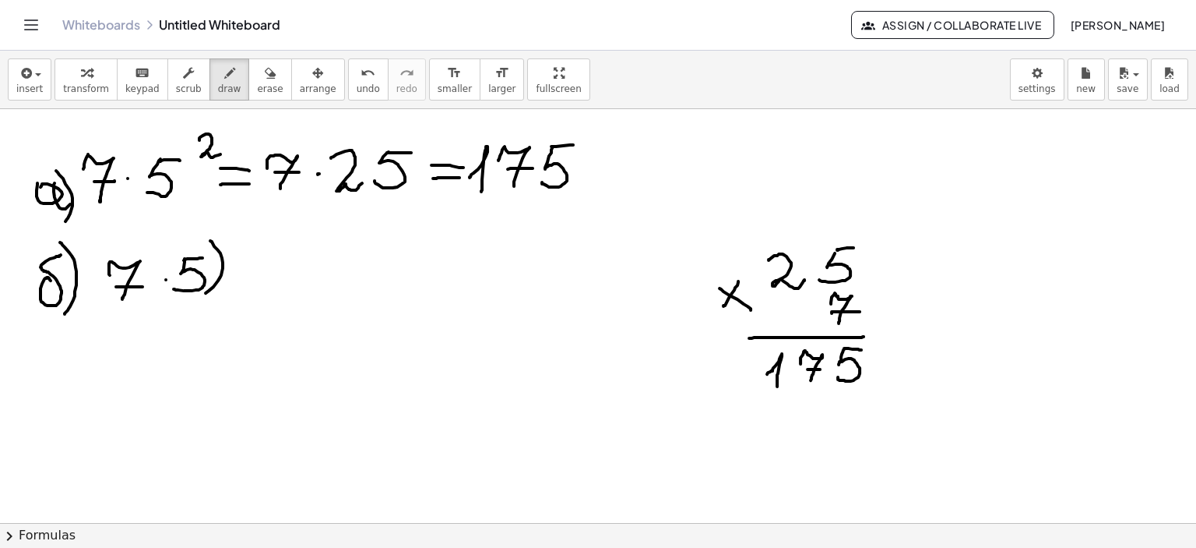
drag, startPoint x: 210, startPoint y: 240, endPoint x: 202, endPoint y: 295, distance: 56.0
drag, startPoint x: 114, startPoint y: 245, endPoint x: 104, endPoint y: 301, distance: 57.1
drag, startPoint x: 246, startPoint y: 217, endPoint x: 253, endPoint y: 234, distance: 17.8
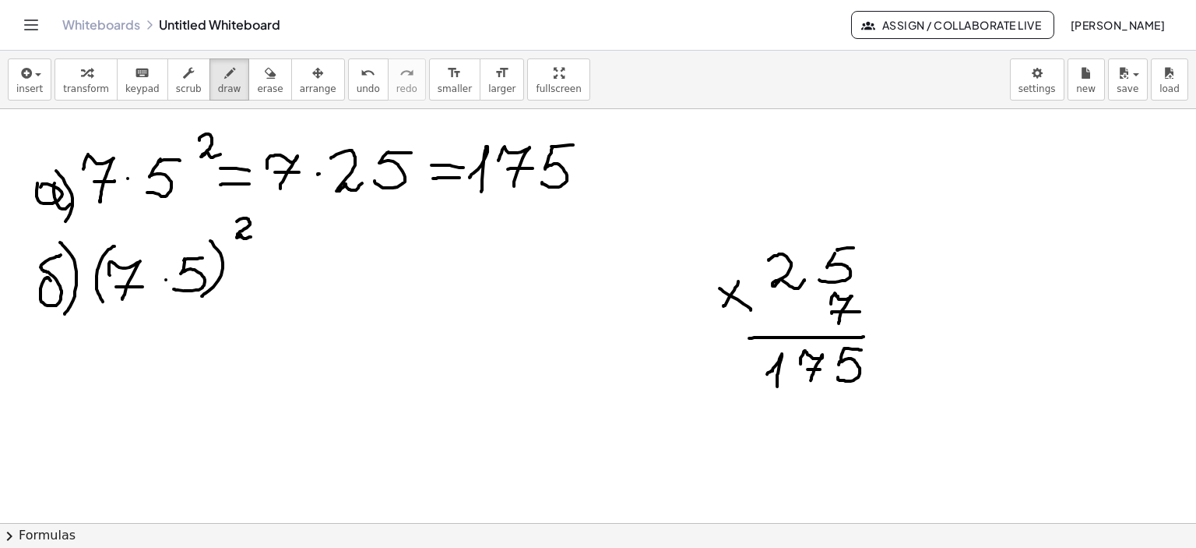
drag, startPoint x: 257, startPoint y: 261, endPoint x: 294, endPoint y: 258, distance: 37.5
drag, startPoint x: 272, startPoint y: 270, endPoint x: 296, endPoint y: 270, distance: 24.1
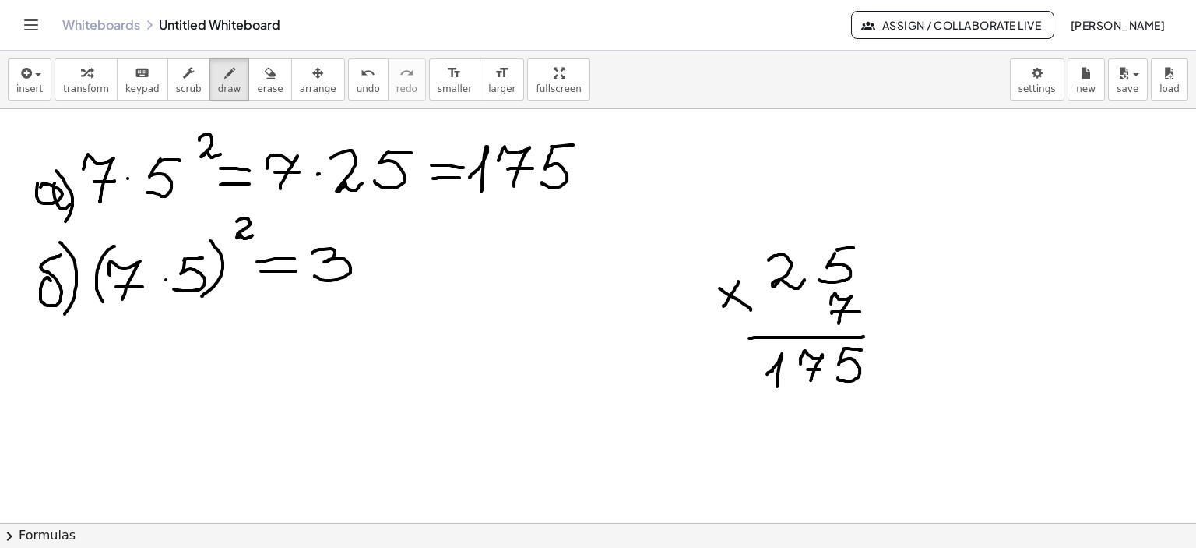
drag, startPoint x: 312, startPoint y: 252, endPoint x: 315, endPoint y: 275, distance: 22.7
drag, startPoint x: 369, startPoint y: 245, endPoint x: 357, endPoint y: 277, distance: 33.6
drag, startPoint x: 371, startPoint y: 242, endPoint x: 389, endPoint y: 242, distance: 18.7
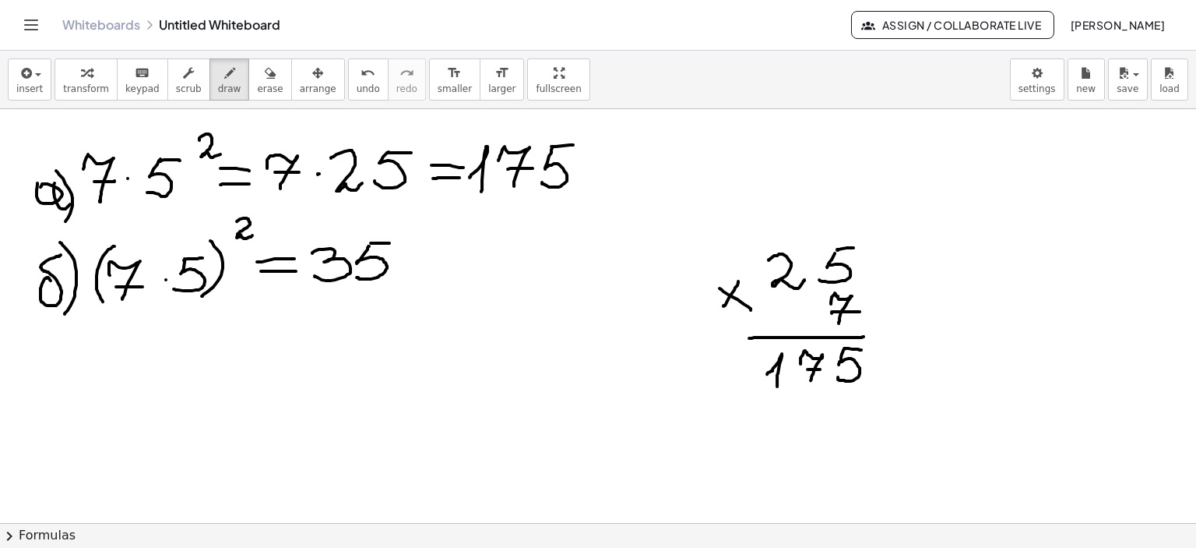
drag, startPoint x: 401, startPoint y: 226, endPoint x: 467, endPoint y: 256, distance: 72.1
drag, startPoint x: 442, startPoint y: 252, endPoint x: 481, endPoint y: 252, distance: 39.0
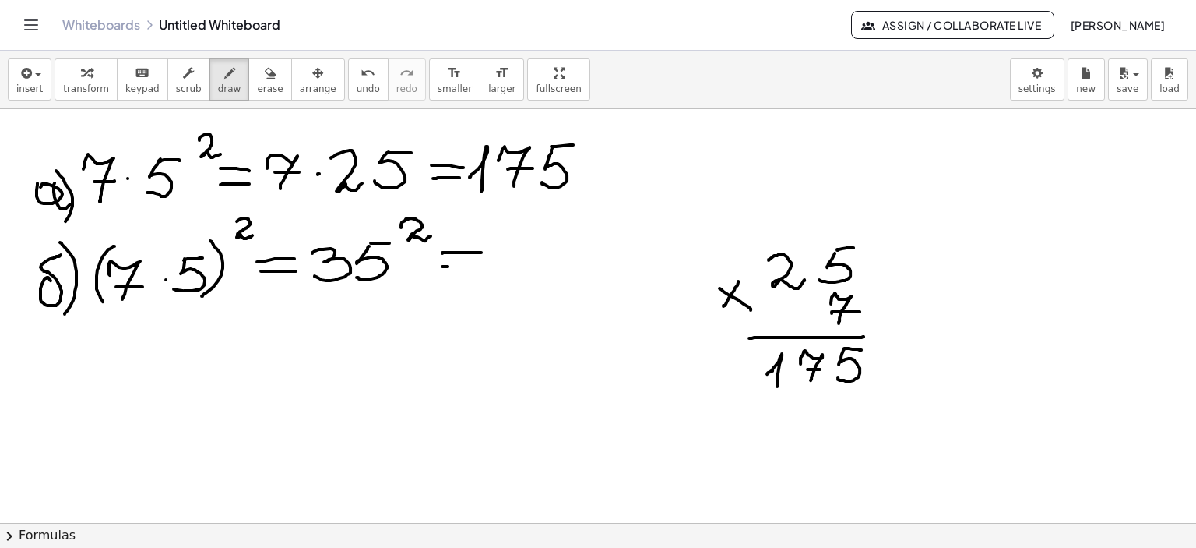
drag, startPoint x: 444, startPoint y: 266, endPoint x: 487, endPoint y: 263, distance: 42.9
drag, startPoint x: 248, startPoint y: 69, endPoint x: 269, endPoint y: 70, distance: 21.8
click at [265, 69] on icon "button" at bounding box center [270, 73] width 11 height 19
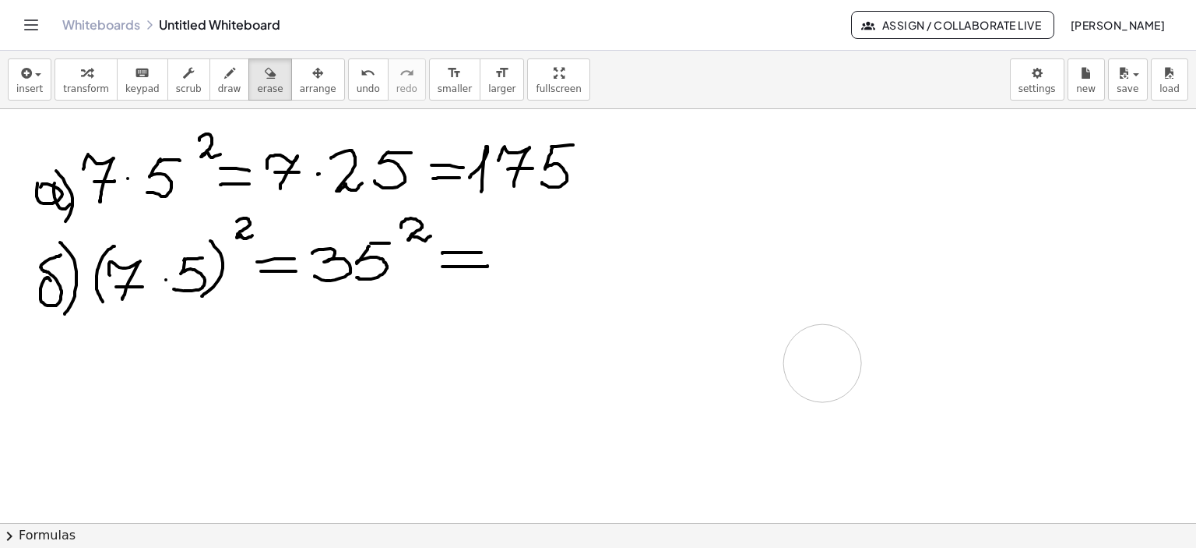
drag, startPoint x: 766, startPoint y: 379, endPoint x: 839, endPoint y: 196, distance: 197.9
click at [224, 77] on icon "button" at bounding box center [229, 73] width 11 height 19
drag, startPoint x: 530, startPoint y: 235, endPoint x: 521, endPoint y: 272, distance: 37.6
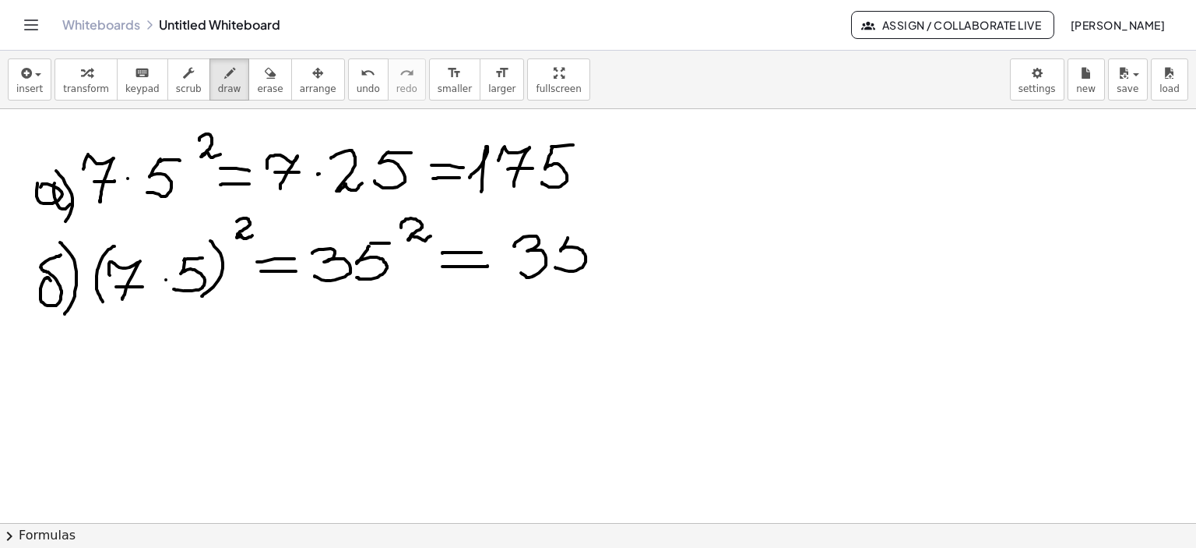
drag, startPoint x: 568, startPoint y: 237, endPoint x: 576, endPoint y: 237, distance: 8.6
drag, startPoint x: 570, startPoint y: 234, endPoint x: 595, endPoint y: 233, distance: 24.9
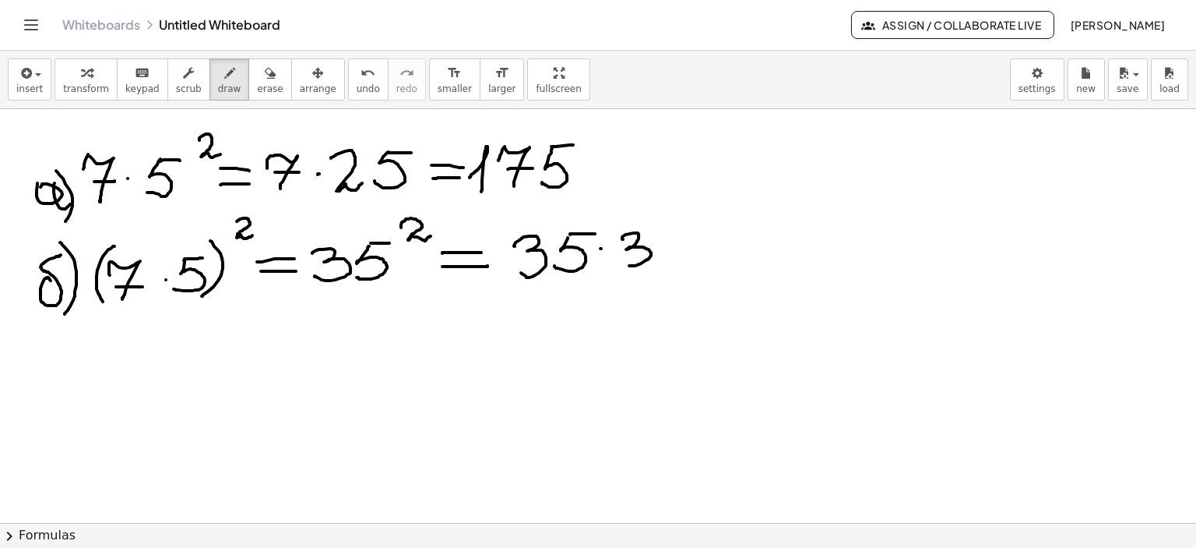
drag, startPoint x: 622, startPoint y: 238, endPoint x: 625, endPoint y: 263, distance: 25.1
drag, startPoint x: 677, startPoint y: 230, endPoint x: 664, endPoint y: 257, distance: 30.3
drag, startPoint x: 676, startPoint y: 227, endPoint x: 742, endPoint y: 239, distance: 67.4
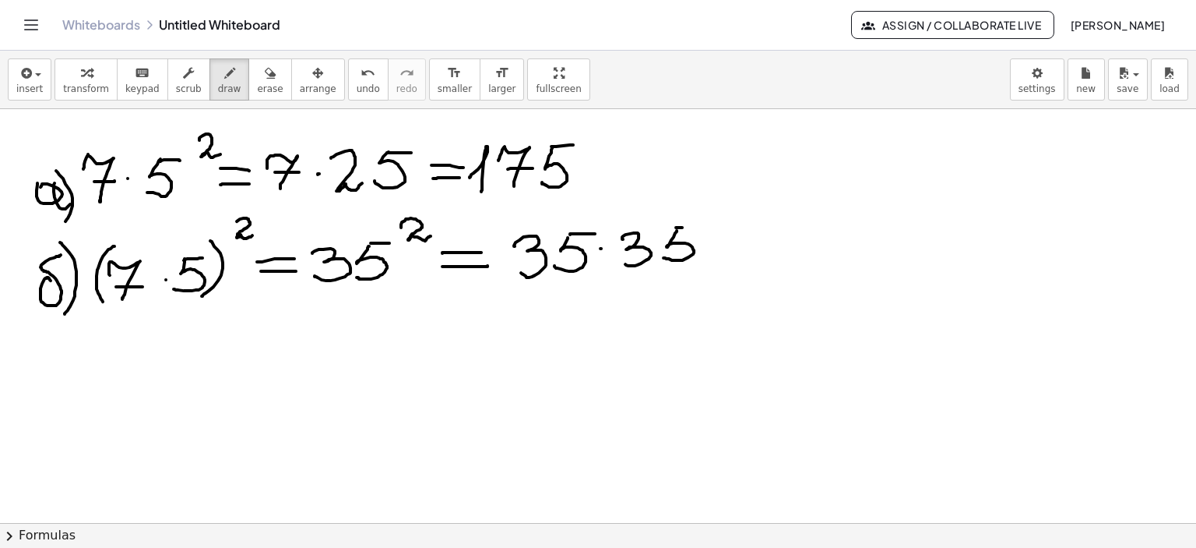
drag, startPoint x: 723, startPoint y: 237, endPoint x: 754, endPoint y: 238, distance: 31.2
drag, startPoint x: 724, startPoint y: 252, endPoint x: 763, endPoint y: 248, distance: 39.8
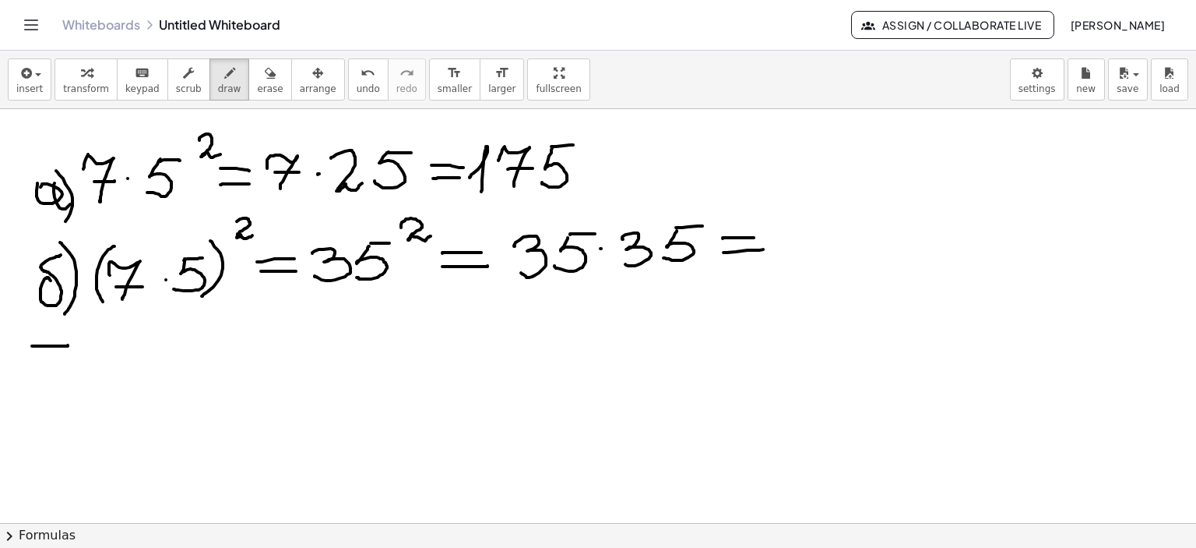
drag, startPoint x: 32, startPoint y: 345, endPoint x: 68, endPoint y: 344, distance: 35.8
drag, startPoint x: 27, startPoint y: 365, endPoint x: 64, endPoint y: 361, distance: 36.9
drag, startPoint x: 935, startPoint y: 158, endPoint x: 1013, endPoint y: 167, distance: 78.4
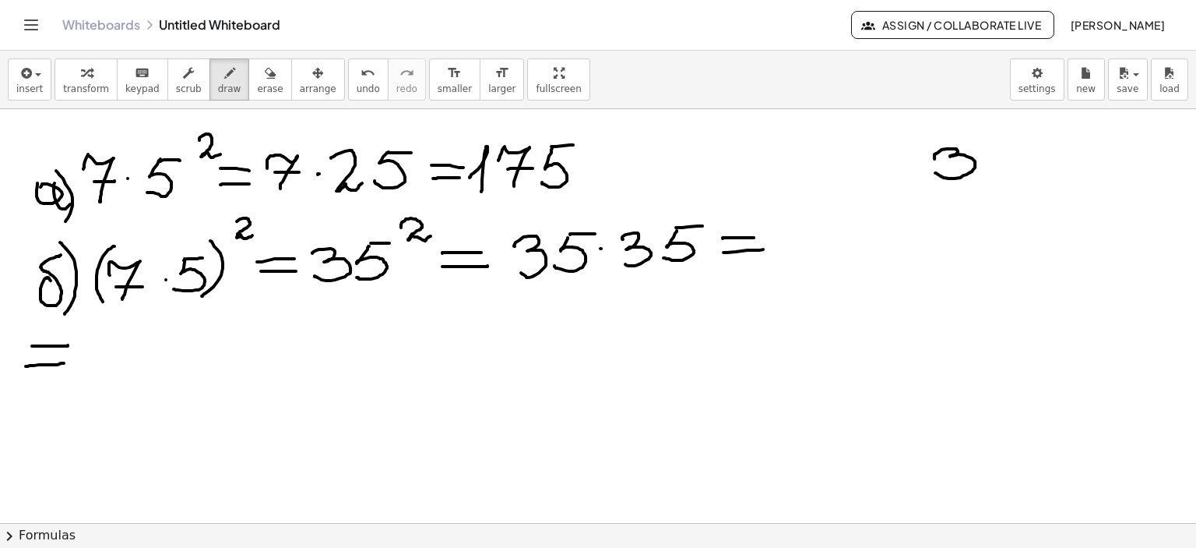
drag
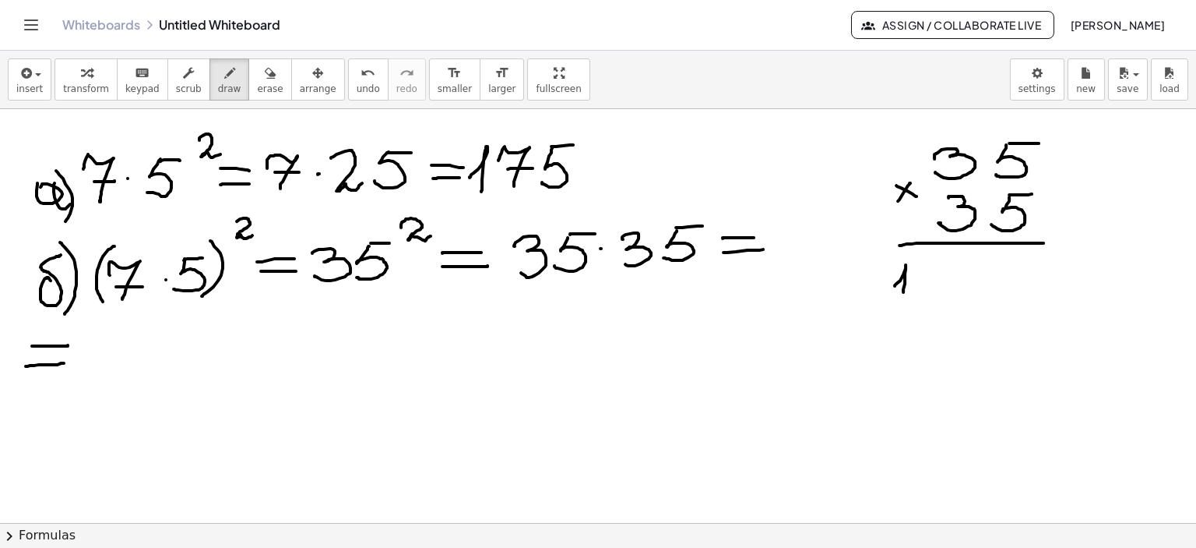
drag, startPoint x: 895, startPoint y: 285, endPoint x: 904, endPoint y: 293, distance: 11.6
drag, startPoint x: 941, startPoint y: 267, endPoint x: 956, endPoint y: 291, distance: 27.7
drag, startPoint x: 949, startPoint y: 279, endPoint x: 981, endPoint y: 276, distance: 32.9
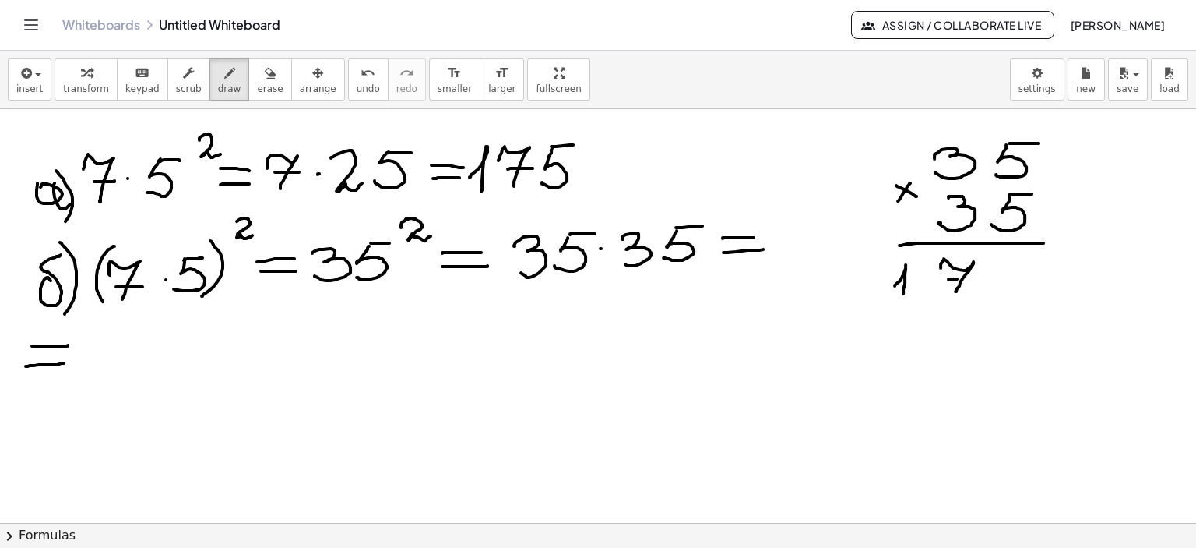
drag, startPoint x: 1011, startPoint y: 260, endPoint x: 1002, endPoint y: 281, distance: 23.0
drag, startPoint x: 1009, startPoint y: 259, endPoint x: 1036, endPoint y: 259, distance: 26.5
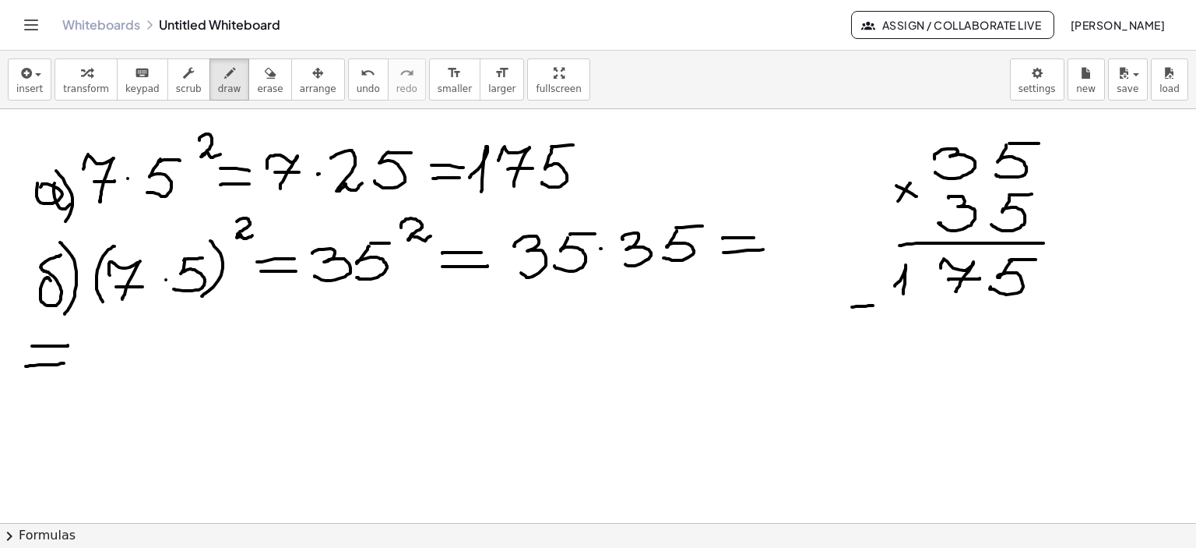
drag, startPoint x: 852, startPoint y: 306, endPoint x: 873, endPoint y: 305, distance: 21.1
drag, startPoint x: 863, startPoint y: 294, endPoint x: 862, endPoint y: 311, distance: 16.4
drag, startPoint x: 947, startPoint y: 190, endPoint x: 946, endPoint y: 202, distance: 11.7
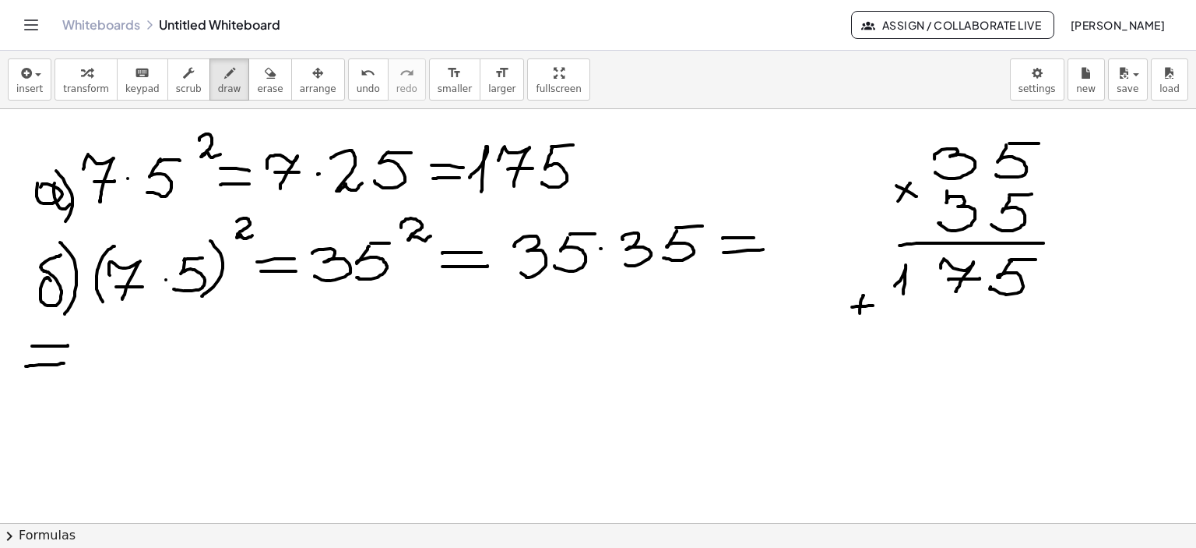
drag, startPoint x: 960, startPoint y: 313, endPoint x: 978, endPoint y: 313, distance: 18.7
drag, startPoint x: 904, startPoint y: 292, endPoint x: 905, endPoint y: 300, distance: 7.9
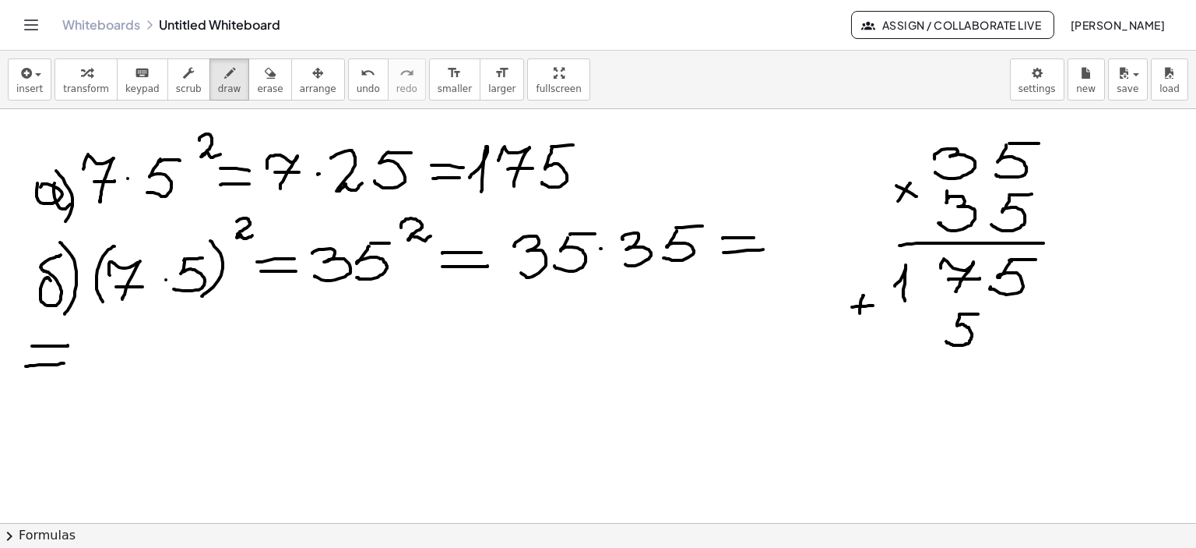
drag, startPoint x: 879, startPoint y: 326, endPoint x: 899, endPoint y: 326, distance: 20.3
drag, startPoint x: 875, startPoint y: 361, endPoint x: 1030, endPoint y: 327, distance: 159.5
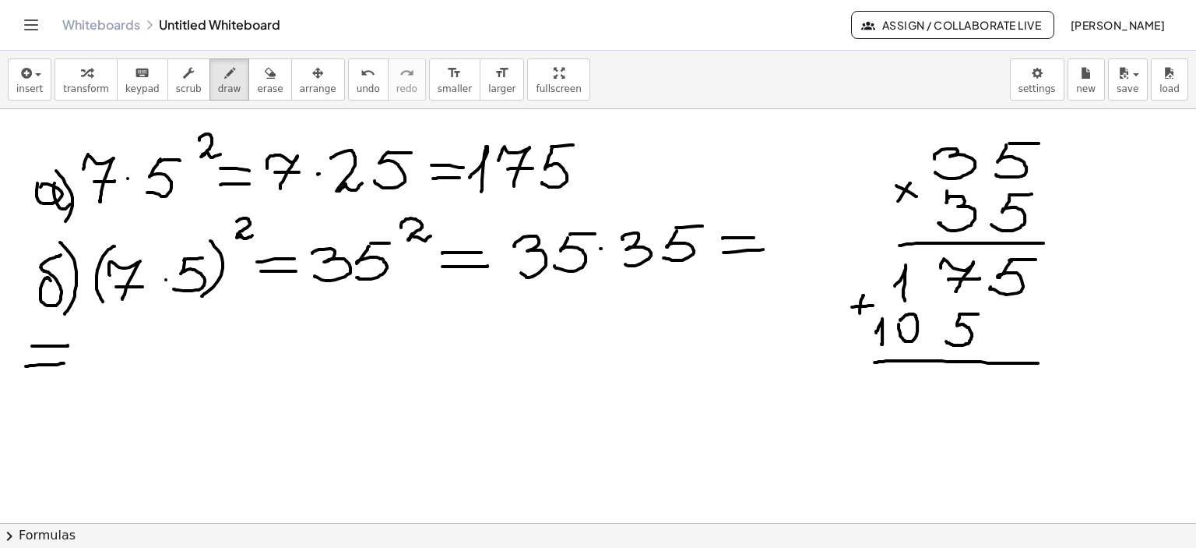
drag, startPoint x: 1016, startPoint y: 382, endPoint x: 1013, endPoint y: 402, distance: 19.7
drag, startPoint x: 1017, startPoint y: 376, endPoint x: 990, endPoint y: 301, distance: 79.6
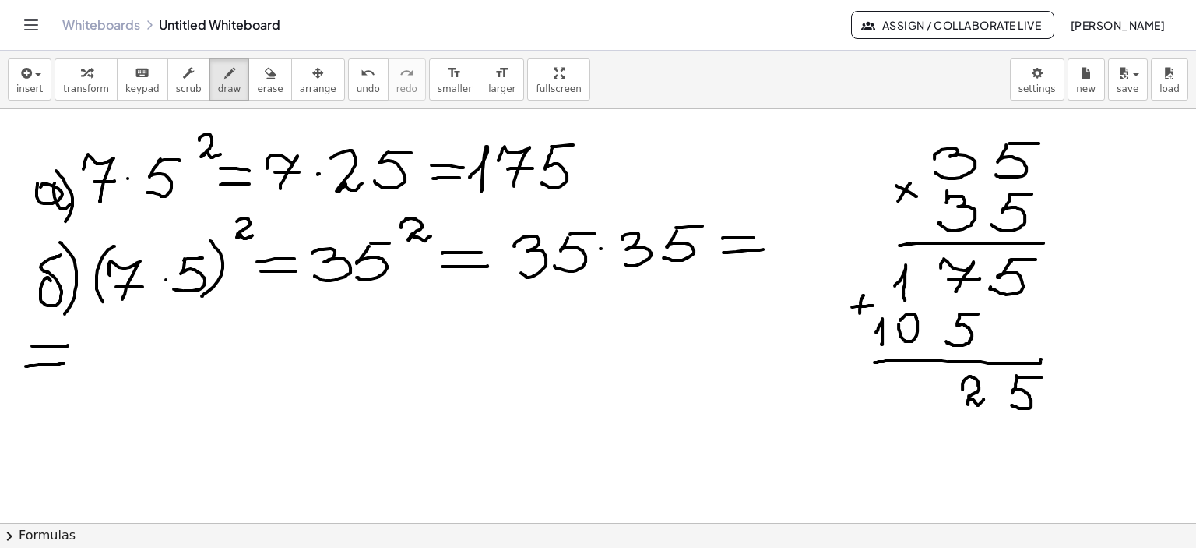
drag, startPoint x: 963, startPoint y: 389, endPoint x: 984, endPoint y: 398, distance: 23.0
drag, startPoint x: 918, startPoint y: 380, endPoint x: 939, endPoint y: 396, distance: 26.6
drag, startPoint x: 881, startPoint y: 389, endPoint x: 752, endPoint y: 376, distance: 129.9
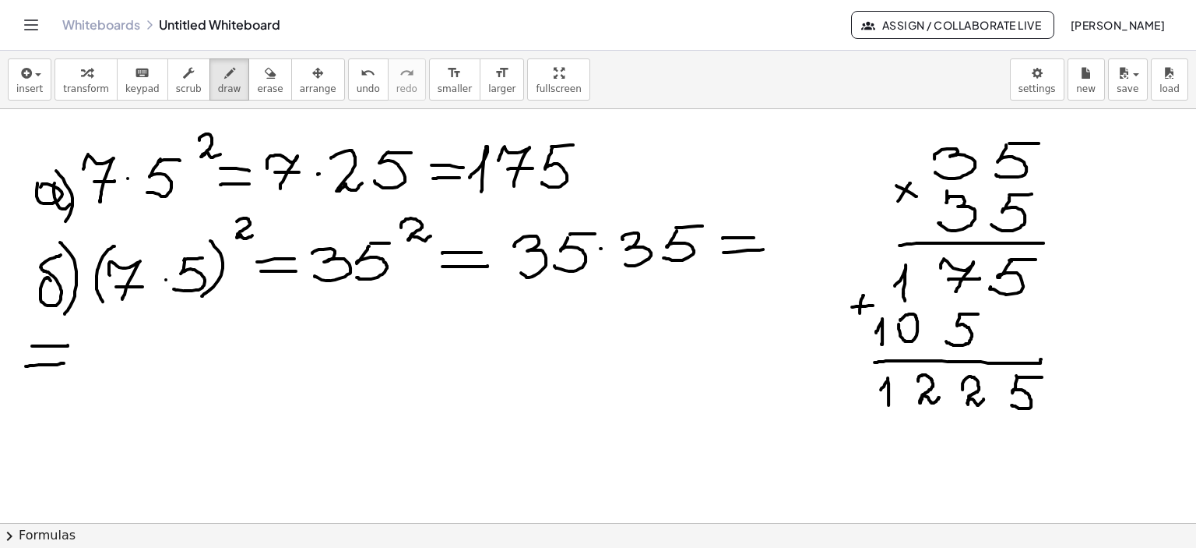
drag, startPoint x: 94, startPoint y: 356, endPoint x: 128, endPoint y: 346, distance: 35.0
drag, startPoint x: 118, startPoint y: 345, endPoint x: 150, endPoint y: 355, distance: 32.8
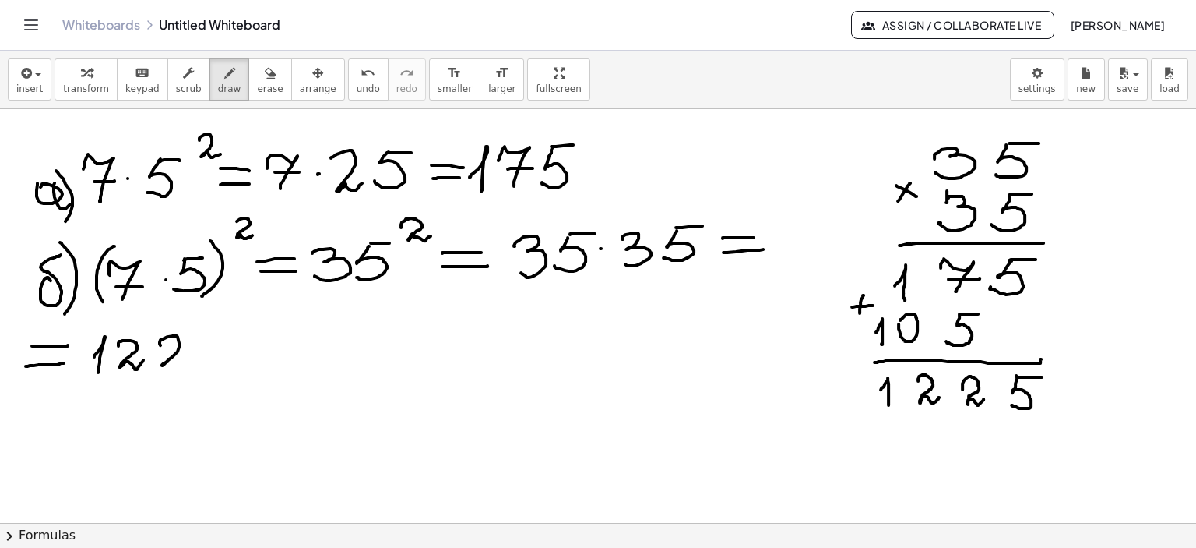
drag, startPoint x: 160, startPoint y: 344, endPoint x: 184, endPoint y: 359, distance: 27.7
drag, startPoint x: 203, startPoint y: 344, endPoint x: 198, endPoint y: 360, distance: 16.3
drag, startPoint x: 206, startPoint y: 336, endPoint x: 227, endPoint y: 336, distance: 21.0
